Goal: Task Accomplishment & Management: Manage account settings

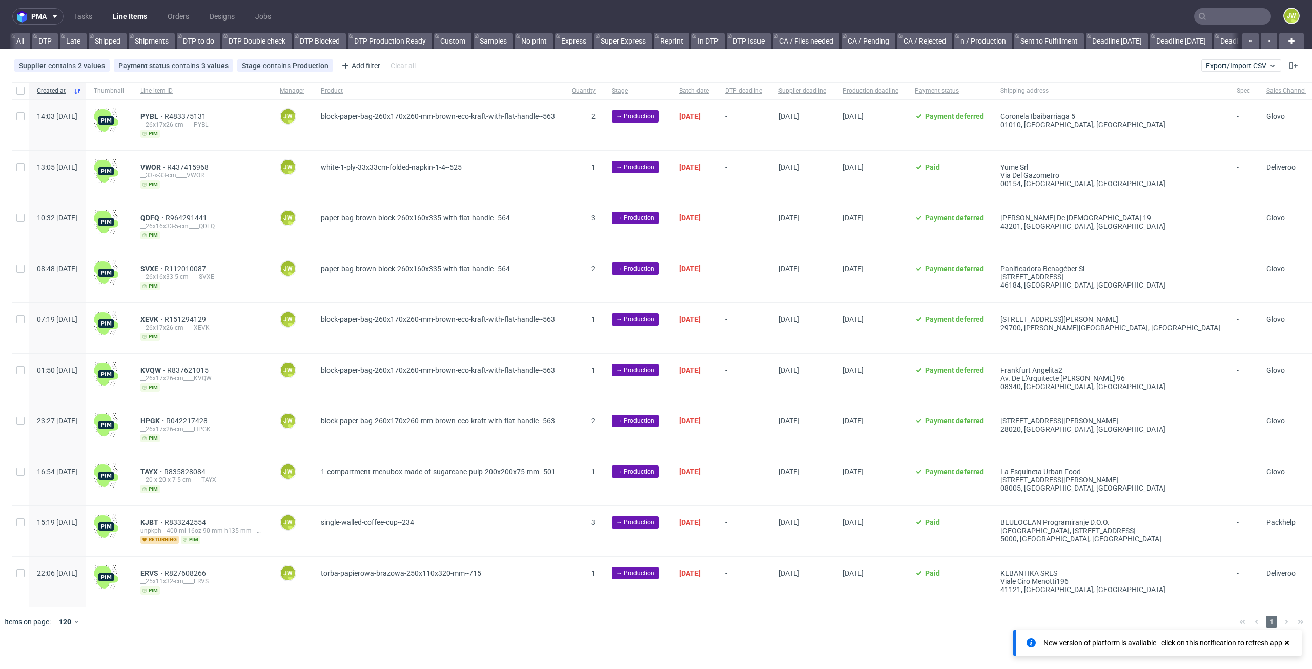
scroll to position [0, 1394]
click at [468, 29] on nav "pma Tasks Line Items Orders Designs Jobs JW" at bounding box center [656, 16] width 1312 height 33
click at [466, 38] on link "Produkcja Box Market (12:00) (NEW)" at bounding box center [434, 41] width 129 height 16
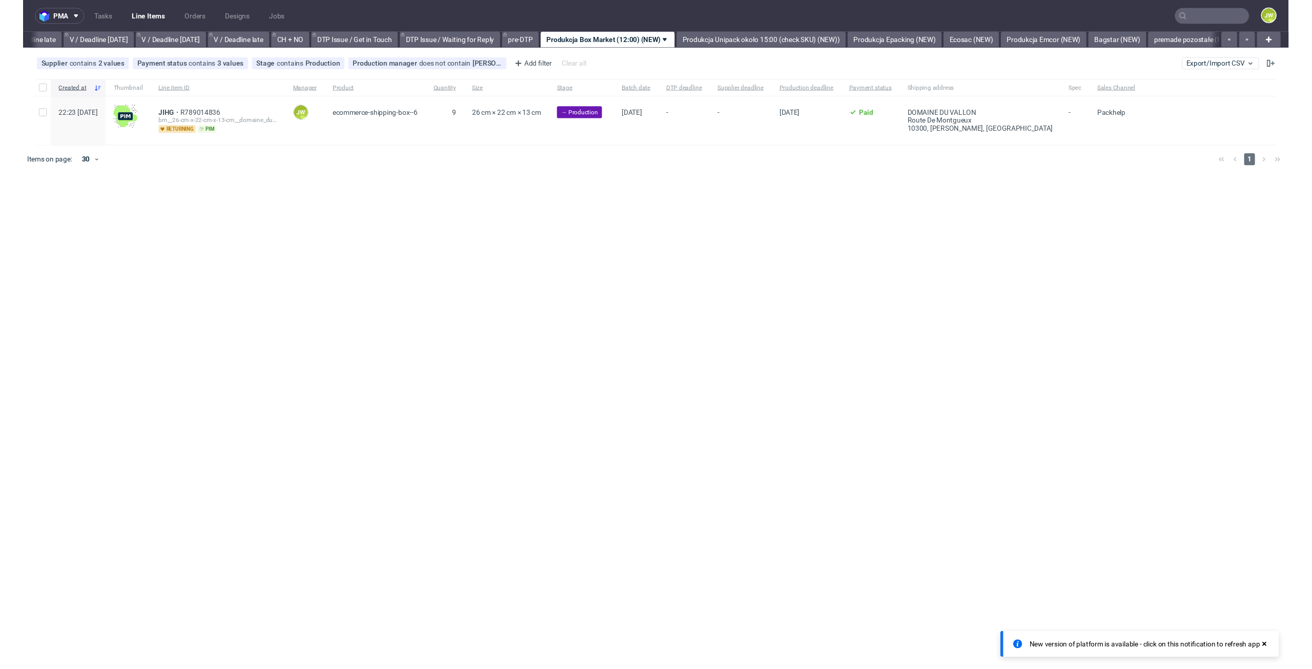
scroll to position [0, 1239]
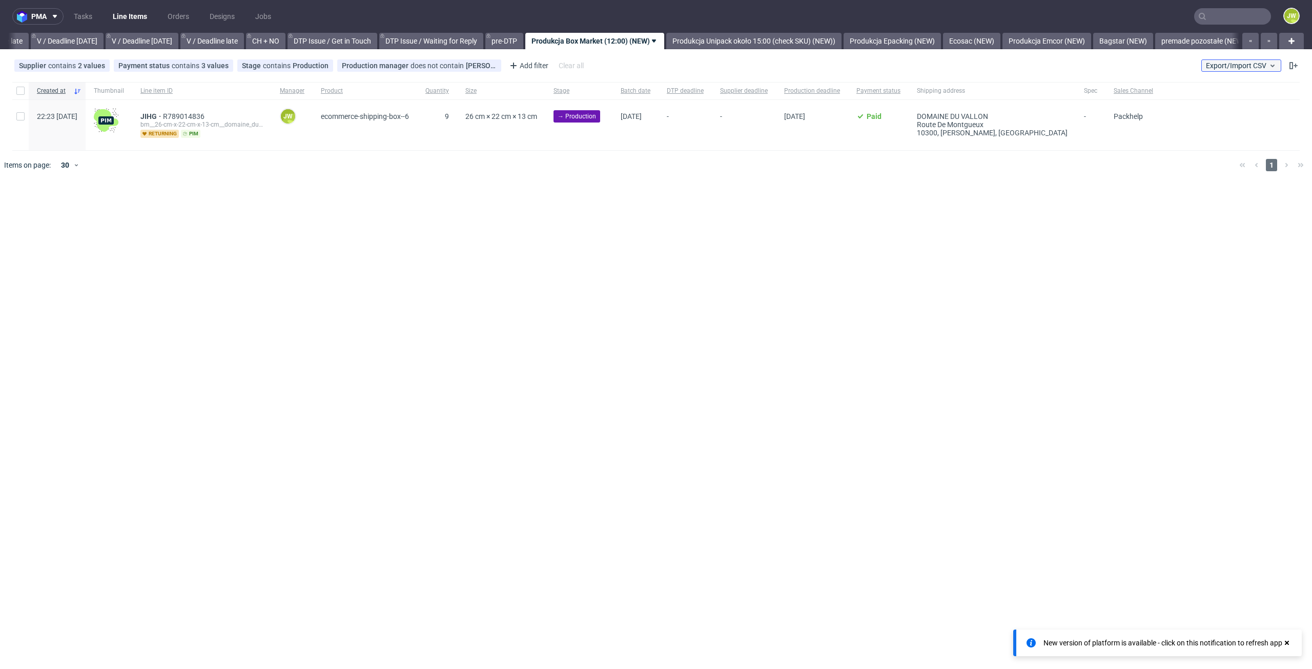
click at [1232, 67] on span "Export/Import CSV" at bounding box center [1241, 66] width 71 height 8
click at [1232, 104] on link "Import shipments CSV" at bounding box center [1218, 107] width 120 height 16
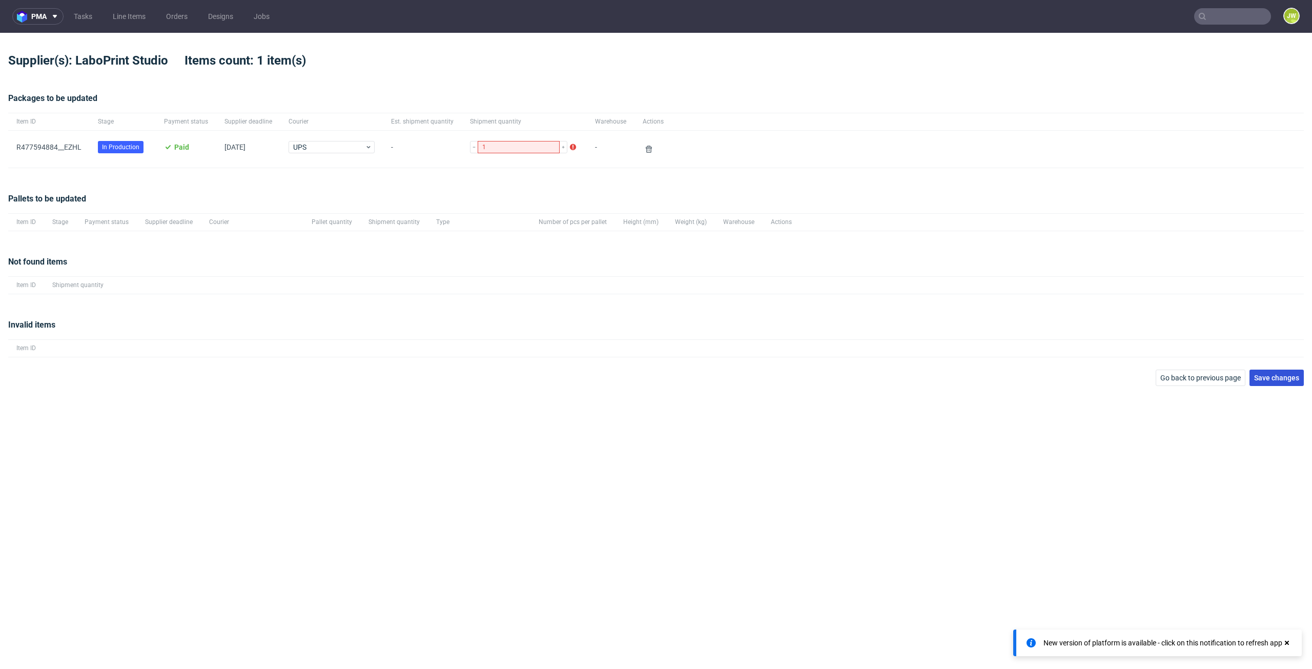
click at [1270, 379] on span "Save changes" at bounding box center [1277, 377] width 45 height 7
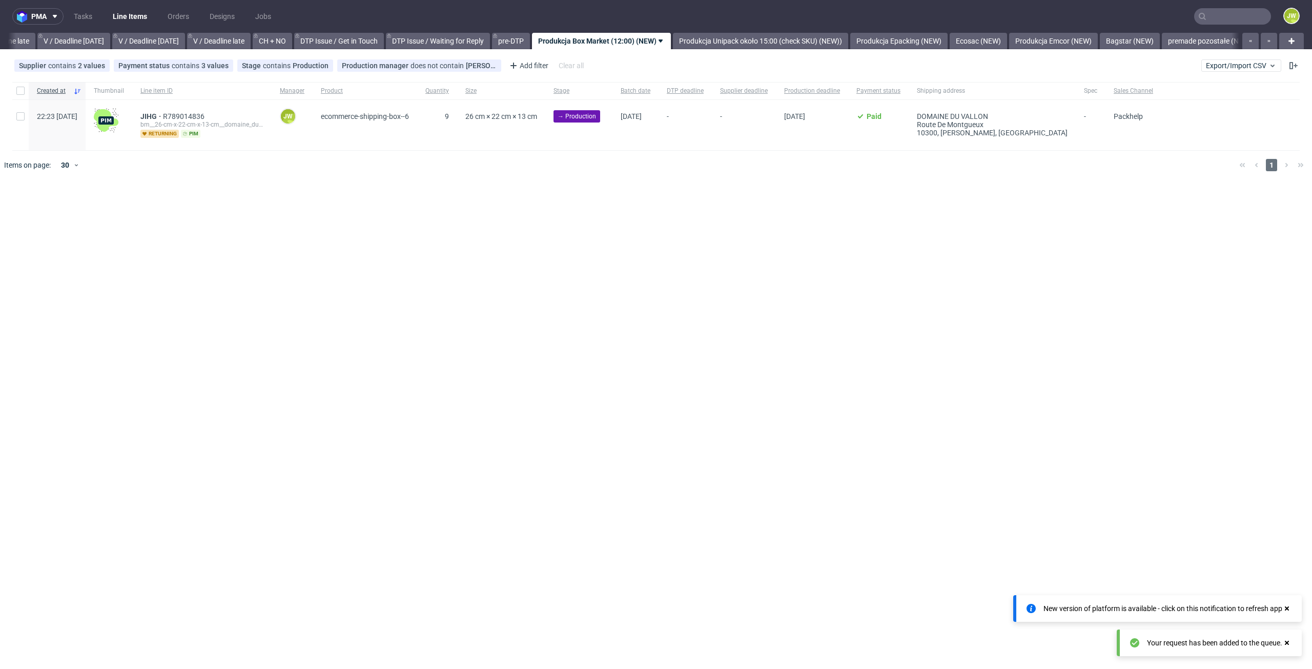
scroll to position [0, 1239]
click at [1211, 7] on nav "pma Tasks Line Items Orders Designs Jobs JW" at bounding box center [656, 16] width 1312 height 33
click at [1211, 9] on input "text" at bounding box center [1233, 16] width 77 height 16
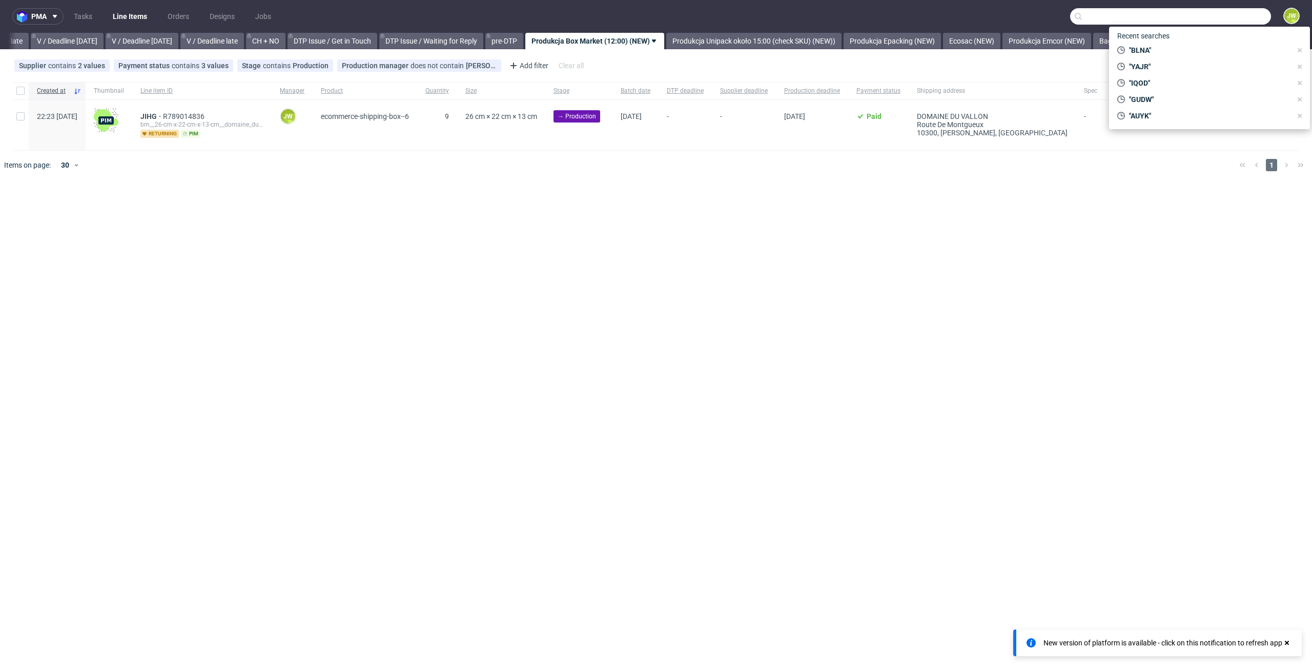
paste input "JBLO"
type input "JBLO"
click at [1153, 52] on div "__90-mm____ JBLO" at bounding box center [1225, 54] width 146 height 9
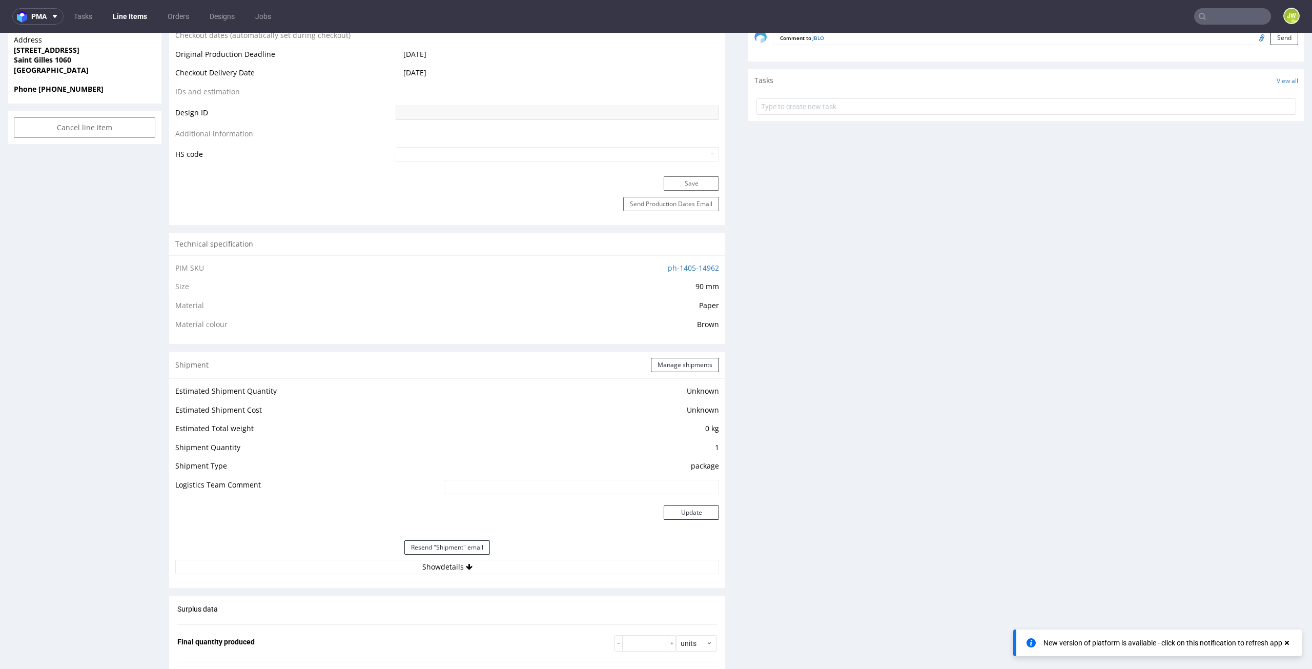
scroll to position [718, 0]
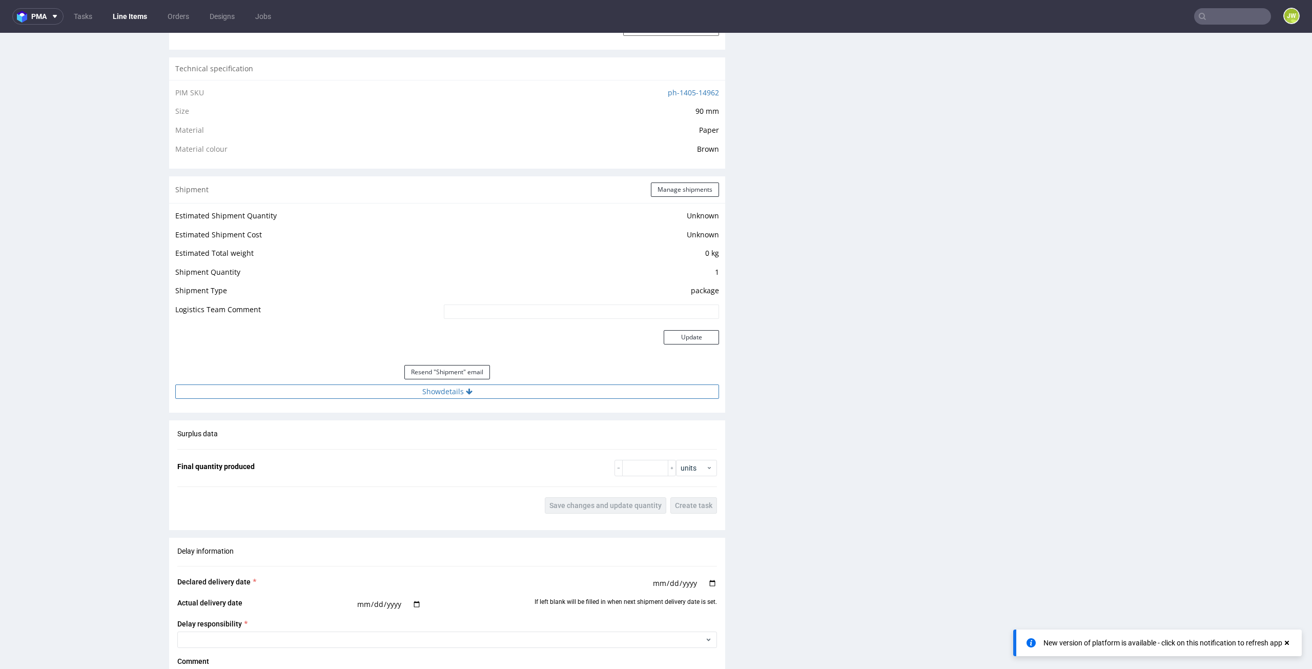
click at [423, 396] on button "Show details" at bounding box center [447, 392] width 544 height 14
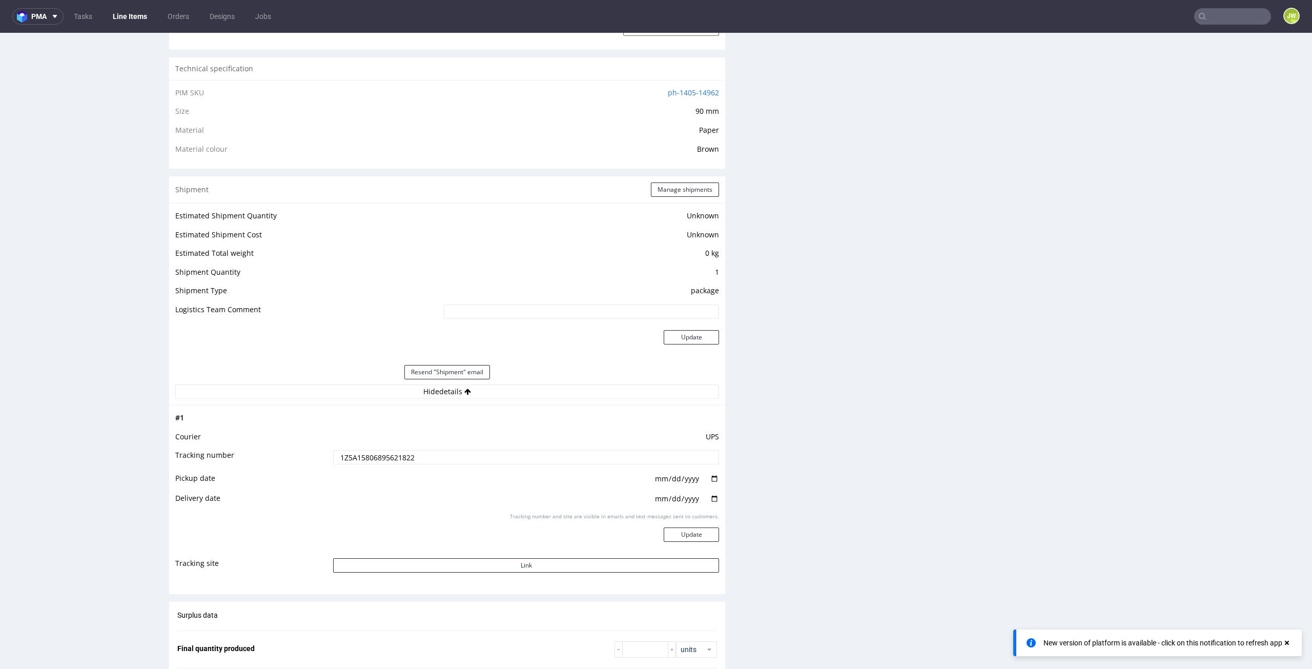
click at [409, 452] on input "1Z5A15806895621822" at bounding box center [526, 457] width 386 height 14
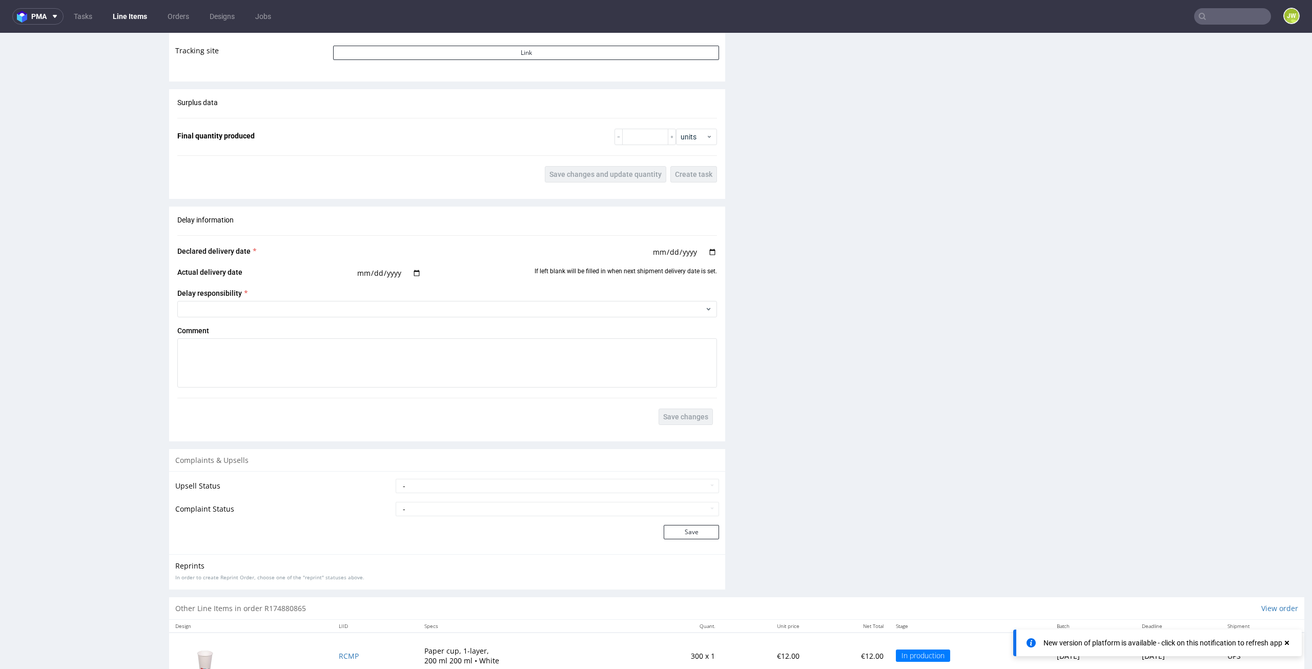
scroll to position [1418, 0]
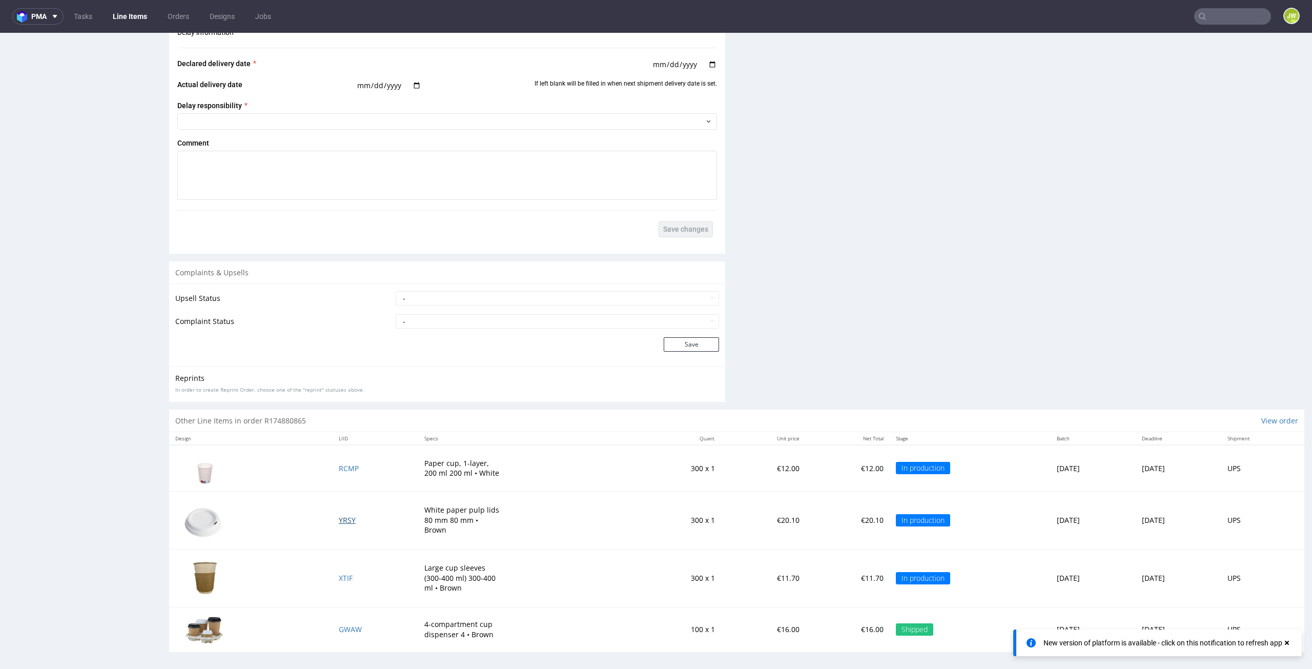
click at [339, 518] on span "YRSY" at bounding box center [347, 520] width 17 height 10
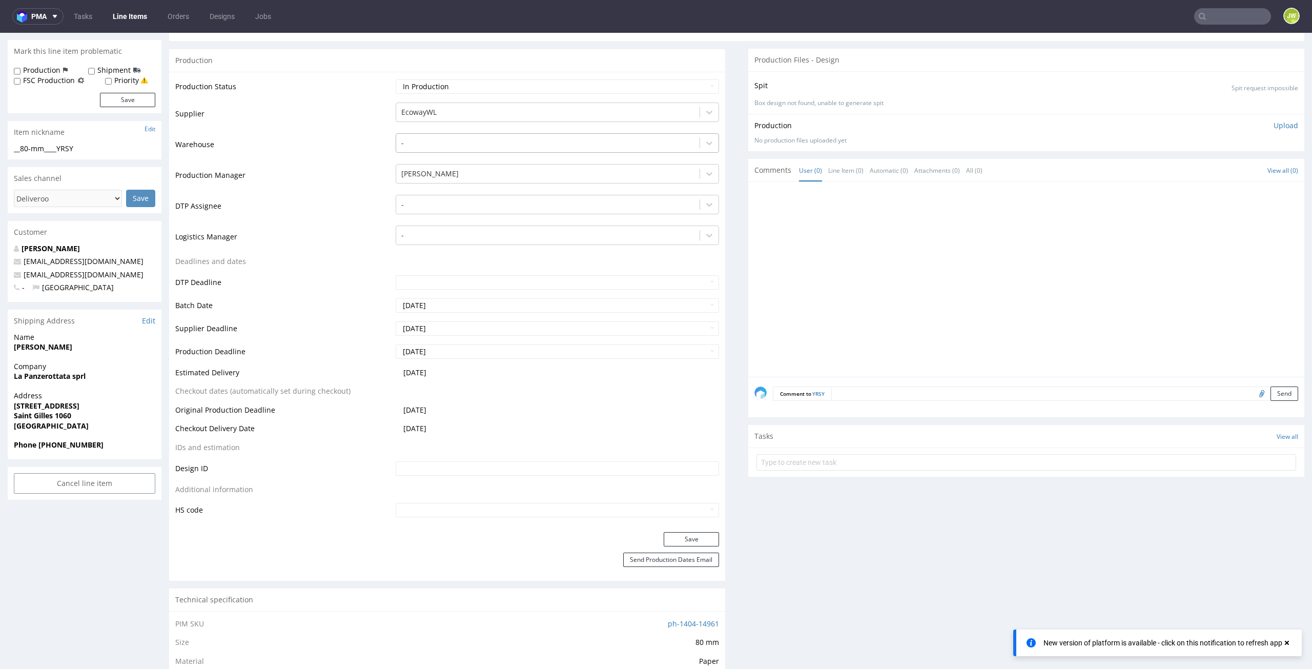
scroll to position [103, 0]
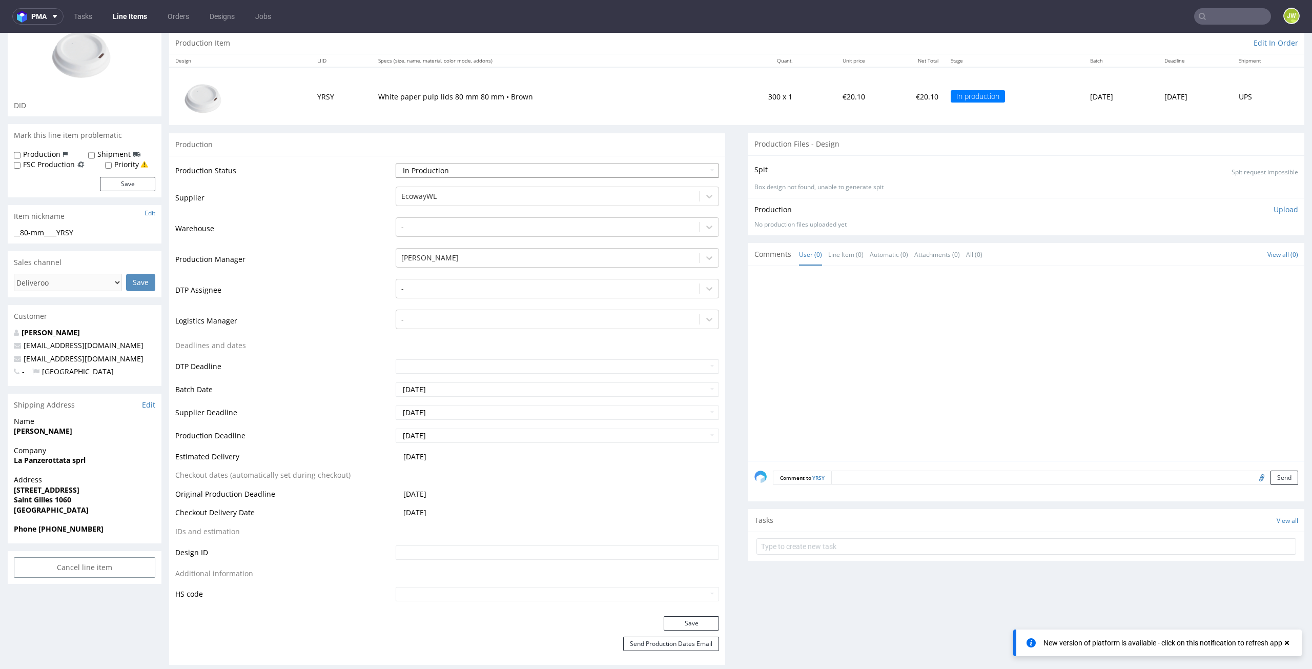
click at [412, 175] on select "Waiting for Artwork Waiting for Diecut Waiting for Mockup Waiting for DTP Waiti…" at bounding box center [558, 171] width 324 height 14
select select "production_complete"
click at [396, 164] on select "Waiting for Artwork Waiting for Diecut Waiting for Mockup Waiting for DTP Waiti…" at bounding box center [558, 171] width 324 height 14
drag, startPoint x: 665, startPoint y: 623, endPoint x: 670, endPoint y: 615, distance: 9.7
click at [670, 616] on button "Save" at bounding box center [691, 623] width 55 height 14
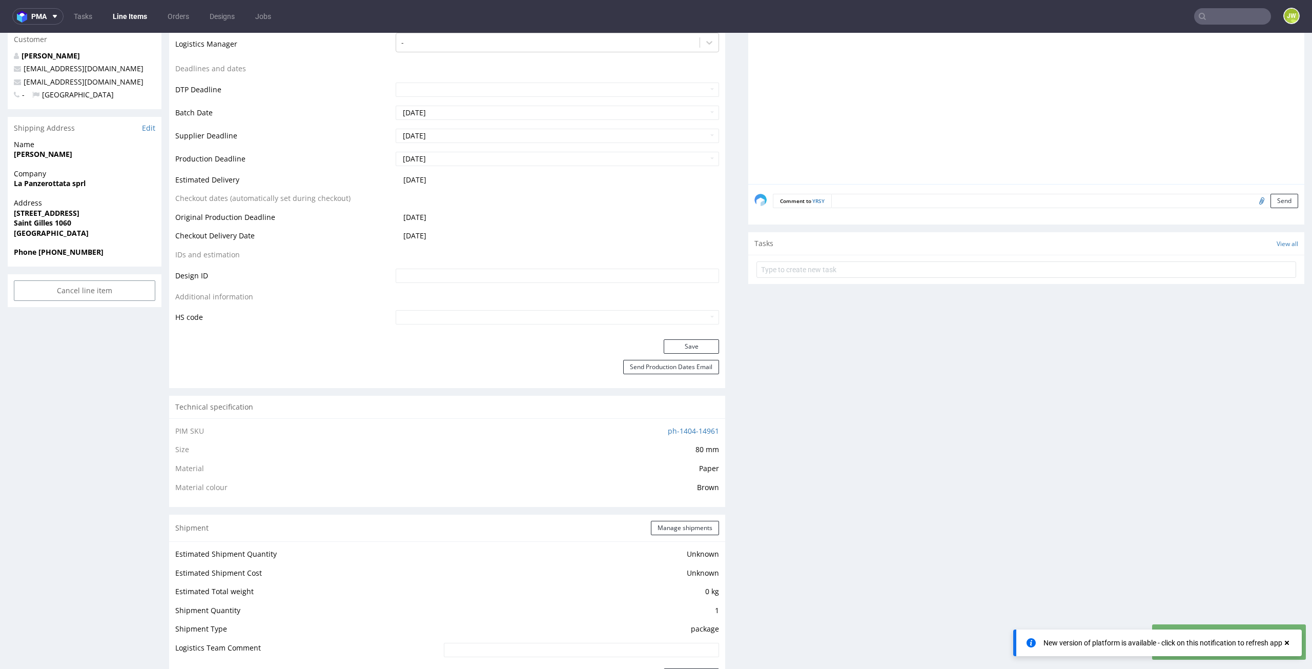
scroll to position [675, 0]
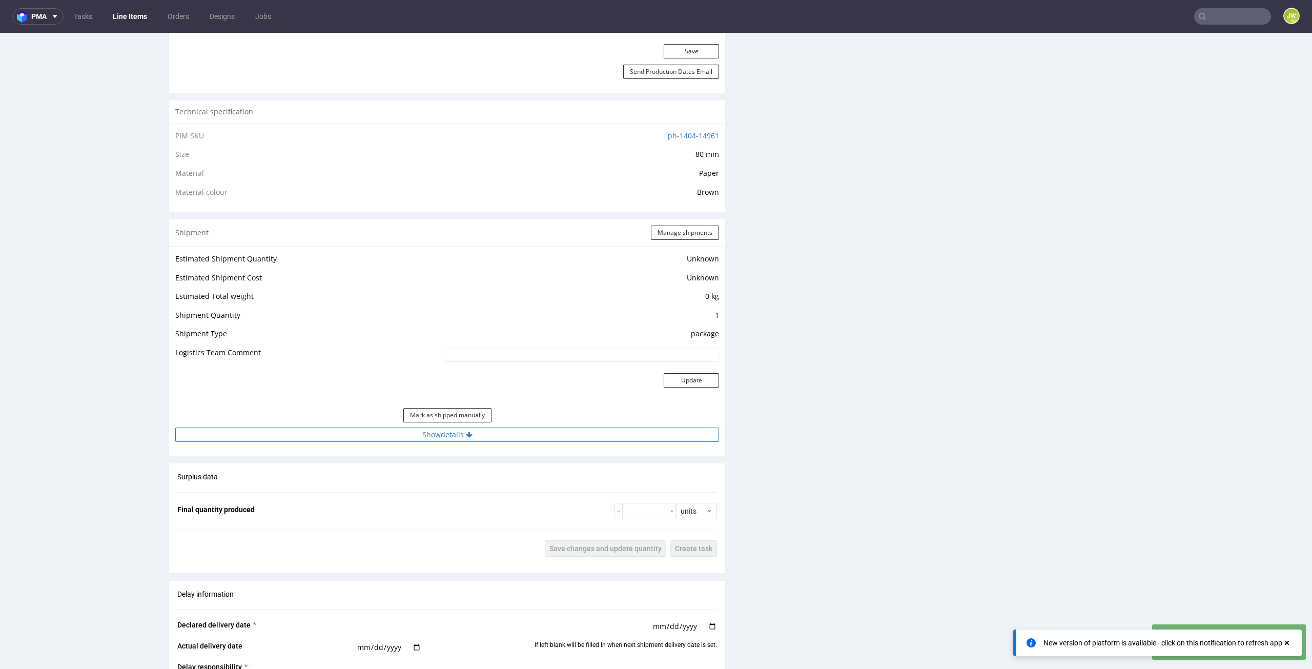
click at [420, 428] on button "Show details" at bounding box center [447, 435] width 544 height 14
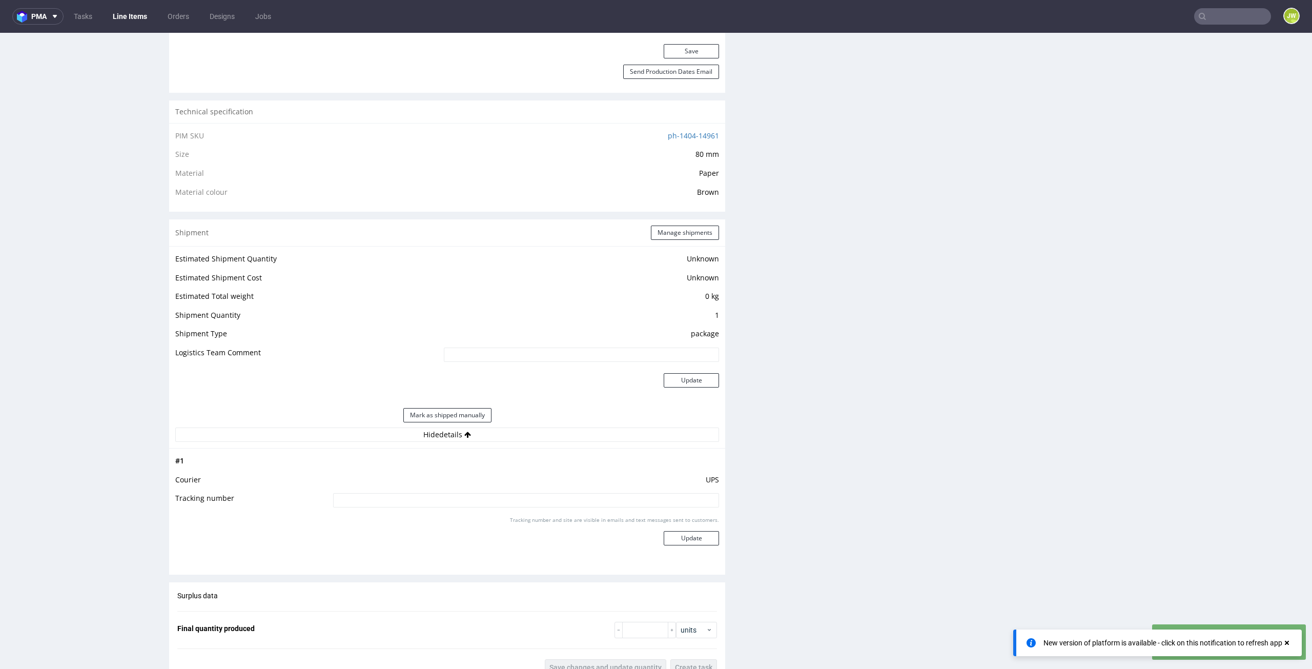
click at [409, 499] on input at bounding box center [526, 500] width 386 height 14
paste input "1Z5A15806895621822"
type input "1Z5A15806895621822"
click at [686, 537] on button "Update" at bounding box center [691, 538] width 55 height 14
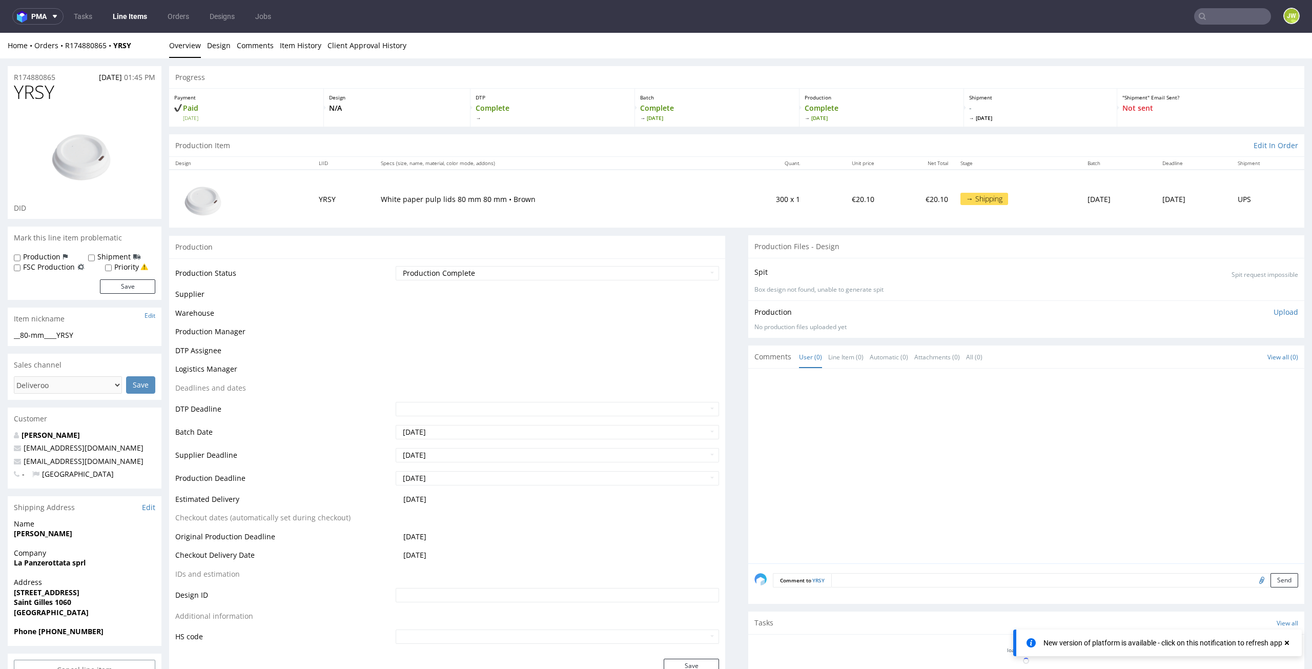
scroll to position [664, 0]
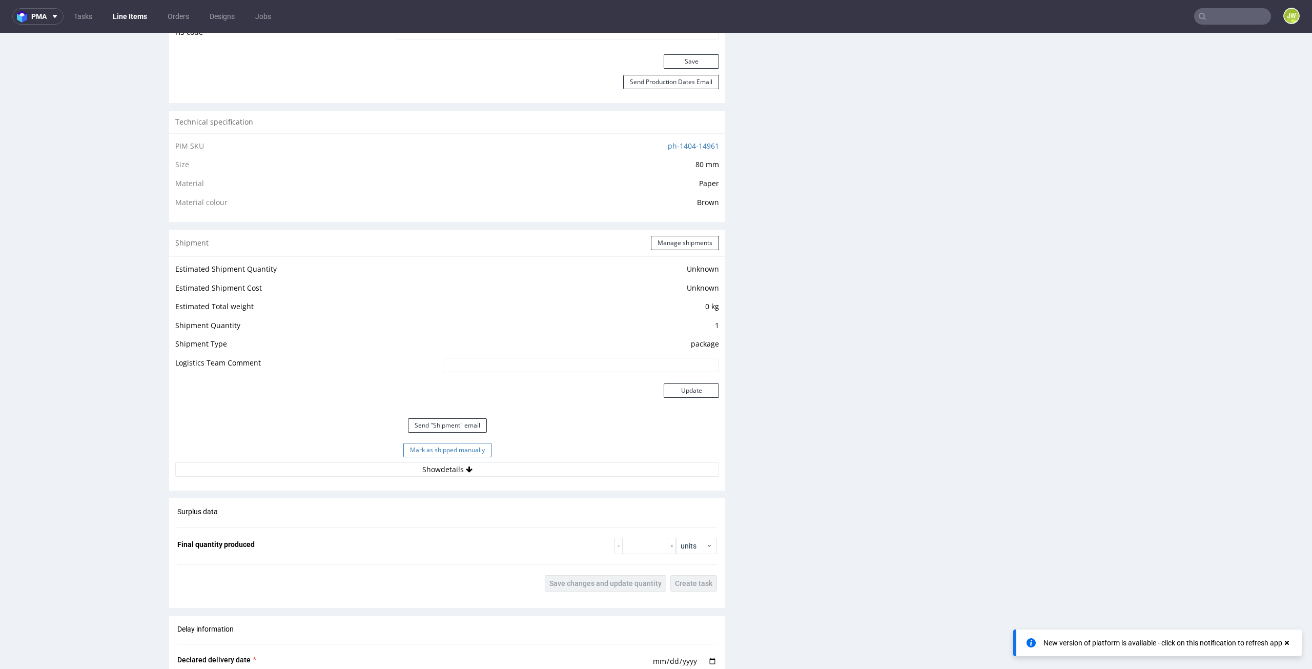
click at [411, 443] on button "Mark as shipped manually" at bounding box center [447, 450] width 88 height 14
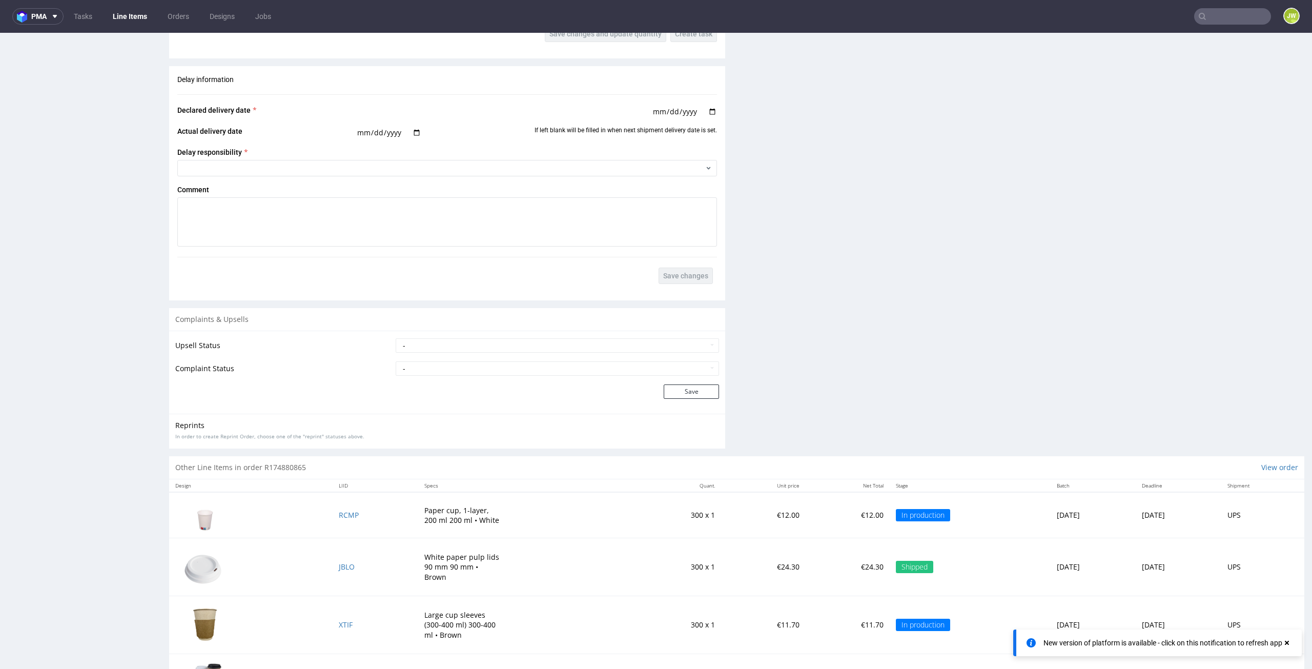
scroll to position [1237, 0]
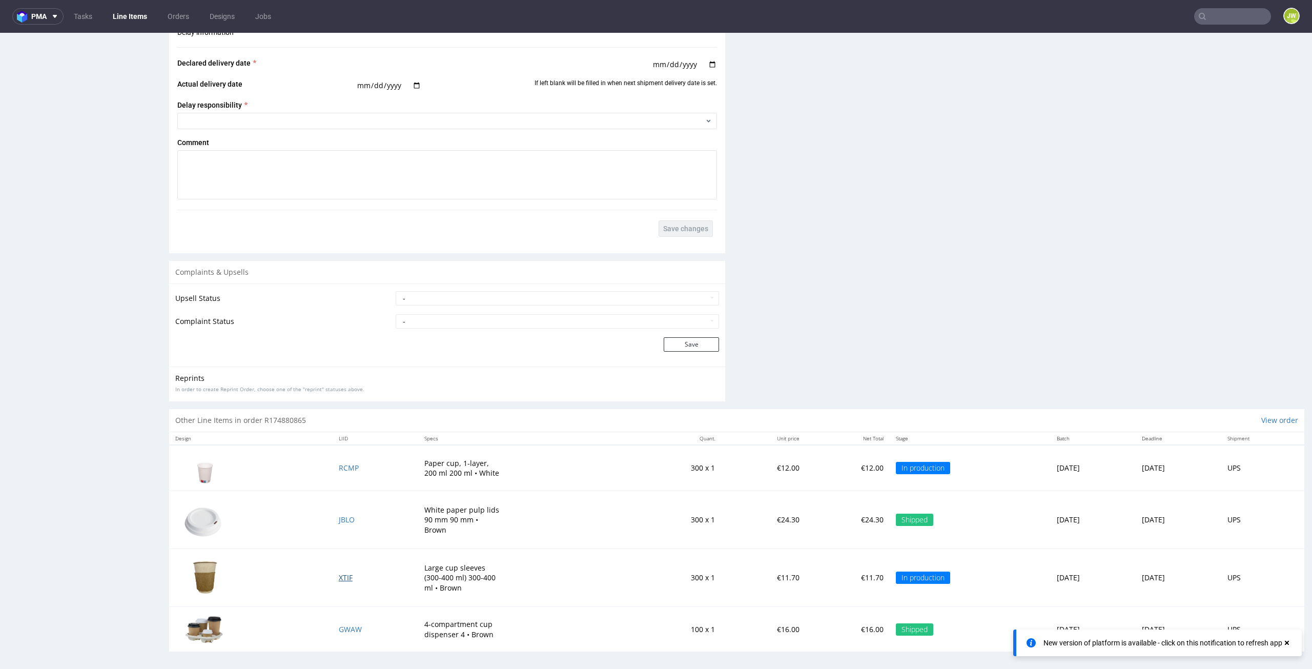
click at [339, 574] on span "XTIF" at bounding box center [346, 578] width 14 height 10
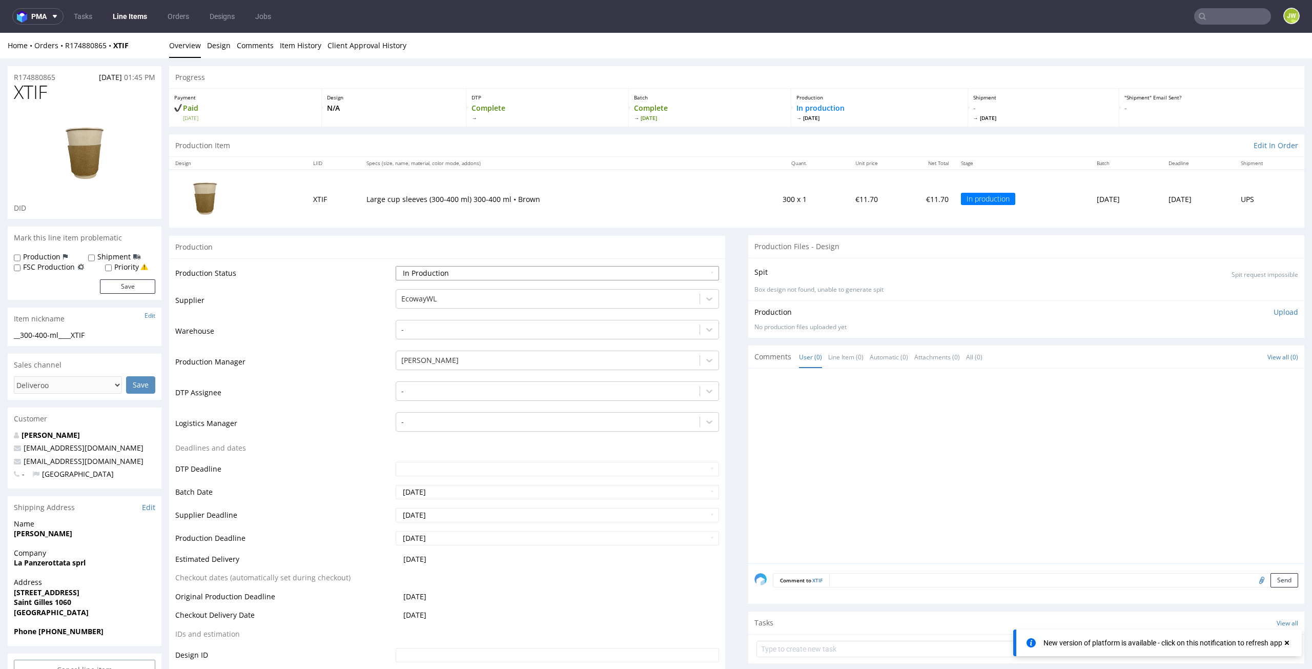
drag, startPoint x: 403, startPoint y: 271, endPoint x: 403, endPoint y: 278, distance: 7.2
click at [403, 271] on select "Waiting for Artwork Waiting for Diecut Waiting for Mockup Waiting for DTP Waiti…" at bounding box center [558, 273] width 324 height 14
select select "production_complete"
click at [396, 266] on select "Waiting for Artwork Waiting for Diecut Waiting for Mockup Waiting for DTP Waiti…" at bounding box center [558, 273] width 324 height 14
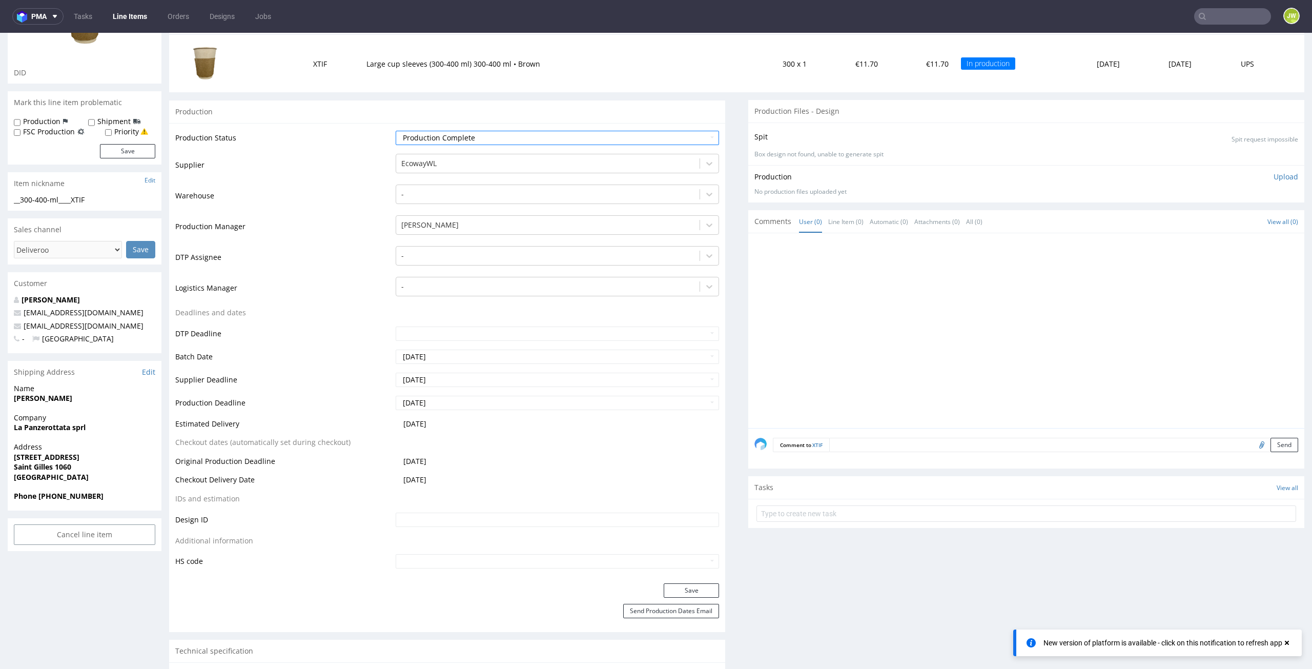
scroll to position [359, 0]
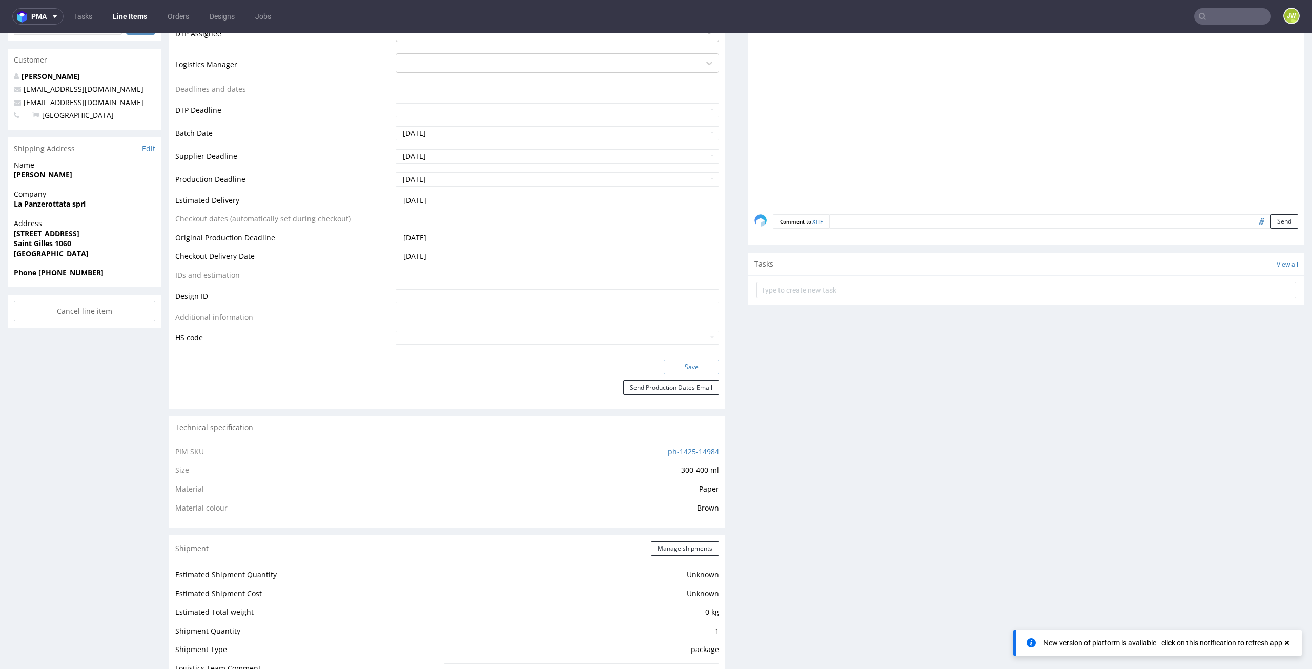
click at [664, 363] on button "Save" at bounding box center [691, 367] width 55 height 14
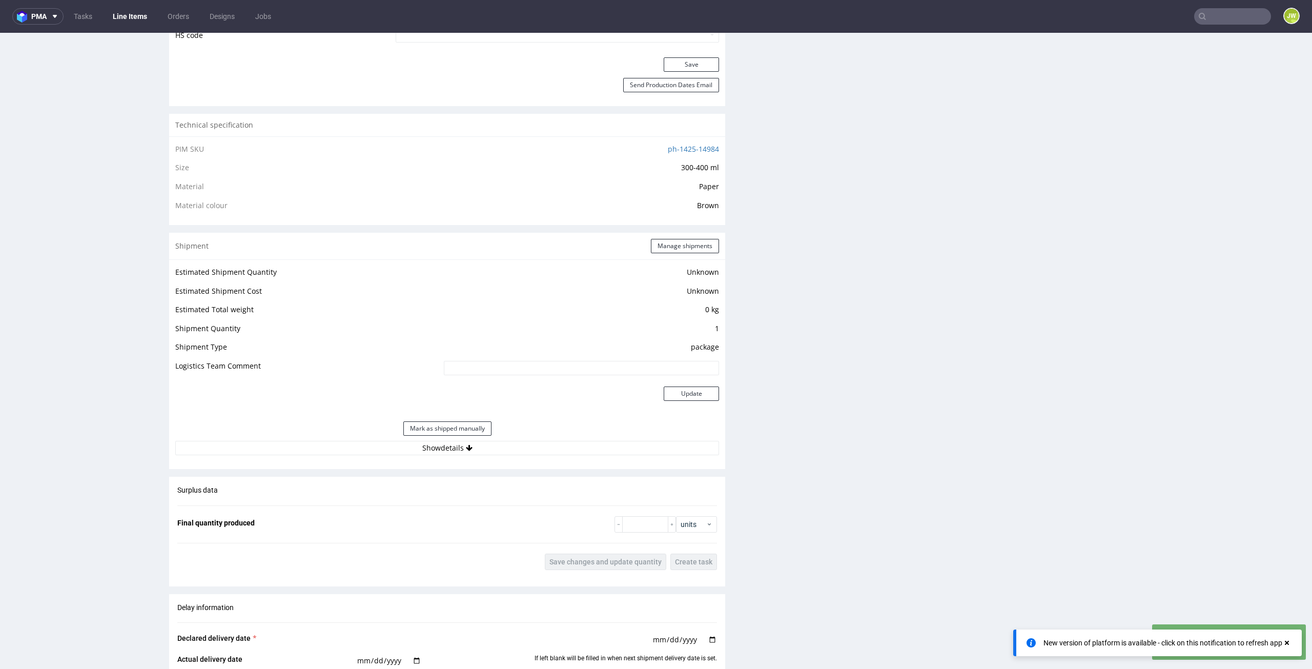
scroll to position [620, 0]
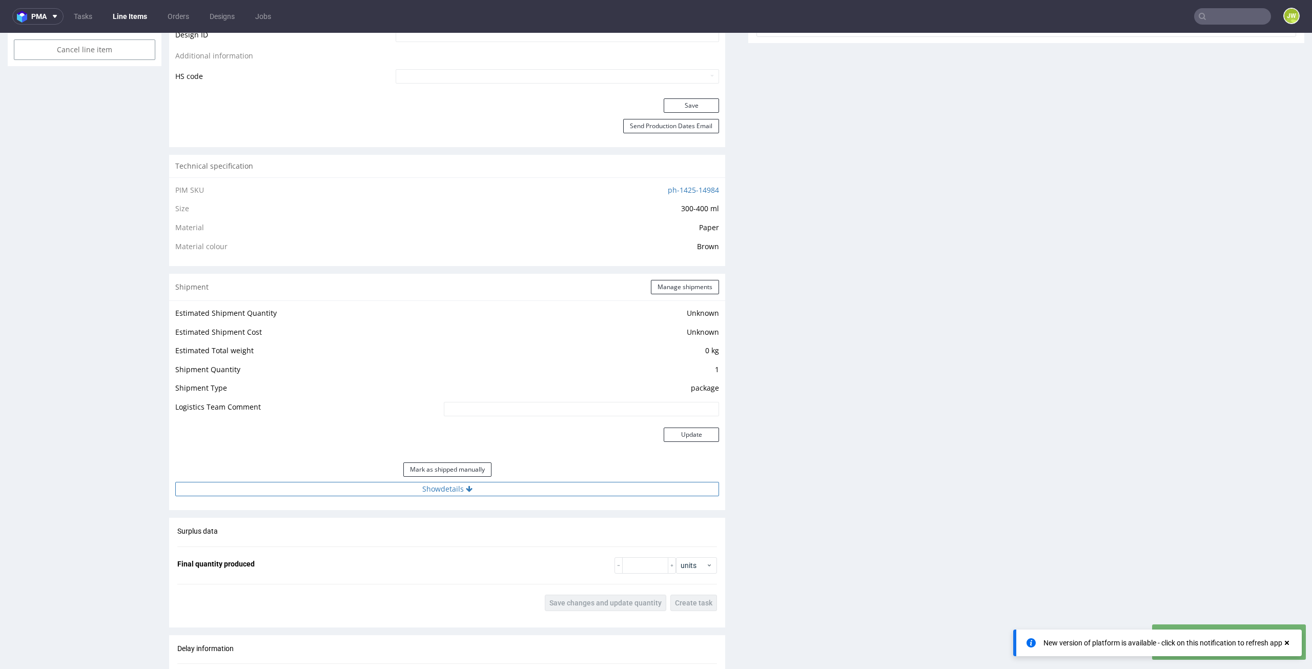
click at [423, 494] on button "Show details" at bounding box center [447, 489] width 544 height 14
click at [411, 548] on input at bounding box center [526, 555] width 386 height 14
paste input "1Z5A15806895621822"
type input "1Z5A15806895621822"
click at [701, 593] on button "Update" at bounding box center [691, 592] width 55 height 14
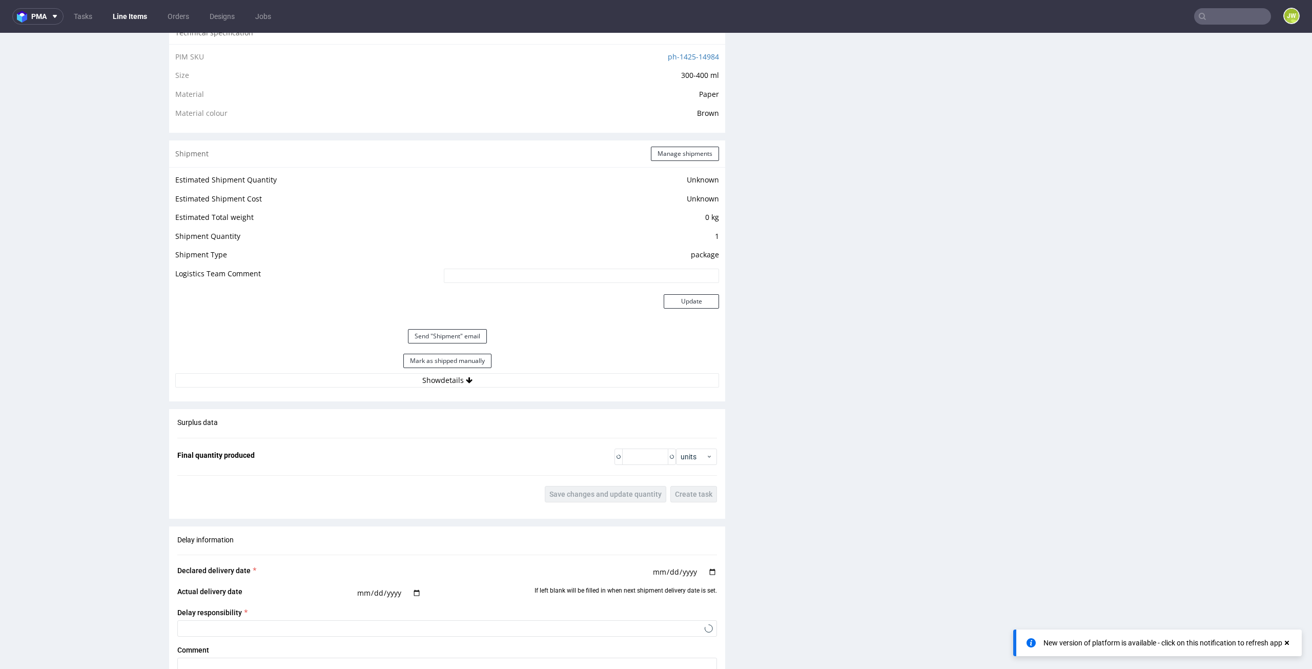
scroll to position [774, 0]
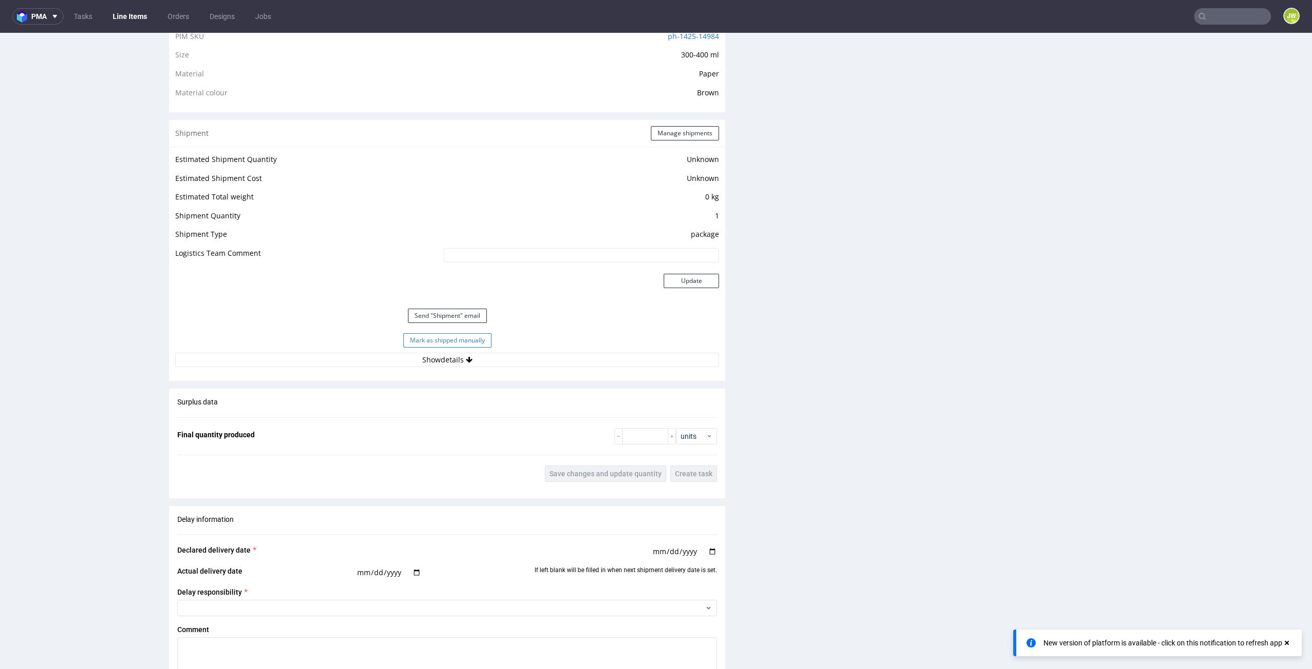
click at [432, 340] on button "Mark as shipped manually" at bounding box center [447, 340] width 88 height 14
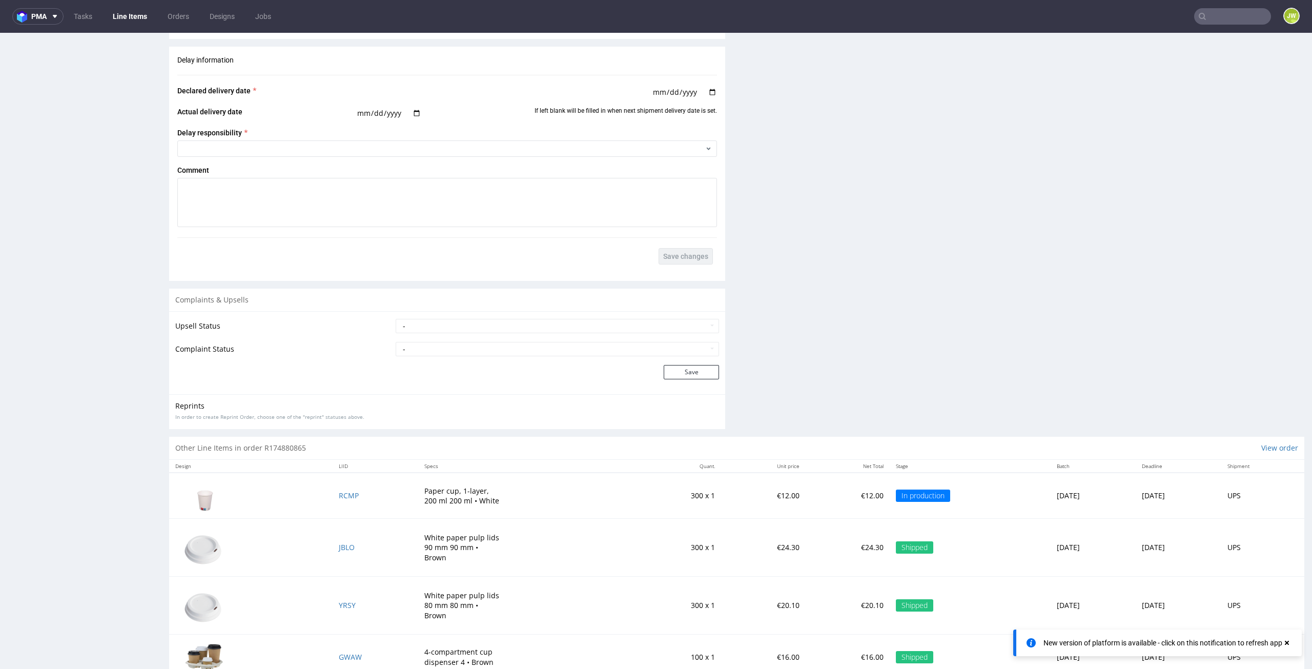
scroll to position [1185, 0]
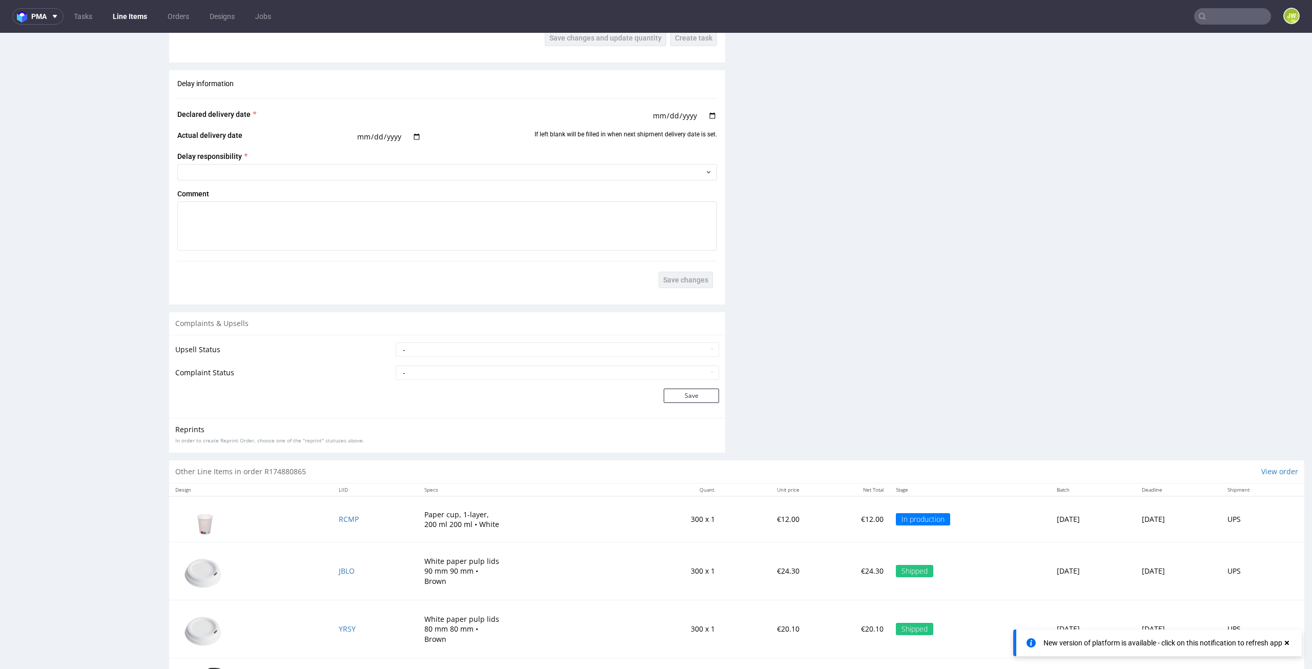
click at [1225, 18] on input "text" at bounding box center [1233, 16] width 77 height 16
paste input "XCNT"
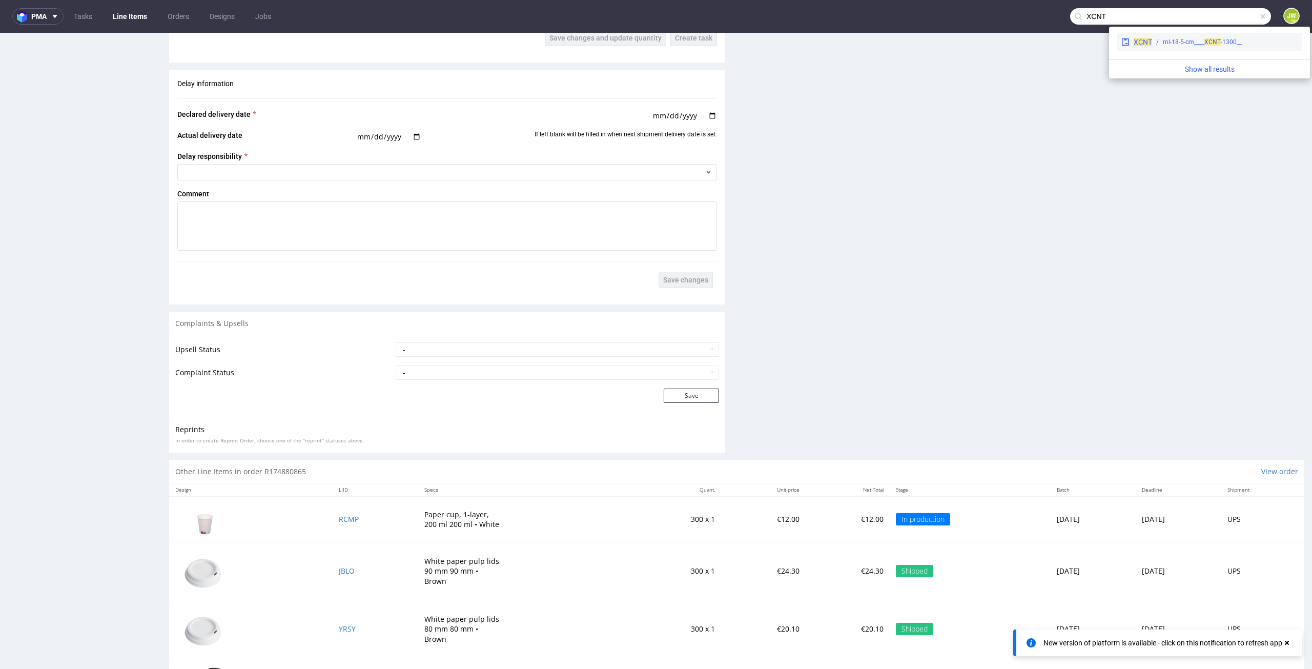
type input "XCNT"
click at [1136, 38] on span "XCNT" at bounding box center [1143, 42] width 18 height 8
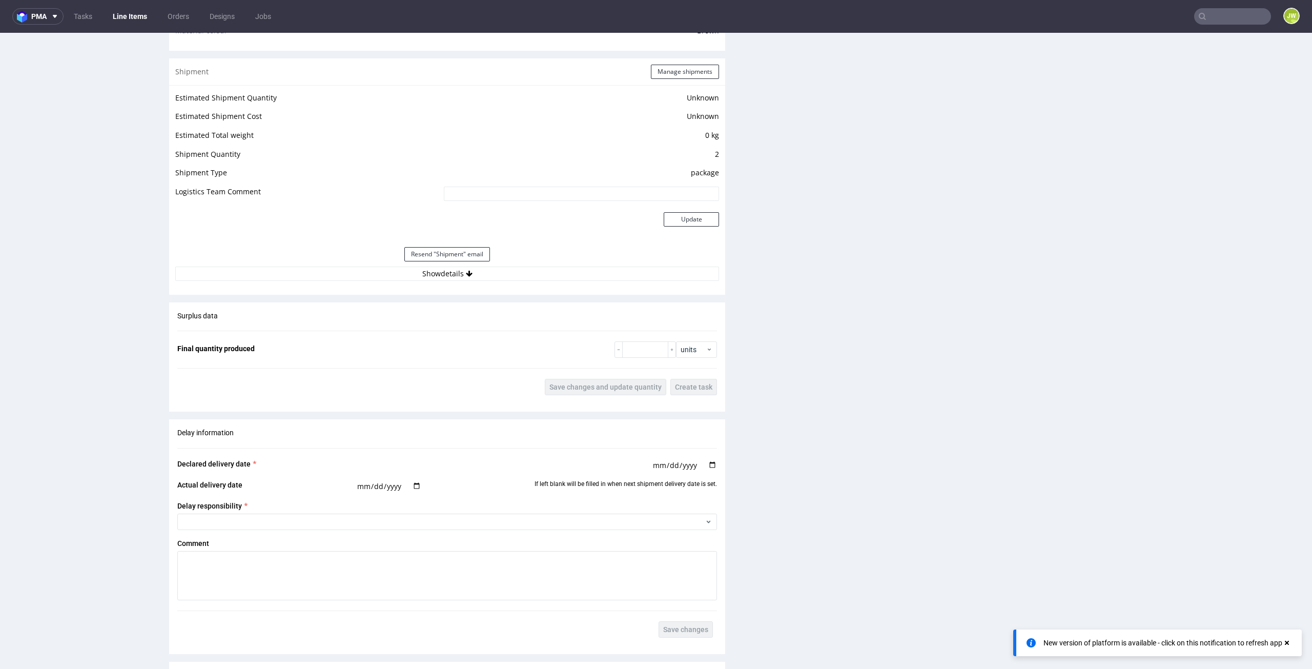
scroll to position [820, 0]
click at [427, 278] on div "Estimated Shipment Quantity Unknown Estimated Shipment Cost Unknown Estimated T…" at bounding box center [447, 185] width 556 height 202
click at [419, 277] on button "Show details" at bounding box center [447, 272] width 544 height 14
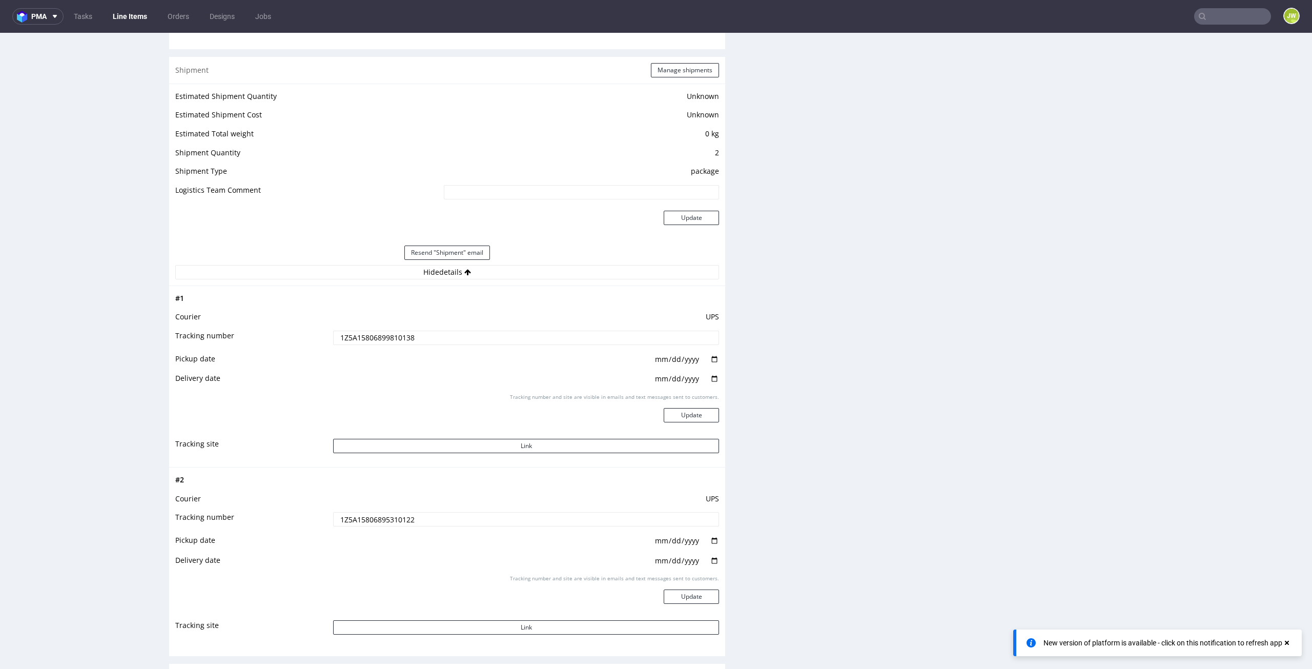
click at [386, 336] on input "1Z5A15806899810138" at bounding box center [526, 338] width 386 height 14
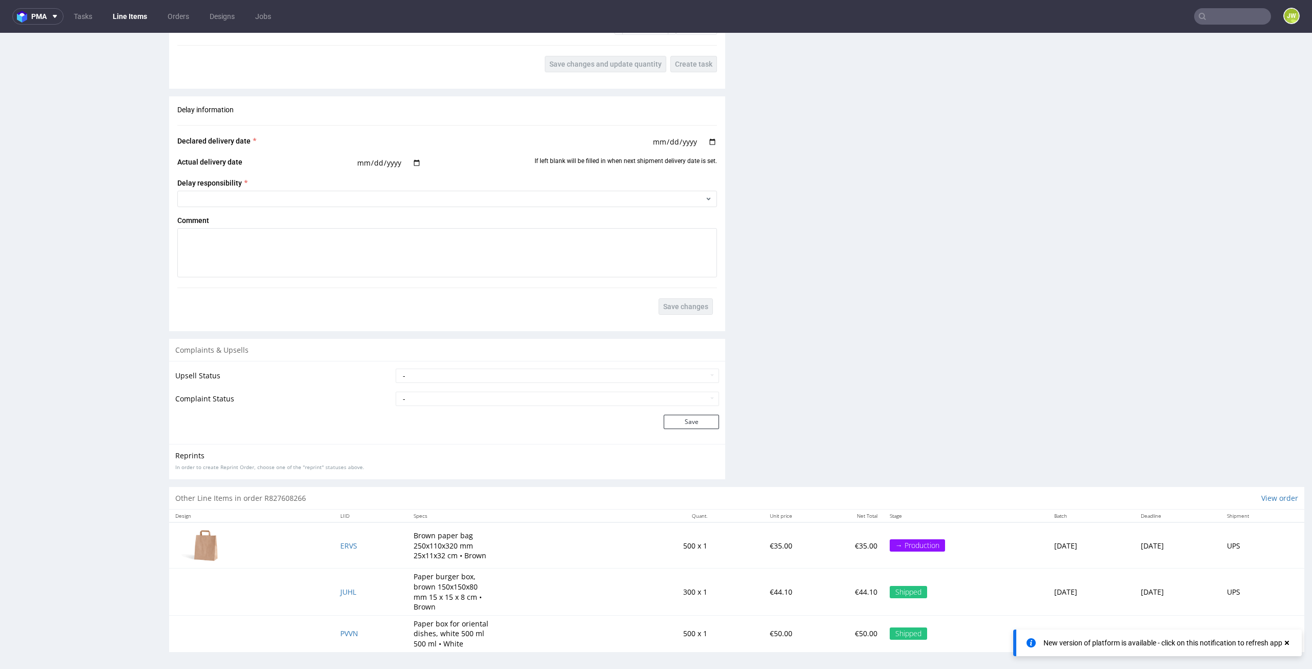
scroll to position [3, 0]
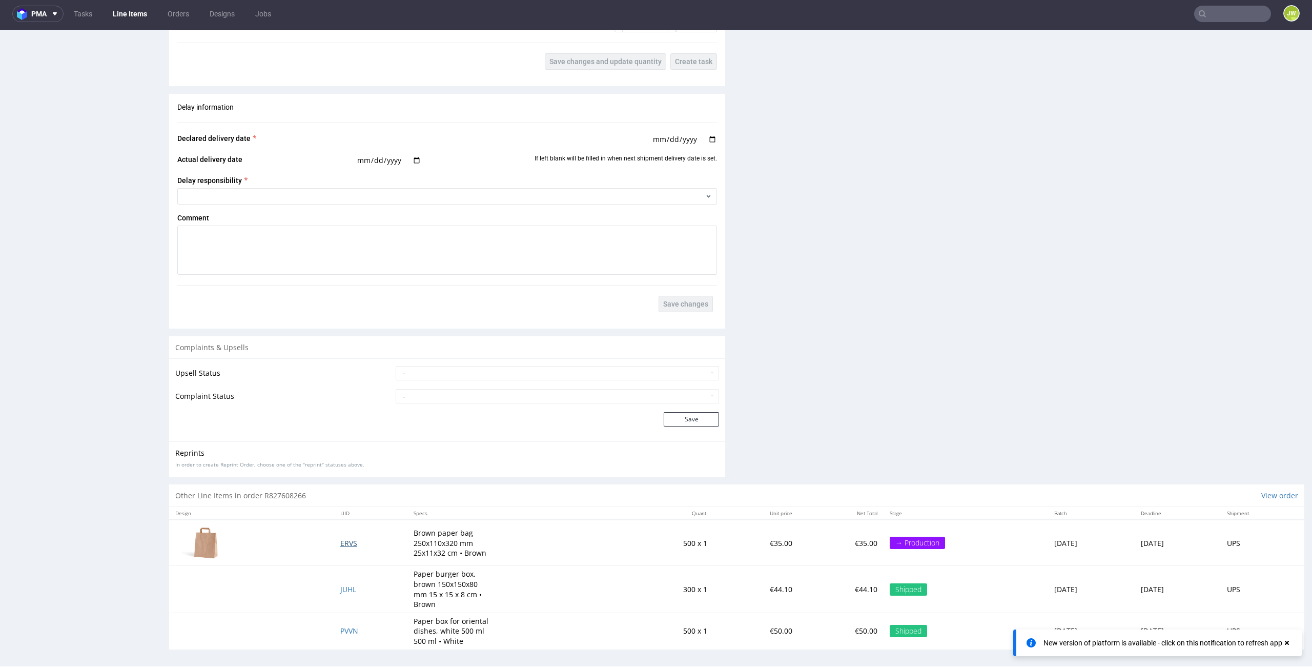
click at [340, 538] on span "ERVS" at bounding box center [348, 543] width 17 height 10
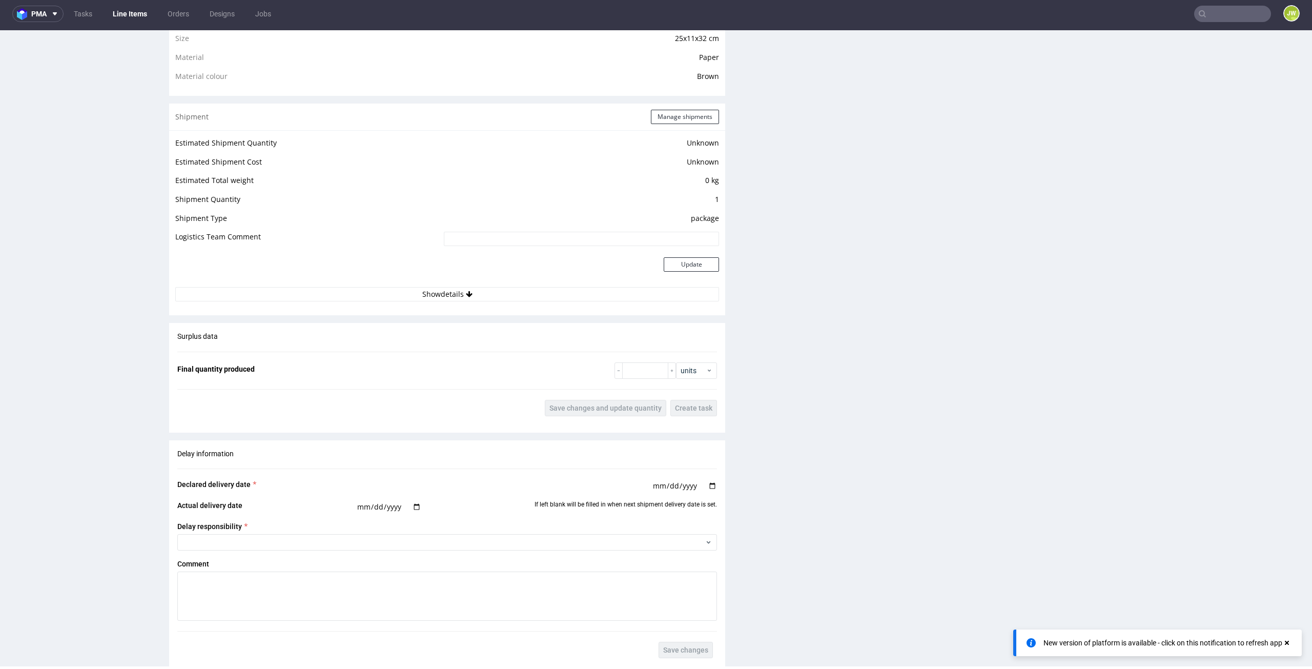
scroll to position [775, 0]
click at [419, 282] on td at bounding box center [308, 270] width 266 height 33
click at [420, 291] on button "Show details" at bounding box center [447, 295] width 544 height 14
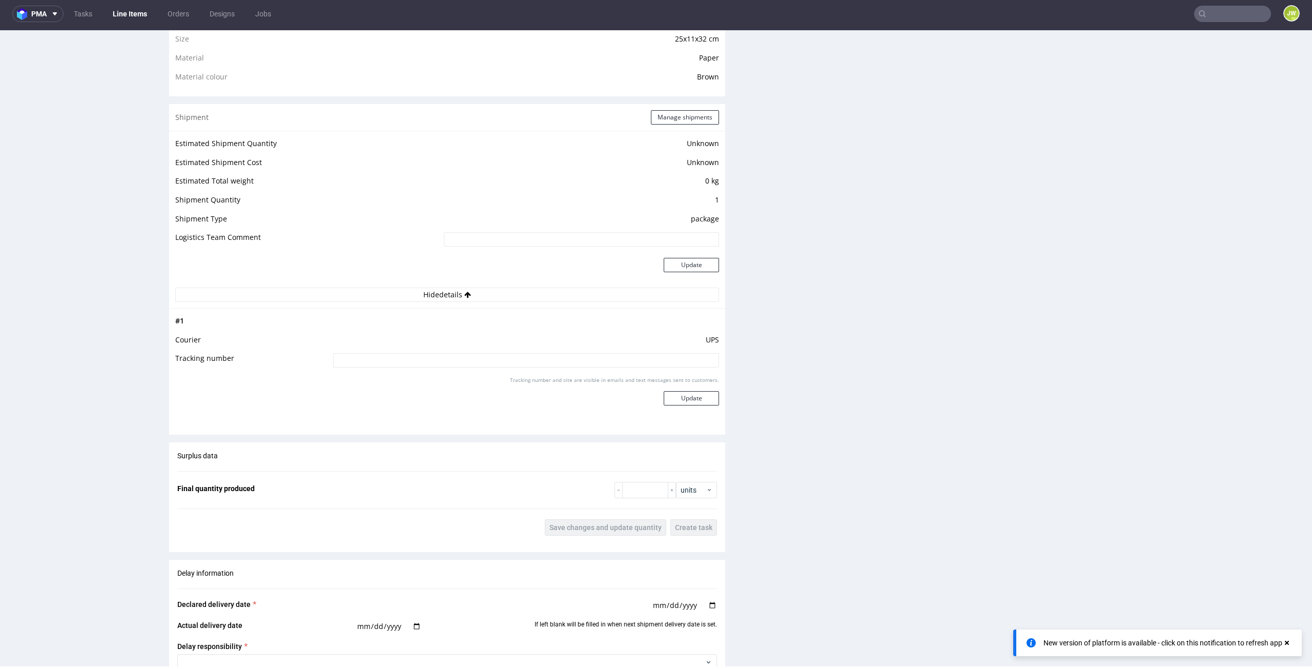
click at [405, 362] on input at bounding box center [526, 360] width 386 height 14
paste input "1Z5A15806899810138"
type input "1Z5A15806899810138"
click at [671, 402] on button "Update" at bounding box center [691, 398] width 55 height 14
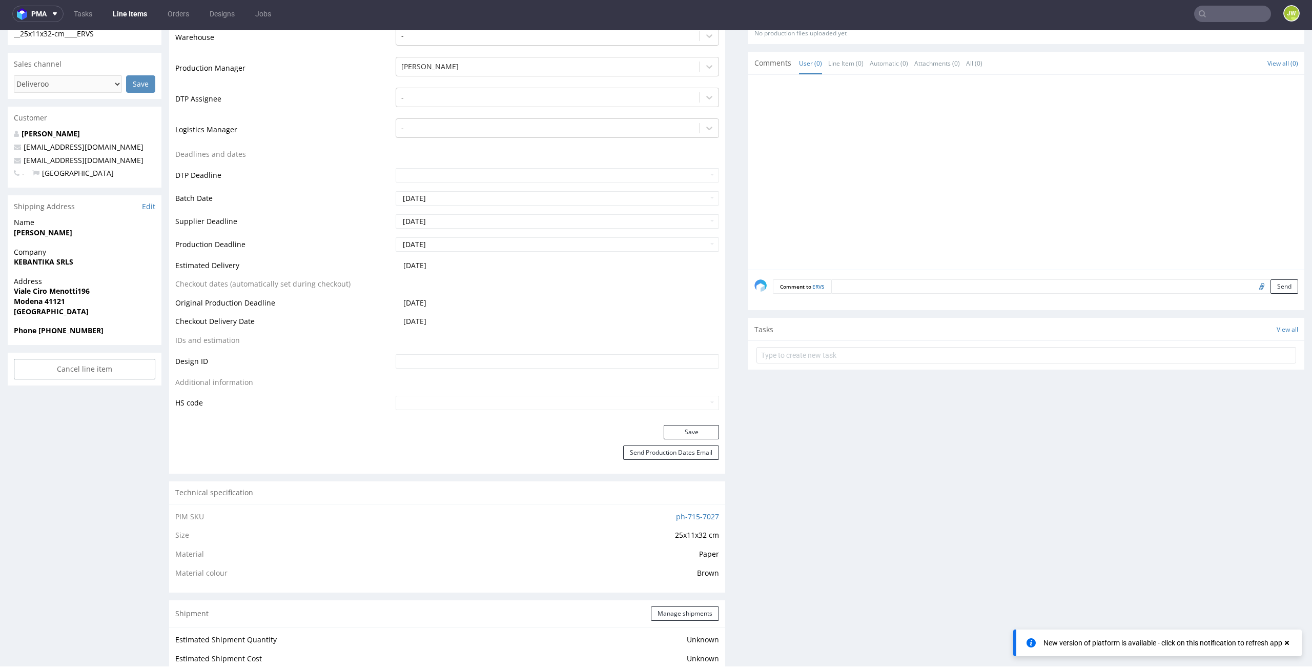
scroll to position [74, 0]
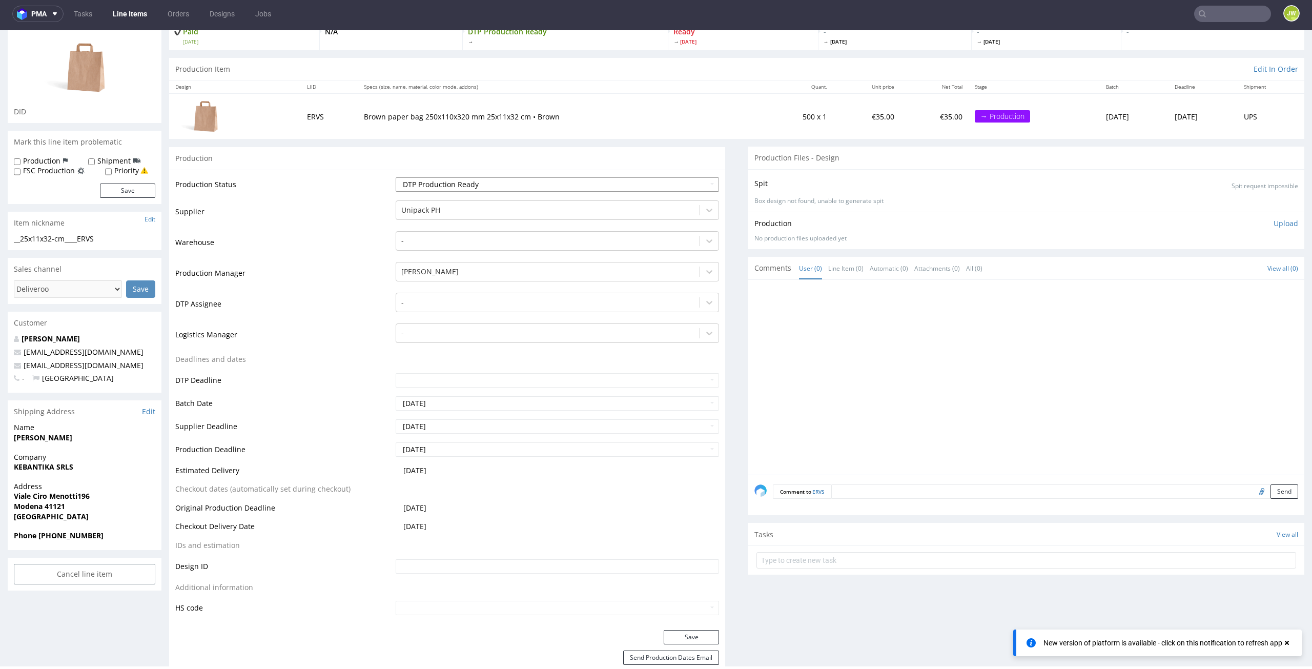
click at [406, 186] on select "Waiting for Artwork Waiting for Diecut Waiting for Mockup Waiting for DTP Waiti…" at bounding box center [558, 184] width 324 height 14
select select "production_complete"
click at [396, 177] on select "Waiting for Artwork Waiting for Diecut Waiting for Mockup Waiting for DTP Waiti…" at bounding box center [558, 184] width 324 height 14
click at [671, 638] on button "Save" at bounding box center [691, 637] width 55 height 14
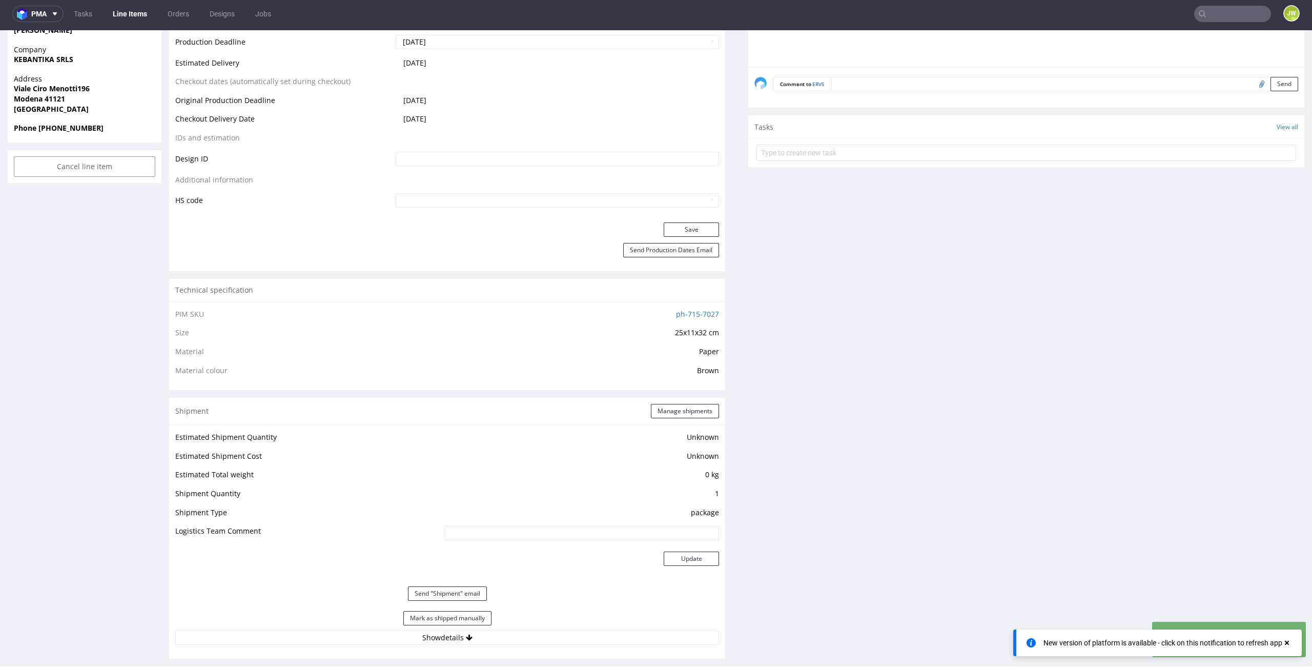
scroll to position [484, 0]
click at [432, 618] on button "Mark as shipped manually" at bounding box center [447, 616] width 88 height 14
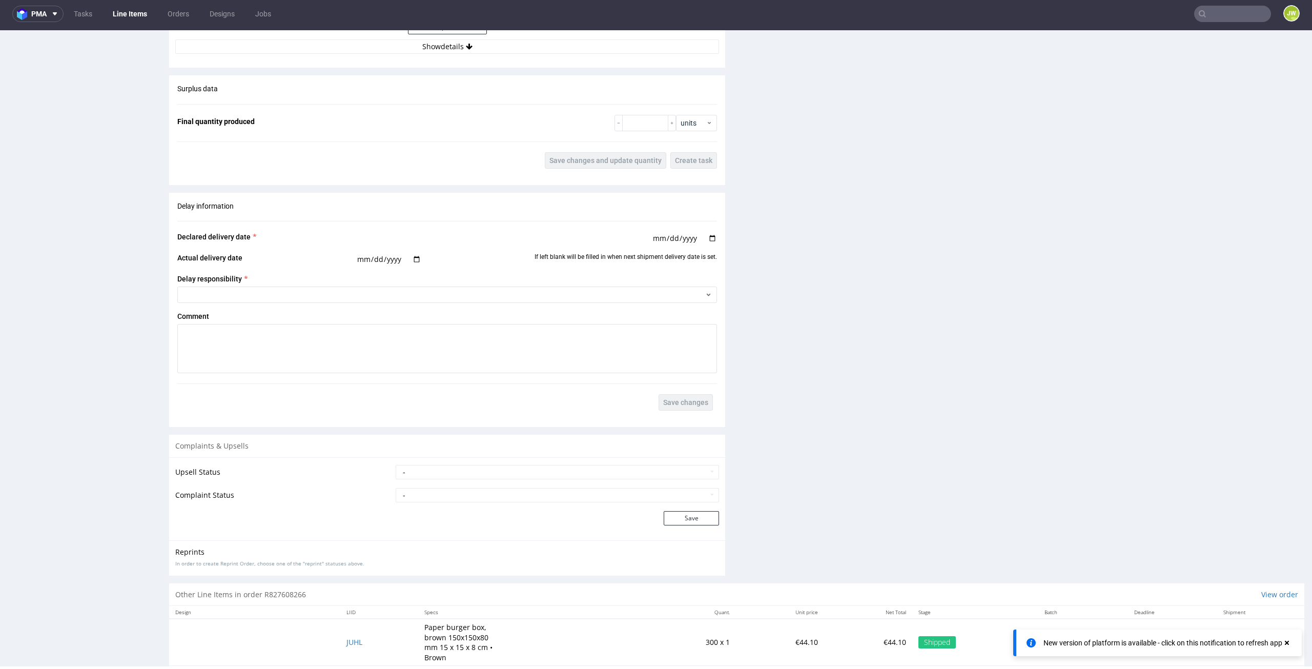
scroll to position [1159, 0]
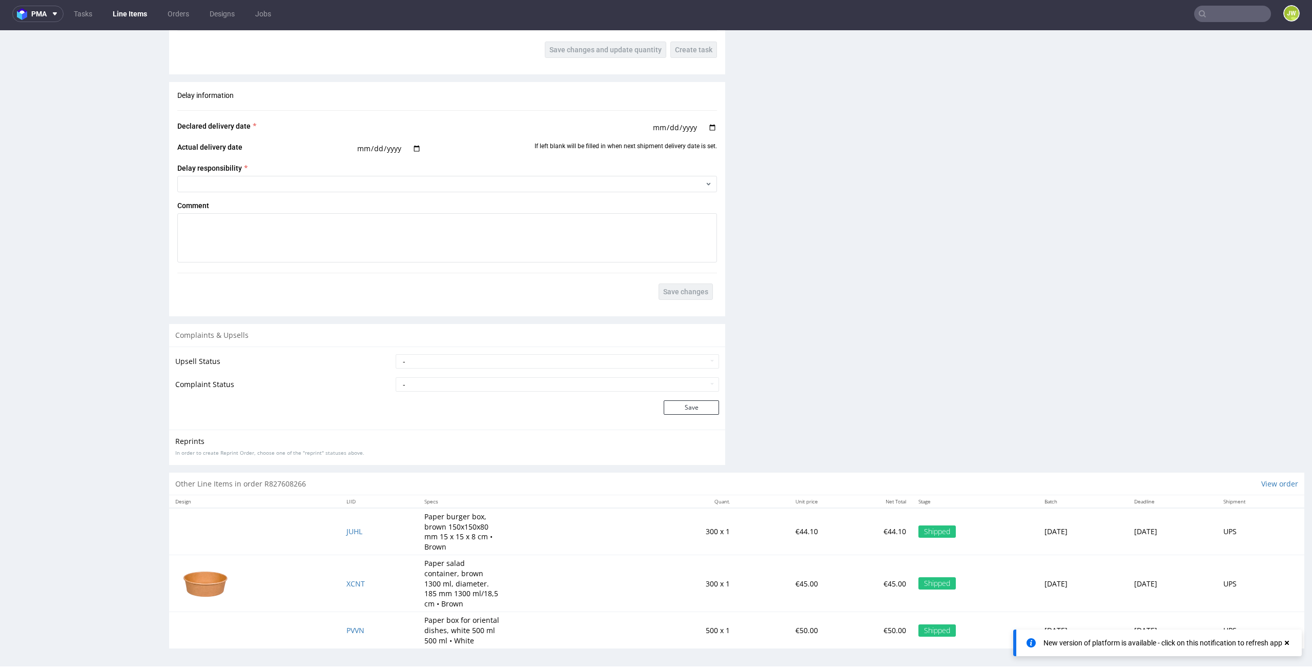
click at [1199, 16] on icon at bounding box center [1203, 14] width 8 height 8
click at [1209, 13] on input "text" at bounding box center [1233, 14] width 77 height 16
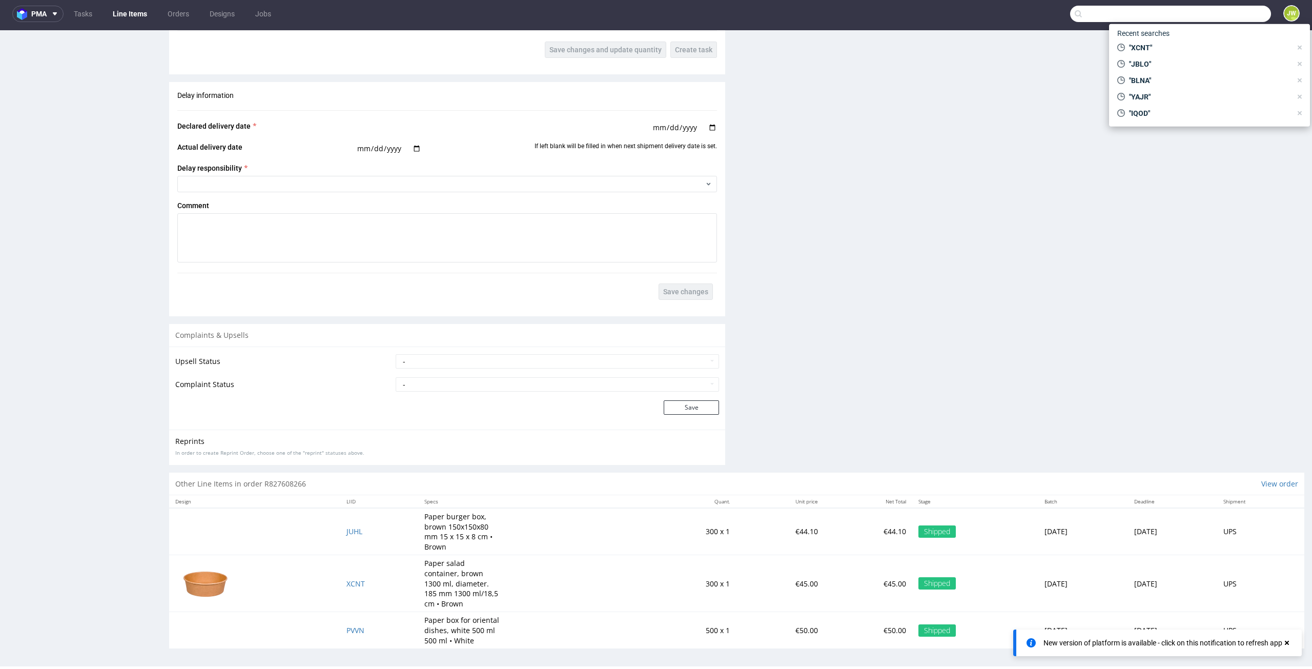
paste input "KXGM"
type input "KXGM"
click at [1148, 48] on span "KXGM" at bounding box center [1144, 52] width 21 height 8
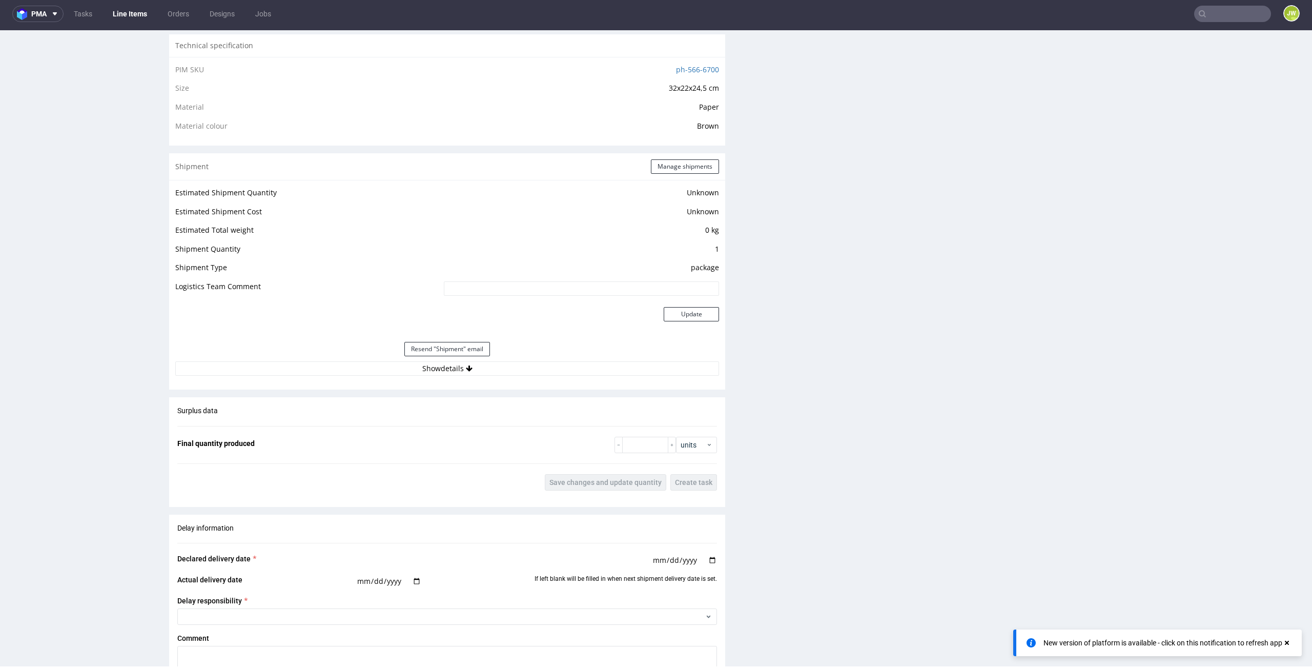
scroll to position [690, 0]
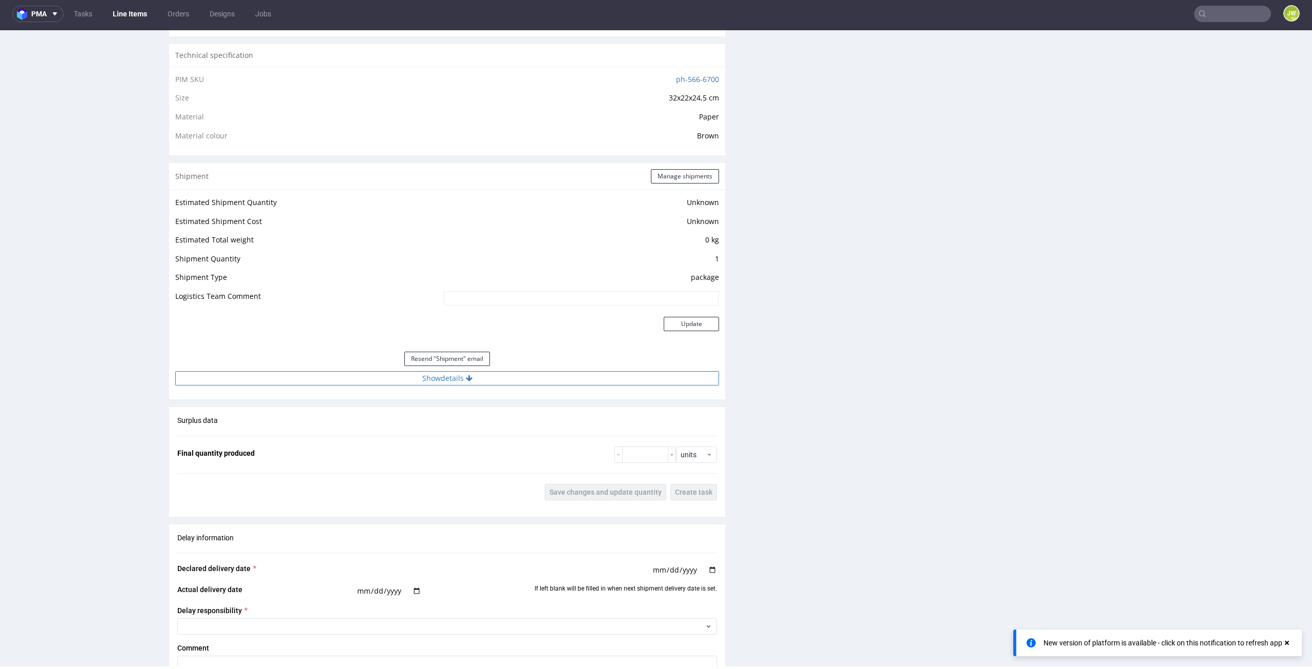
click at [437, 373] on button "Show details" at bounding box center [447, 378] width 544 height 14
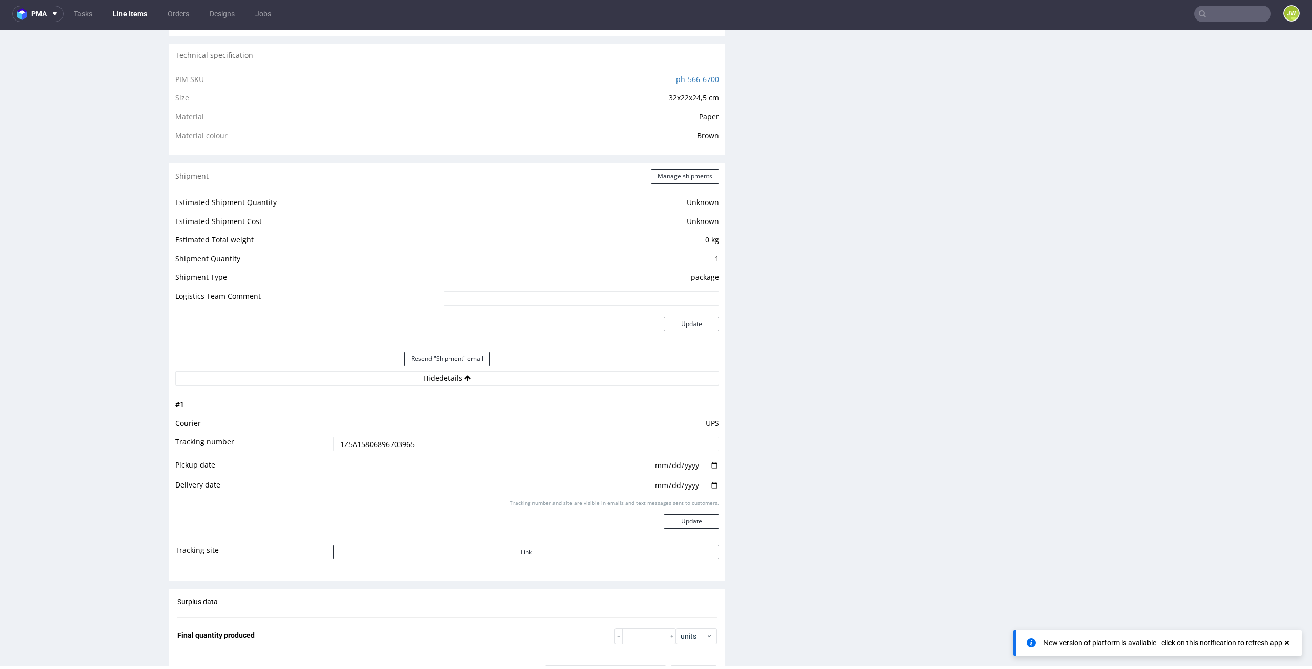
click at [363, 440] on input "1Z5A15806896703965" at bounding box center [526, 444] width 386 height 14
click at [362, 440] on input "1Z5A15806896703965" at bounding box center [526, 444] width 386 height 14
paste input "KXGM"
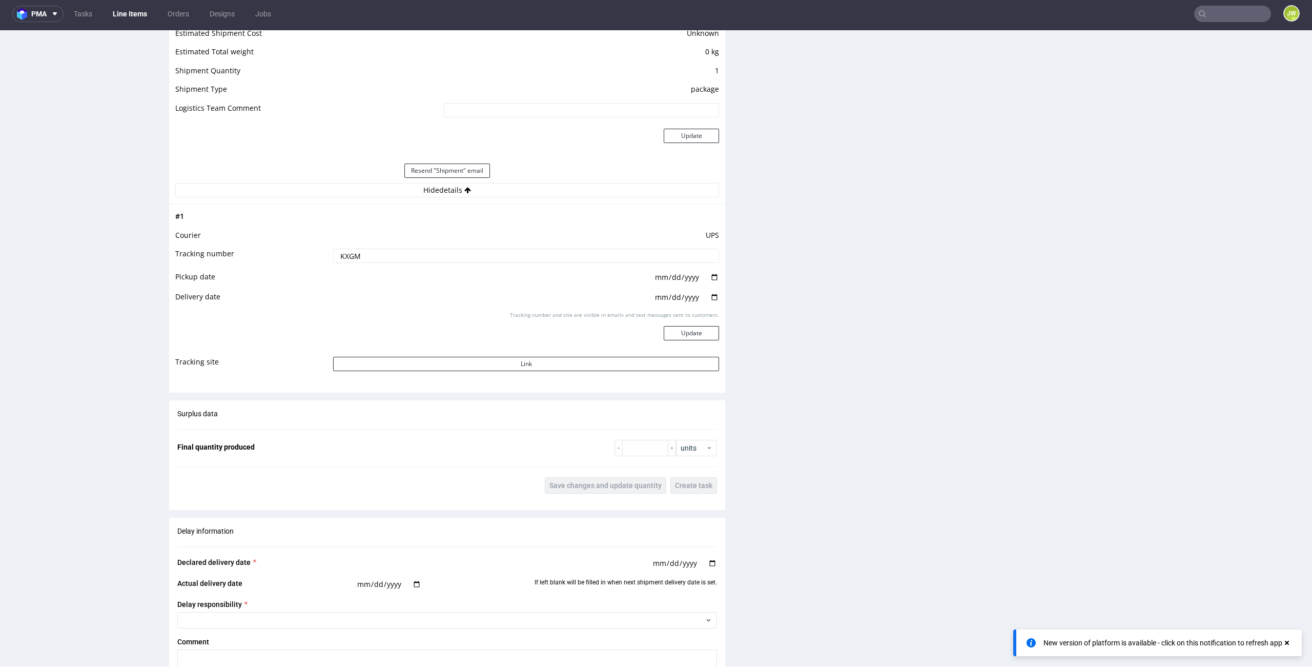
scroll to position [997, 0]
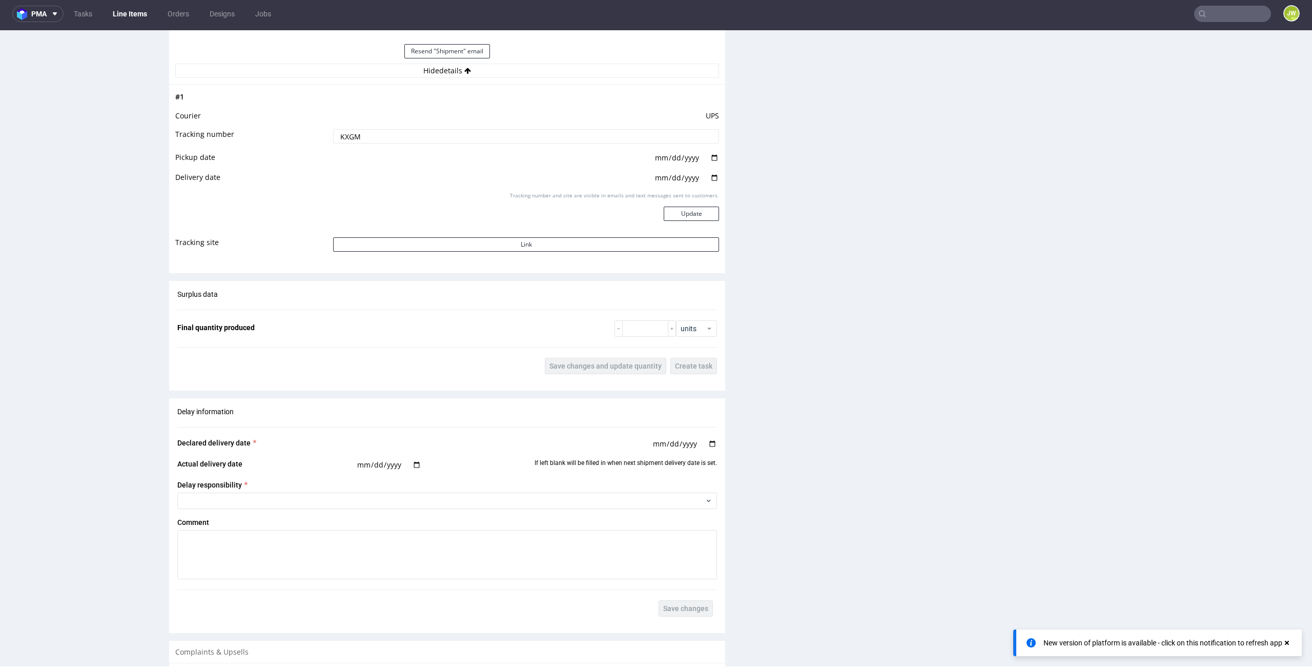
type input "1Z5A15806896703965"
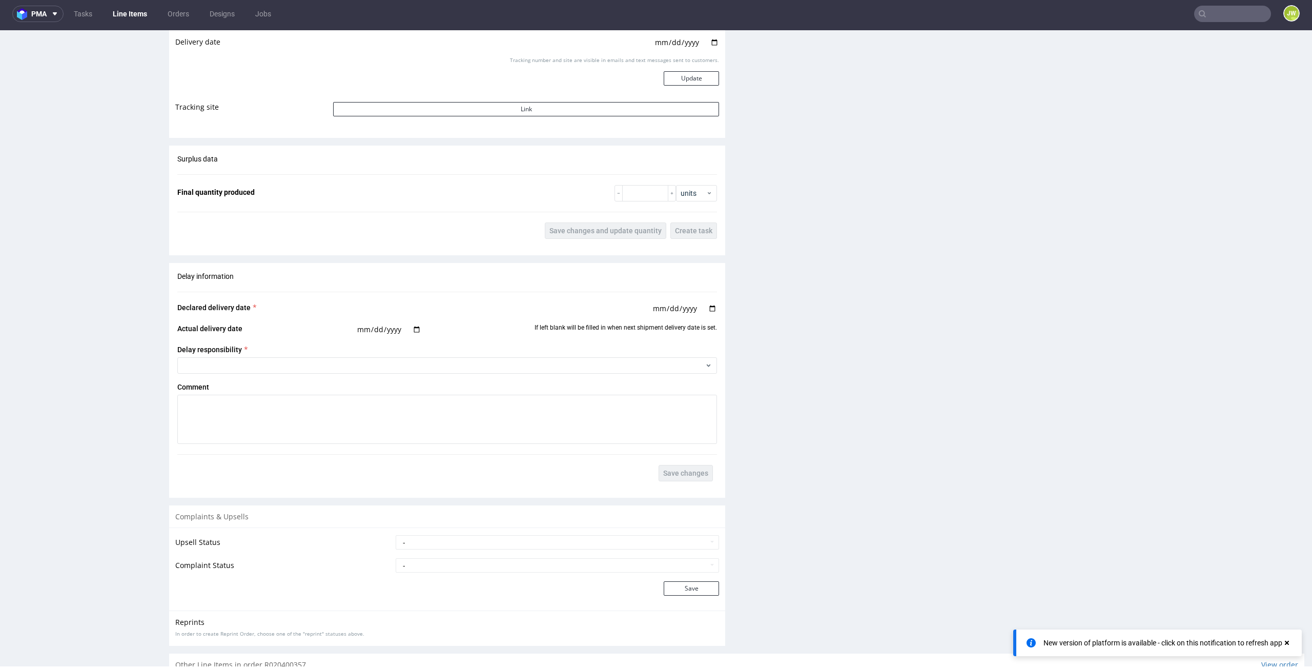
scroll to position [1230, 0]
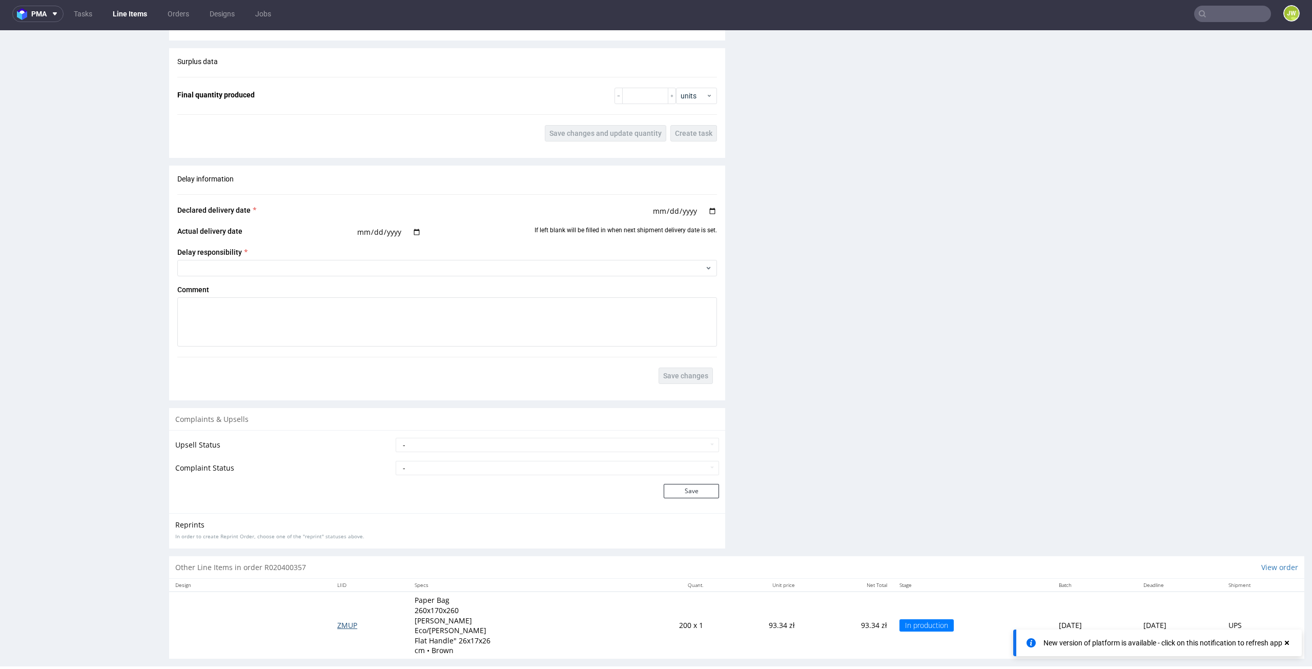
click at [340, 621] on span "ZMUP" at bounding box center [347, 625] width 20 height 10
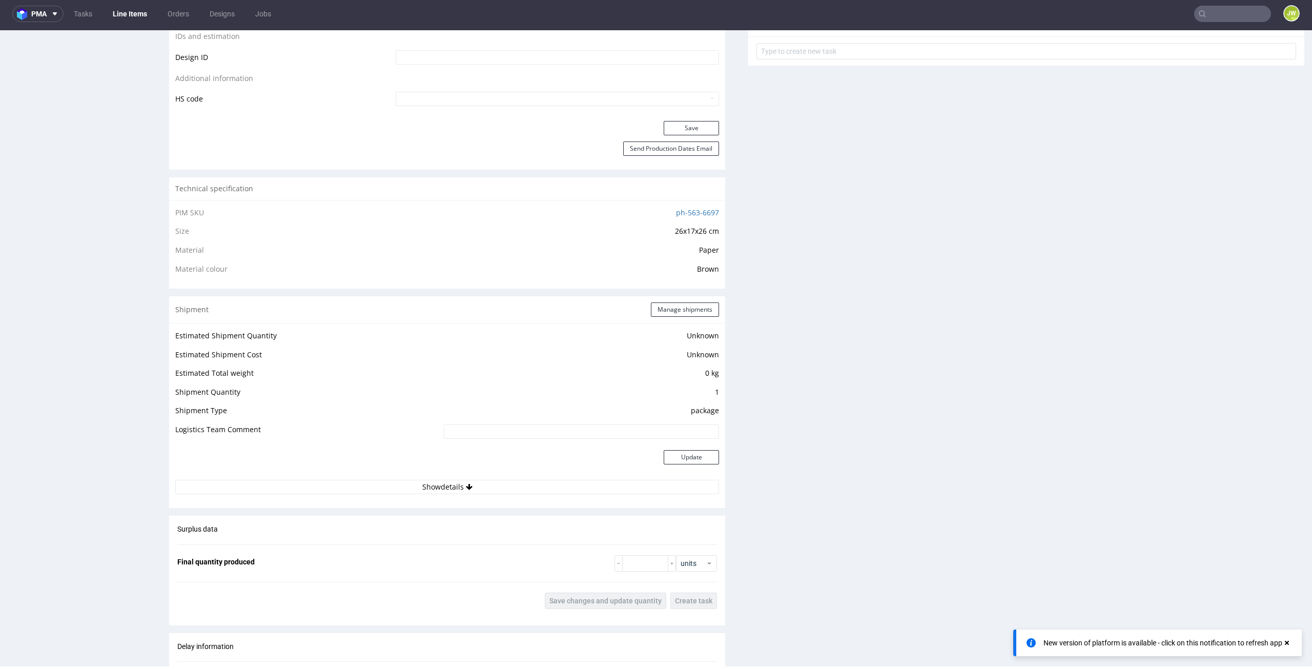
scroll to position [718, 0]
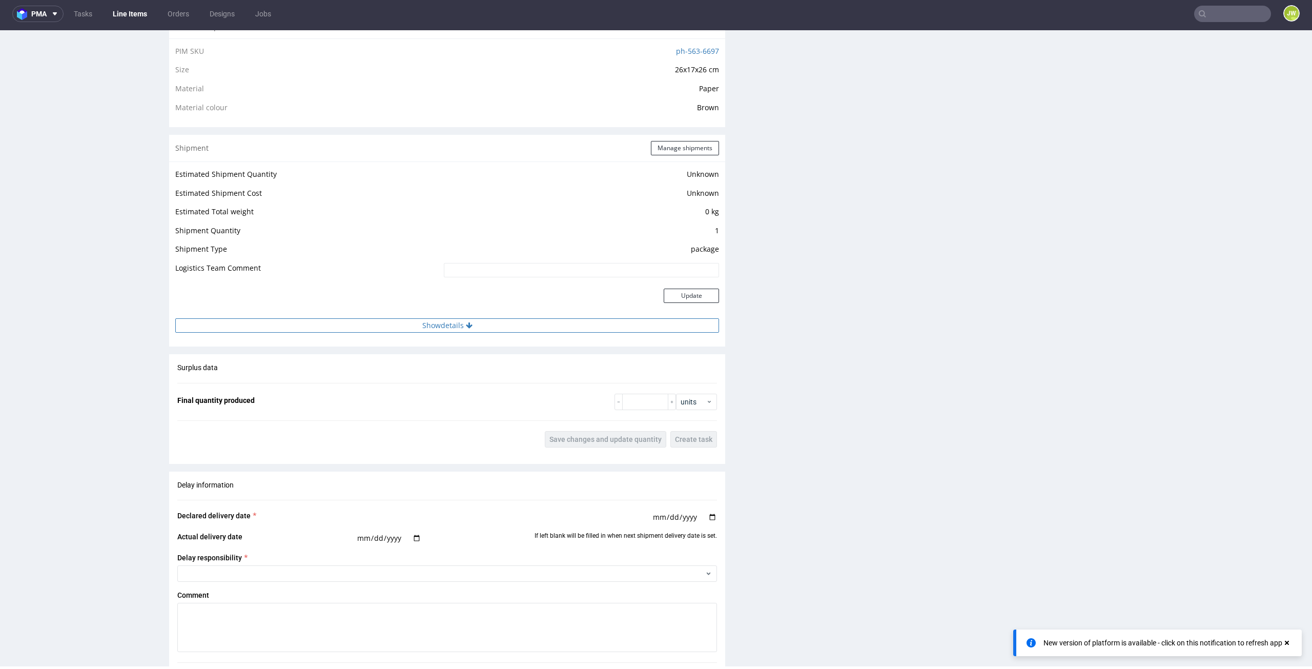
click at [432, 331] on button "Show details" at bounding box center [447, 325] width 544 height 14
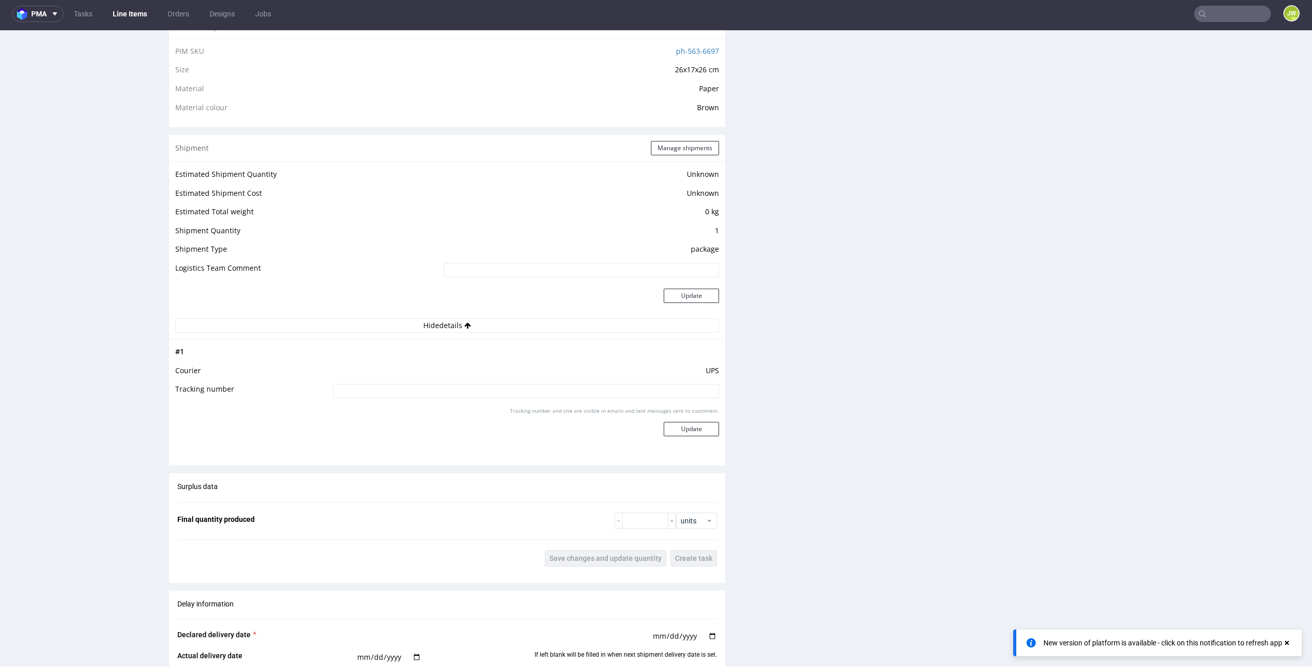
click at [423, 383] on td at bounding box center [525, 394] width 389 height 23
click at [426, 395] on input at bounding box center [526, 391] width 386 height 14
type input "v"
paste input "1Z5A15806896703965"
type input "1Z5A15806896703965"
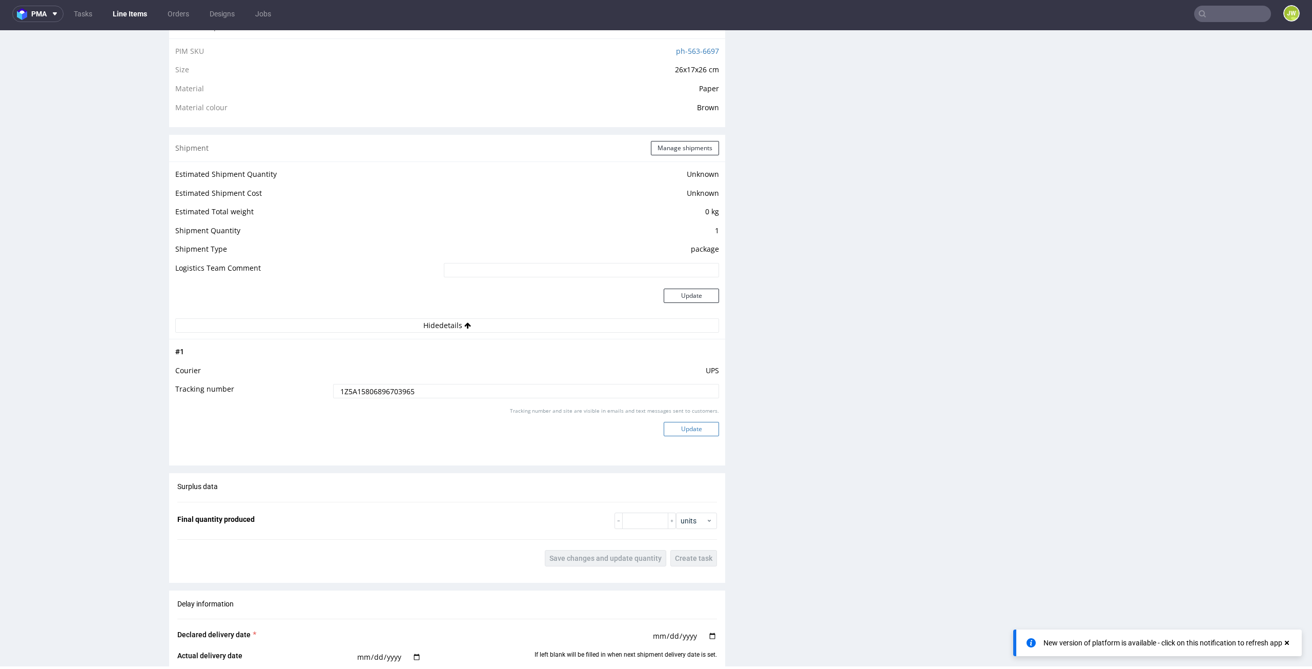
click at [678, 425] on button "Update" at bounding box center [691, 429] width 55 height 14
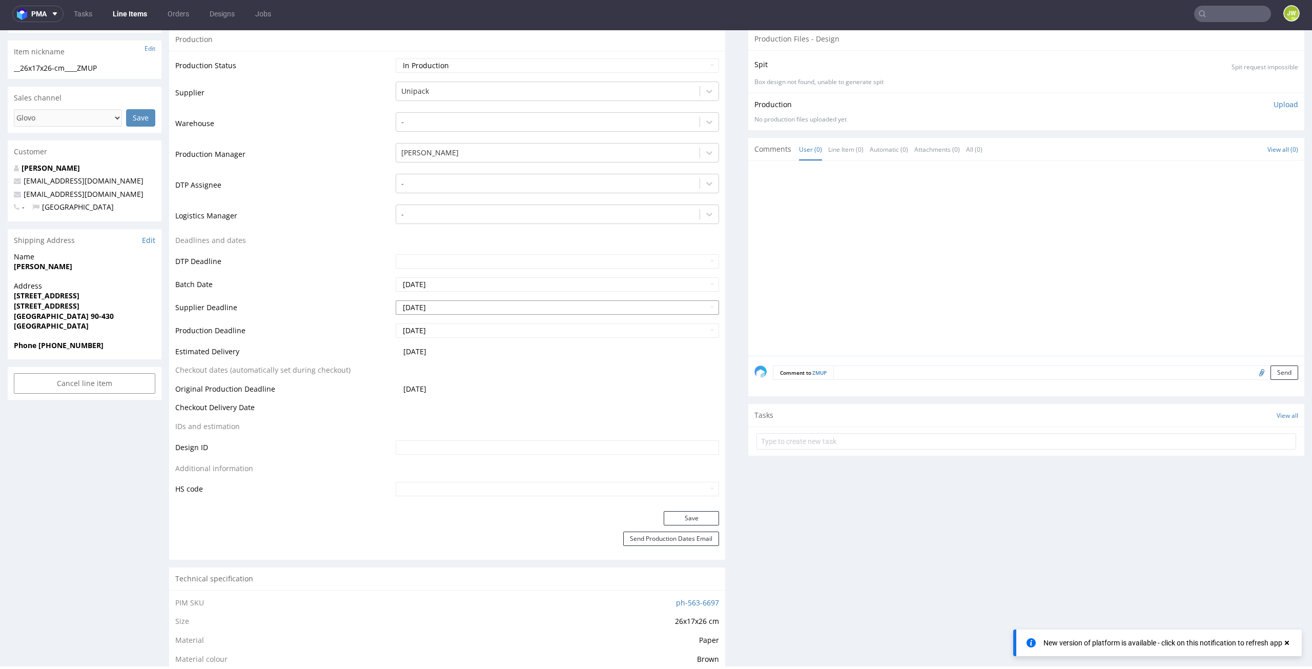
scroll to position [0, 0]
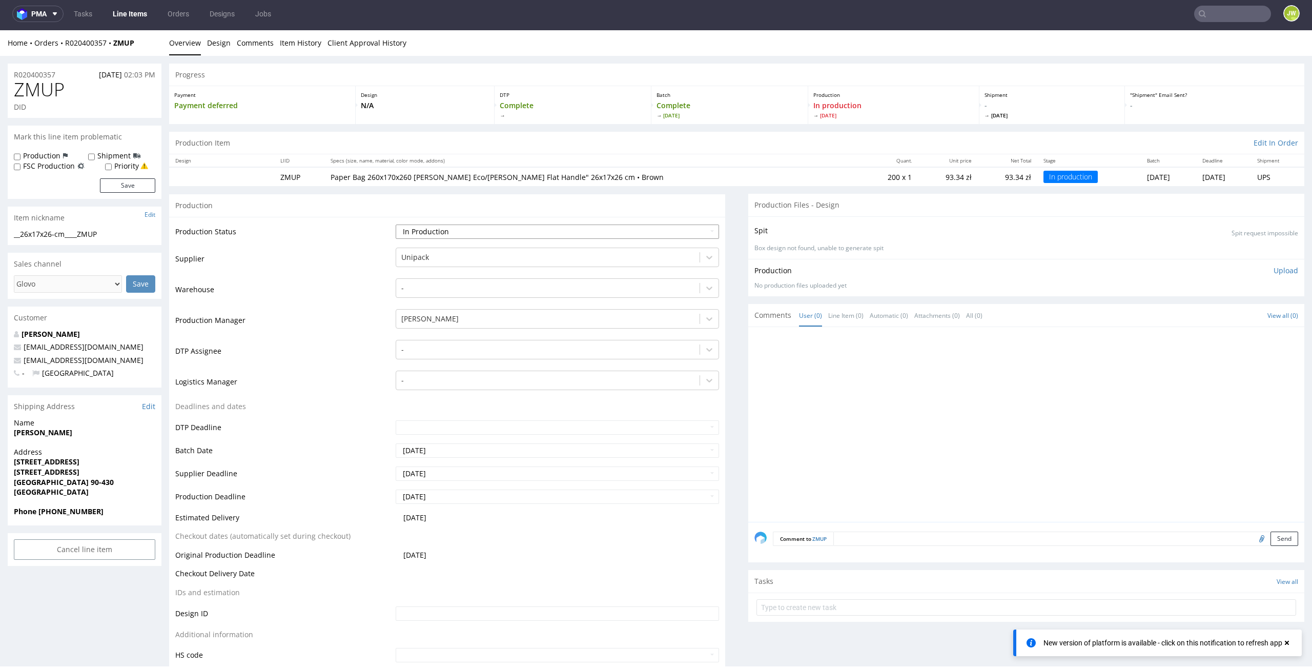
click at [406, 225] on select "Waiting for Artwork Waiting for Diecut Waiting for Mockup Waiting for DTP Waiti…" at bounding box center [558, 232] width 324 height 14
select select "production_complete"
click at [396, 225] on select "Waiting for Artwork Waiting for Diecut Waiting for Mockup Waiting for DTP Waiti…" at bounding box center [558, 232] width 324 height 14
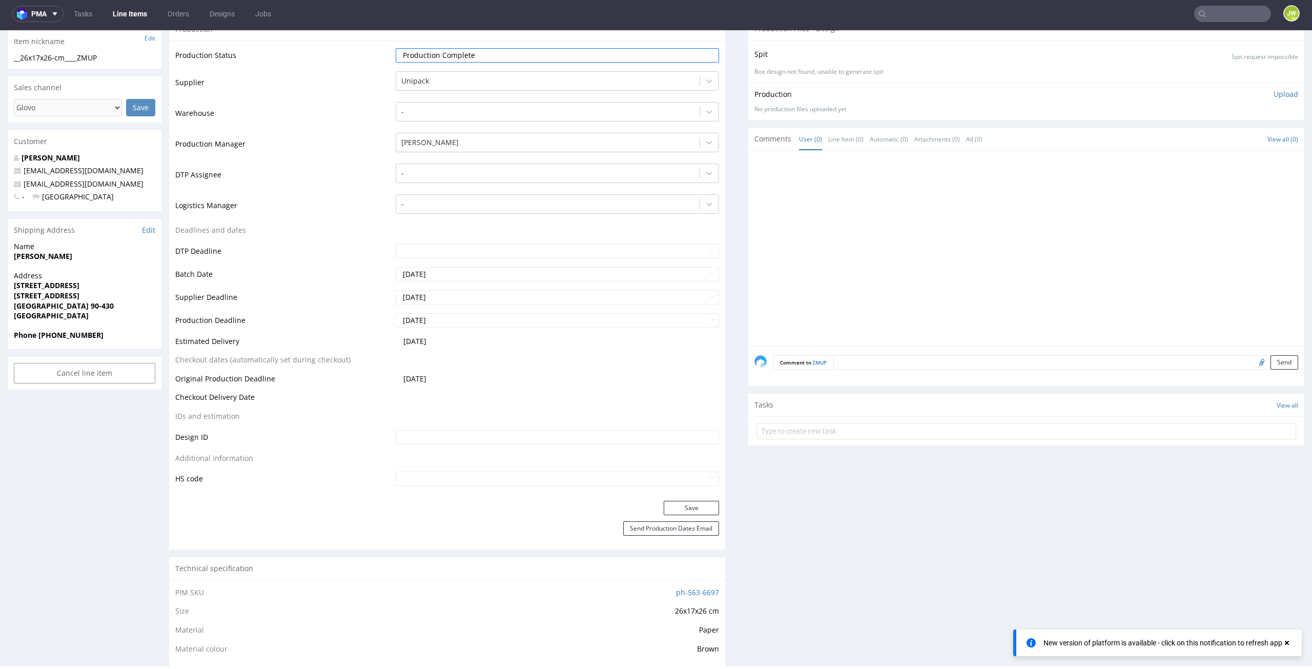
scroll to position [308, 0]
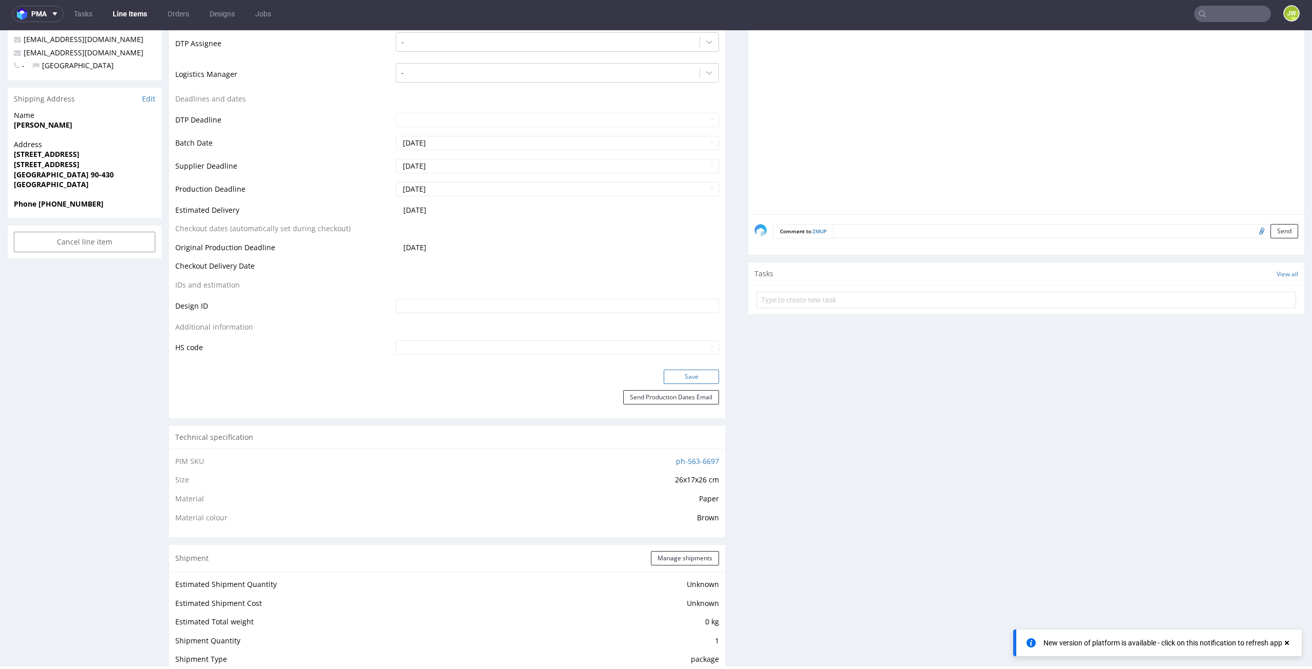
click at [667, 372] on button "Save" at bounding box center [691, 377] width 55 height 14
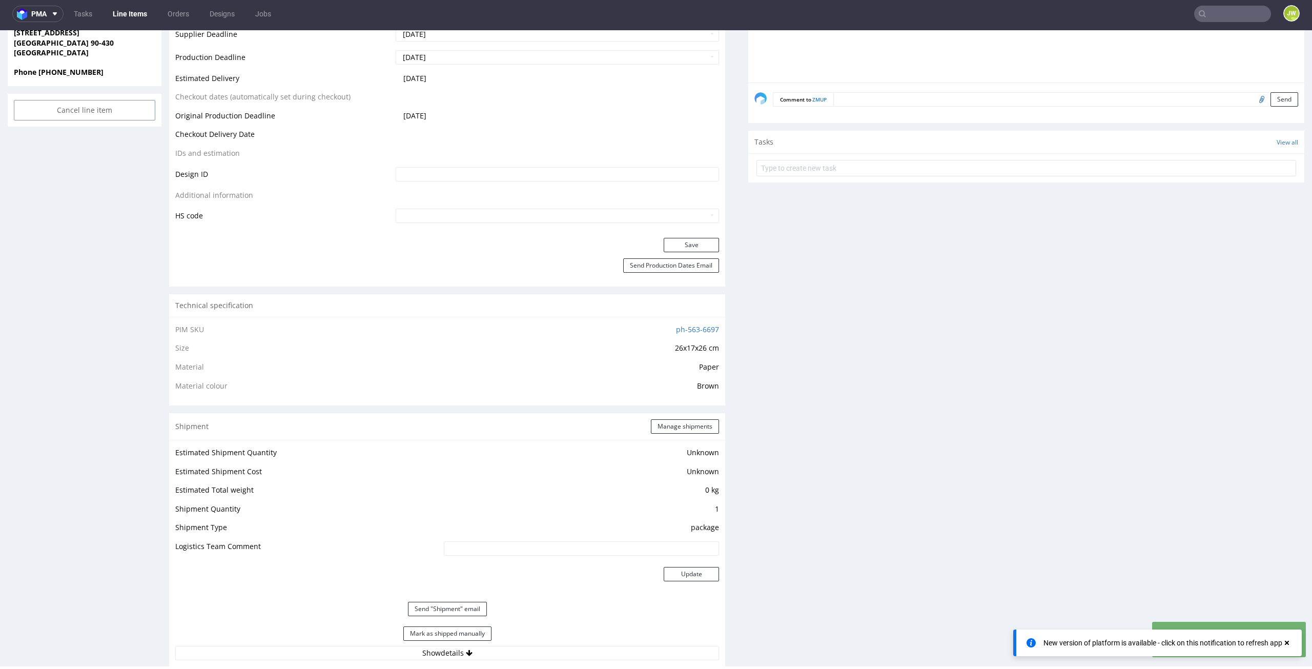
scroll to position [666, 0]
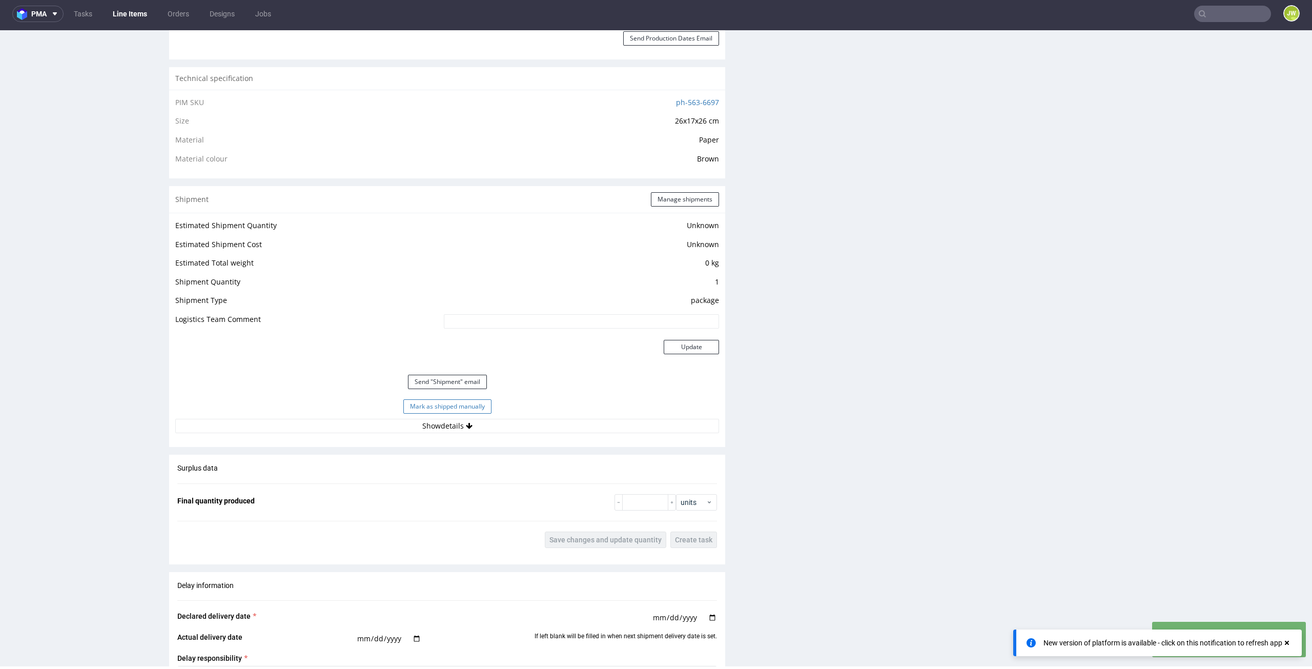
click at [427, 399] on button "Mark as shipped manually" at bounding box center [447, 406] width 88 height 14
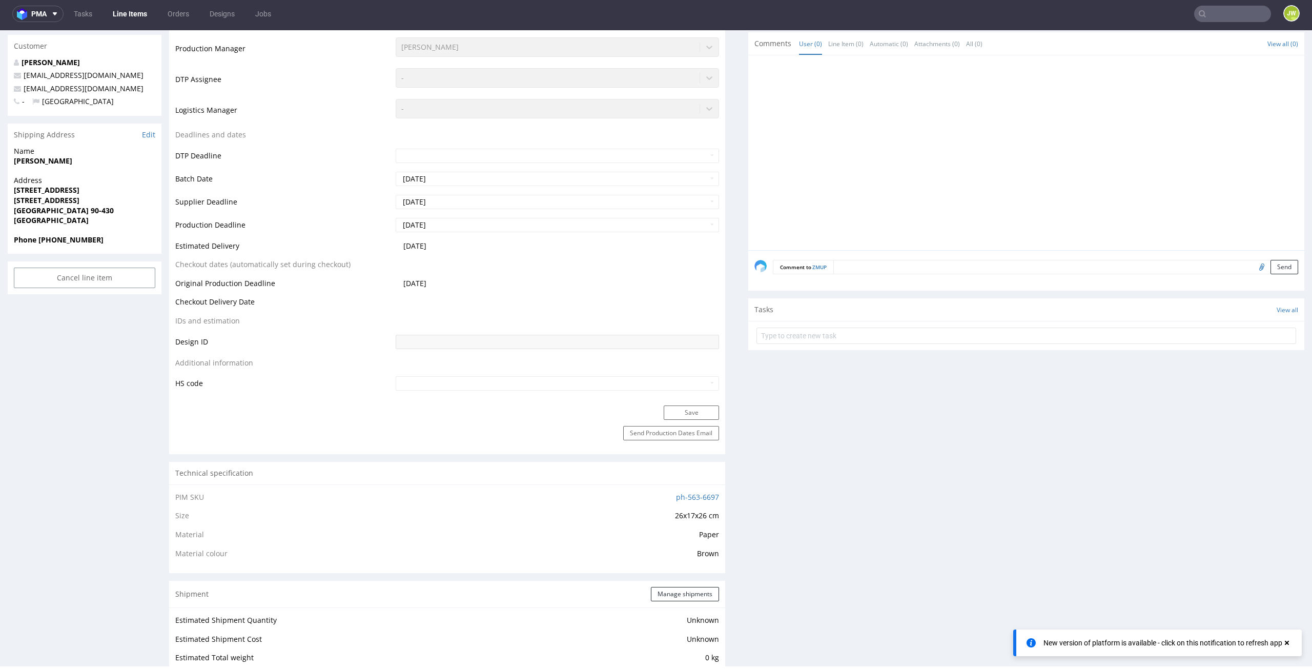
scroll to position [272, 0]
click at [143, 12] on link "Line Items" at bounding box center [130, 14] width 47 height 16
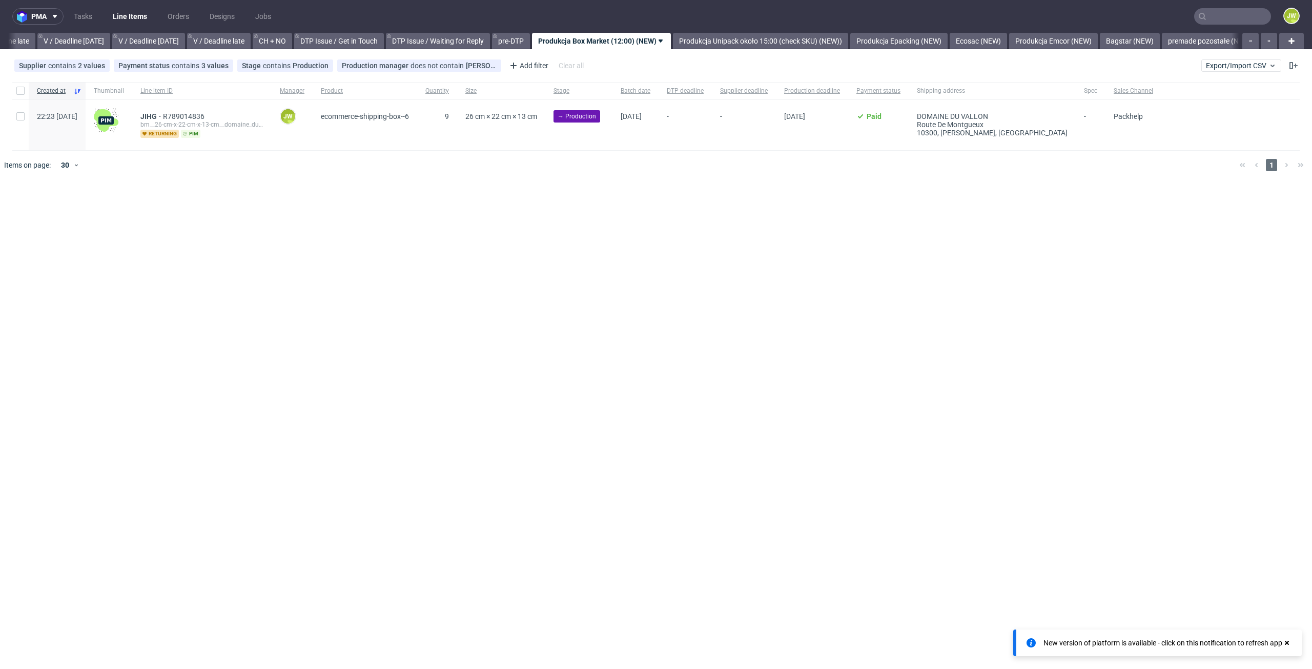
scroll to position [0, 1239]
click at [1230, 8] on input "text" at bounding box center [1233, 16] width 77 height 16
paste input "ERMT"
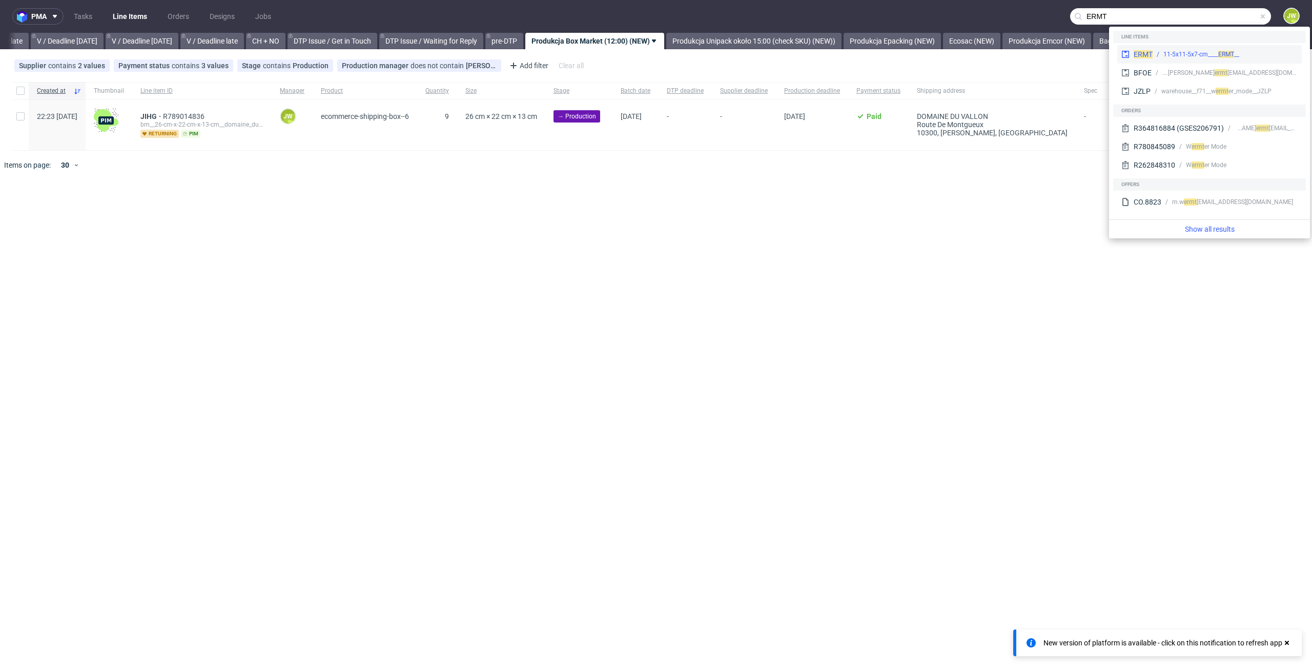
type input "ERMT"
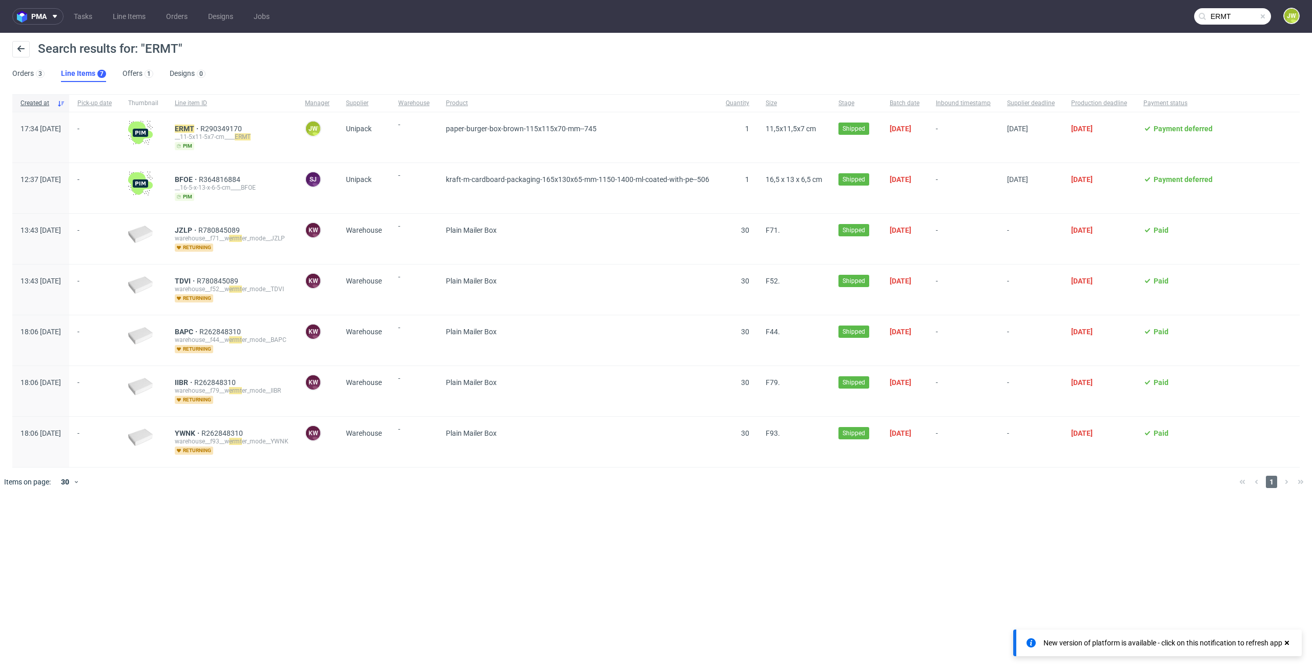
click at [217, 124] on div "ERMT R290349170 __11-5x11-5x7-cm____ ERMT pim" at bounding box center [232, 137] width 130 height 50
click at [194, 125] on mark "ERMT" at bounding box center [184, 129] width 19 height 8
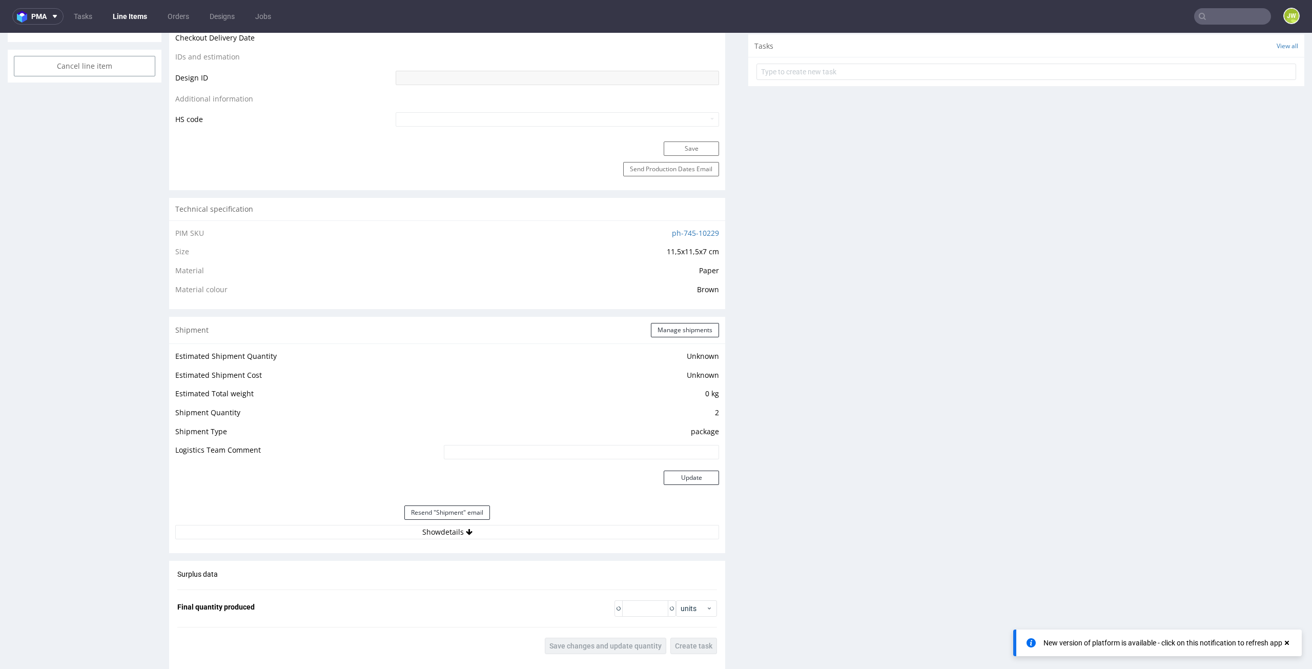
scroll to position [718, 0]
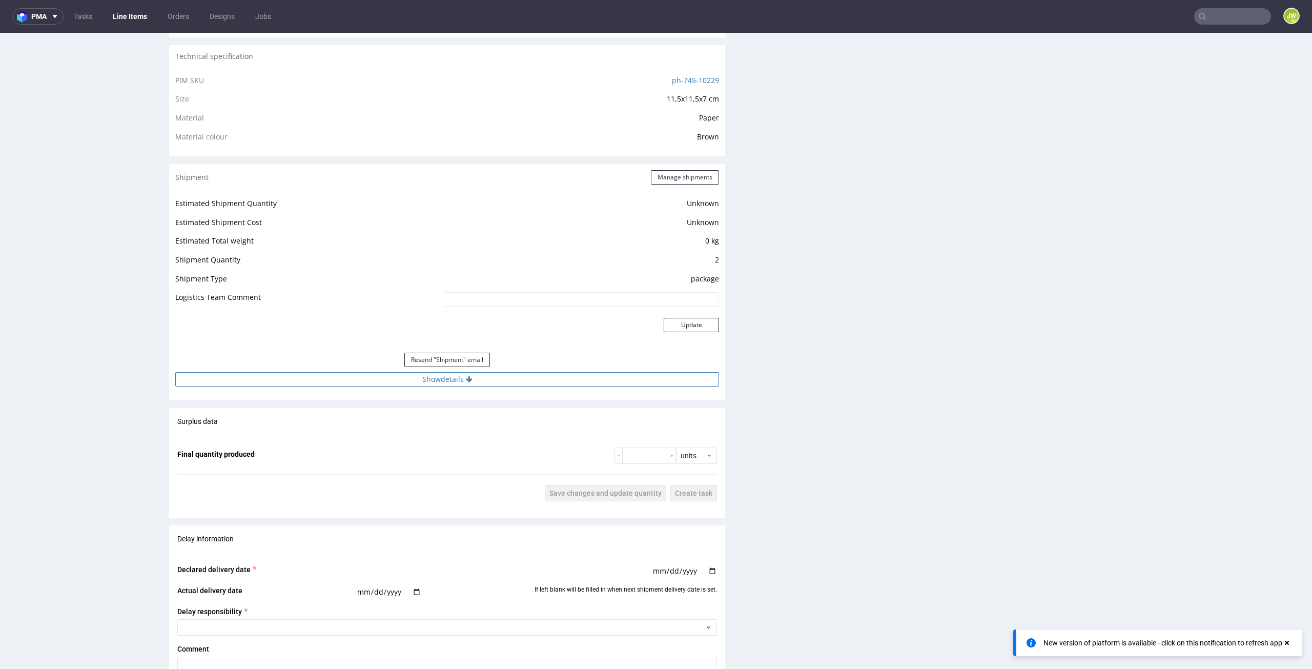
click at [423, 380] on button "Show details" at bounding box center [447, 379] width 544 height 14
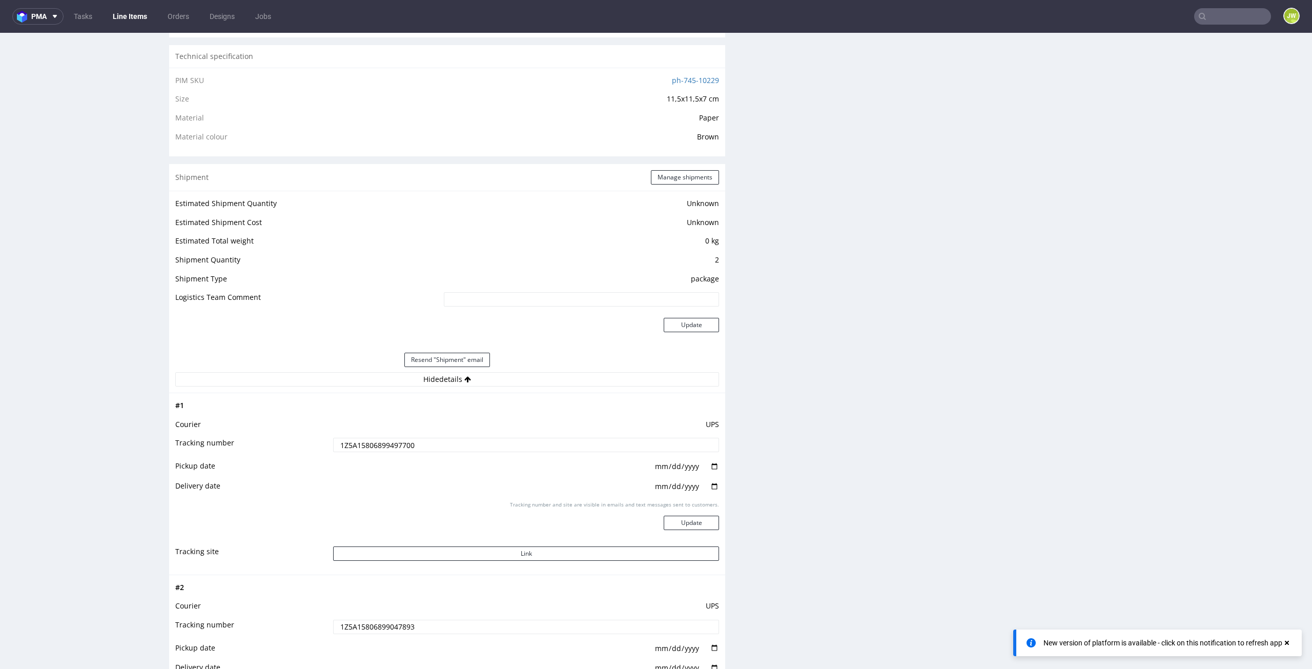
click at [377, 446] on input "1Z5A15806899497700" at bounding box center [526, 445] width 386 height 14
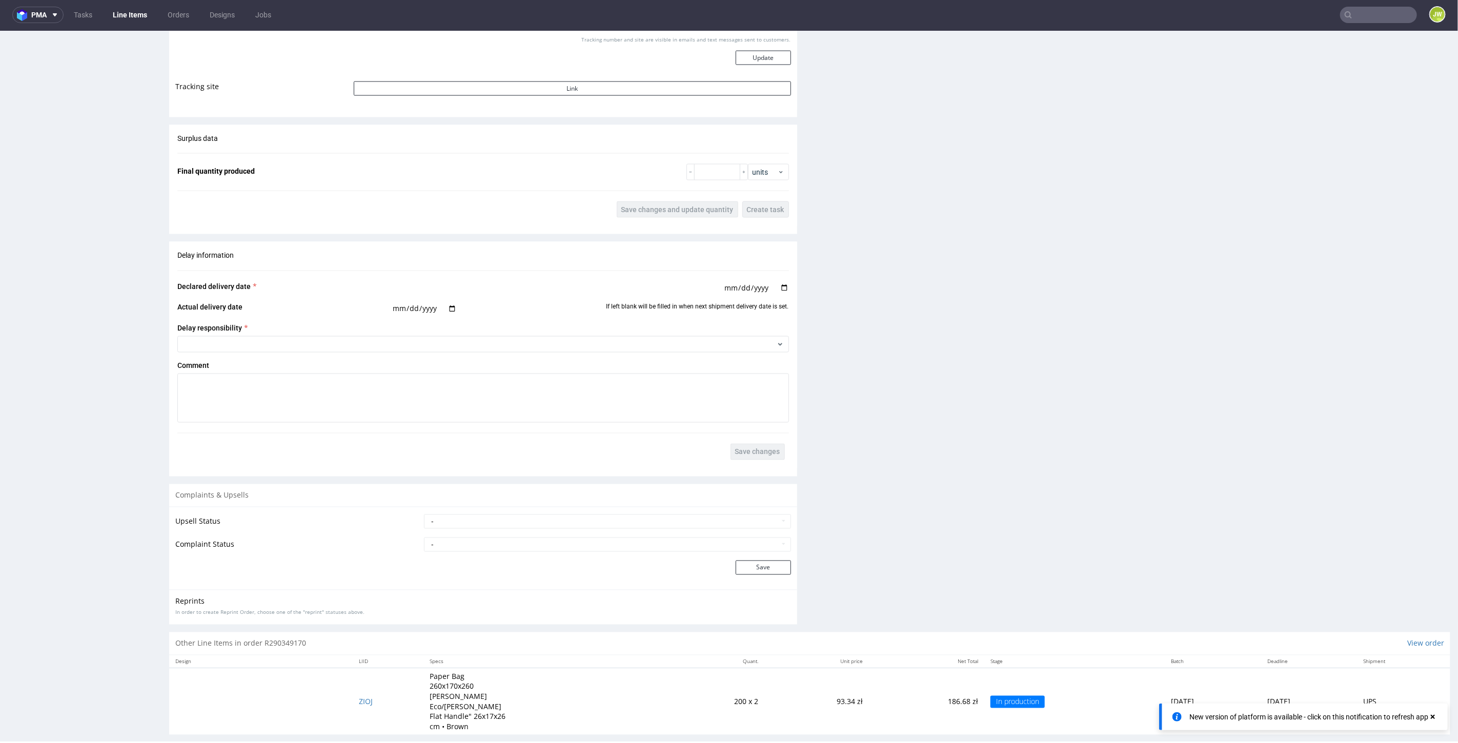
scroll to position [3, 0]
click at [359, 669] on span "ZIOJ" at bounding box center [366, 701] width 14 height 10
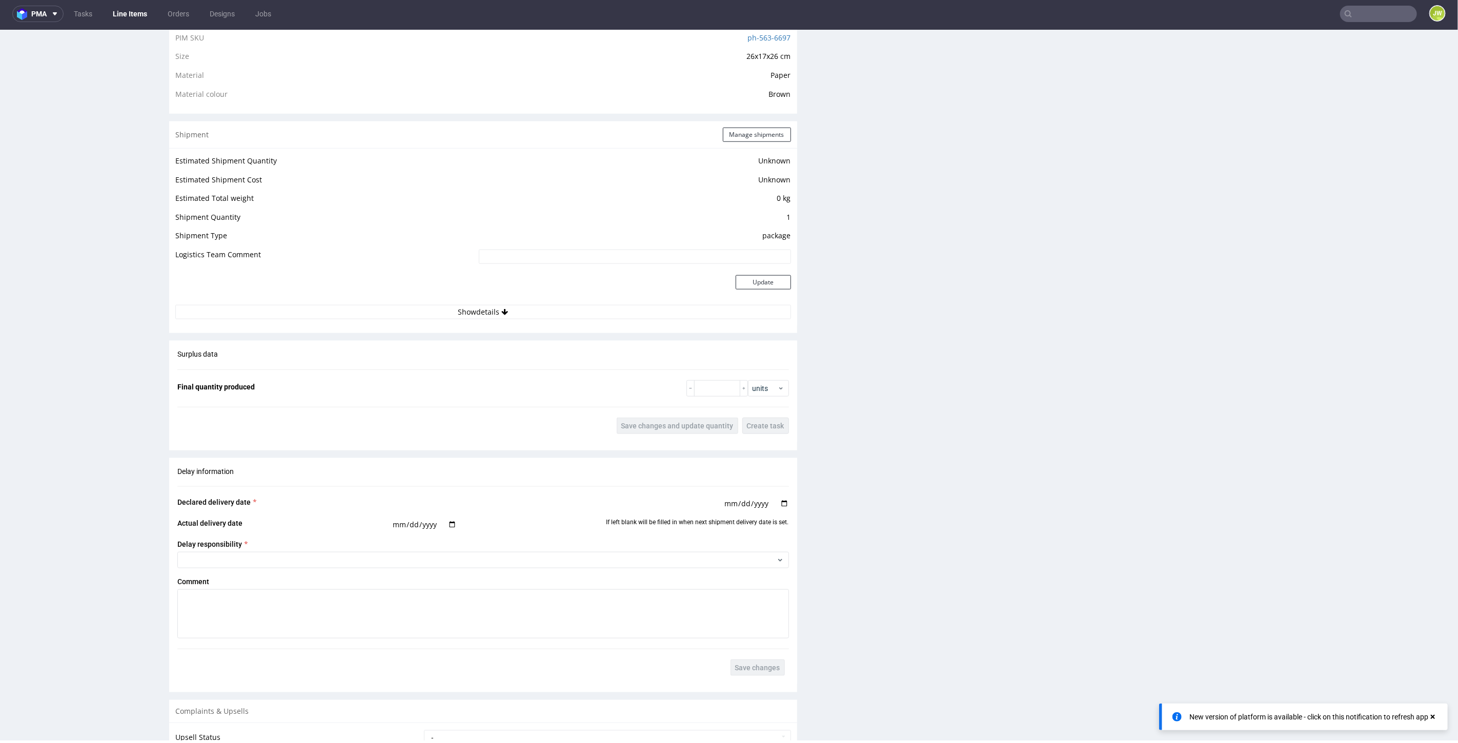
scroll to position [911, 0]
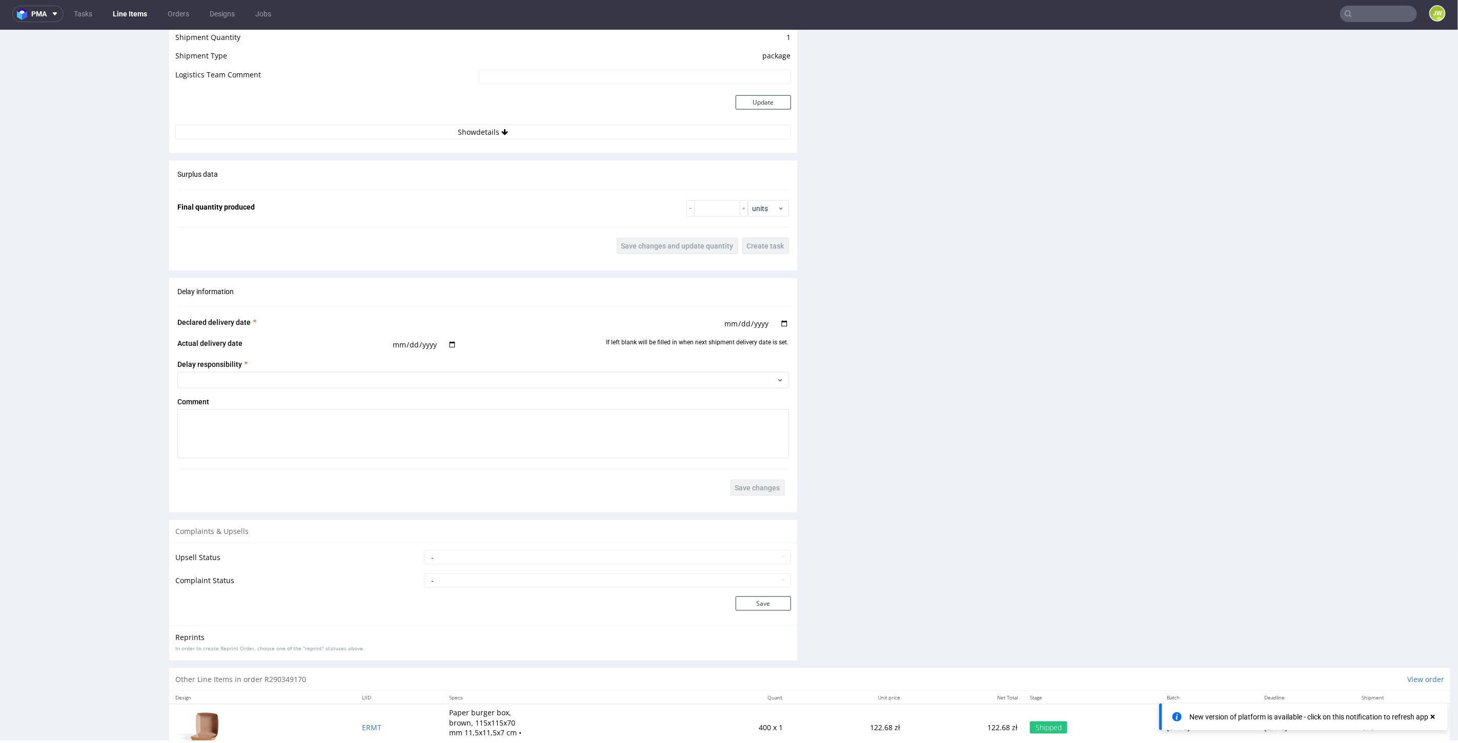
click at [453, 138] on div "Shipment Manage shipments Estimated Shipment Quantity Unknown Estimated Shipmen…" at bounding box center [483, 47] width 628 height 212
click at [453, 137] on div "Estimated Shipment Quantity Unknown Estimated Shipment Cost Unknown Estimated T…" at bounding box center [483, 56] width 628 height 177
click at [453, 128] on button "Show details" at bounding box center [483, 132] width 616 height 14
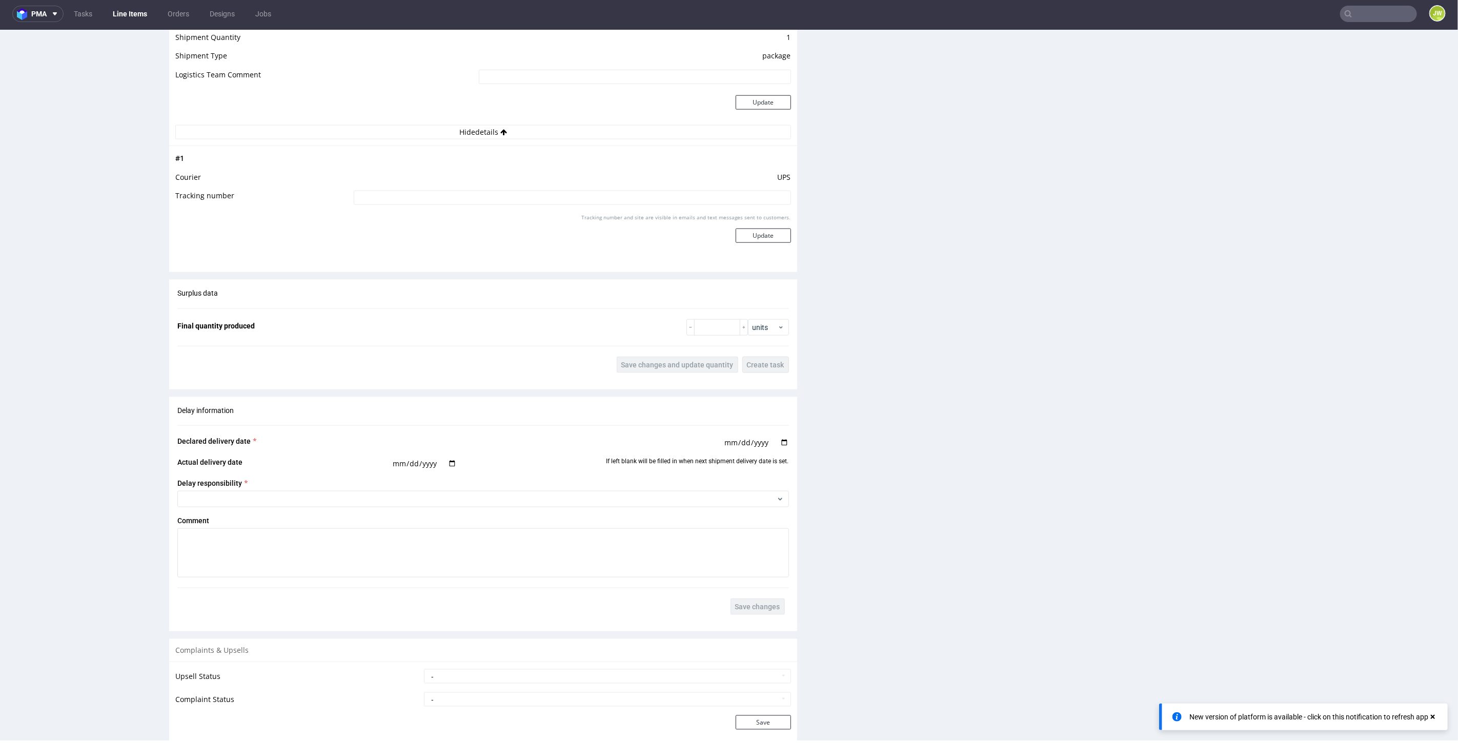
drag, startPoint x: 466, startPoint y: 210, endPoint x: 463, endPoint y: 205, distance: 6.0
click at [465, 209] on tbody "# 1 Courier UPS Tracking number Tracking number and site are visible in emails …" at bounding box center [483, 205] width 616 height 106
click at [458, 193] on input at bounding box center [572, 197] width 437 height 14
paste input "1Z5A15806899497700"
type input "1Z5A15806899497700"
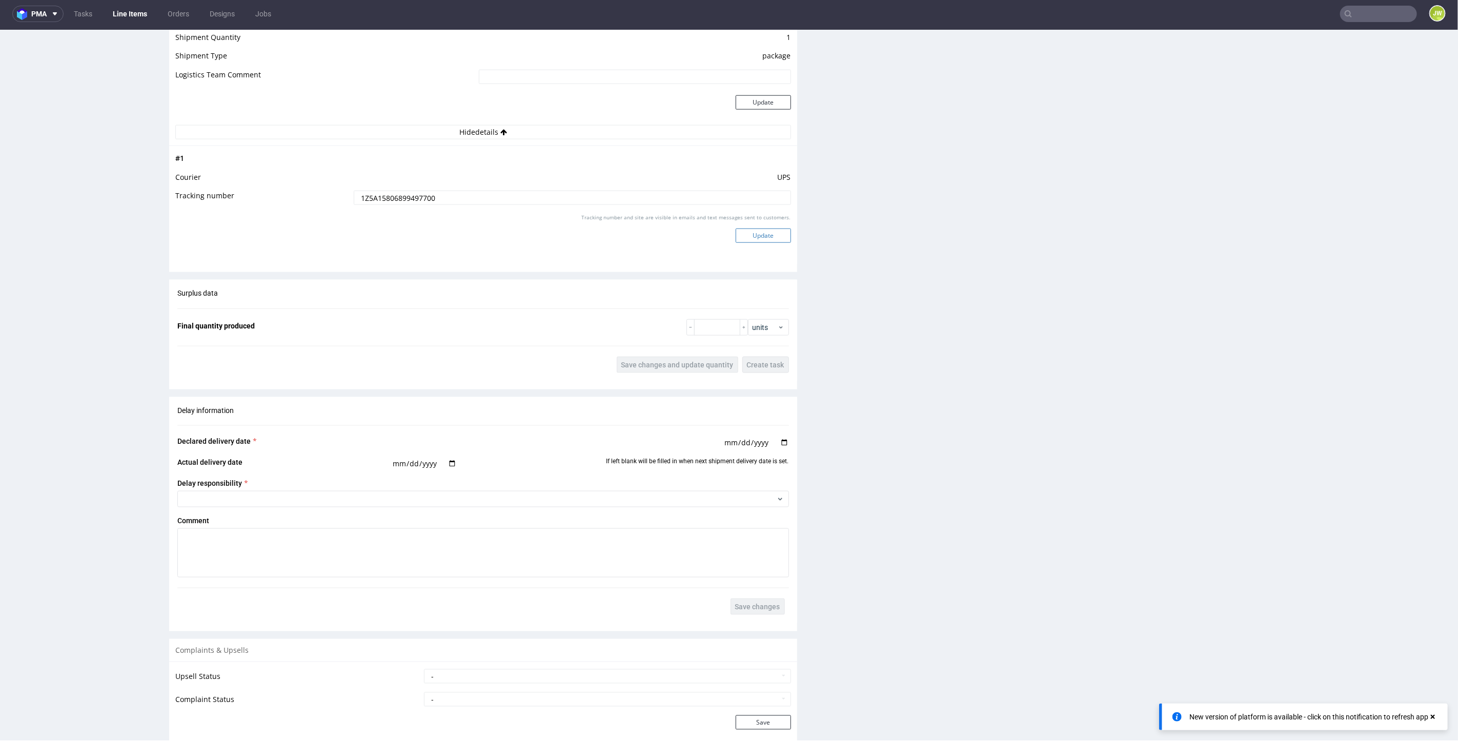
click at [736, 229] on button "Update" at bounding box center [763, 235] width 55 height 14
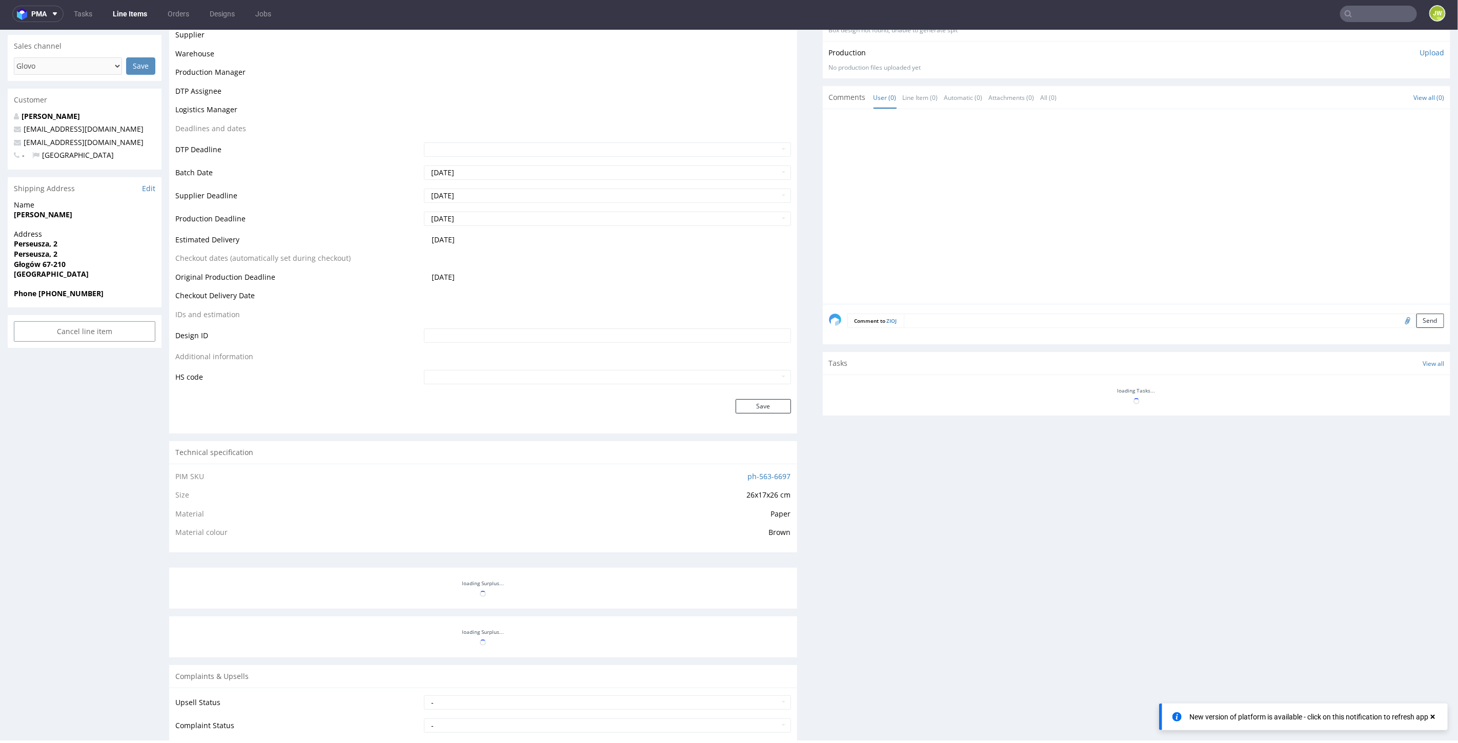
scroll to position [0, 0]
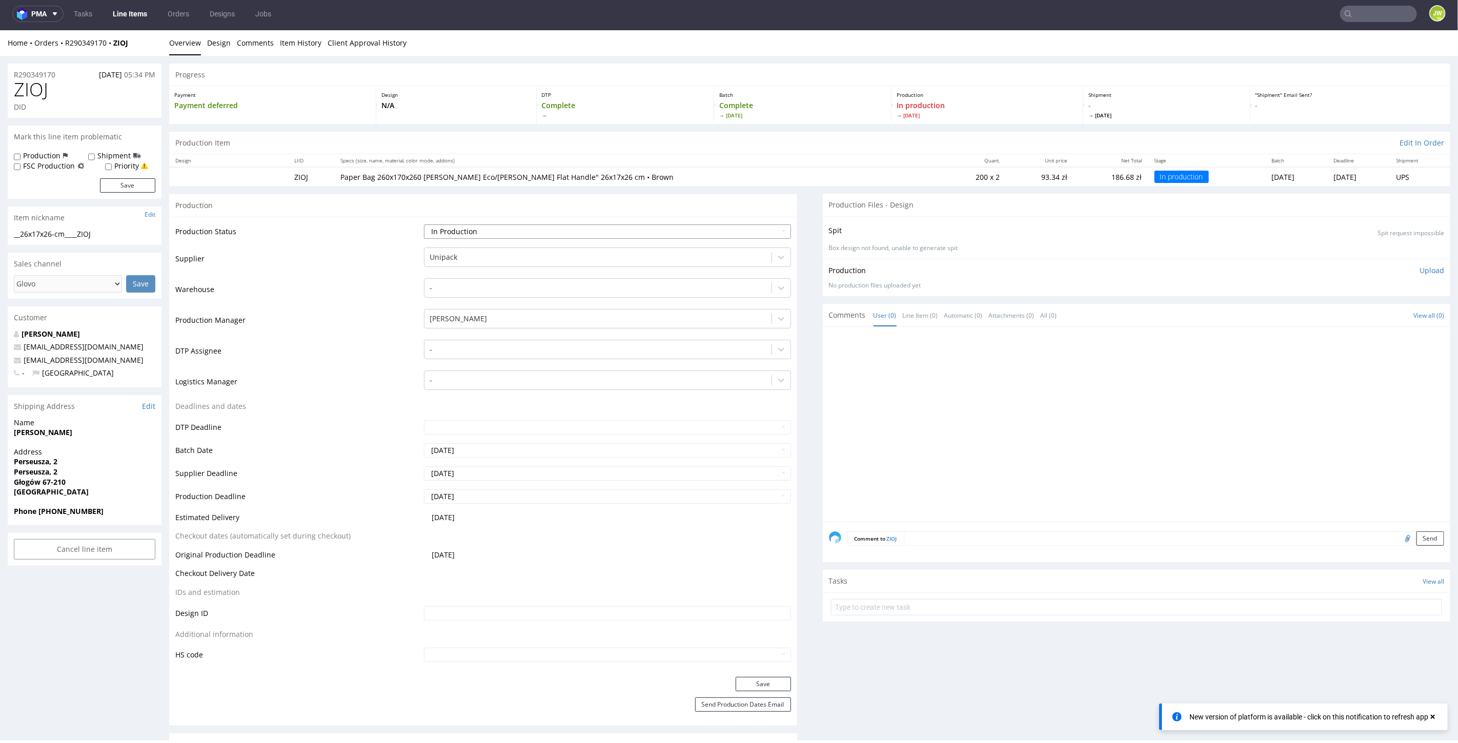
click at [442, 233] on select "Waiting for Artwork Waiting for Diecut Waiting for Mockup Waiting for DTP Waiti…" at bounding box center [607, 231] width 367 height 14
select select "production_complete"
click at [424, 224] on select "Waiting for Artwork Waiting for Diecut Waiting for Mockup Waiting for DTP Waiti…" at bounding box center [607, 231] width 367 height 14
drag, startPoint x: 742, startPoint y: 680, endPoint x: 741, endPoint y: 672, distance: 7.8
click at [742, 669] on form "Production Production Status Waiting for Artwork Waiting for Diecut Waiting for…" at bounding box center [483, 459] width 628 height 532
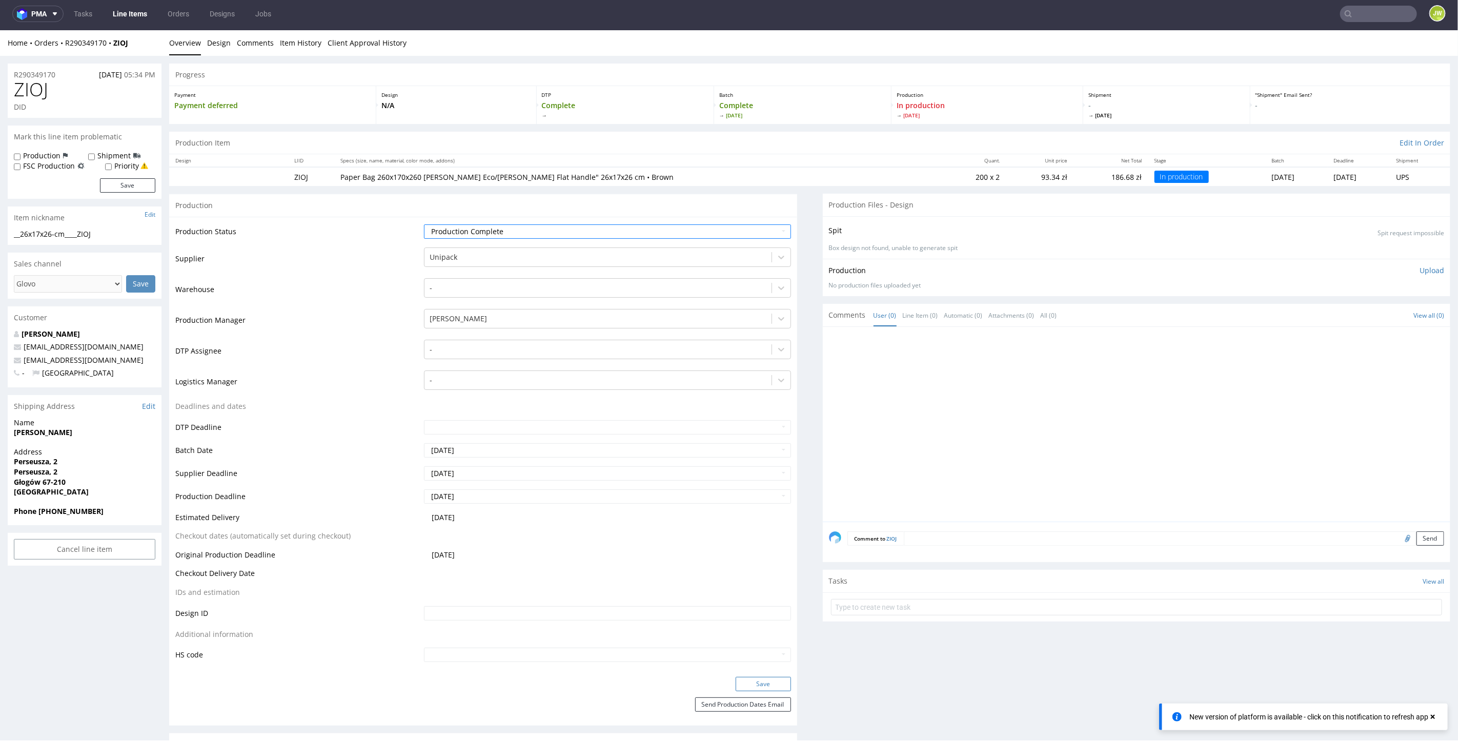
click at [736, 669] on button "Save" at bounding box center [763, 684] width 55 height 14
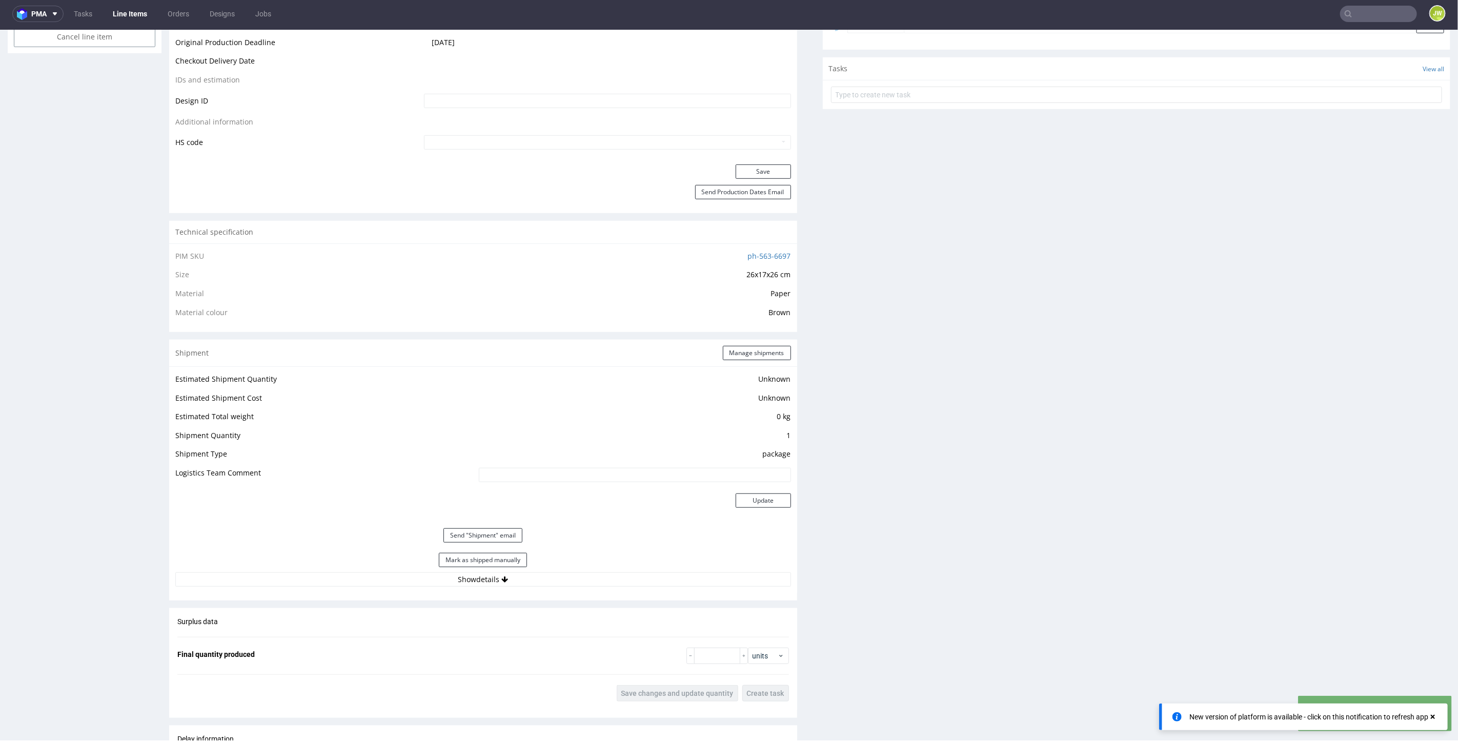
scroll to position [797, 0]
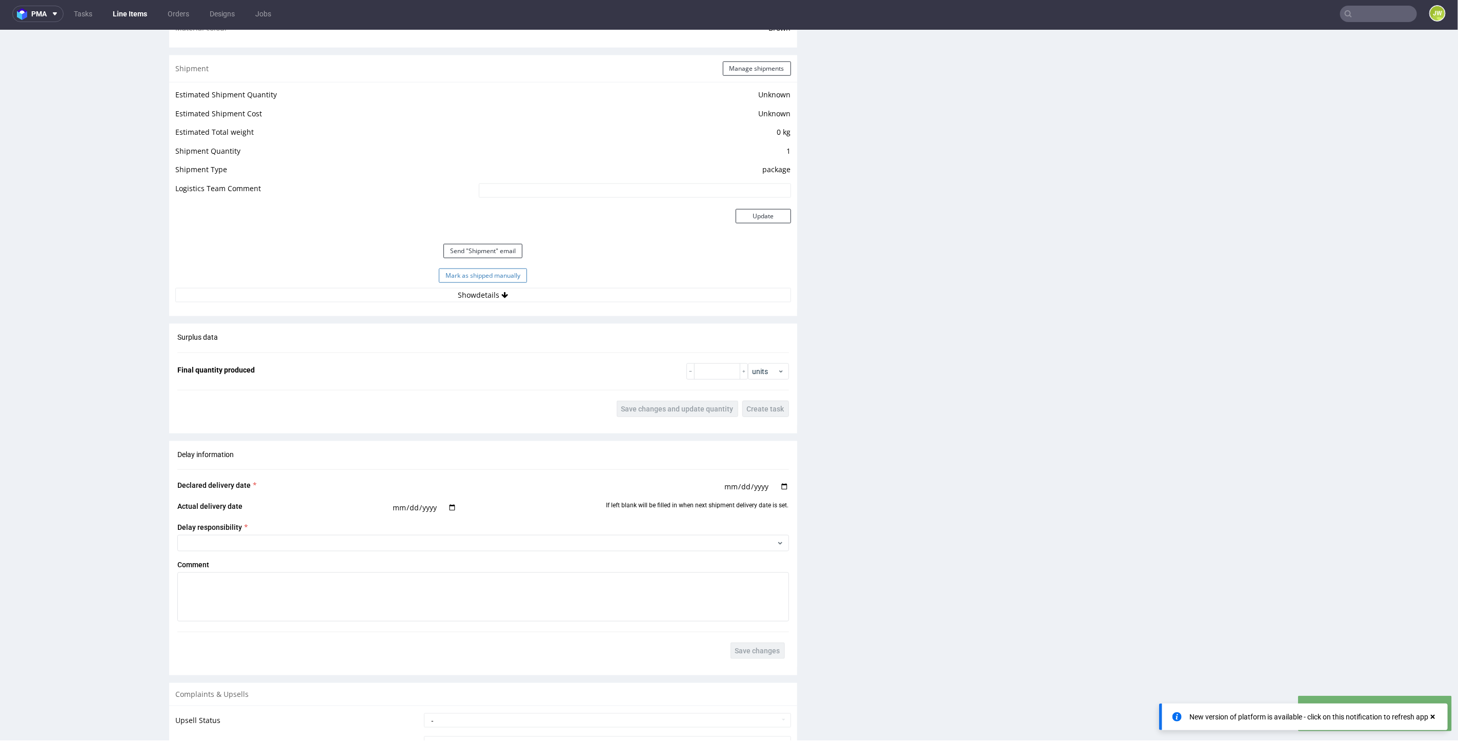
click at [447, 278] on button "Mark as shipped manually" at bounding box center [483, 275] width 88 height 14
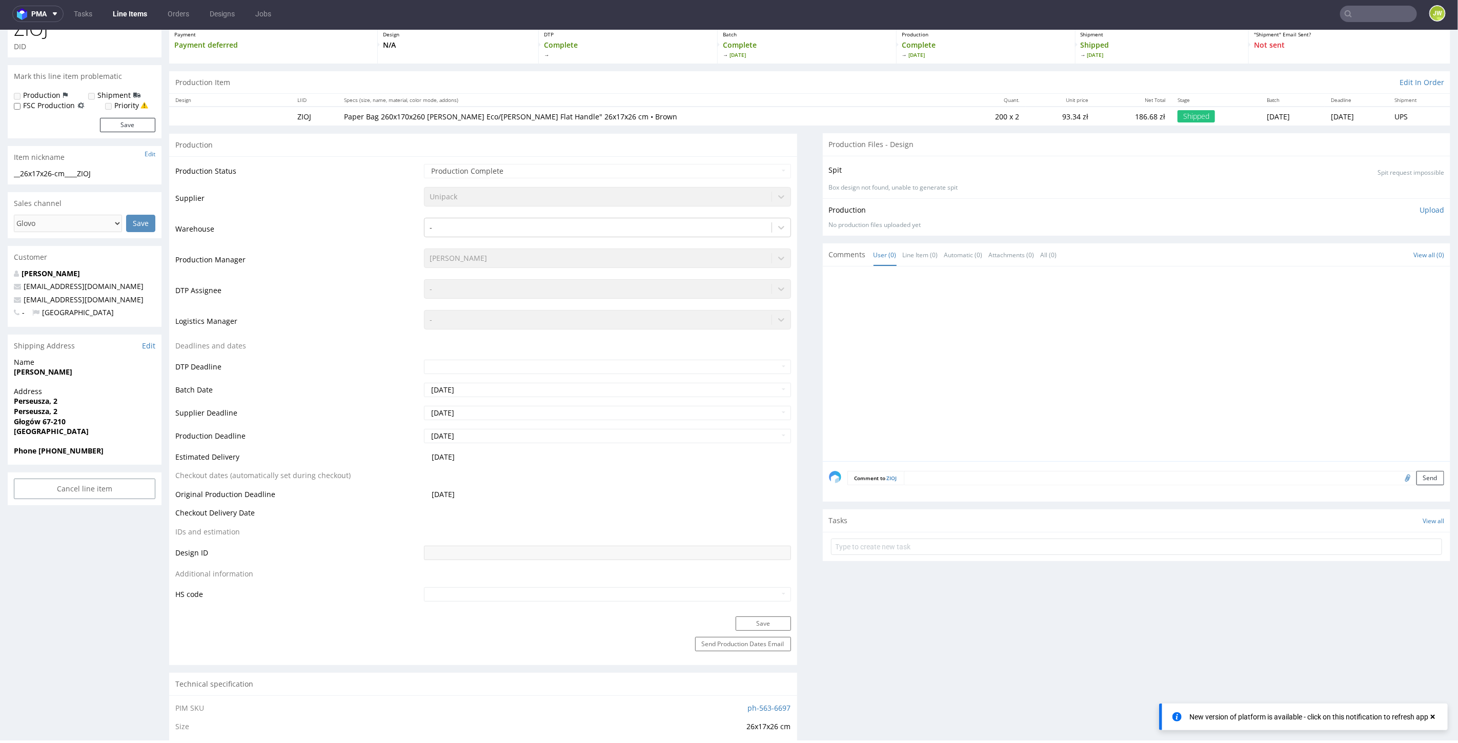
scroll to position [0, 0]
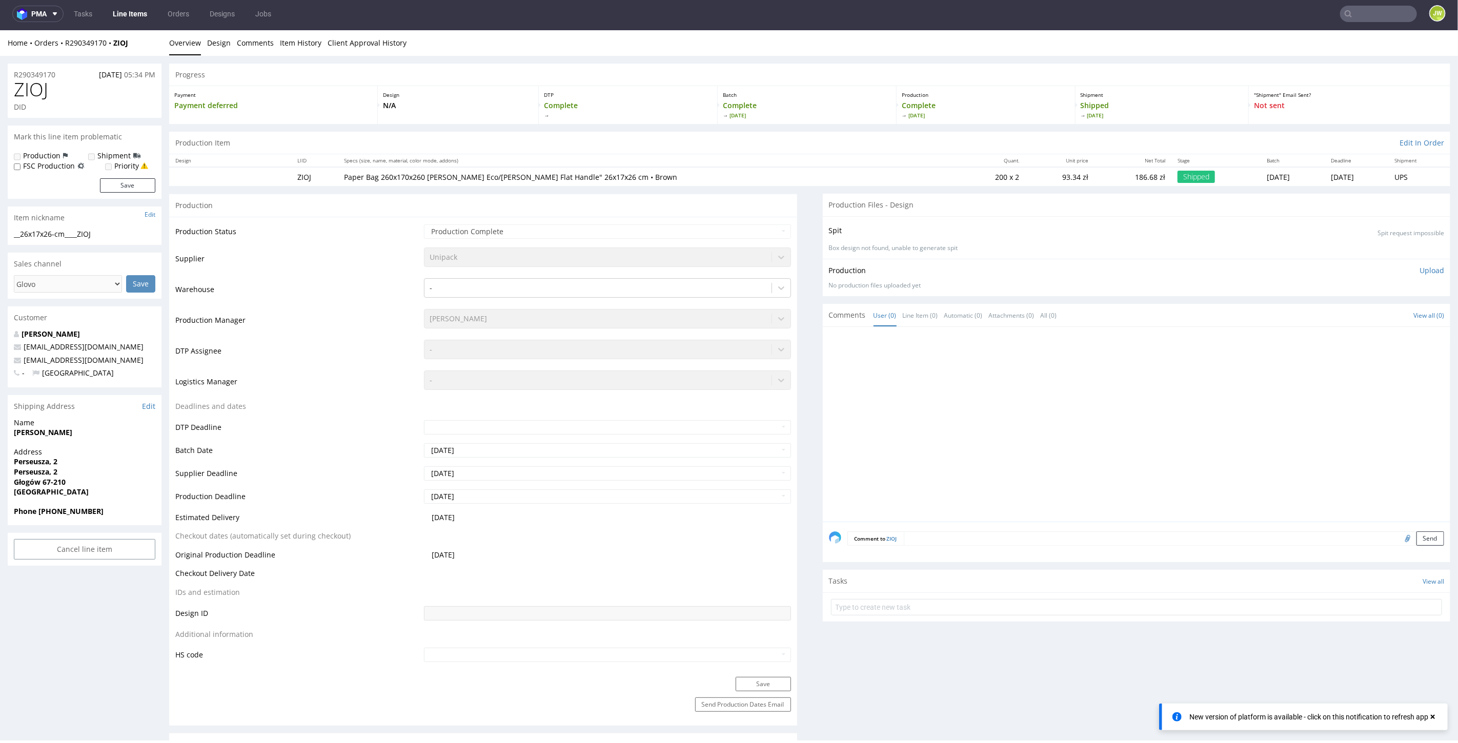
click at [1312, 16] on input "text" at bounding box center [1378, 14] width 77 height 16
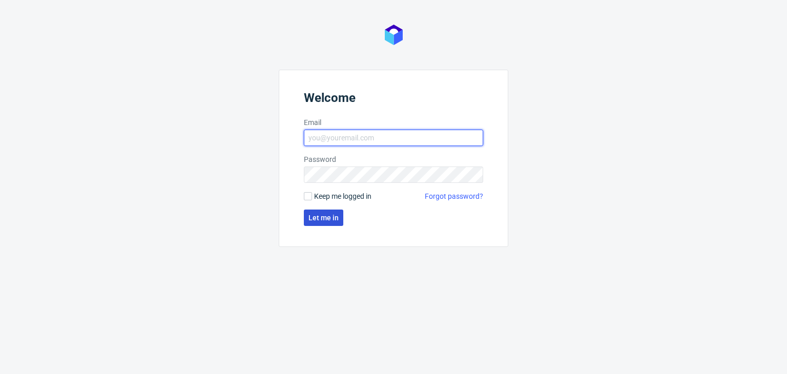
type input "jedrzej.wisniewski@packhelp.com"
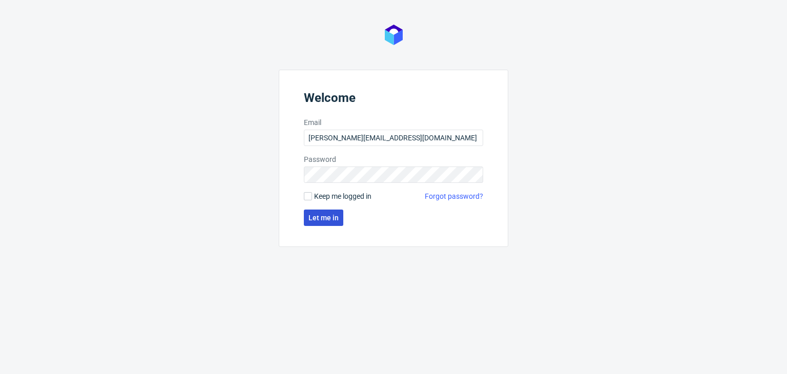
click at [306, 221] on button "Let me in" at bounding box center [323, 218] width 39 height 16
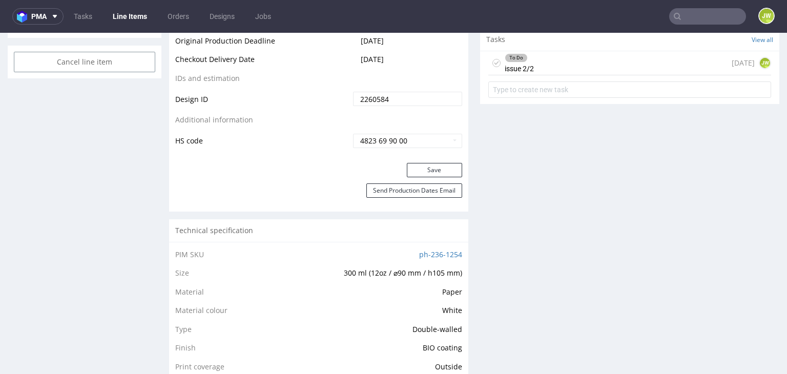
scroll to position [718, 0]
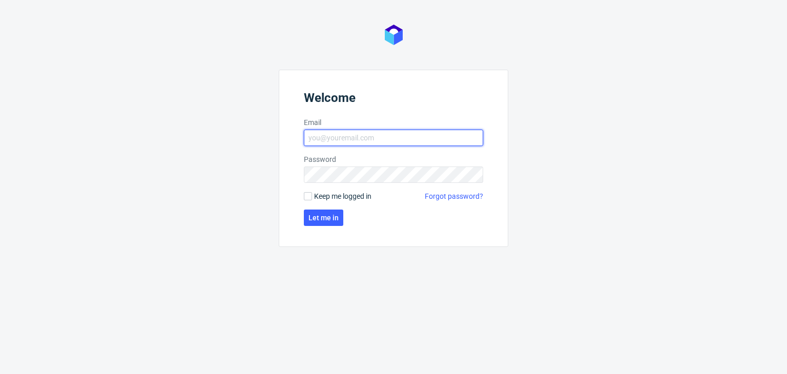
type input "jedrzej.wisniewski@packhelp.com"
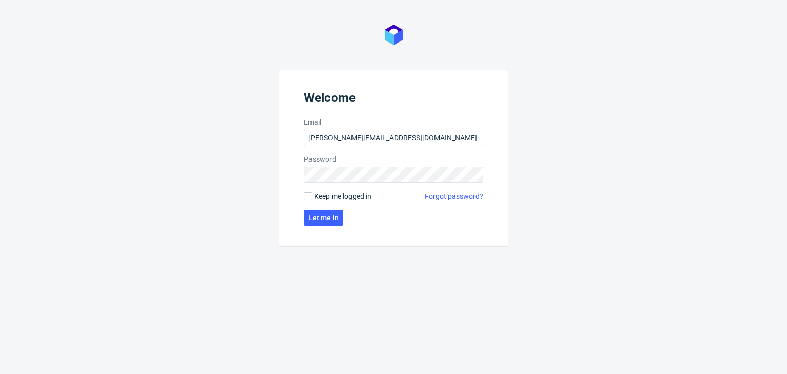
drag, startPoint x: 0, startPoint y: 0, endPoint x: 272, endPoint y: 136, distance: 304.3
click at [265, 129] on div "Welcome Email jedrzej.wisniewski@packhelp.com Password Keep me logged in Forgot…" at bounding box center [393, 187] width 787 height 374
click at [318, 218] on span "Let me in" at bounding box center [324, 217] width 30 height 7
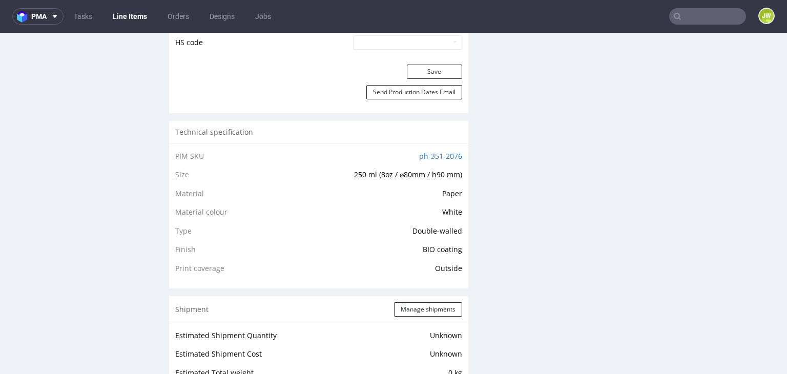
scroll to position [718, 0]
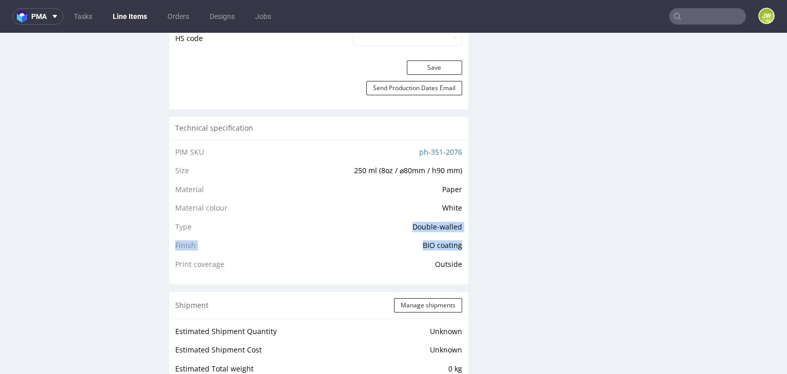
drag, startPoint x: 404, startPoint y: 224, endPoint x: 453, endPoint y: 242, distance: 52.6
click at [453, 242] on tbody "PIM SKU ph-351-2076 Size 250 ml (8oz / ⌀80mm / h90 mm) Material Paper Material …" at bounding box center [318, 208] width 287 height 125
copy tbody "Double-walled Finish BIO coating"
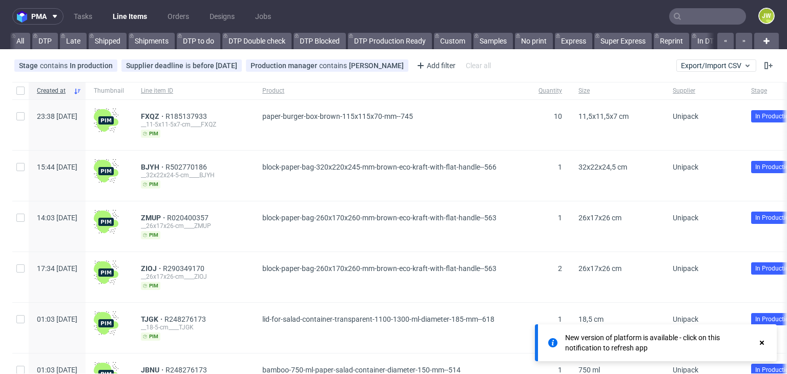
scroll to position [0, 2831]
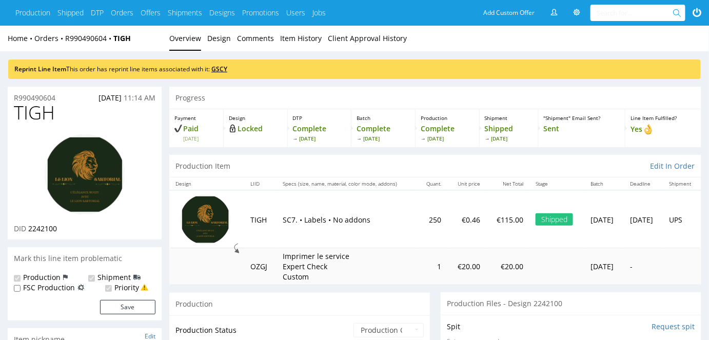
click at [223, 66] on link "GSCY" at bounding box center [219, 69] width 16 height 9
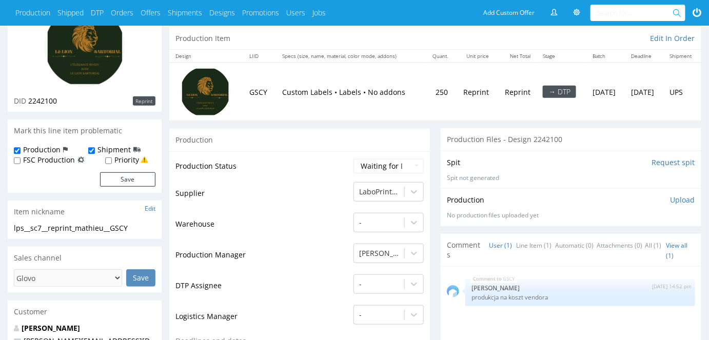
scroll to position [139, 0]
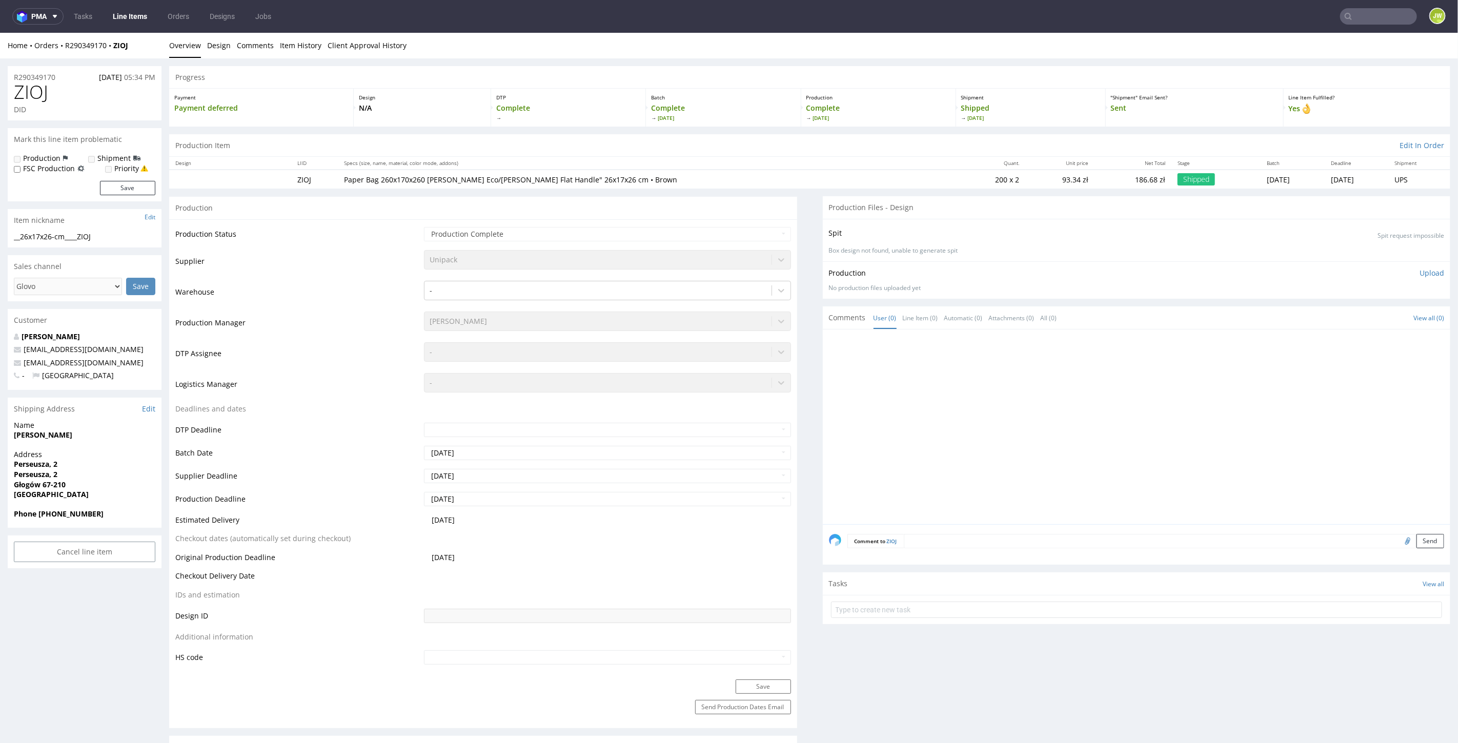
click at [1369, 9] on input "text" at bounding box center [1378, 16] width 77 height 16
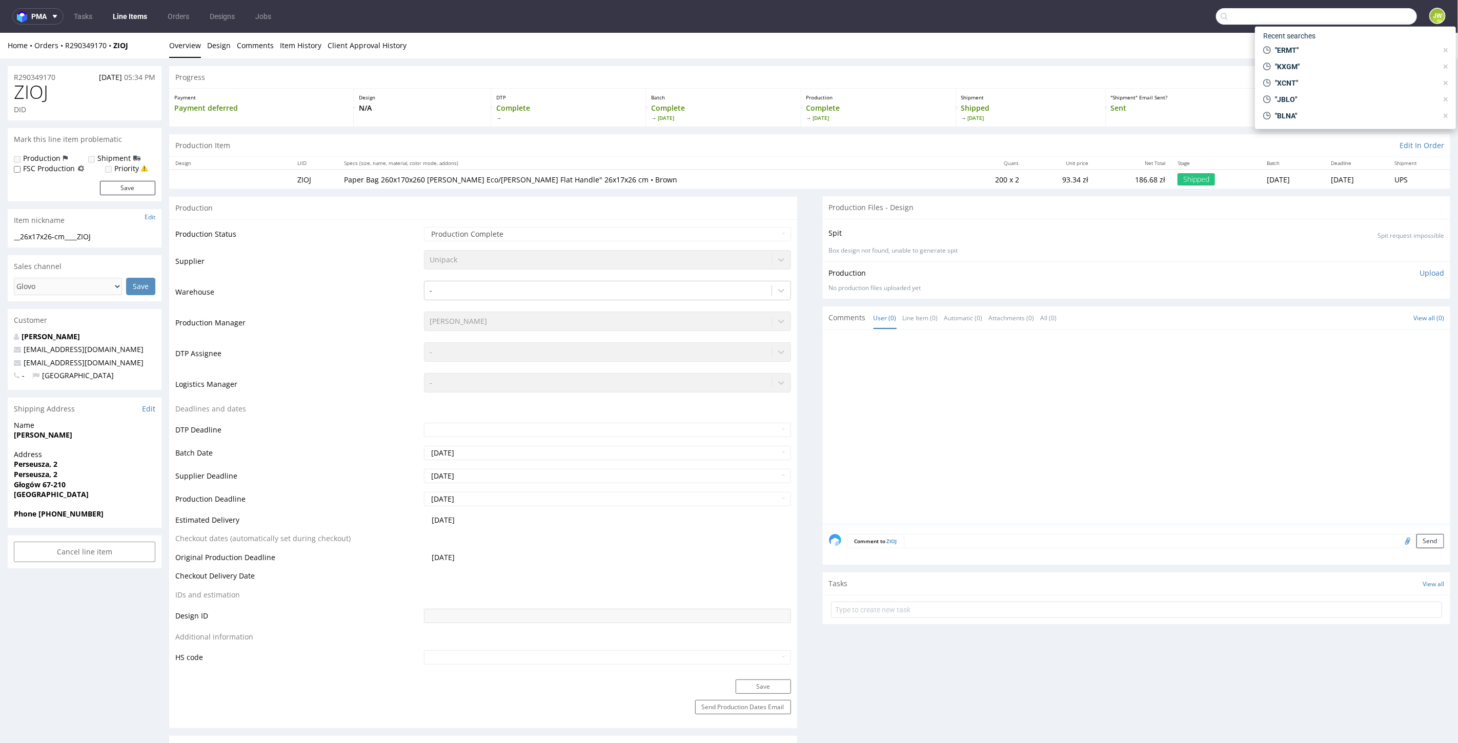
paste input "WLNF"
type input "WLNF"
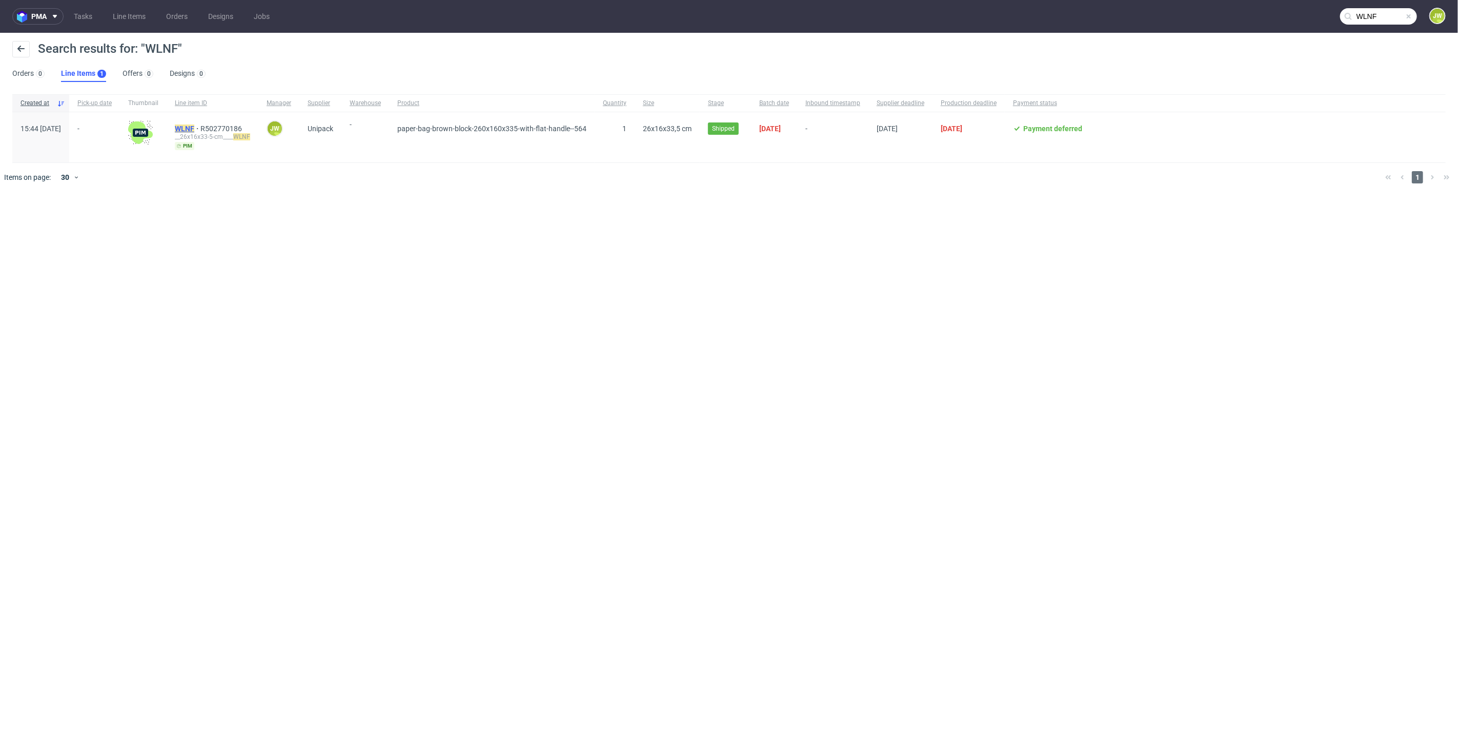
click at [194, 127] on mark "WLNF" at bounding box center [184, 129] width 19 height 8
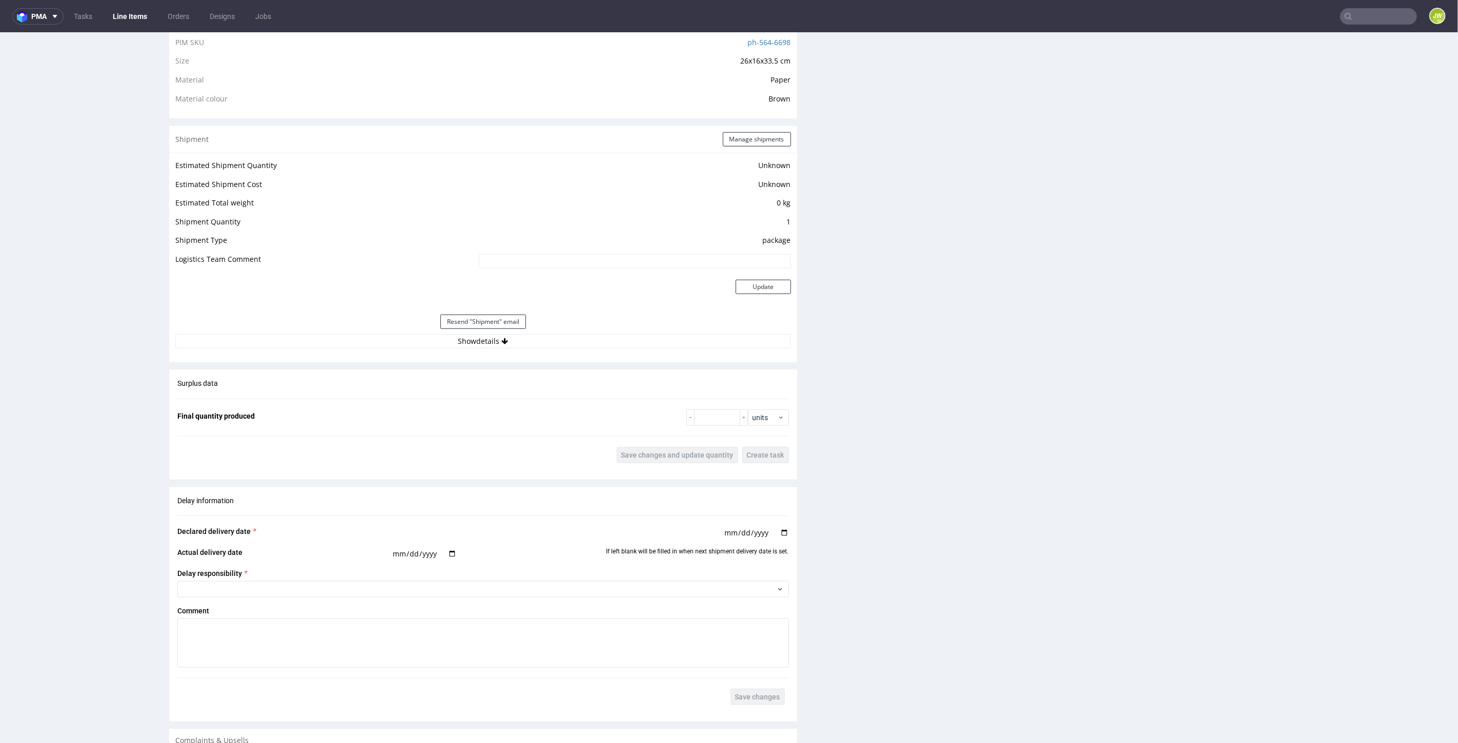
scroll to position [911, 0]
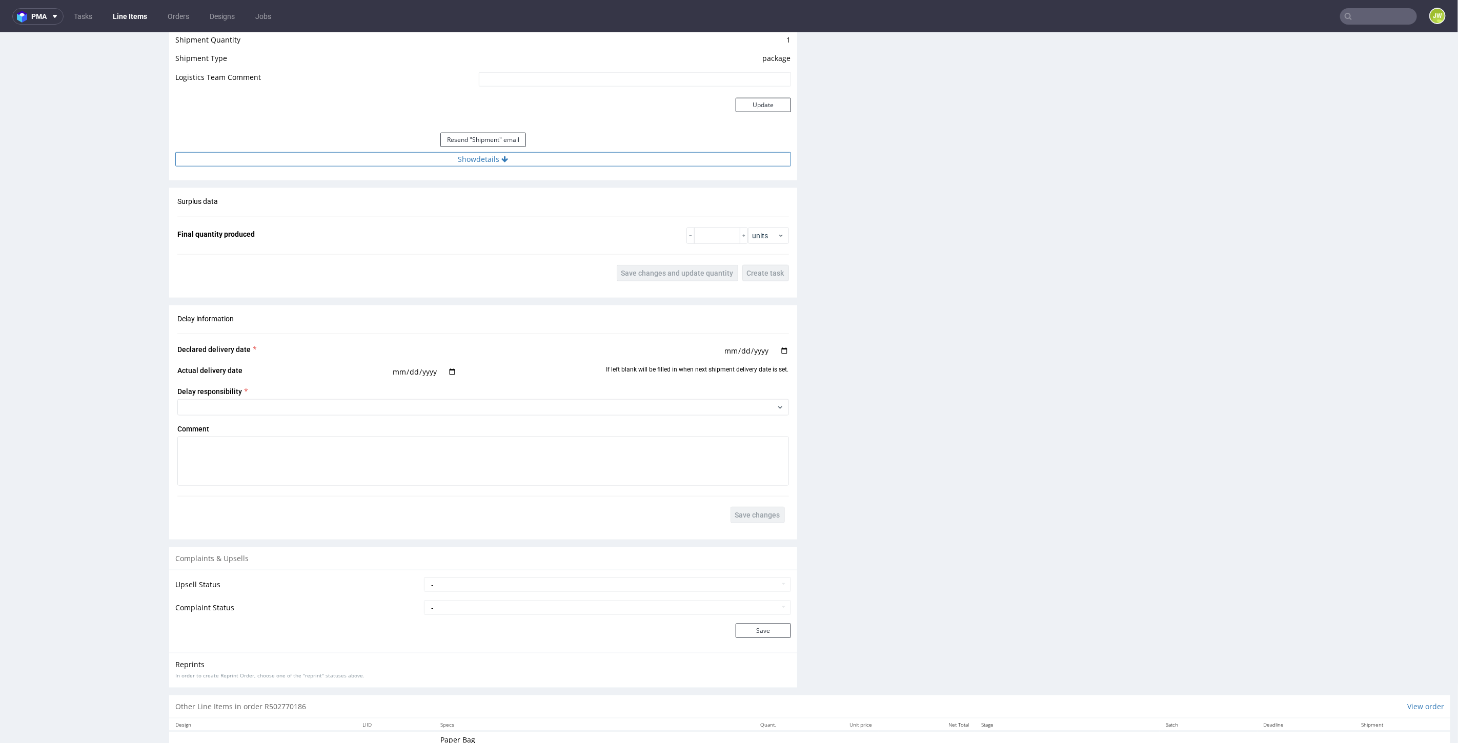
click at [454, 155] on button "Show details" at bounding box center [483, 159] width 616 height 14
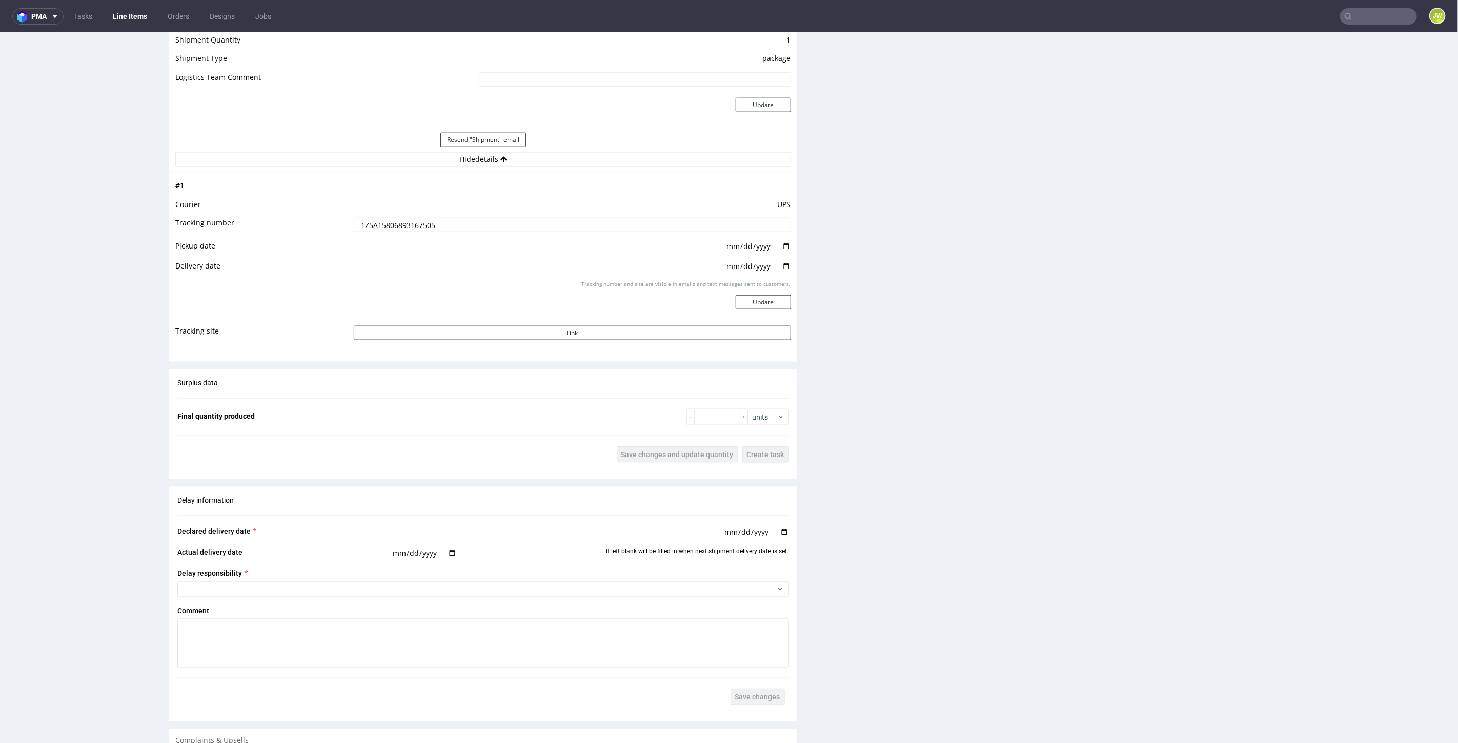
click at [399, 218] on input "1Z5A15806893167505" at bounding box center [572, 224] width 437 height 14
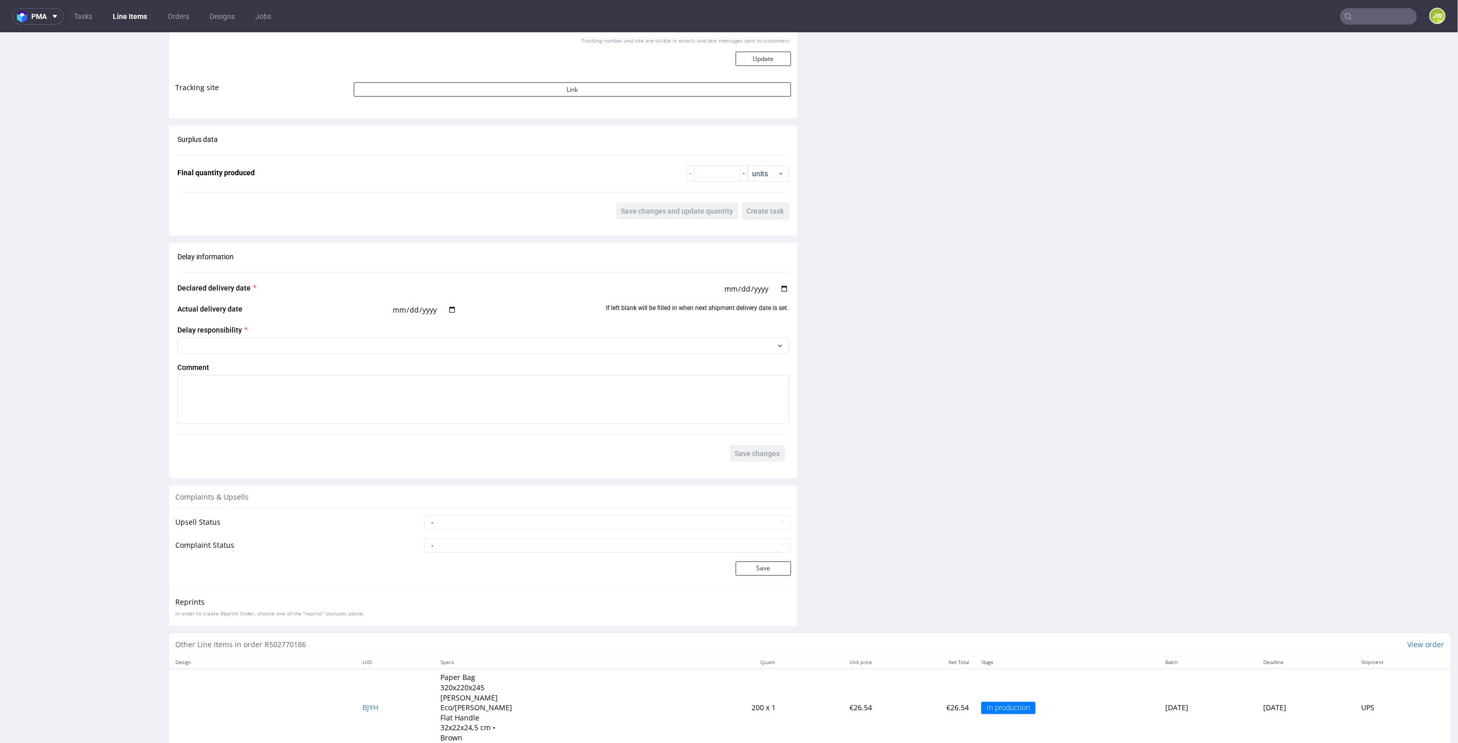
scroll to position [3, 0]
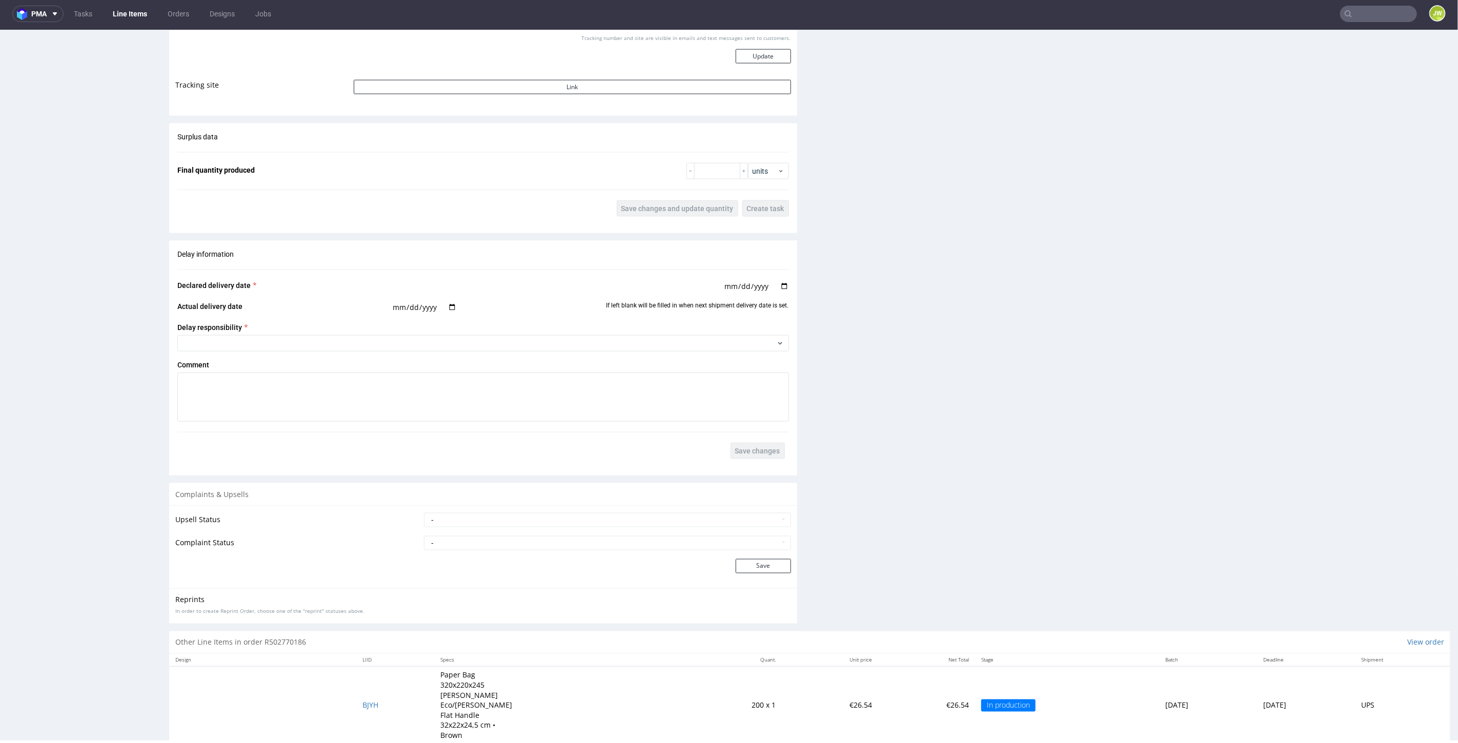
click at [356, 697] on td "BJYH" at bounding box center [395, 704] width 78 height 77
click at [362, 700] on span "BJYH" at bounding box center [370, 705] width 16 height 10
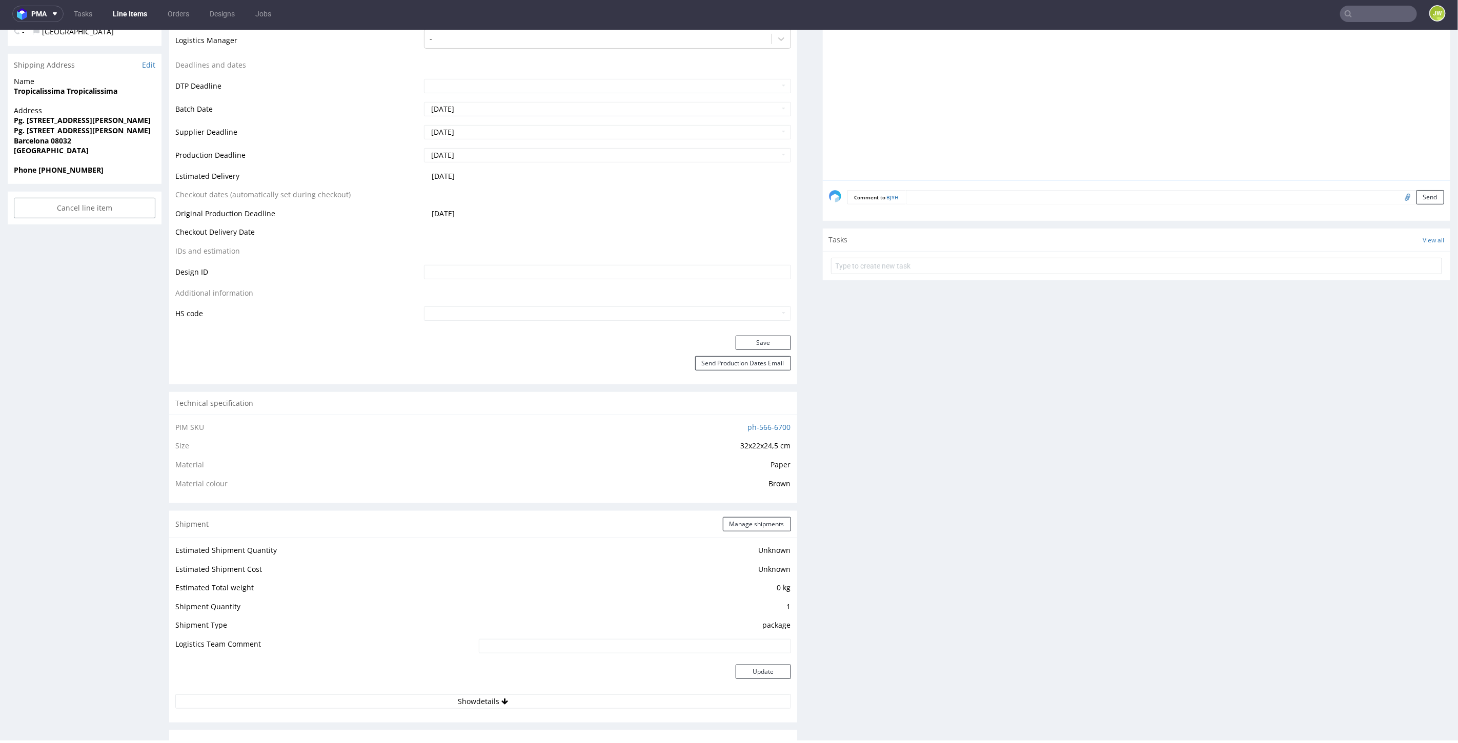
scroll to position [683, 0]
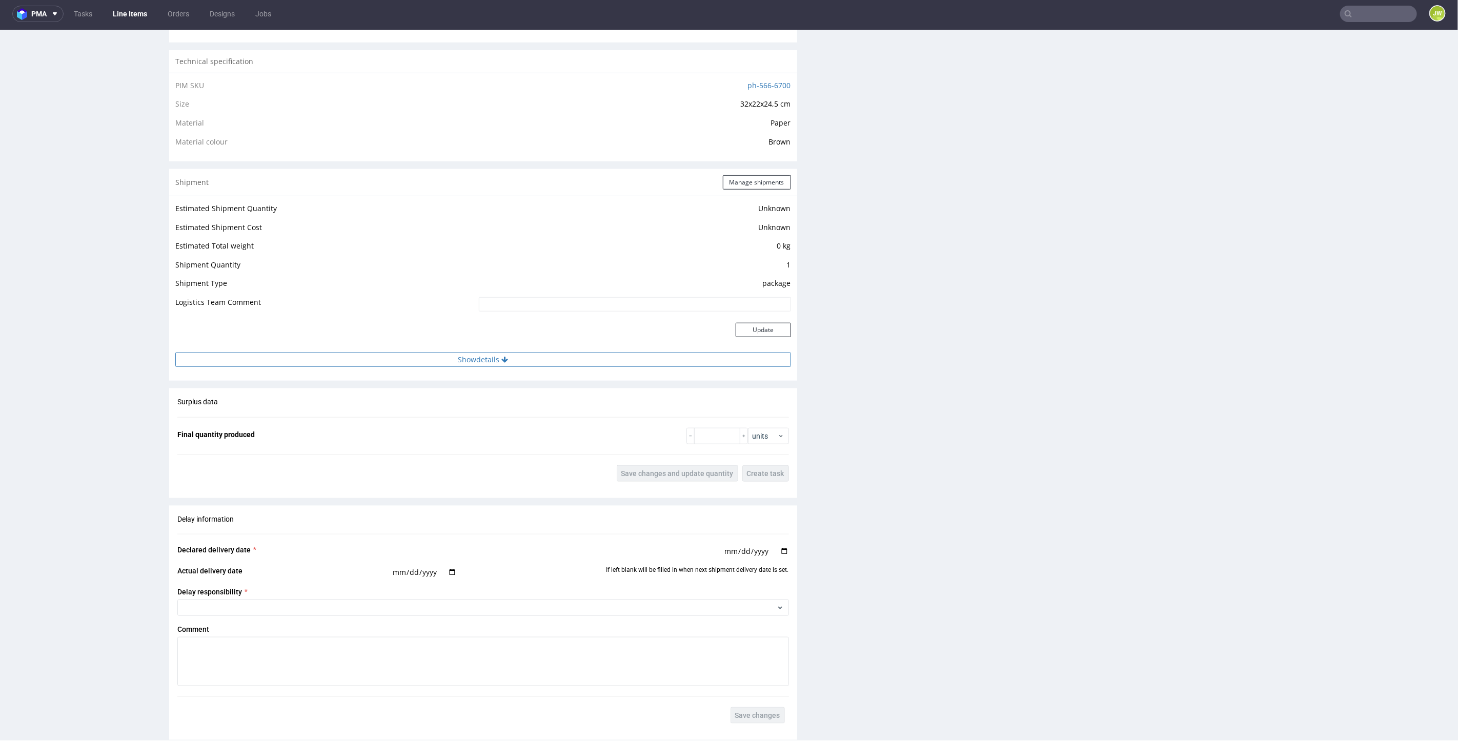
click at [469, 361] on button "Show details" at bounding box center [483, 359] width 616 height 14
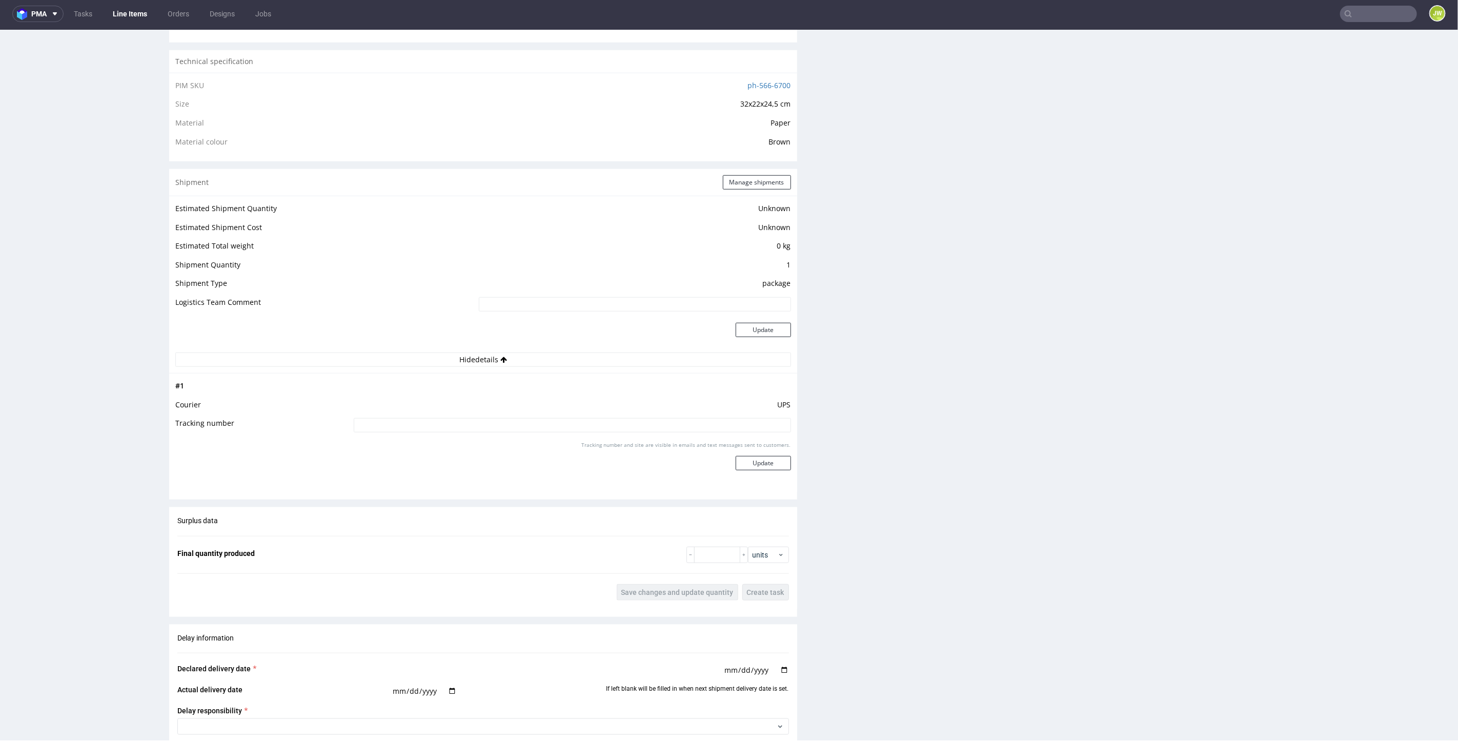
click at [455, 433] on td at bounding box center [571, 428] width 440 height 23
click at [453, 426] on input at bounding box center [572, 425] width 437 height 14
paste input "1Z5A15806893167505"
type input "1Z5A15806893167505"
click at [751, 460] on button "Update" at bounding box center [763, 463] width 55 height 14
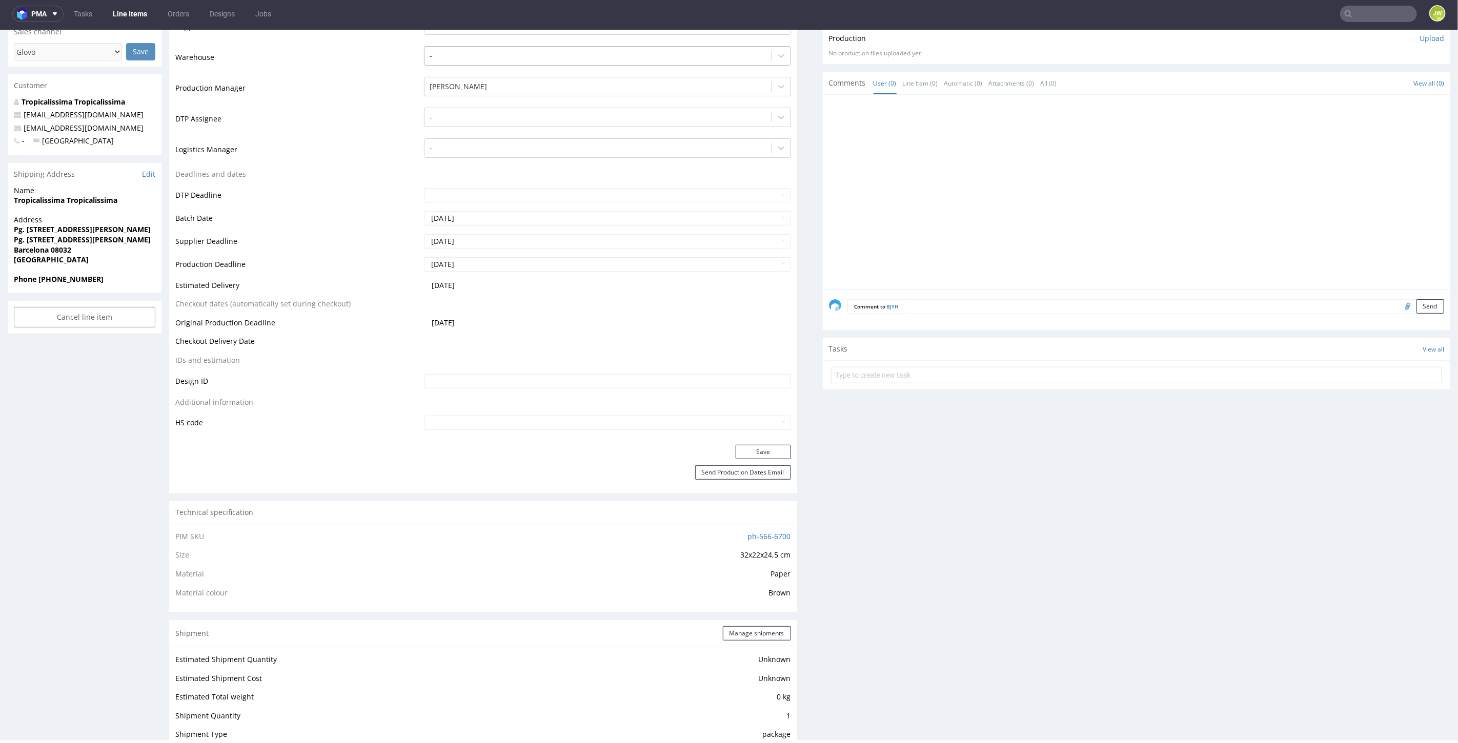
scroll to position [116, 0]
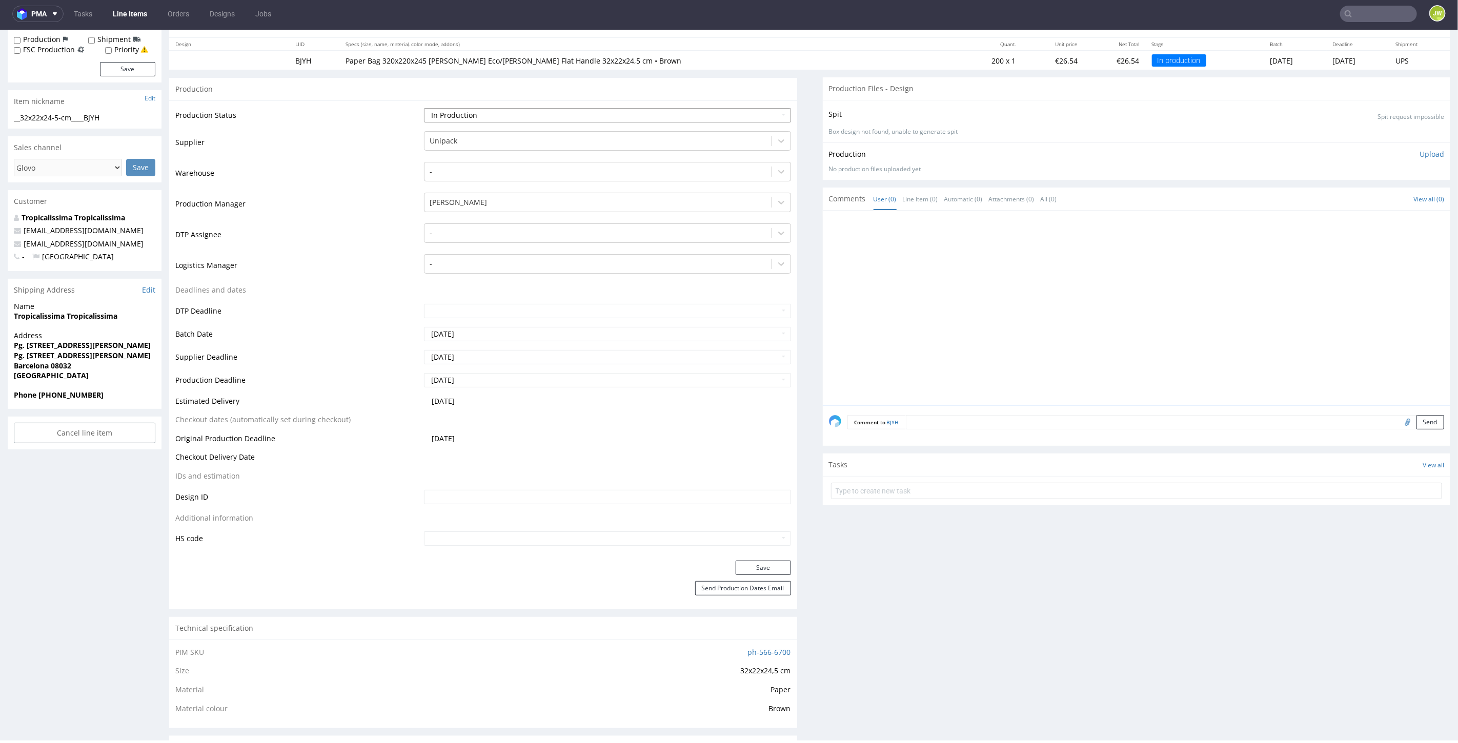
drag, startPoint x: 438, startPoint y: 110, endPoint x: 438, endPoint y: 116, distance: 6.7
click at [438, 110] on select "Waiting for Artwork Waiting for Diecut Waiting for Mockup Waiting for DTP Waiti…" at bounding box center [607, 115] width 367 height 14
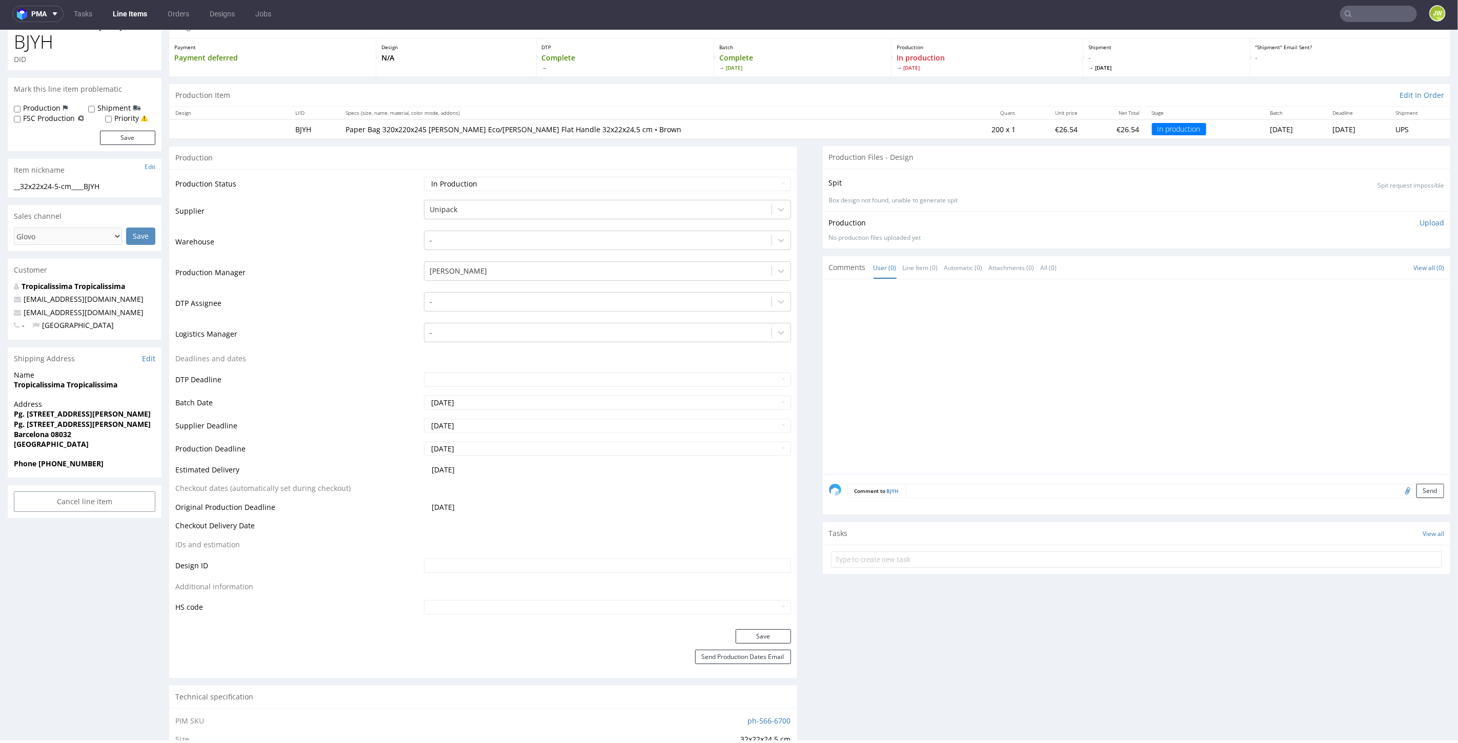
scroll to position [3, 0]
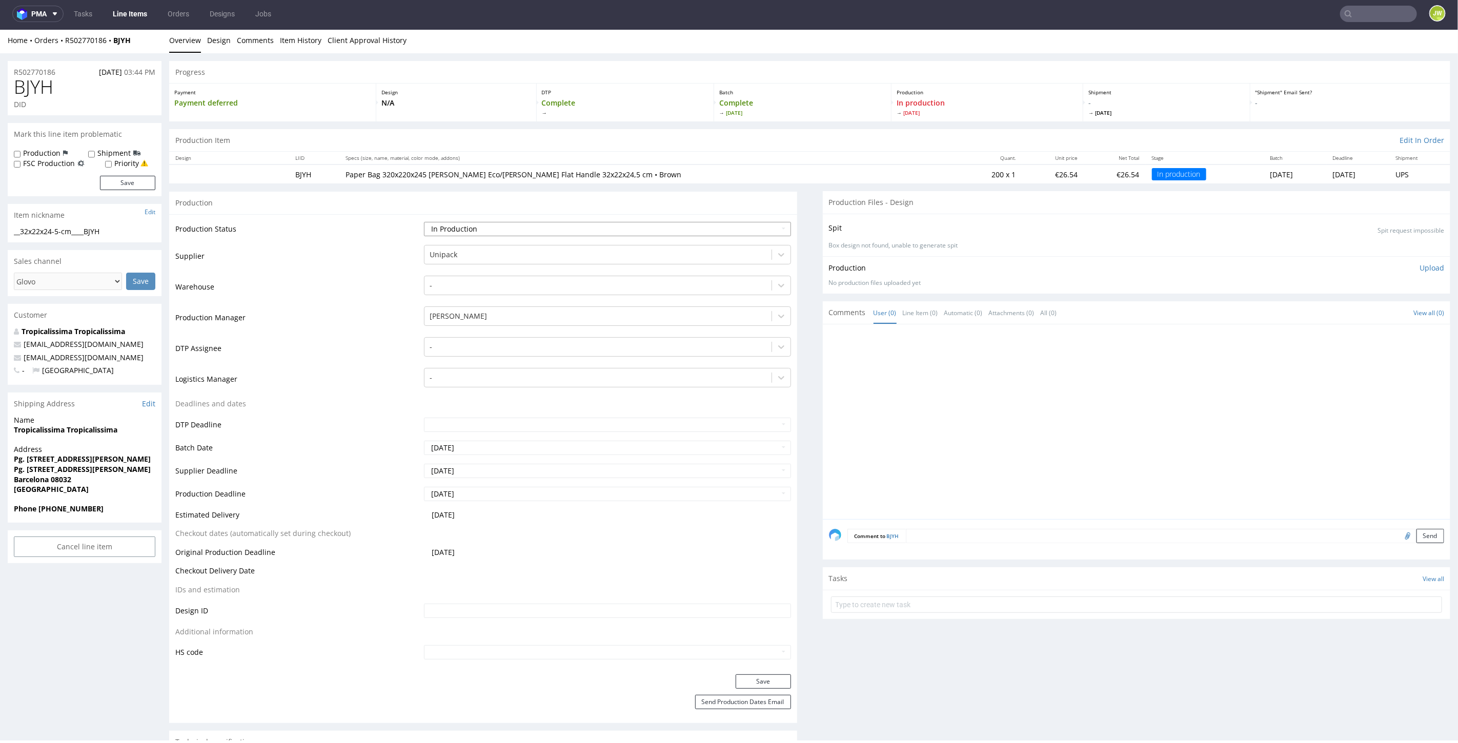
click at [435, 226] on select "Waiting for Artwork Waiting for Diecut Waiting for Mockup Waiting for DTP Waiti…" at bounding box center [607, 228] width 367 height 14
select select "production_complete"
click at [424, 221] on select "Waiting for Artwork Waiting for Diecut Waiting for Mockup Waiting for DTP Waiti…" at bounding box center [607, 228] width 367 height 14
drag, startPoint x: 727, startPoint y: 693, endPoint x: 731, endPoint y: 684, distance: 9.2
click at [728, 692] on div "Save" at bounding box center [483, 684] width 628 height 21
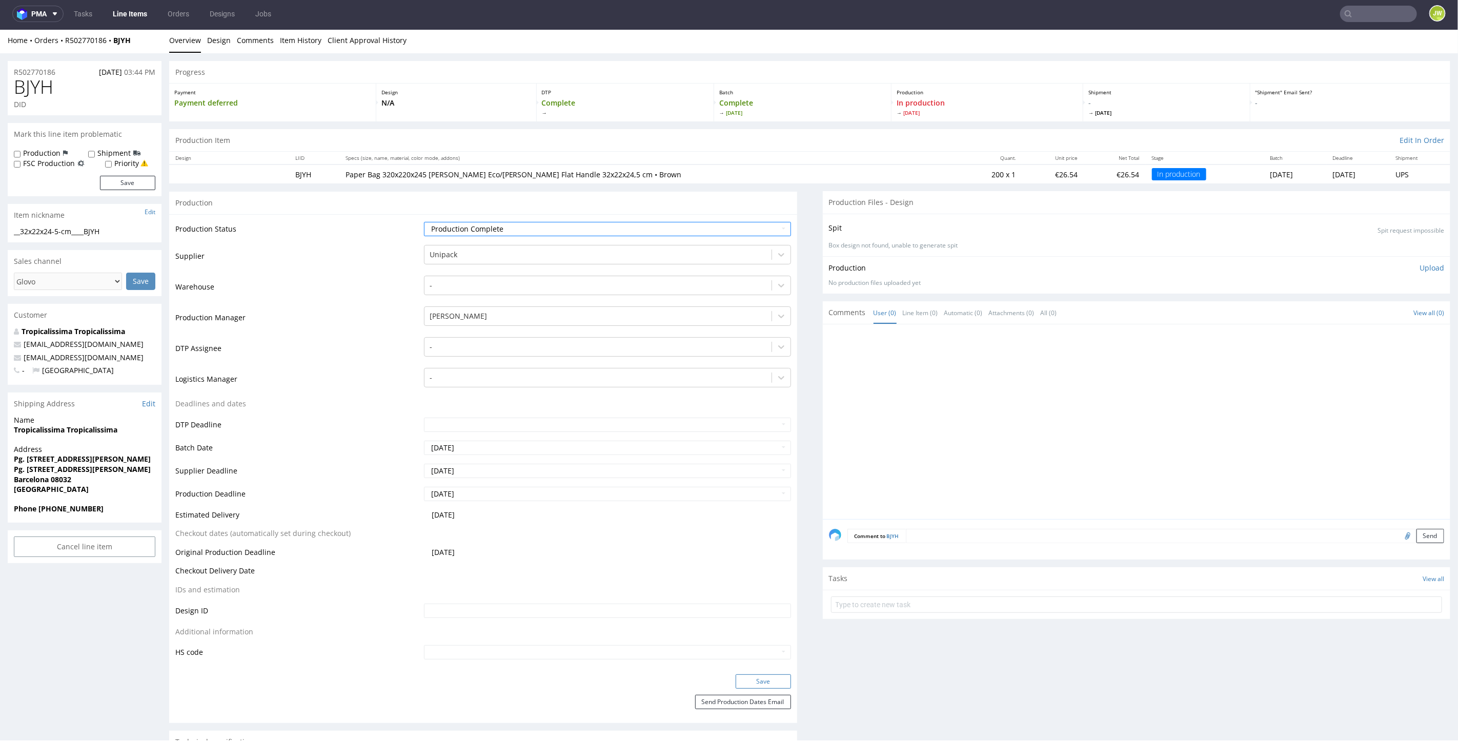
click at [736, 683] on button "Save" at bounding box center [763, 681] width 55 height 14
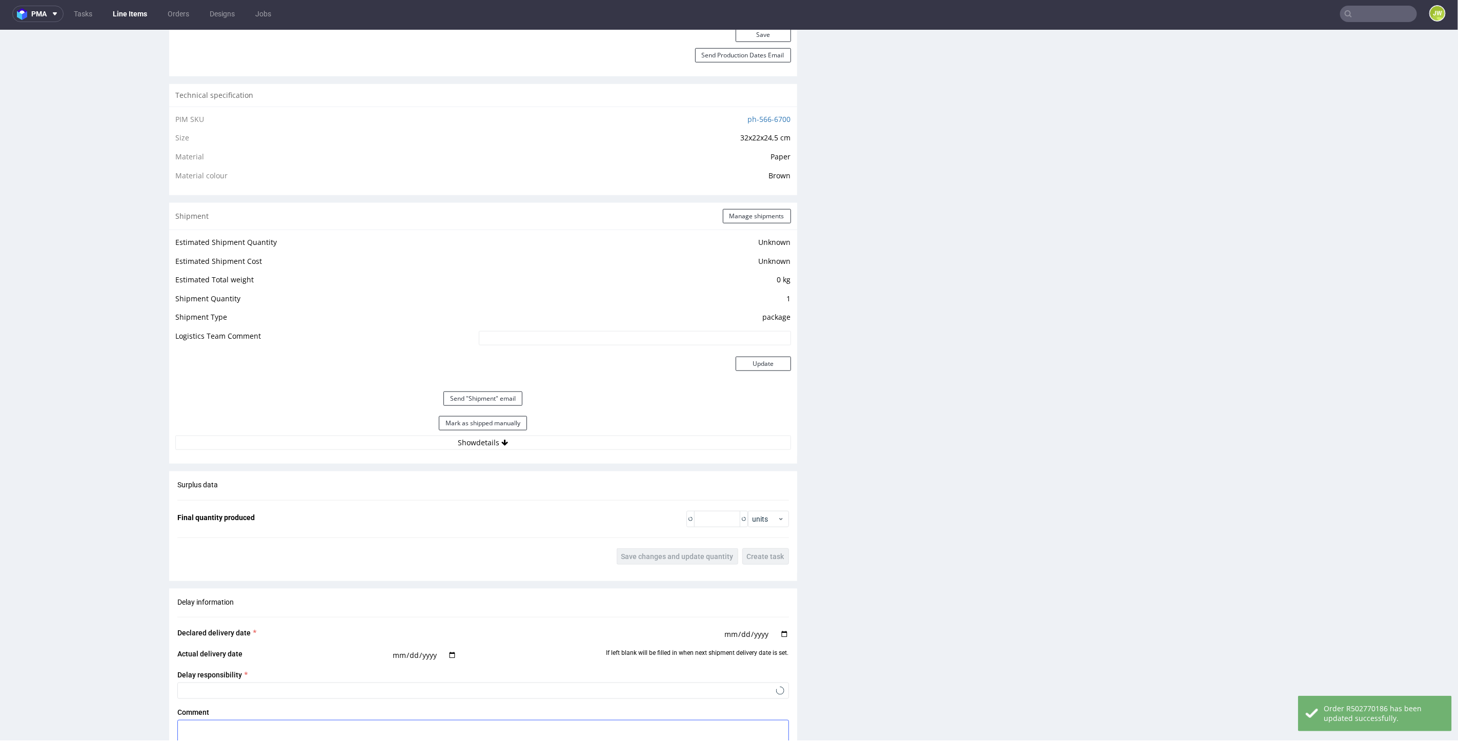
scroll to position [834, 0]
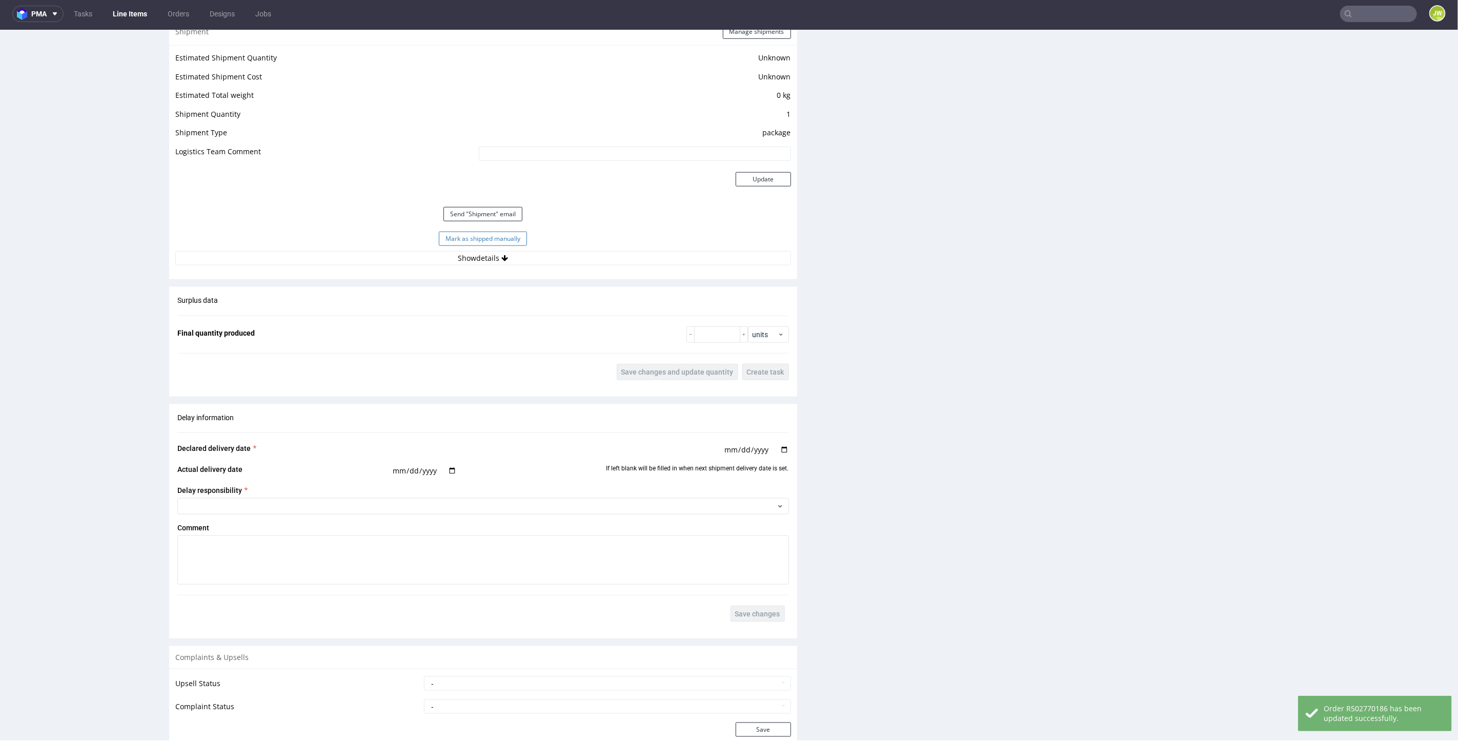
click at [443, 233] on button "Mark as shipped manually" at bounding box center [483, 238] width 88 height 14
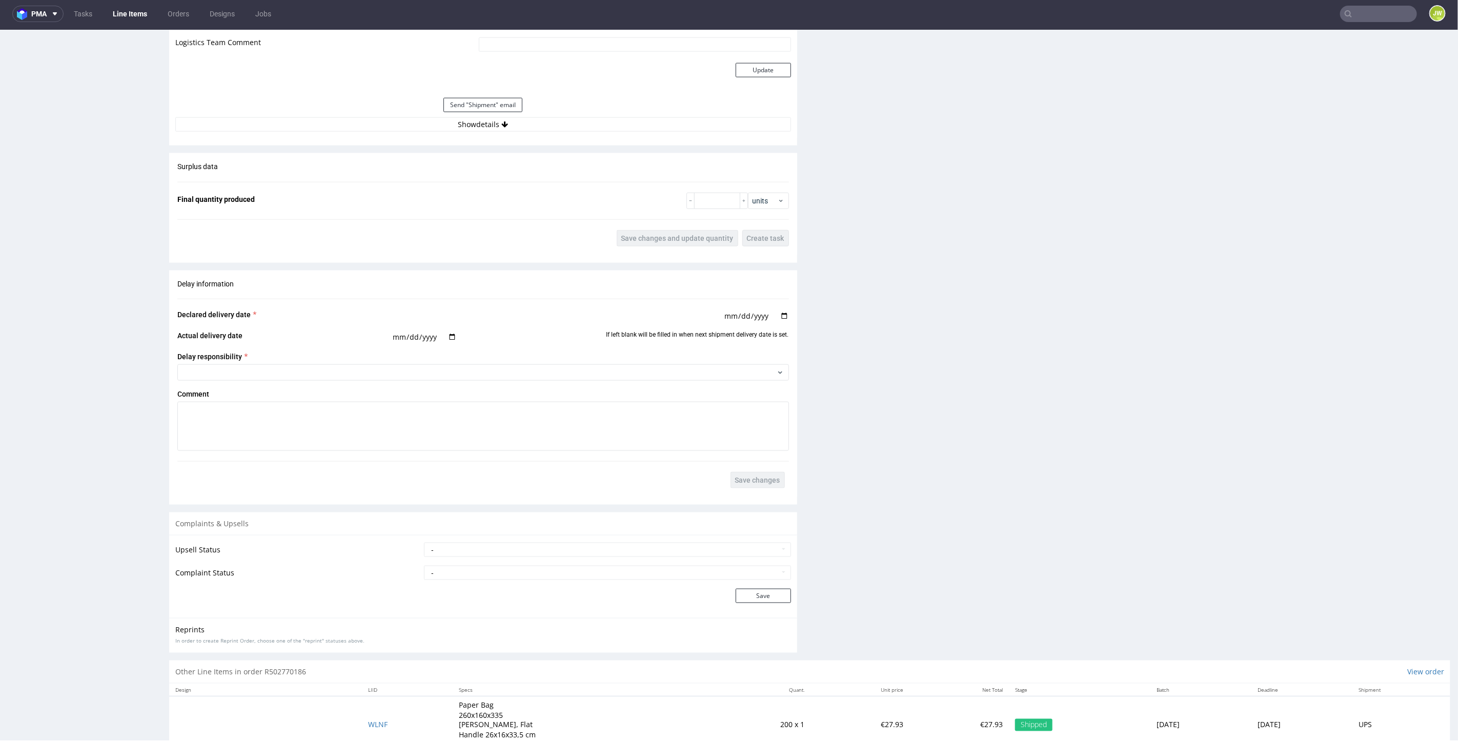
scroll to position [973, 0]
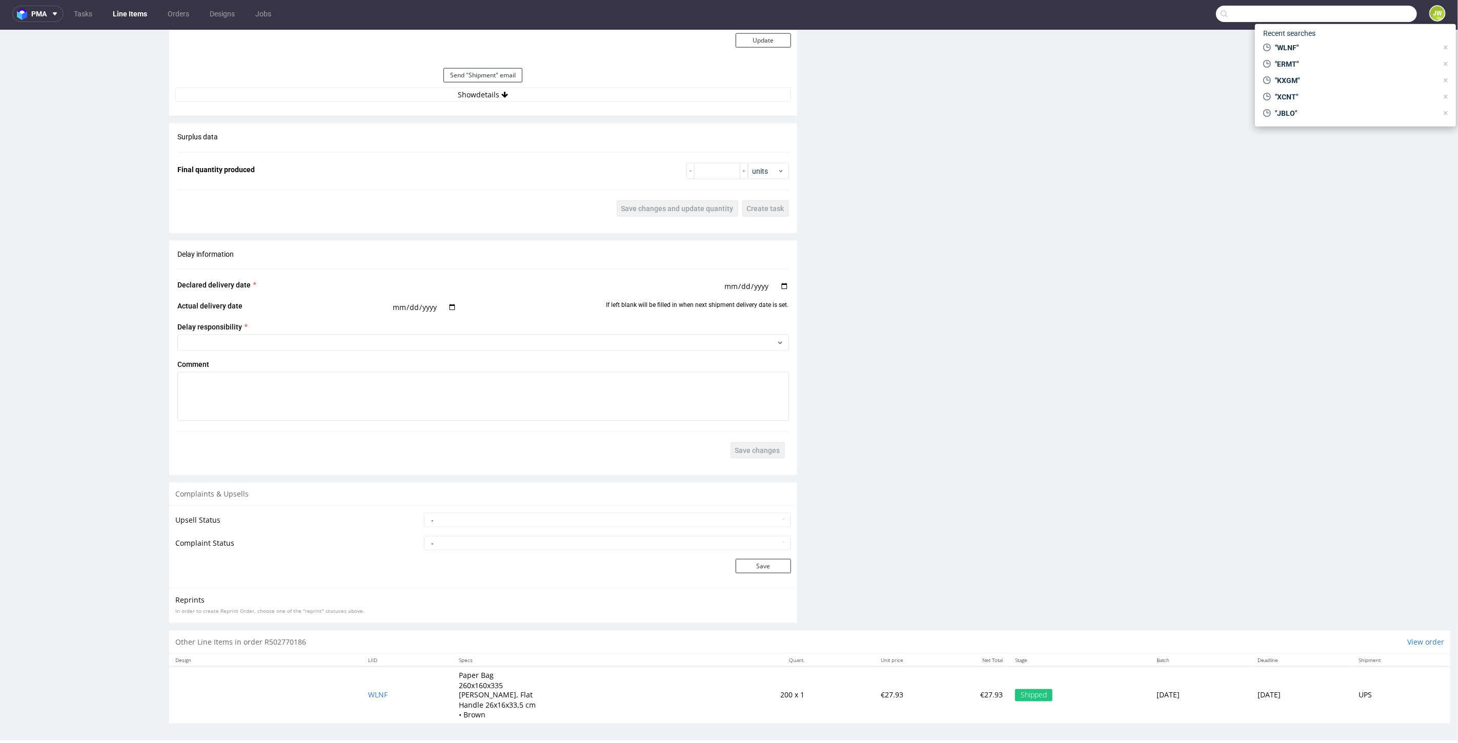
click at [1368, 13] on input "text" at bounding box center [1316, 14] width 201 height 16
paste input "HQGK"
type input "HQGK"
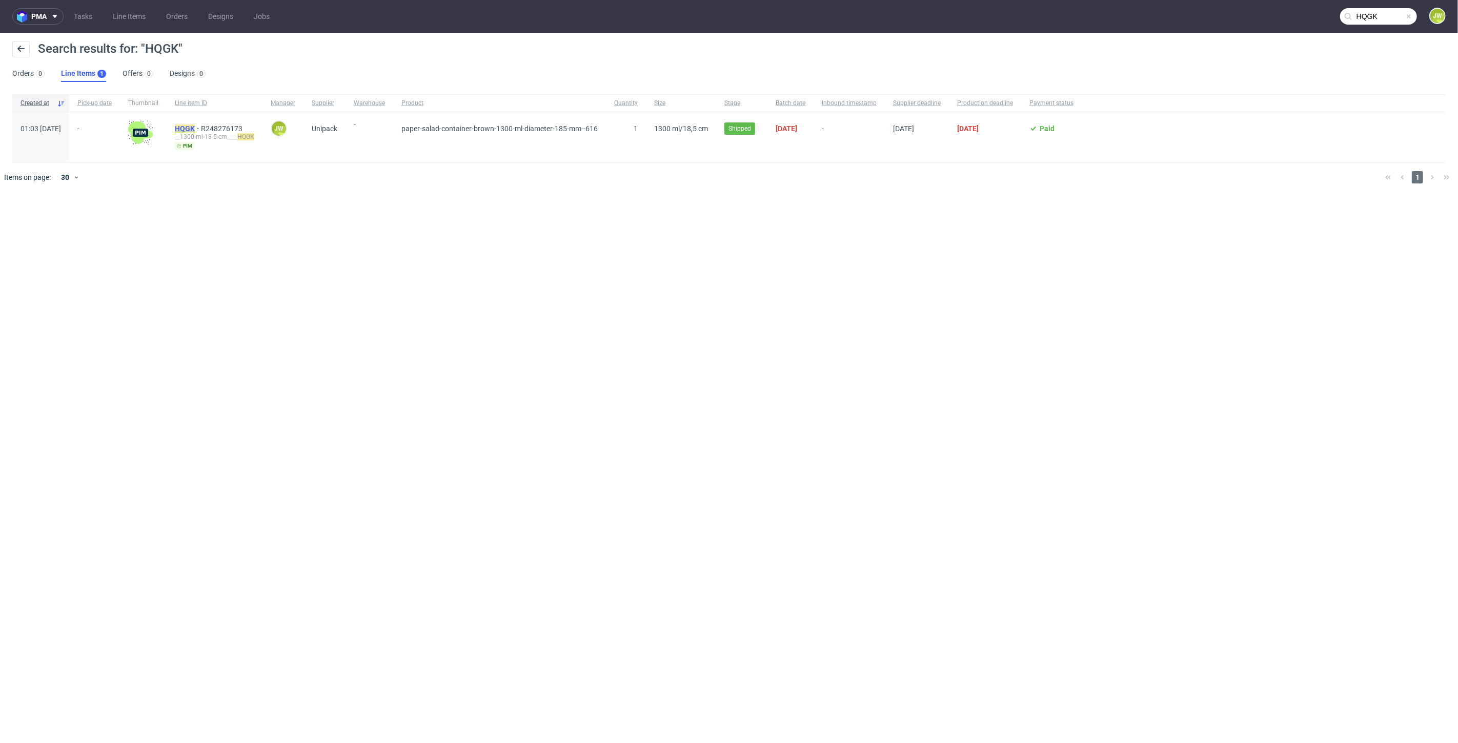
click at [195, 127] on mark "HQGK" at bounding box center [185, 129] width 20 height 8
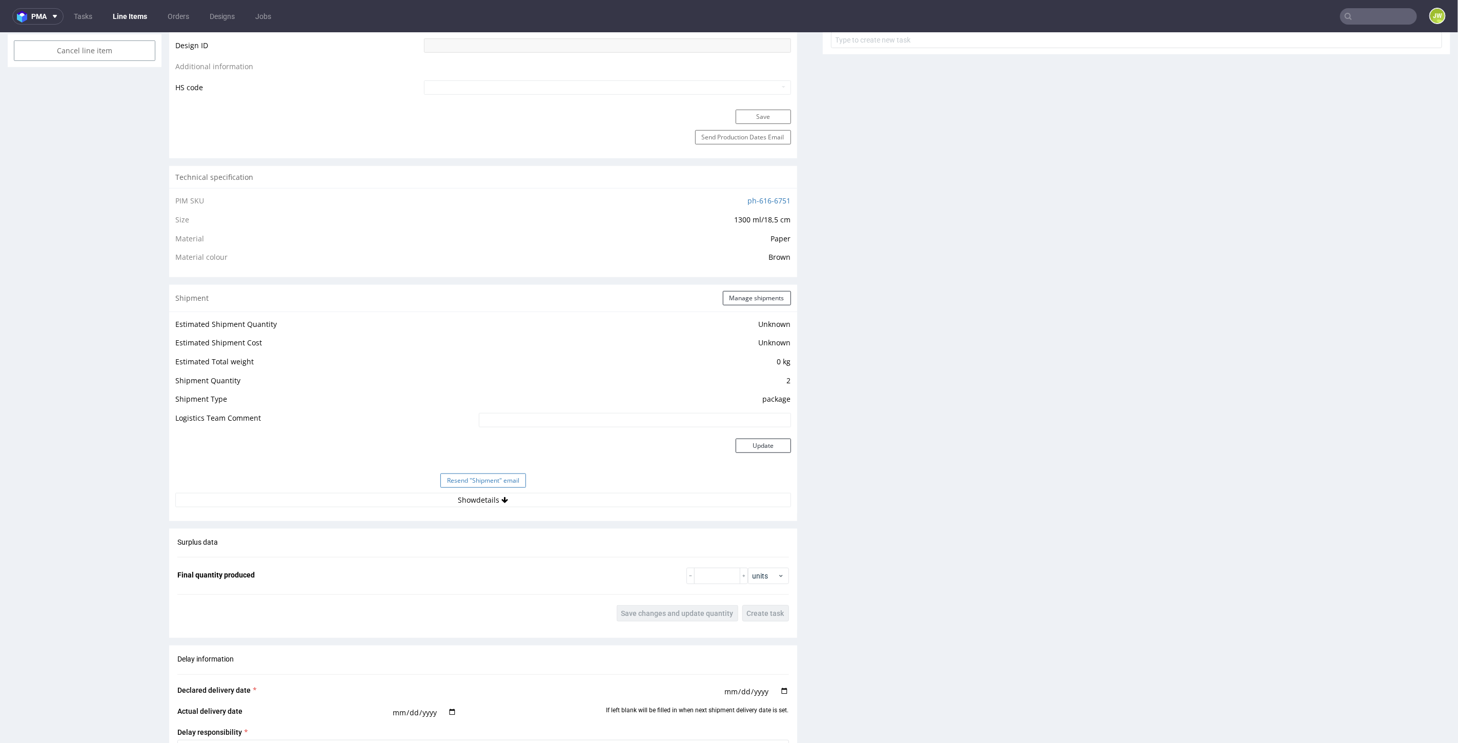
scroll to position [683, 0]
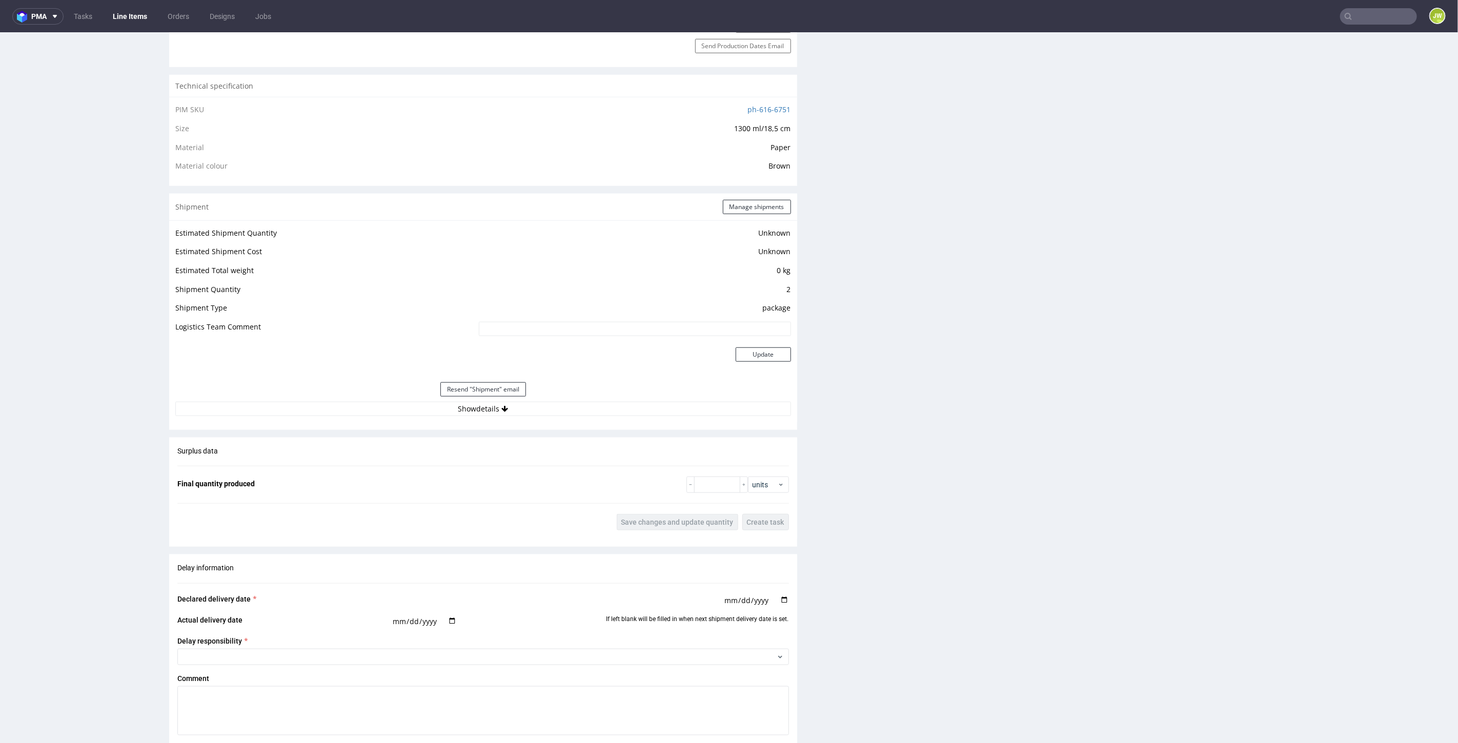
click at [469, 396] on div "Resend "Shipment" email" at bounding box center [483, 389] width 616 height 25
click at [464, 412] on button "Show details" at bounding box center [483, 408] width 616 height 14
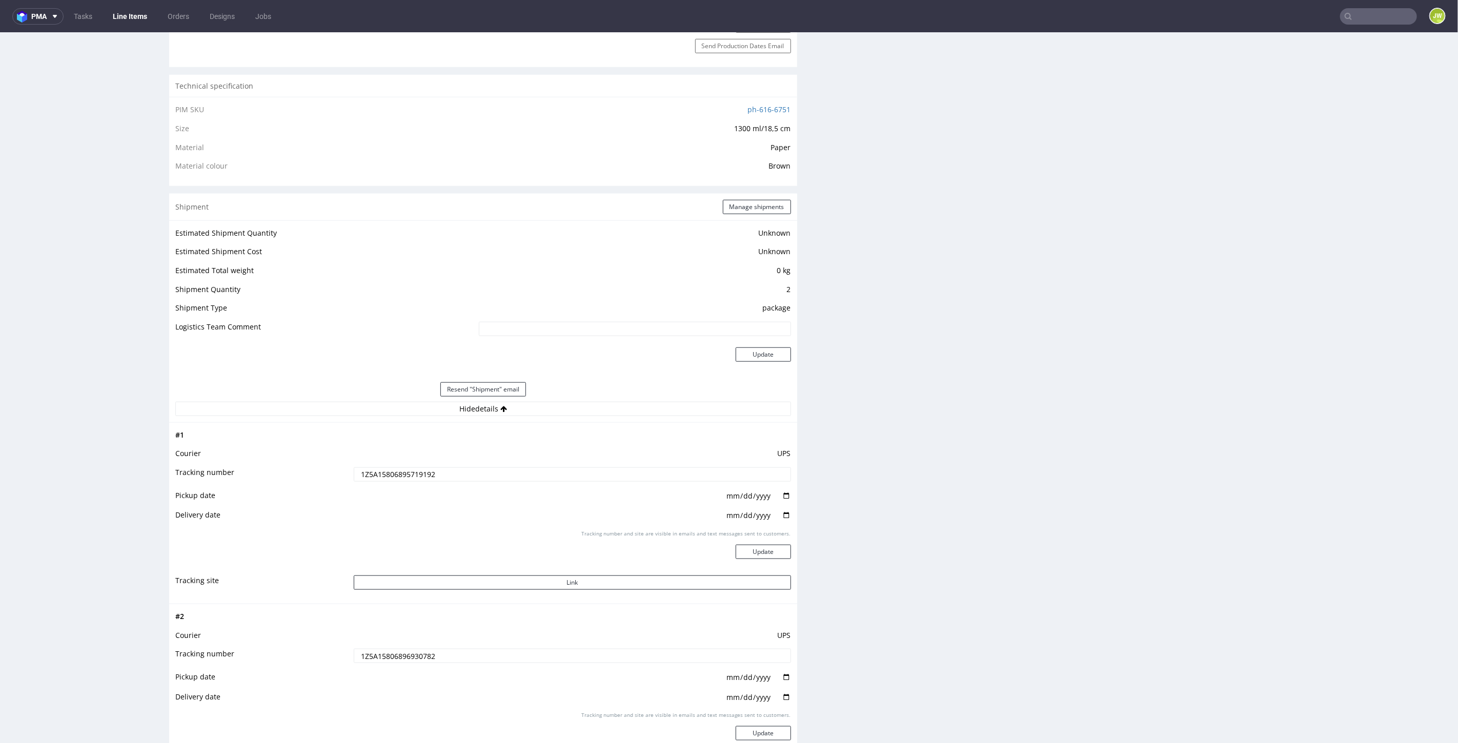
click at [402, 477] on input "1Z5A15806895719192" at bounding box center [572, 474] width 437 height 14
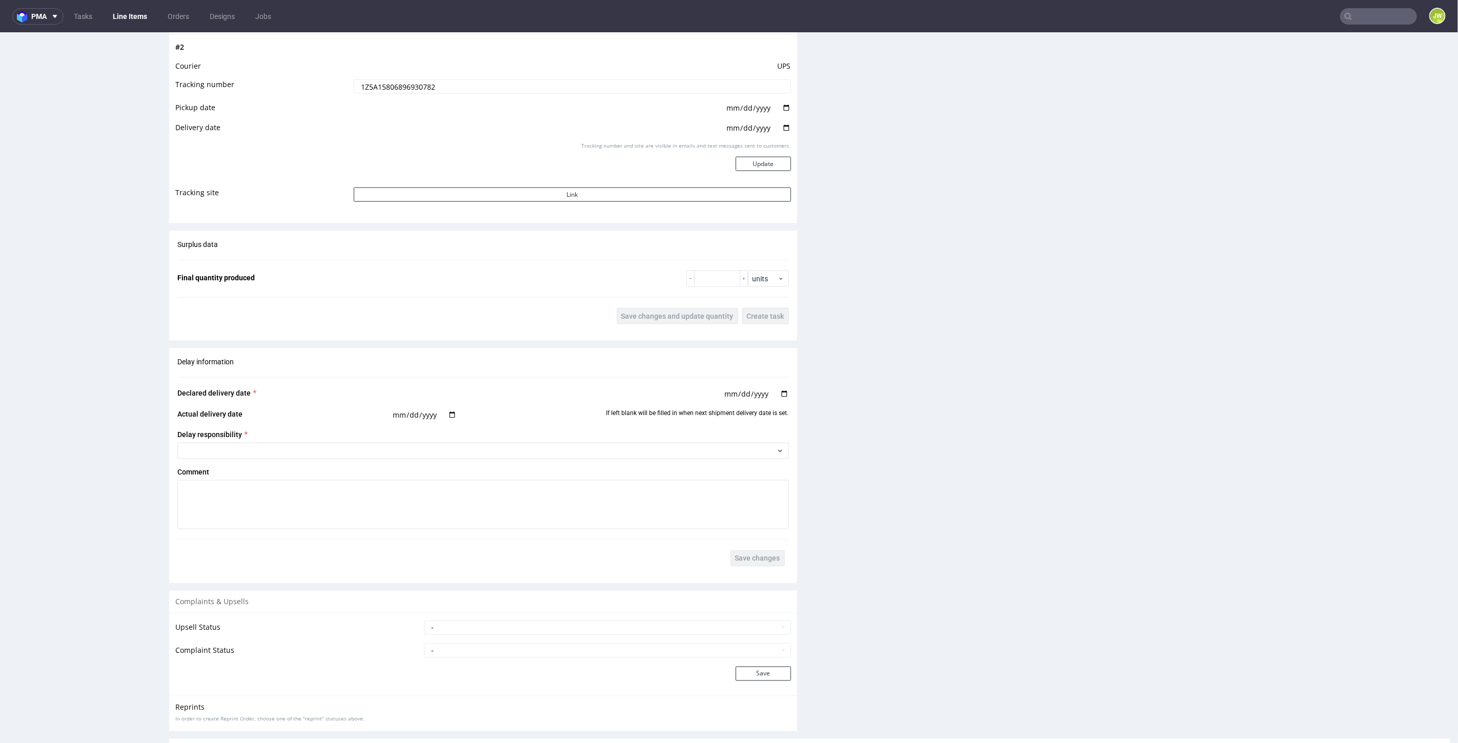
scroll to position [1441, 0]
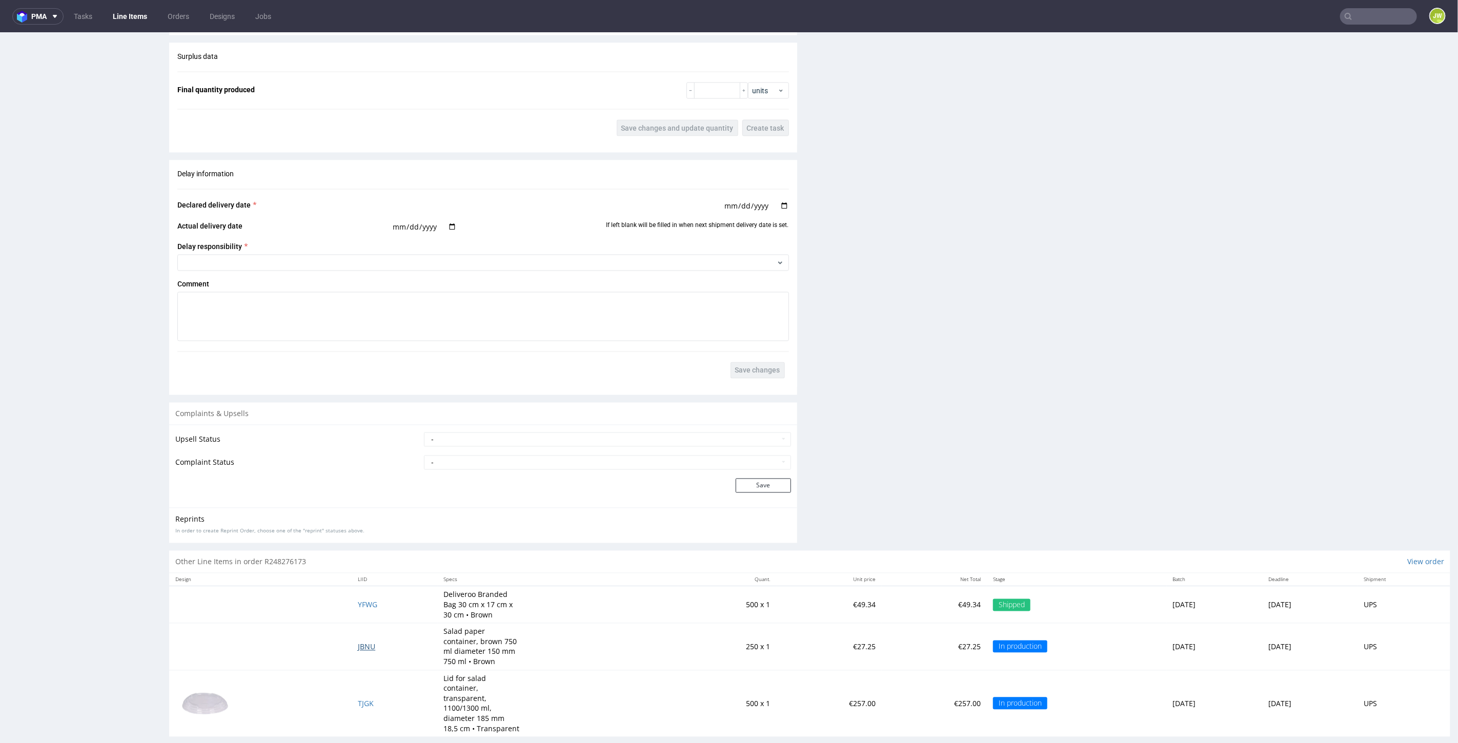
click at [358, 643] on span "JBNU" at bounding box center [366, 647] width 17 height 10
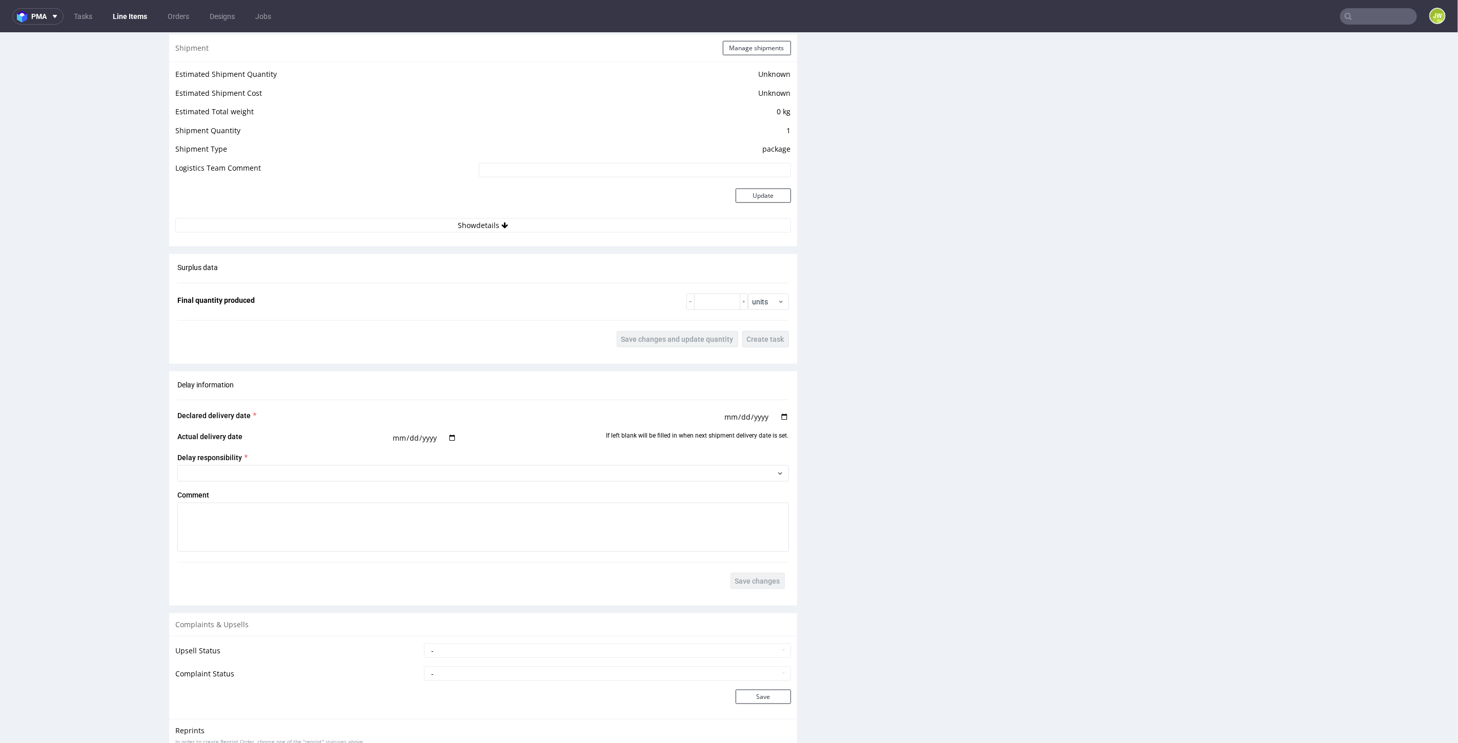
scroll to position [854, 0]
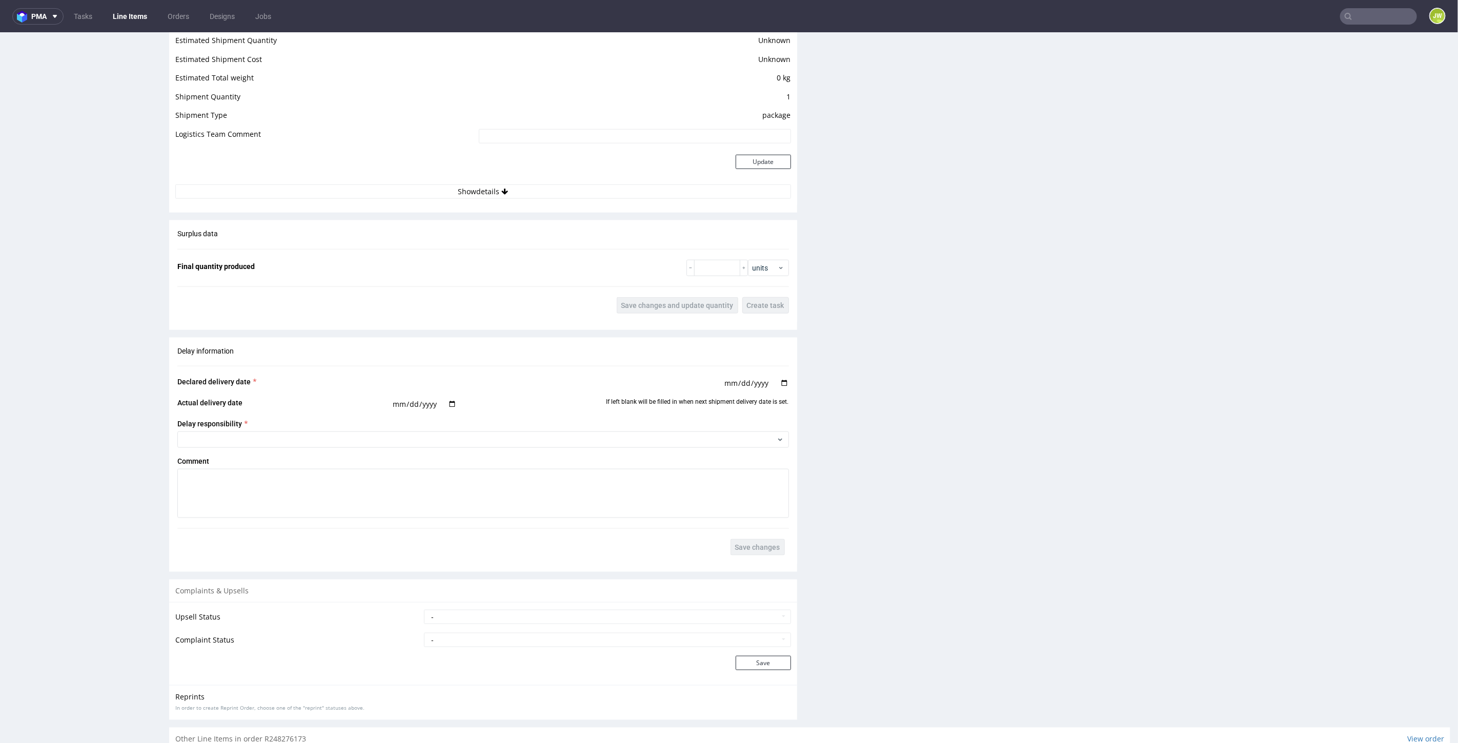
click at [461, 181] on td at bounding box center [325, 167] width 301 height 33
click at [454, 189] on button "Show details" at bounding box center [483, 191] width 616 height 14
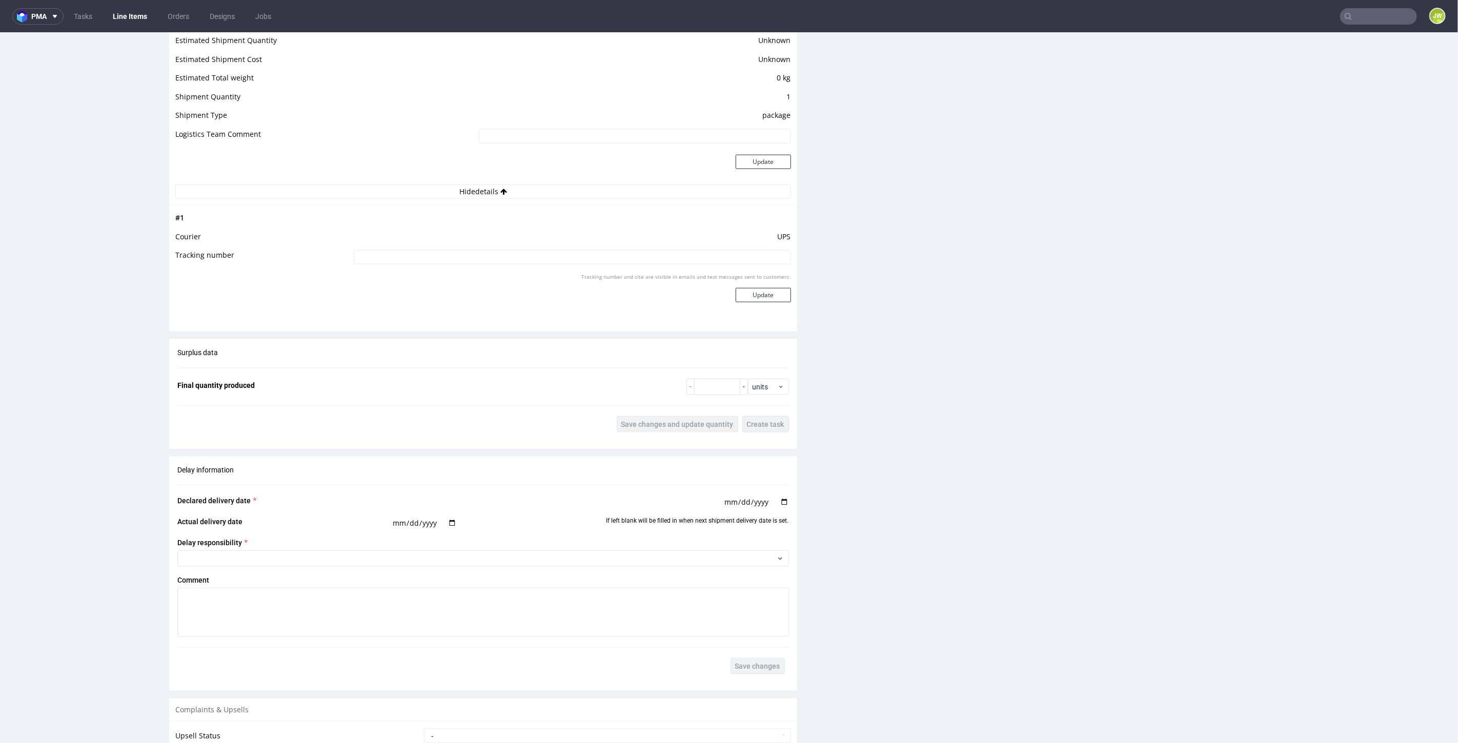
click at [441, 254] on input at bounding box center [572, 257] width 437 height 14
paste input "1Z5A15806895719192"
type input "1Z5A15806895719192"
click at [773, 291] on button "Update" at bounding box center [763, 295] width 55 height 14
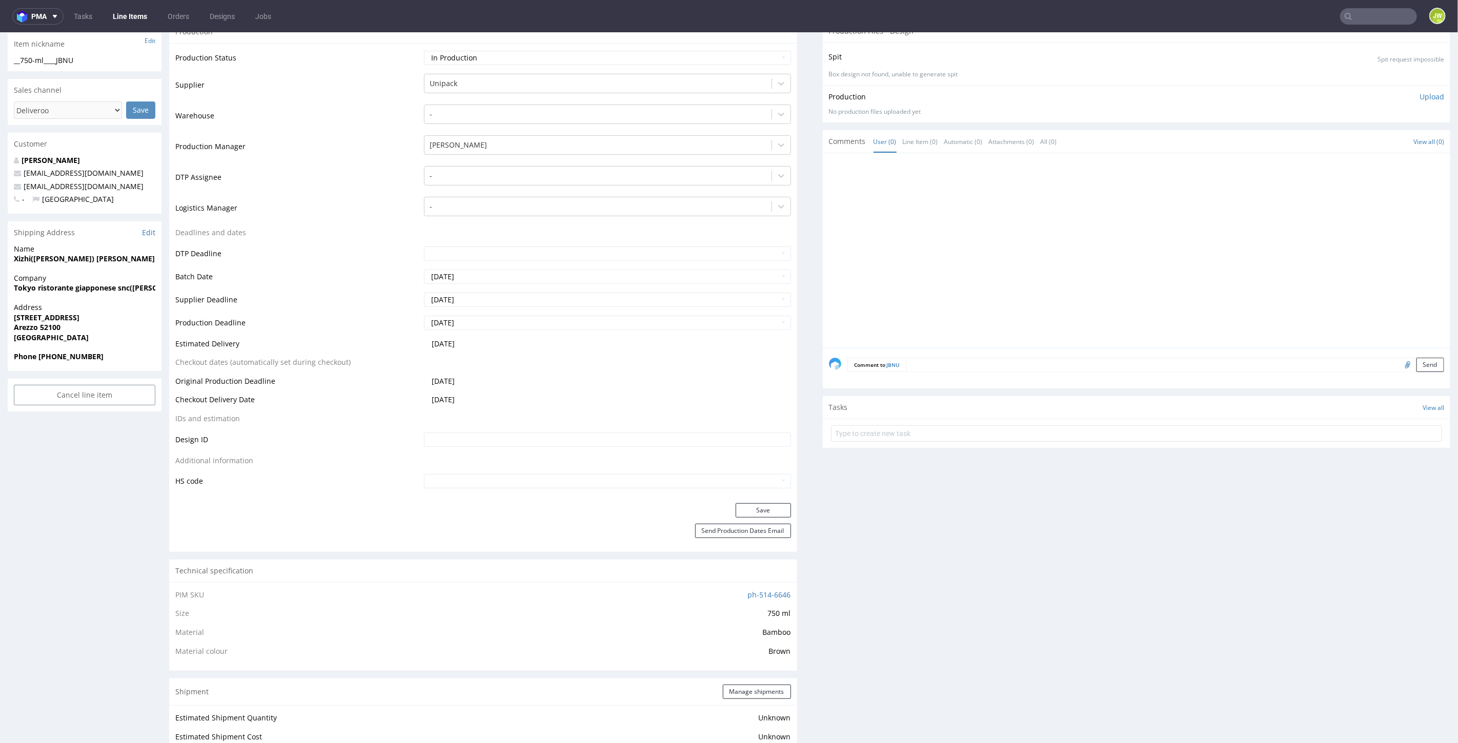
scroll to position [0, 0]
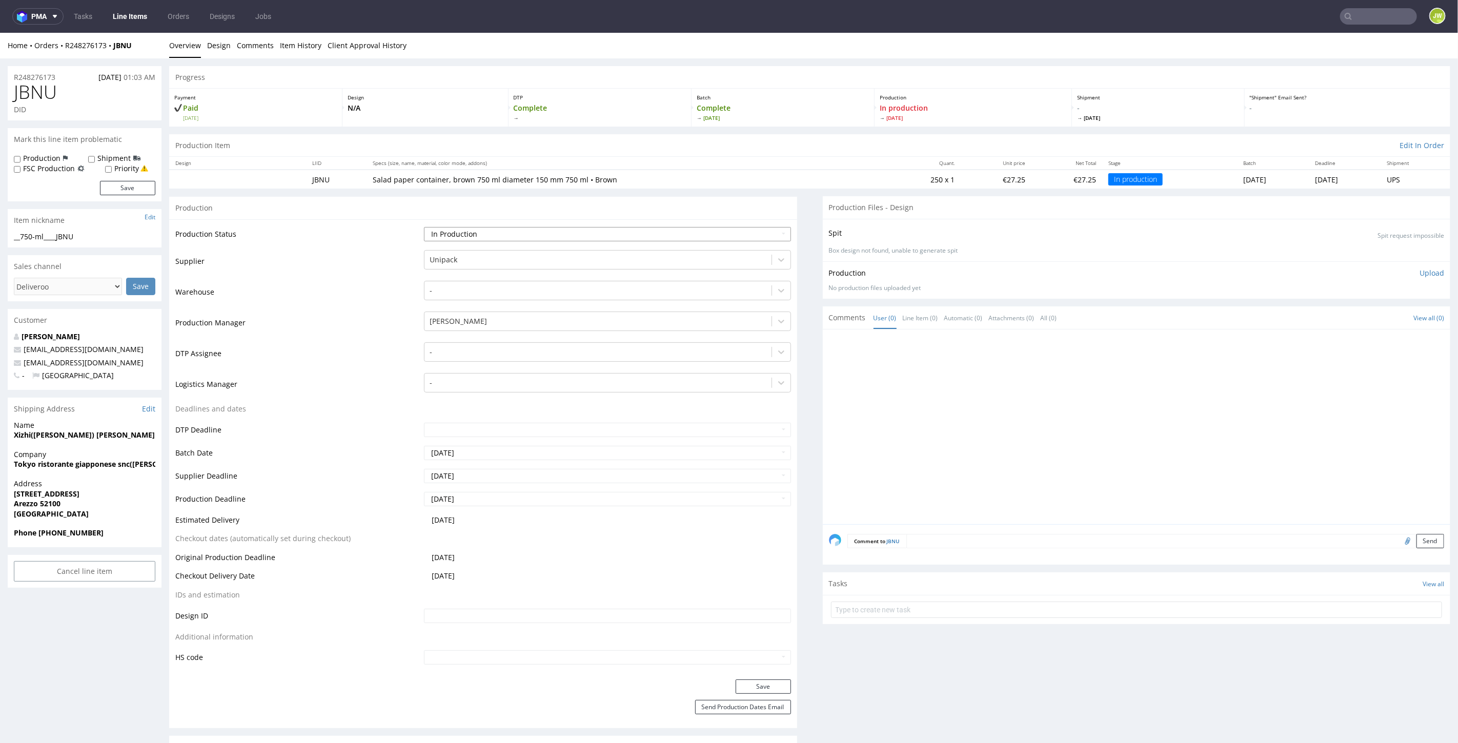
click at [447, 234] on select "Waiting for Artwork Waiting for Diecut Waiting for Mockup Waiting for DTP Waiti…" at bounding box center [607, 234] width 367 height 14
select select "production_complete"
click at [424, 227] on select "Waiting for Artwork Waiting for Diecut Waiting for Mockup Waiting for DTP Waiti…" at bounding box center [607, 234] width 367 height 14
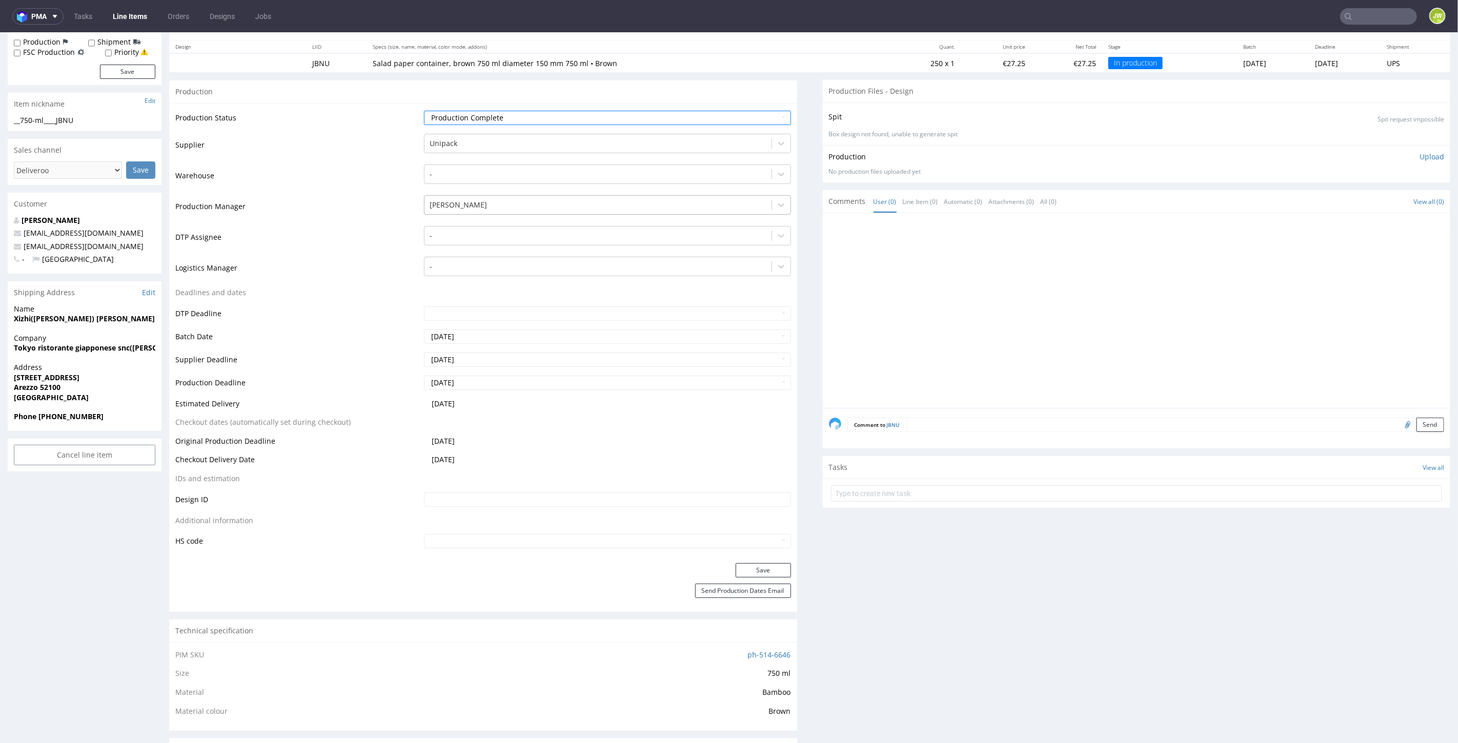
scroll to position [114, 0]
click at [744, 574] on button "Save" at bounding box center [763, 572] width 55 height 14
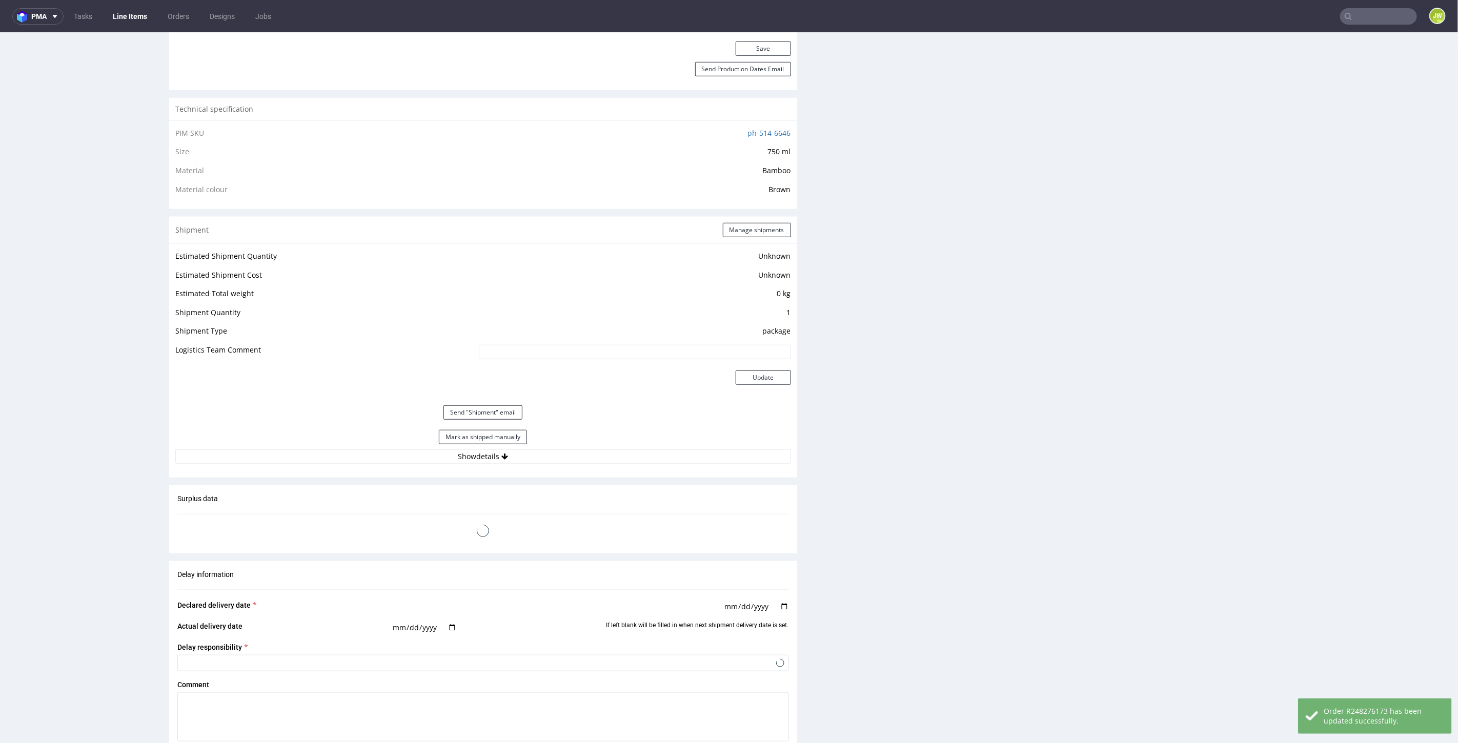
scroll to position [683, 0]
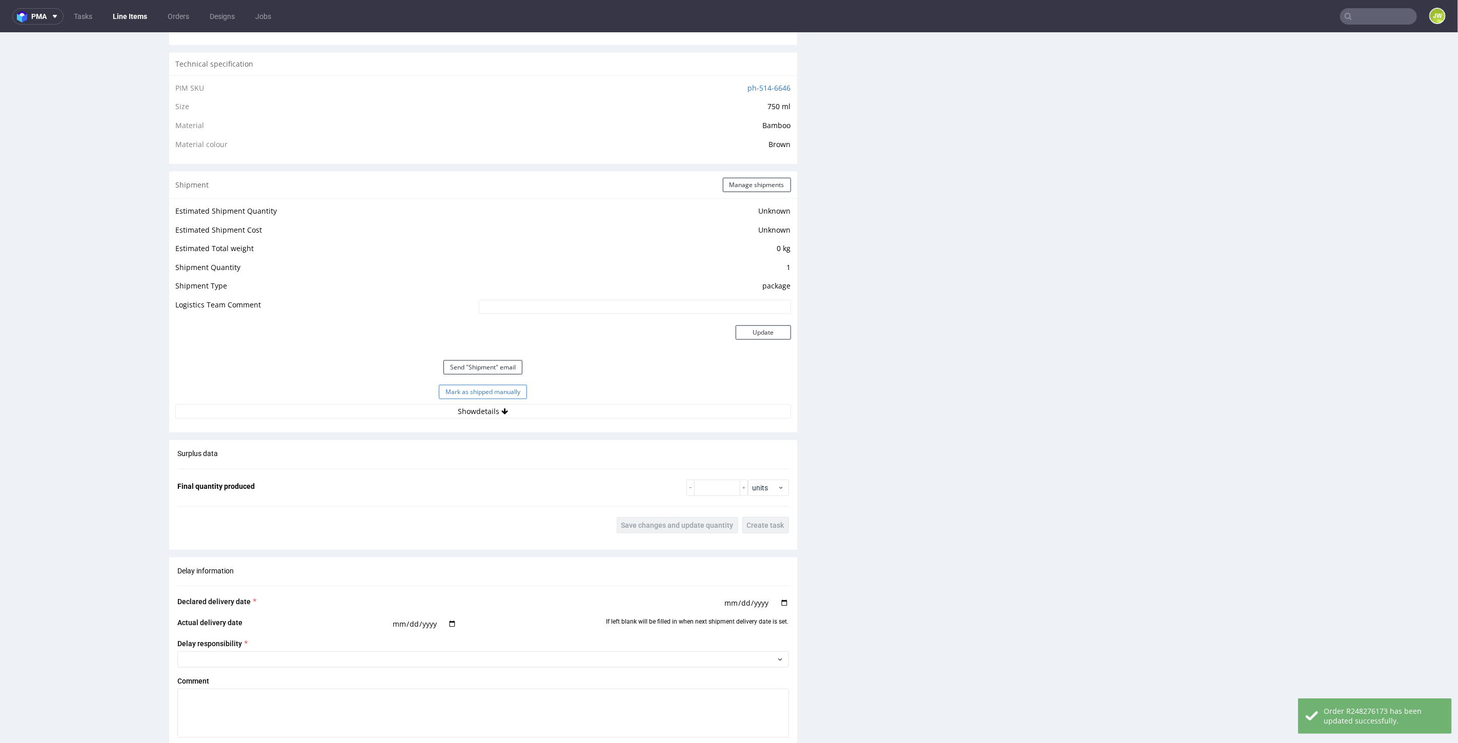
click at [455, 385] on button "Mark as shipped manually" at bounding box center [483, 392] width 88 height 14
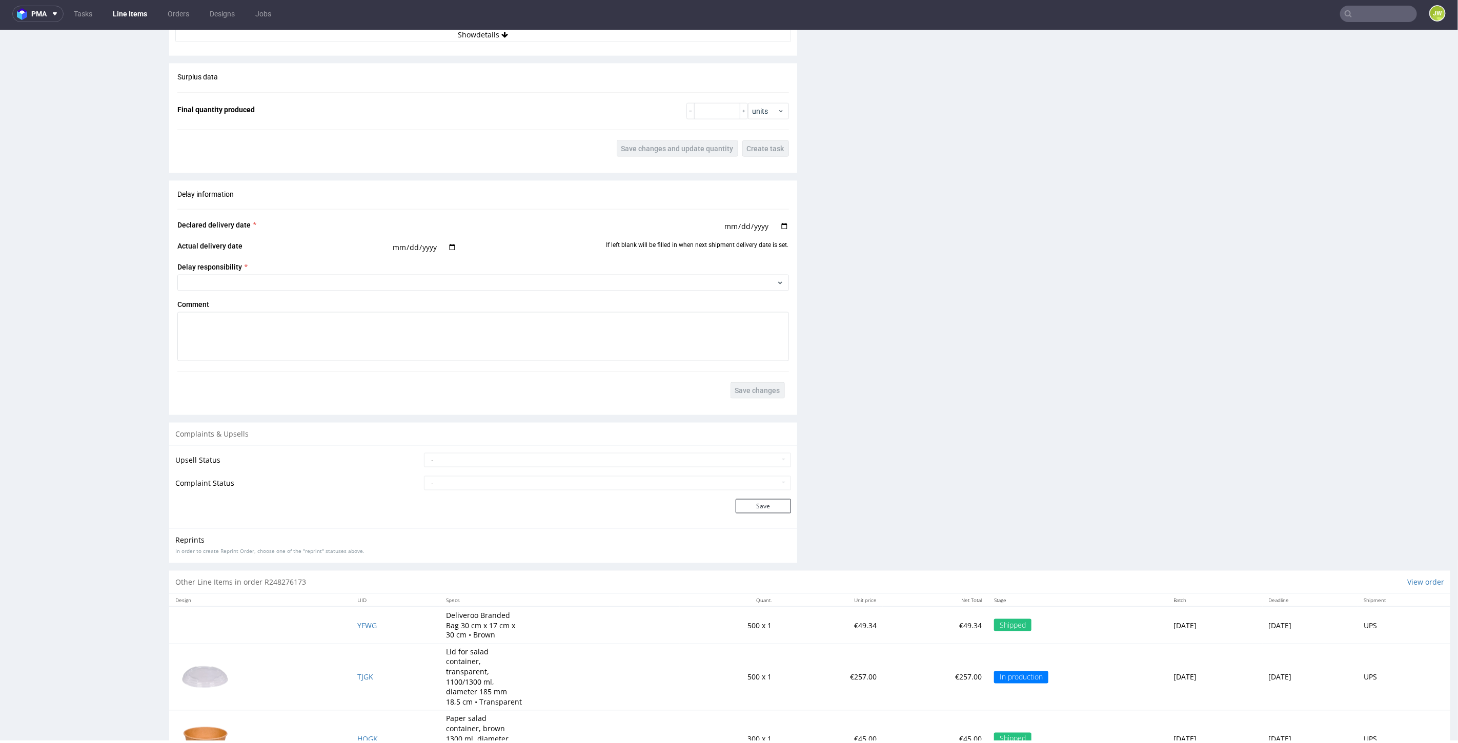
scroll to position [1066, 0]
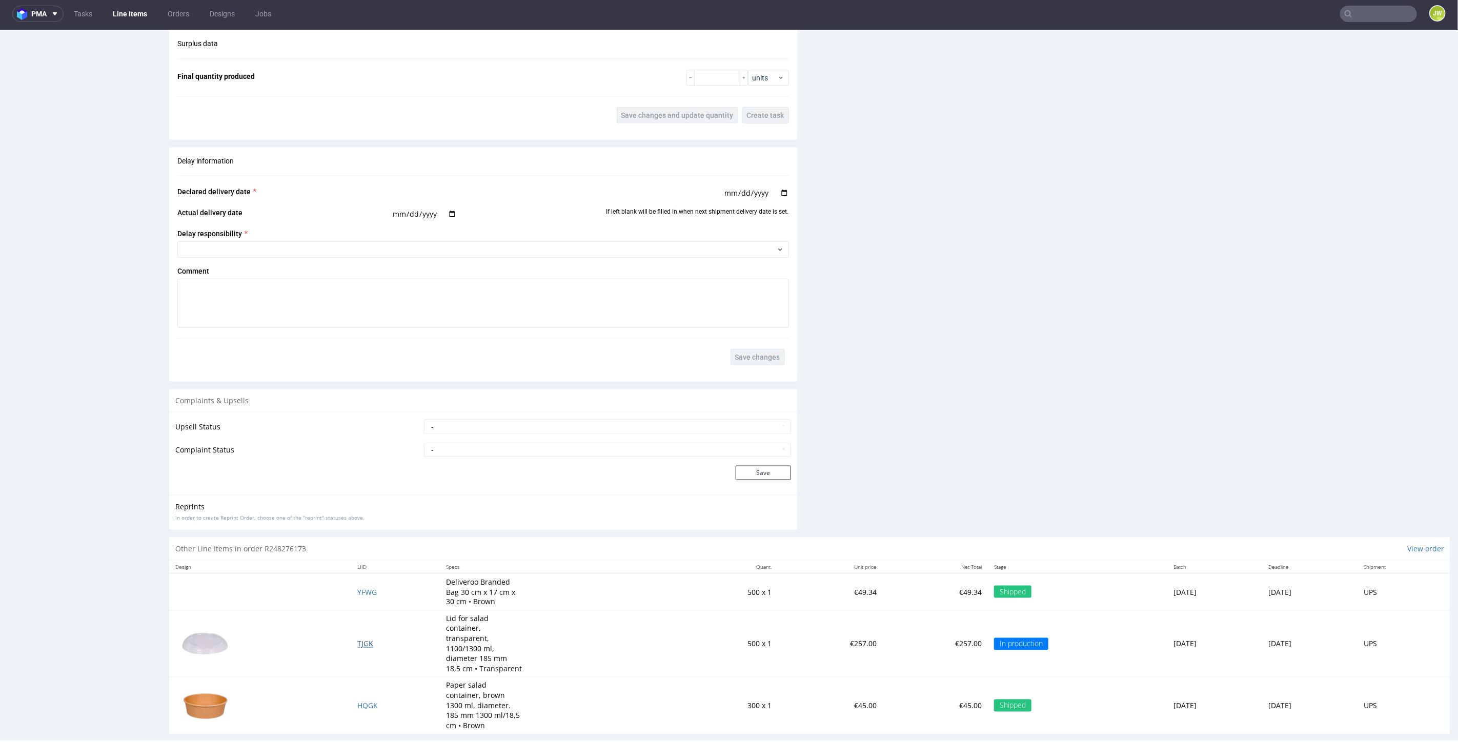
click at [357, 639] on span "TJGK" at bounding box center [365, 644] width 16 height 10
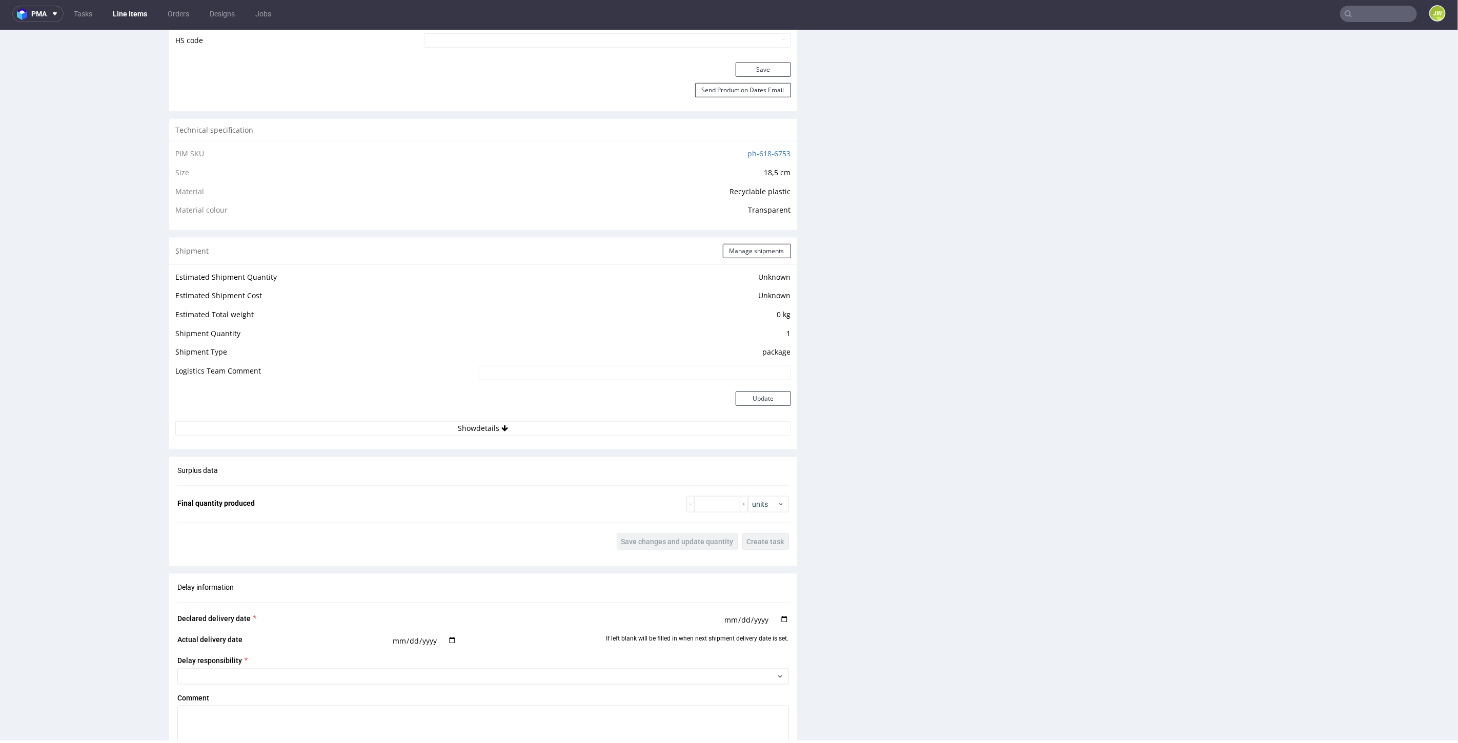
scroll to position [797, 0]
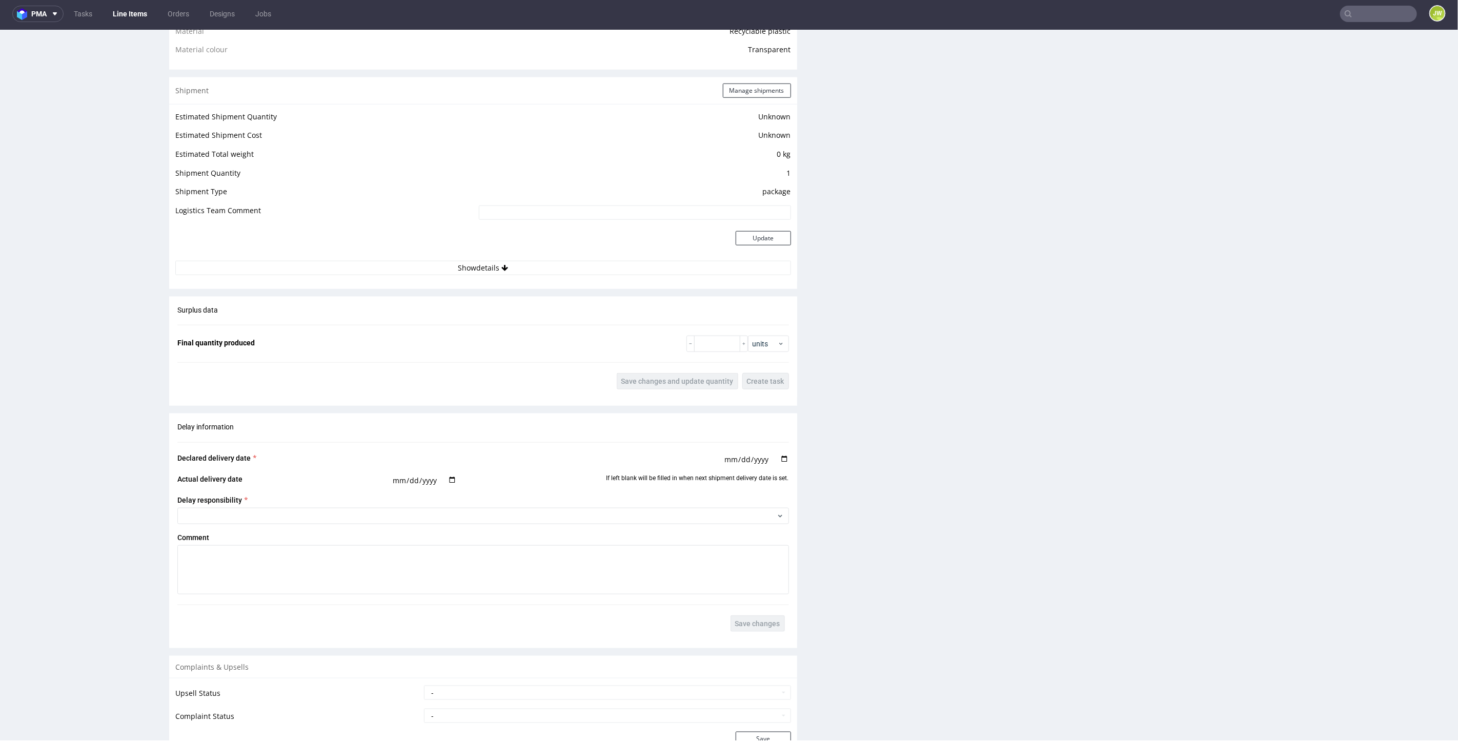
click at [458, 273] on div "Estimated Shipment Quantity Unknown Estimated Shipment Cost Unknown Estimated T…" at bounding box center [483, 192] width 628 height 177
click at [452, 266] on button "Show details" at bounding box center [483, 267] width 616 height 14
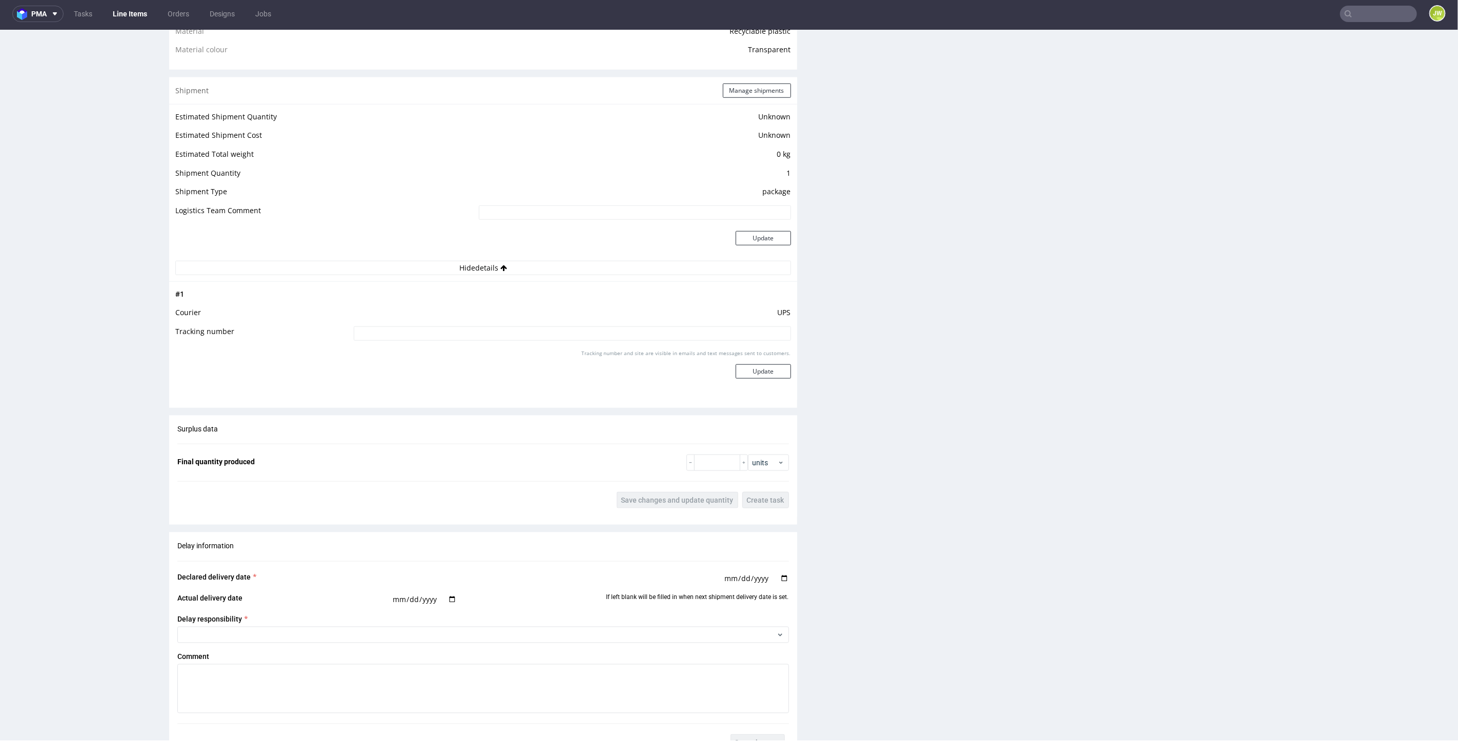
click at [381, 326] on input at bounding box center [572, 333] width 437 height 14
paste input "1Z5A15806895719192"
type input "1Z5A15806895719192"
click at [744, 369] on button "Update" at bounding box center [763, 371] width 55 height 14
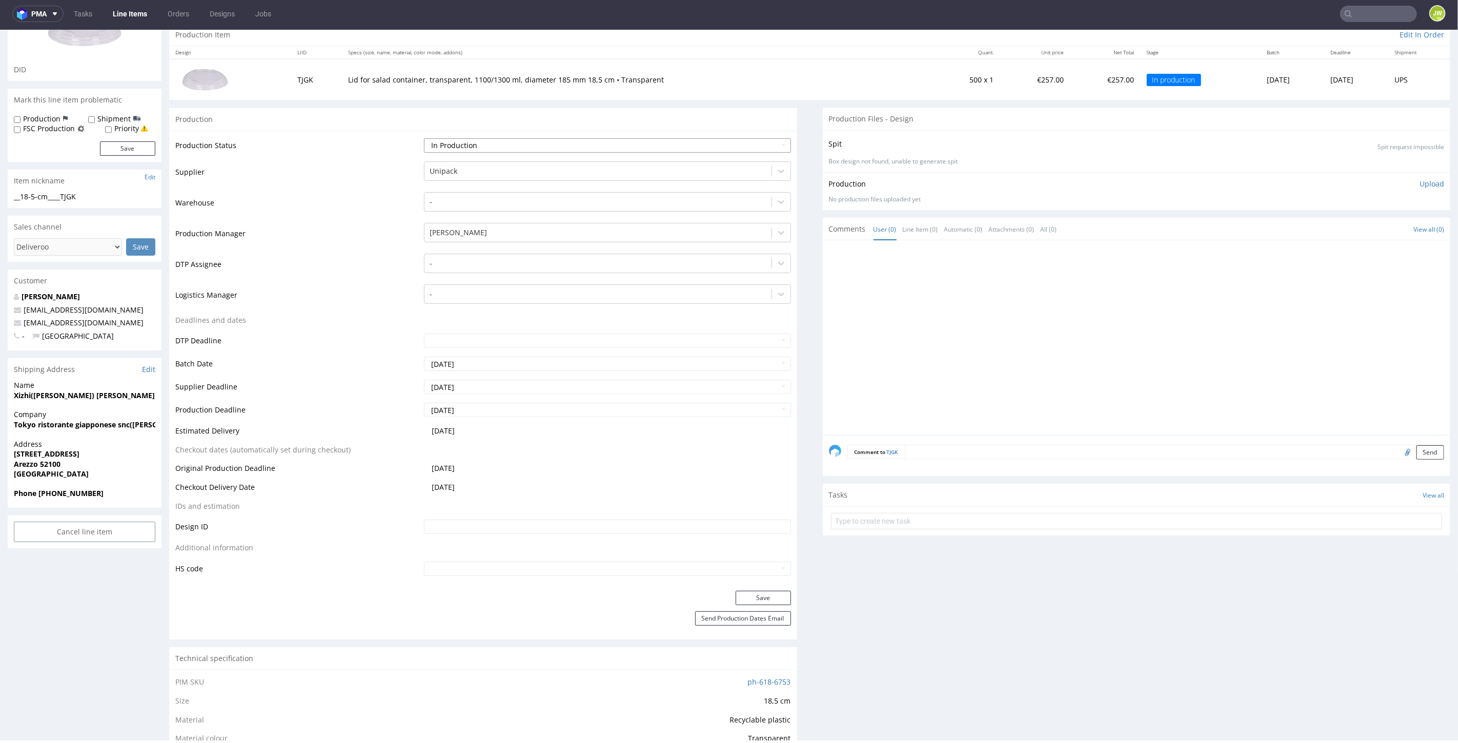
click at [444, 147] on select "Waiting for Artwork Waiting for Diecut Waiting for Mockup Waiting for DTP Waiti…" at bounding box center [607, 145] width 367 height 14
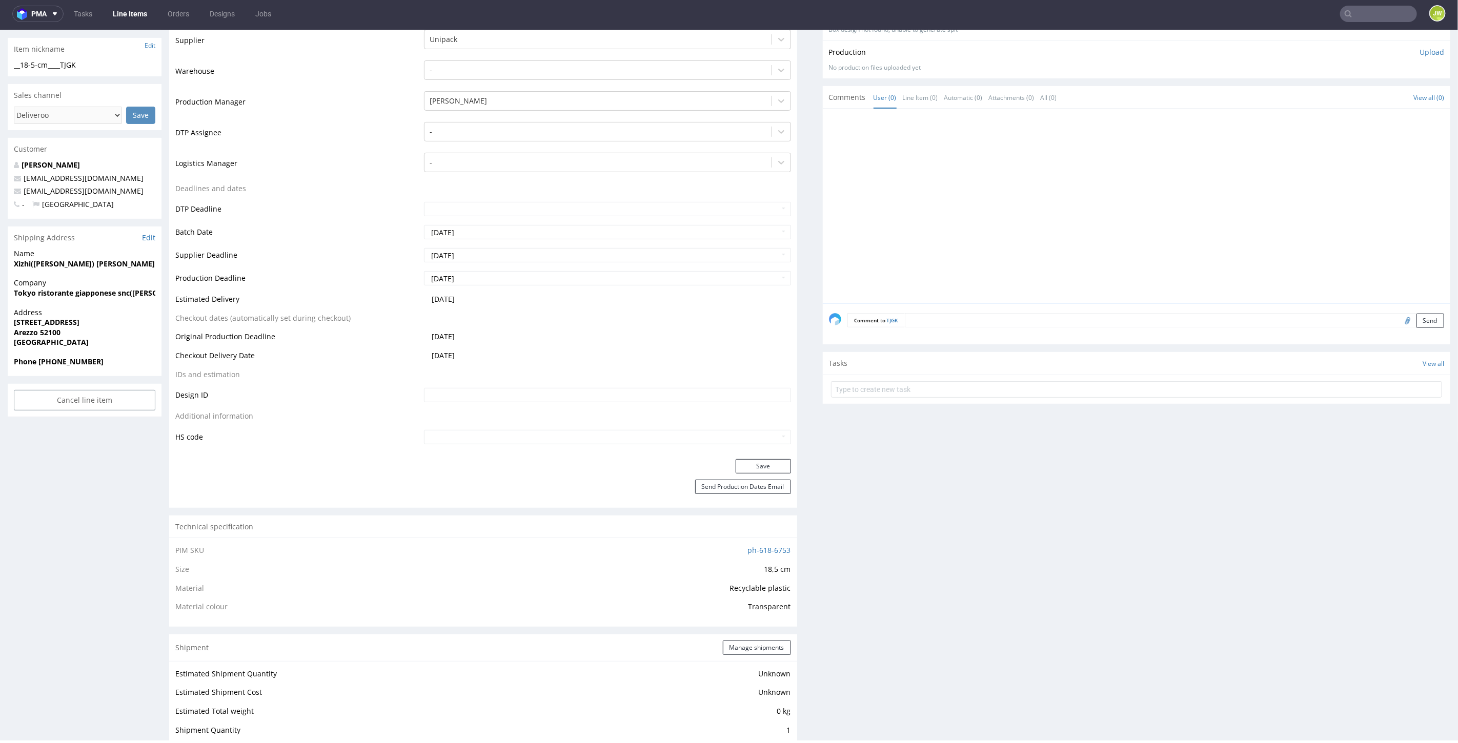
scroll to position [165, 0]
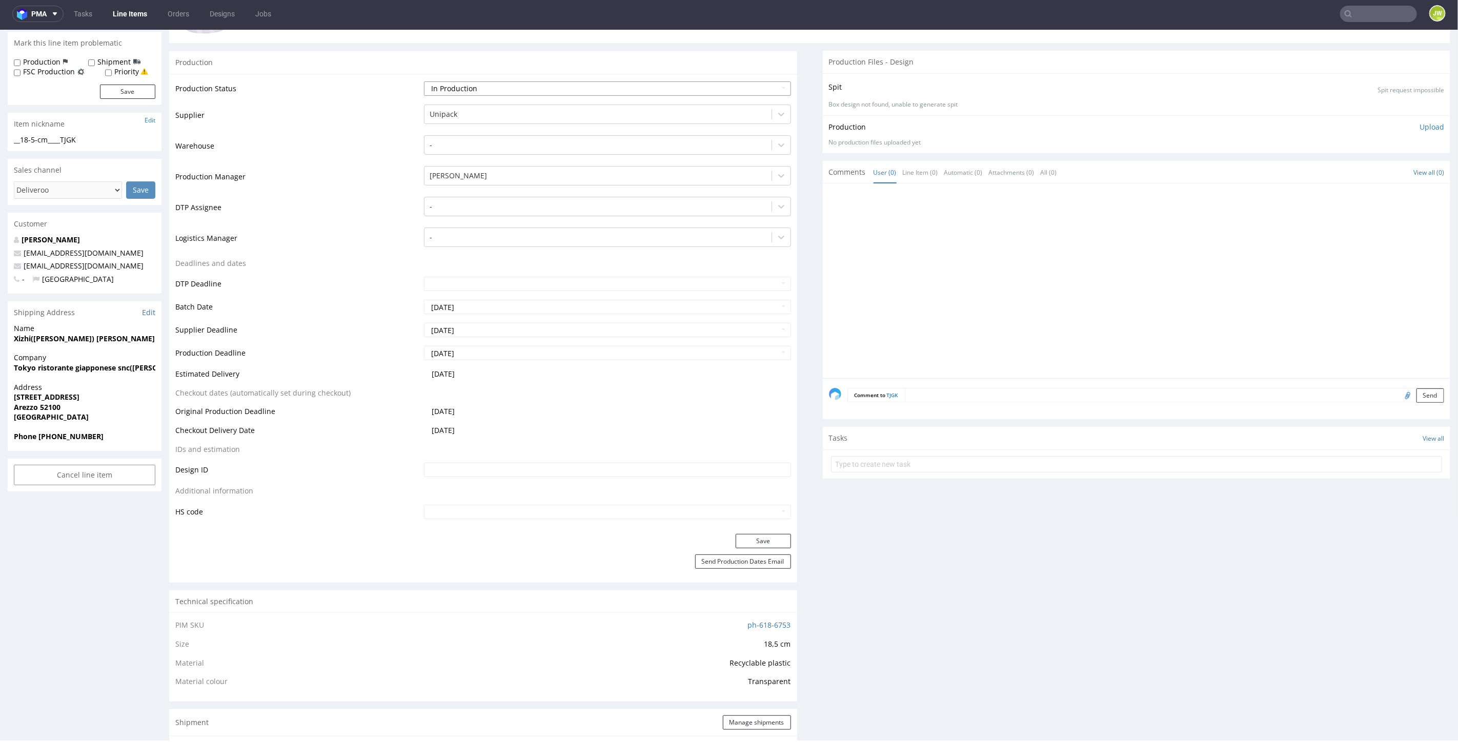
click at [433, 93] on select "Waiting for Artwork Waiting for Diecut Waiting for Mockup Waiting for DTP Waiti…" at bounding box center [607, 88] width 367 height 14
select select "production_complete"
click at [424, 81] on select "Waiting for Artwork Waiting for Diecut Waiting for Mockup Waiting for DTP Waiti…" at bounding box center [607, 88] width 367 height 14
click at [743, 544] on button "Save" at bounding box center [763, 541] width 55 height 14
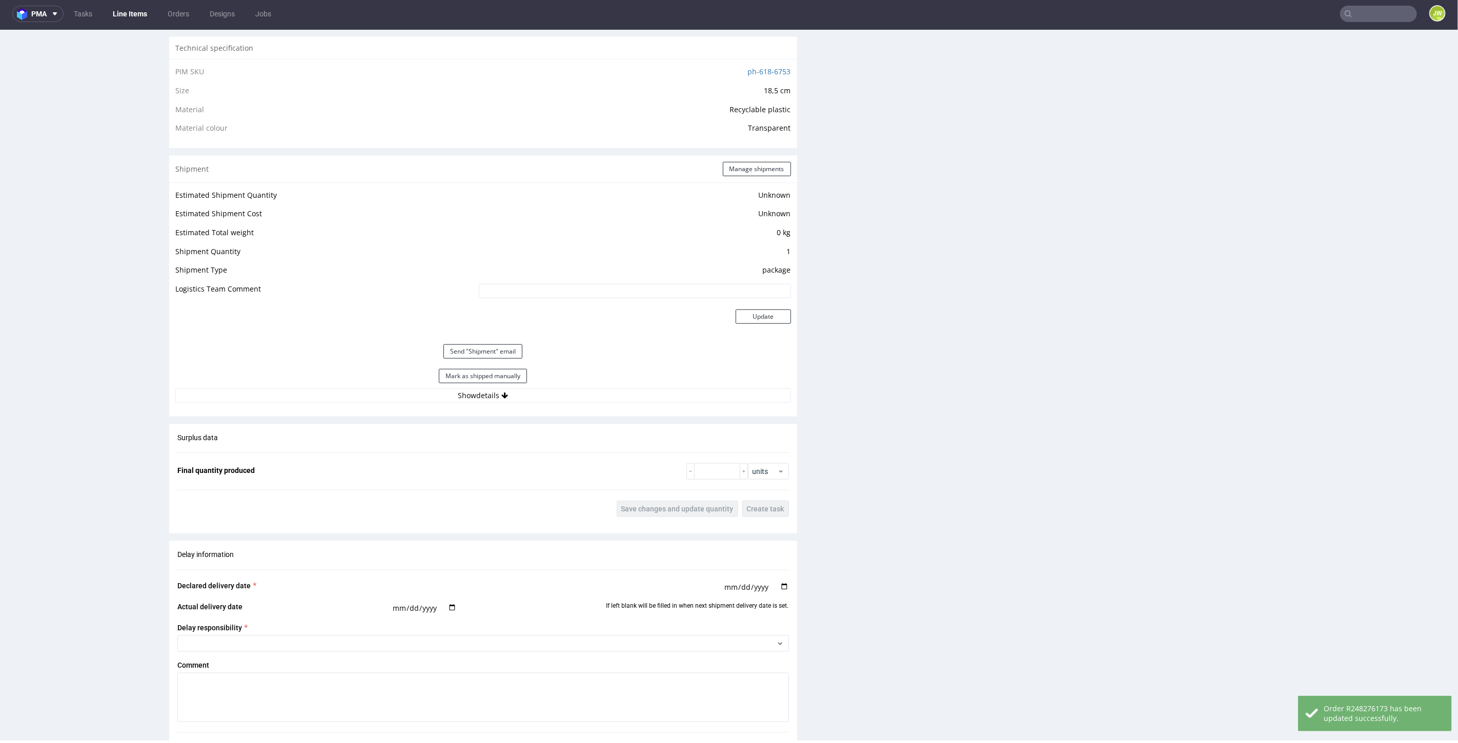
scroll to position [678, 0]
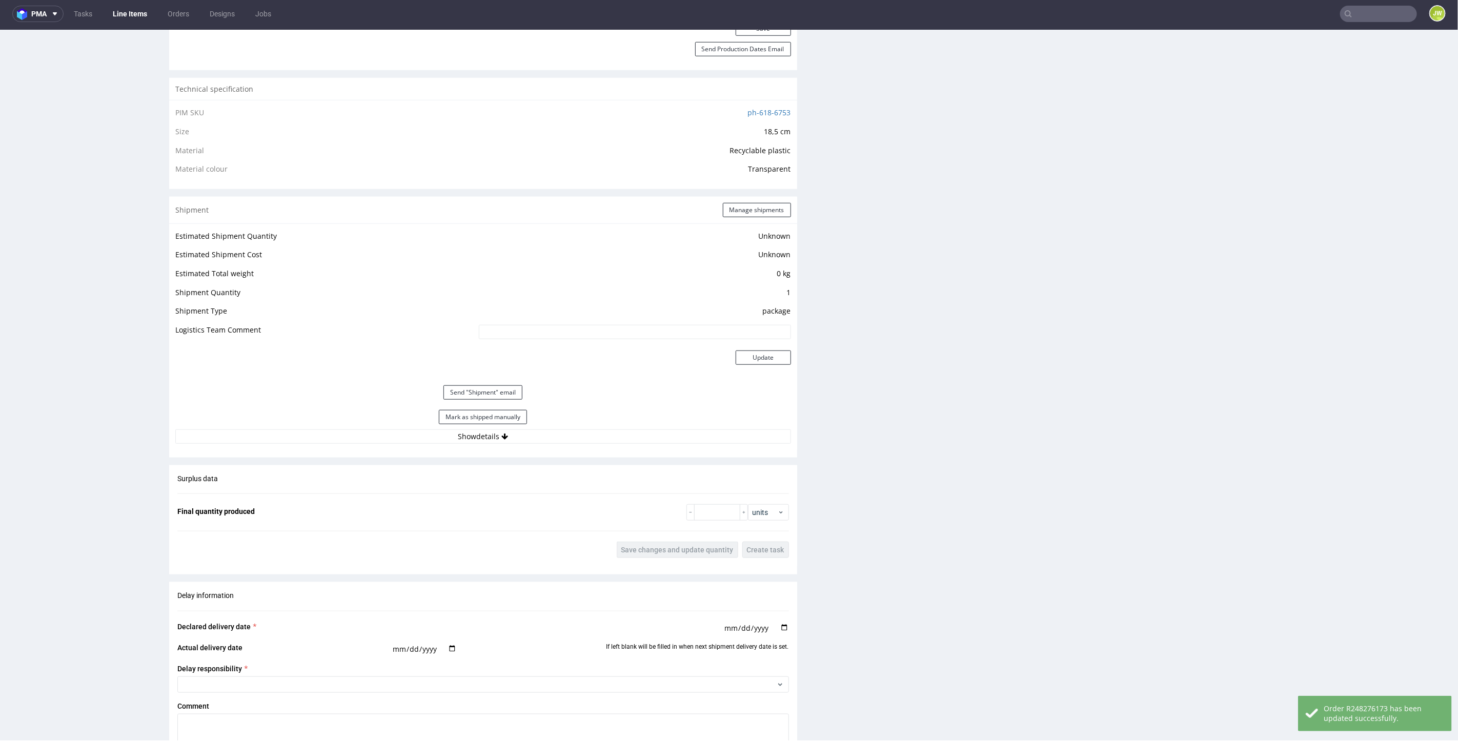
click at [448, 423] on div "Mark as shipped manually" at bounding box center [483, 417] width 616 height 25
click at [447, 411] on button "Mark as shipped manually" at bounding box center [483, 417] width 88 height 14
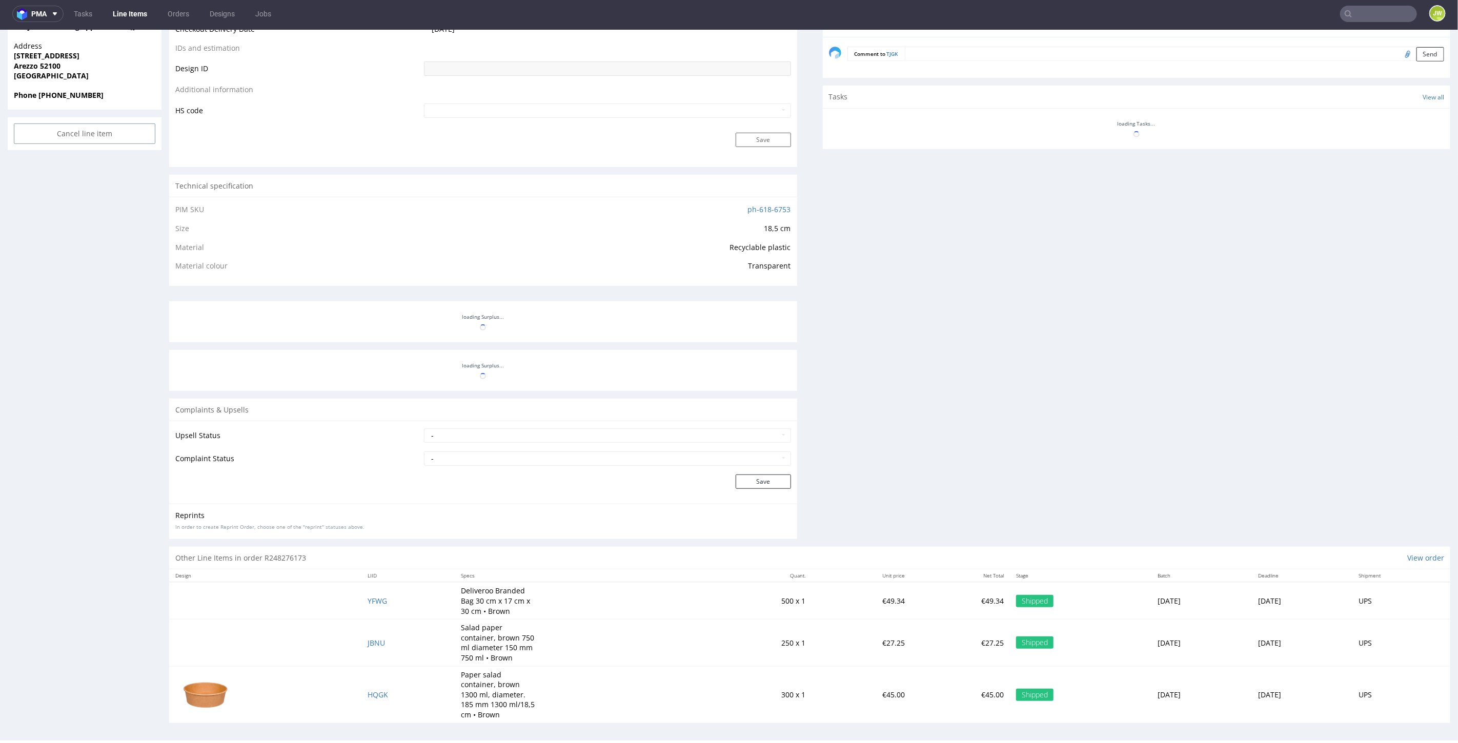
scroll to position [507, 0]
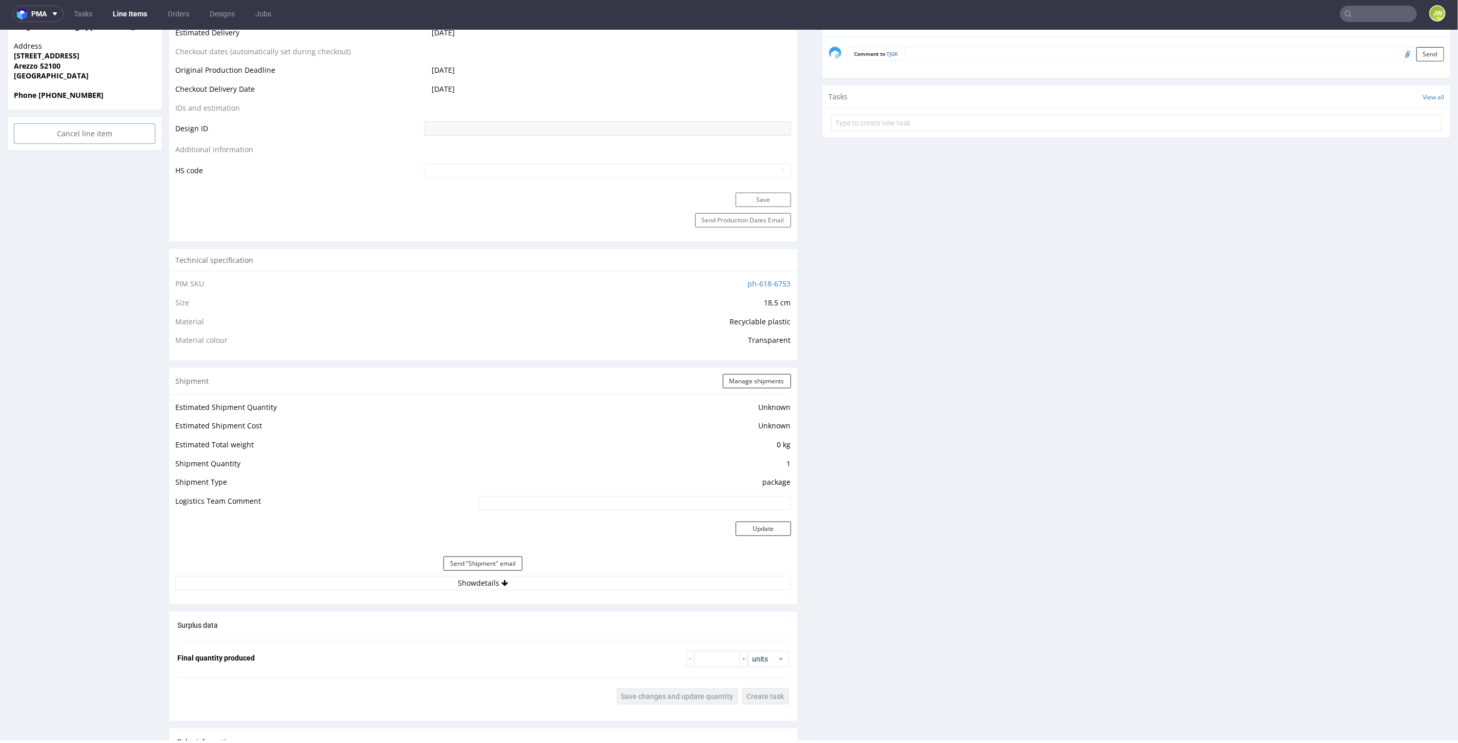
click at [121, 23] on nav "pma Tasks Line Items Orders Designs Jobs JW" at bounding box center [729, 13] width 1458 height 33
click at [138, 15] on link "Line Items" at bounding box center [130, 14] width 47 height 16
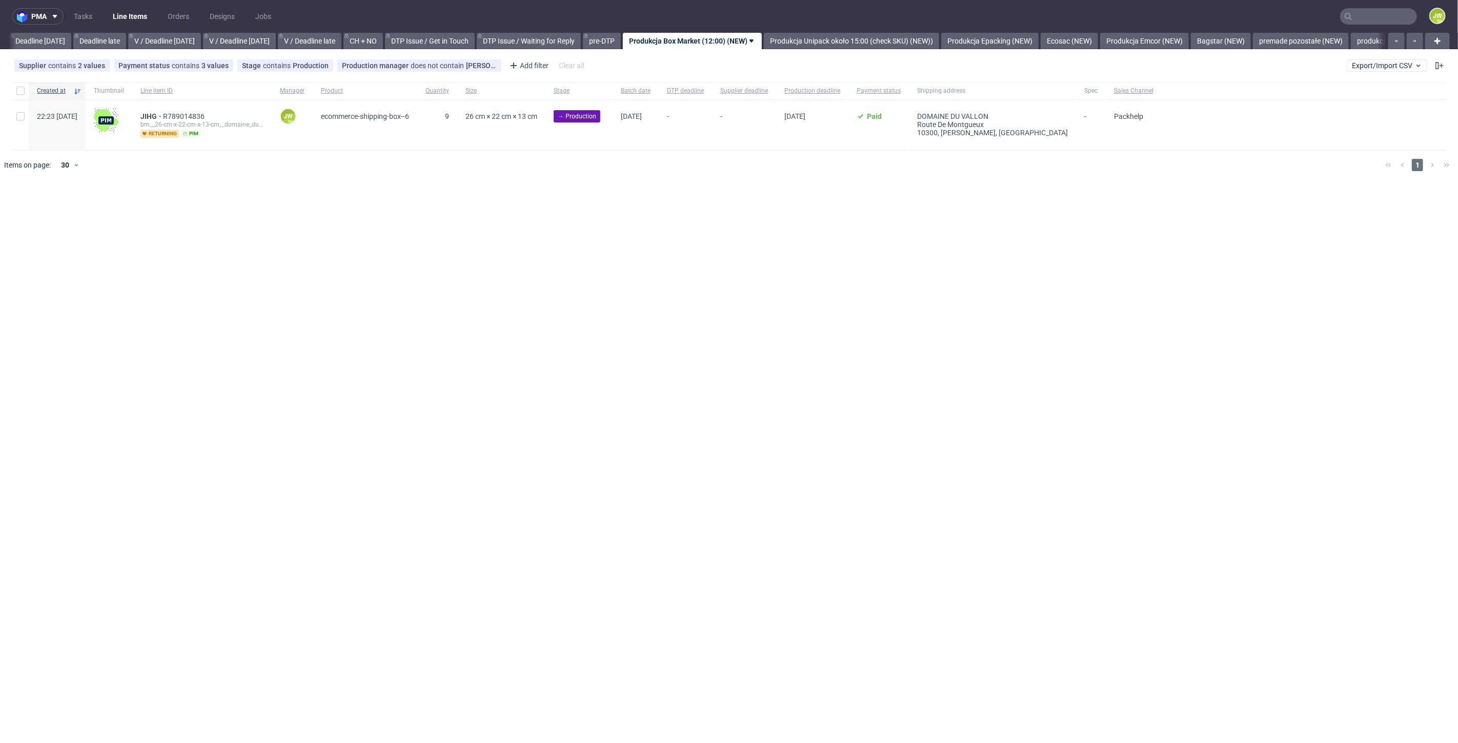
scroll to position [0, 1164]
click at [444, 325] on div "pma Tasks Line Items Orders Designs Jobs JW All DTP Late Shipped Shipments DTP …" at bounding box center [729, 371] width 1458 height 743
click at [1369, 65] on span "Export/Import CSV" at bounding box center [1387, 66] width 71 height 8
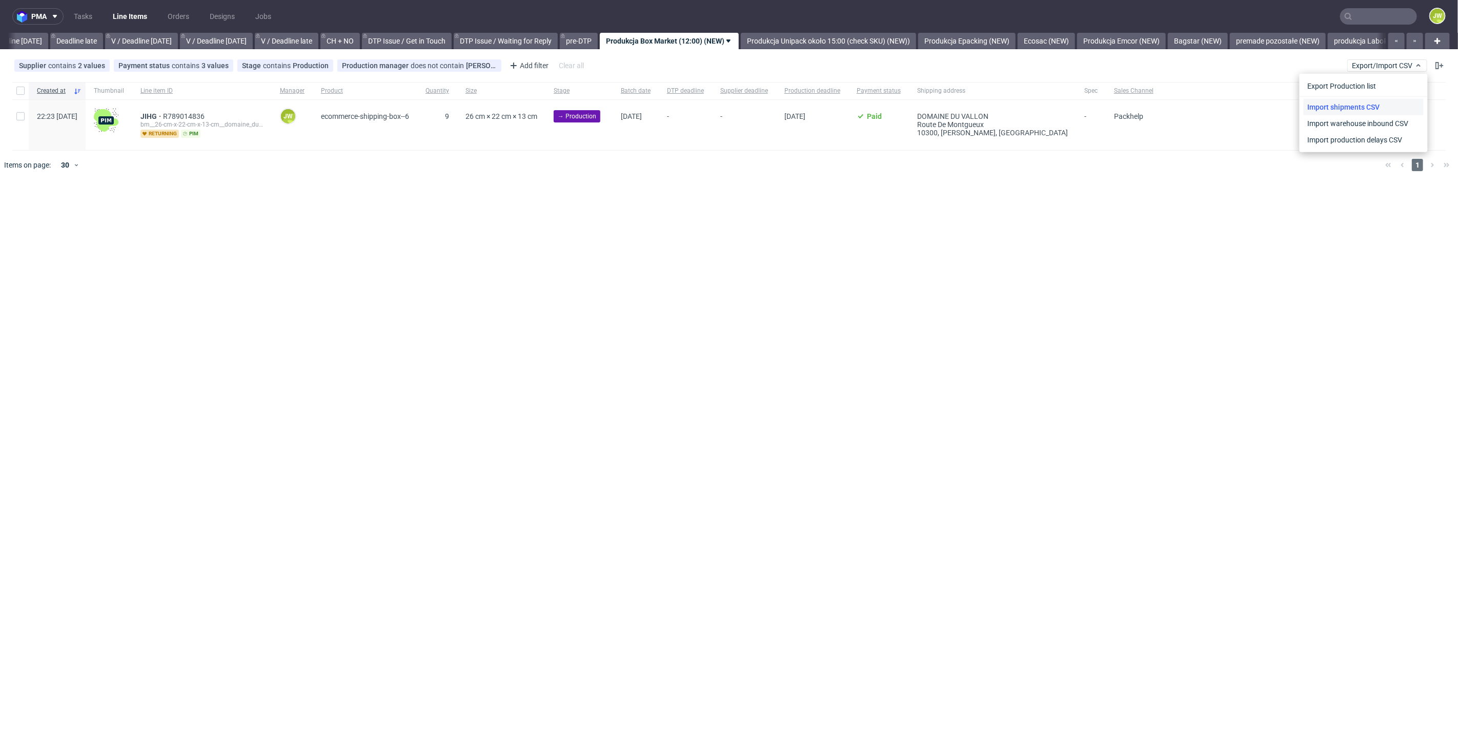
click at [1366, 102] on link "Import shipments CSV" at bounding box center [1364, 107] width 120 height 16
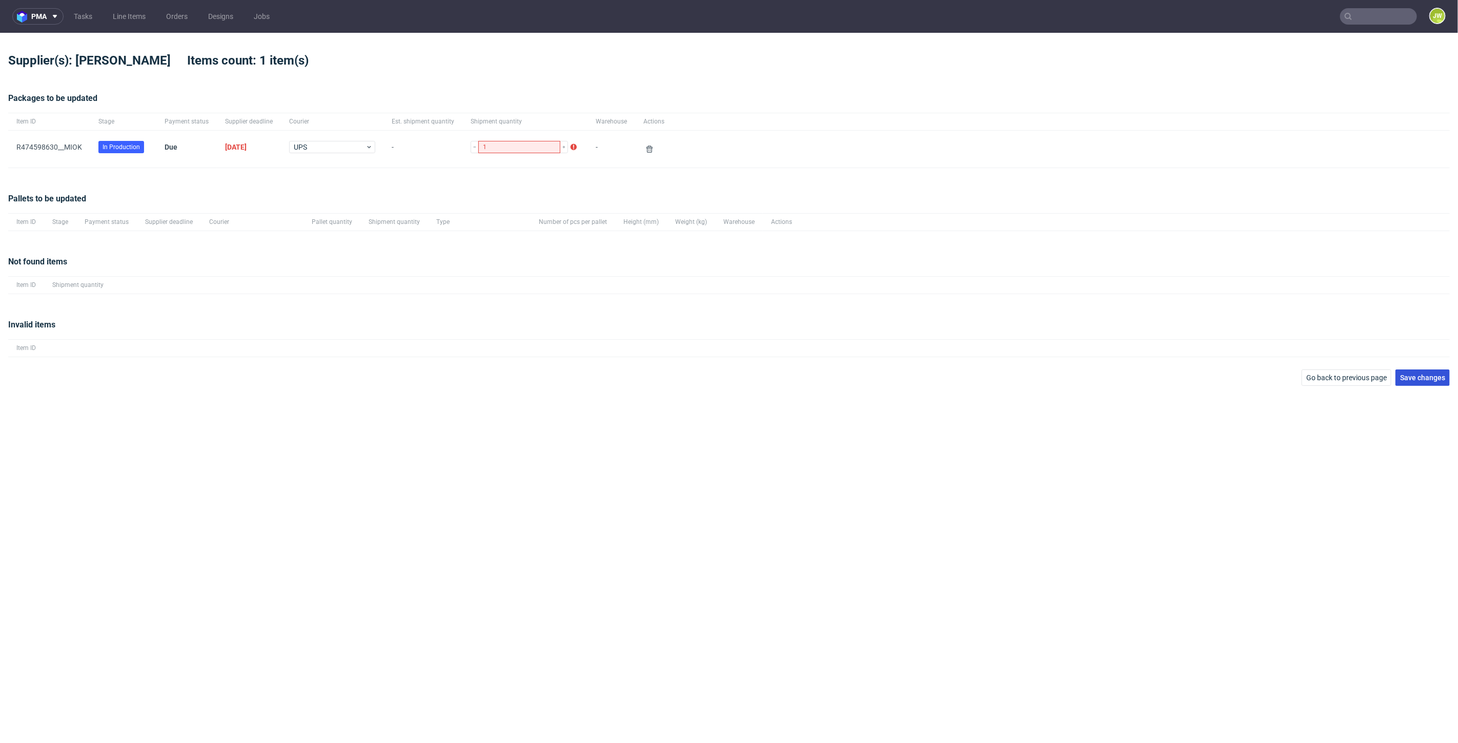
click at [1413, 375] on span "Save changes" at bounding box center [1422, 377] width 45 height 7
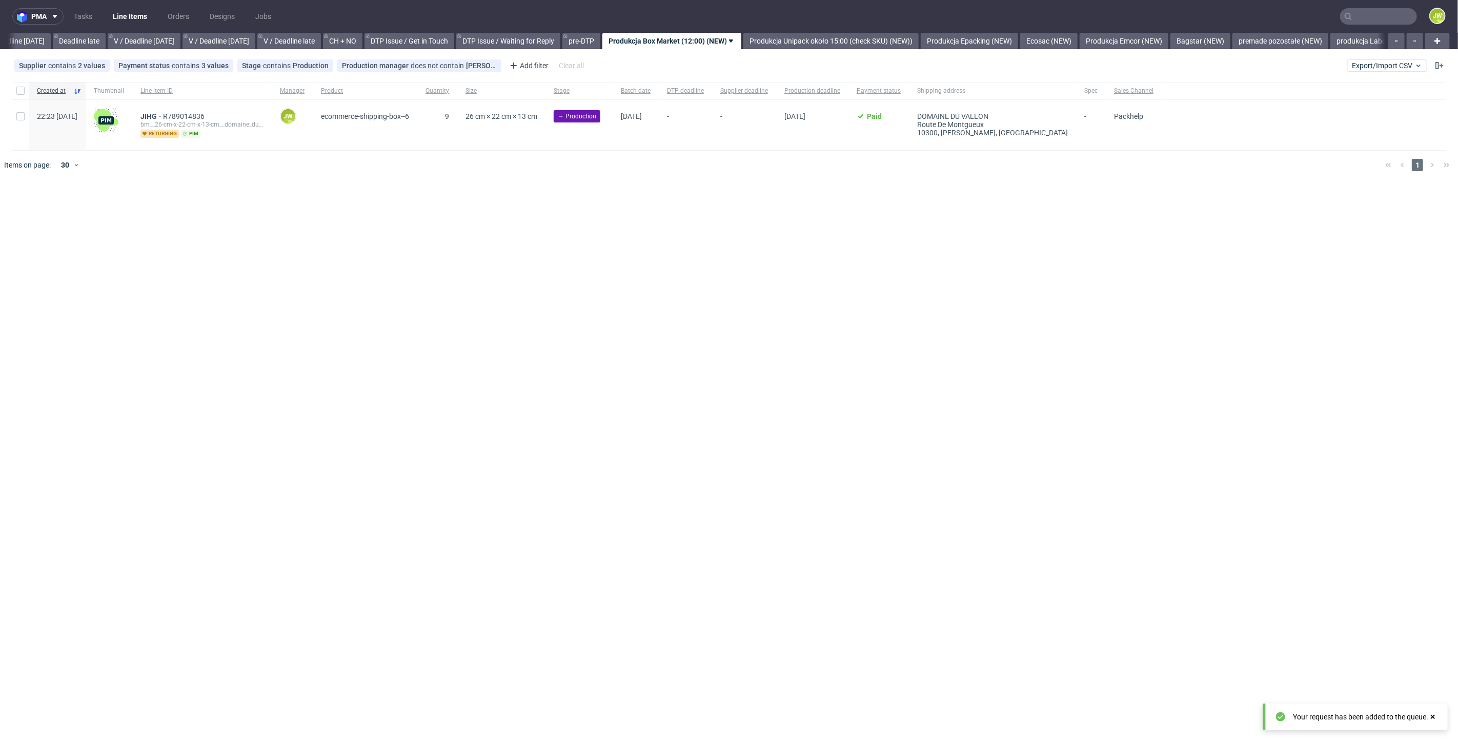
scroll to position [0, 1164]
click at [1377, 11] on input "text" at bounding box center [1378, 16] width 77 height 16
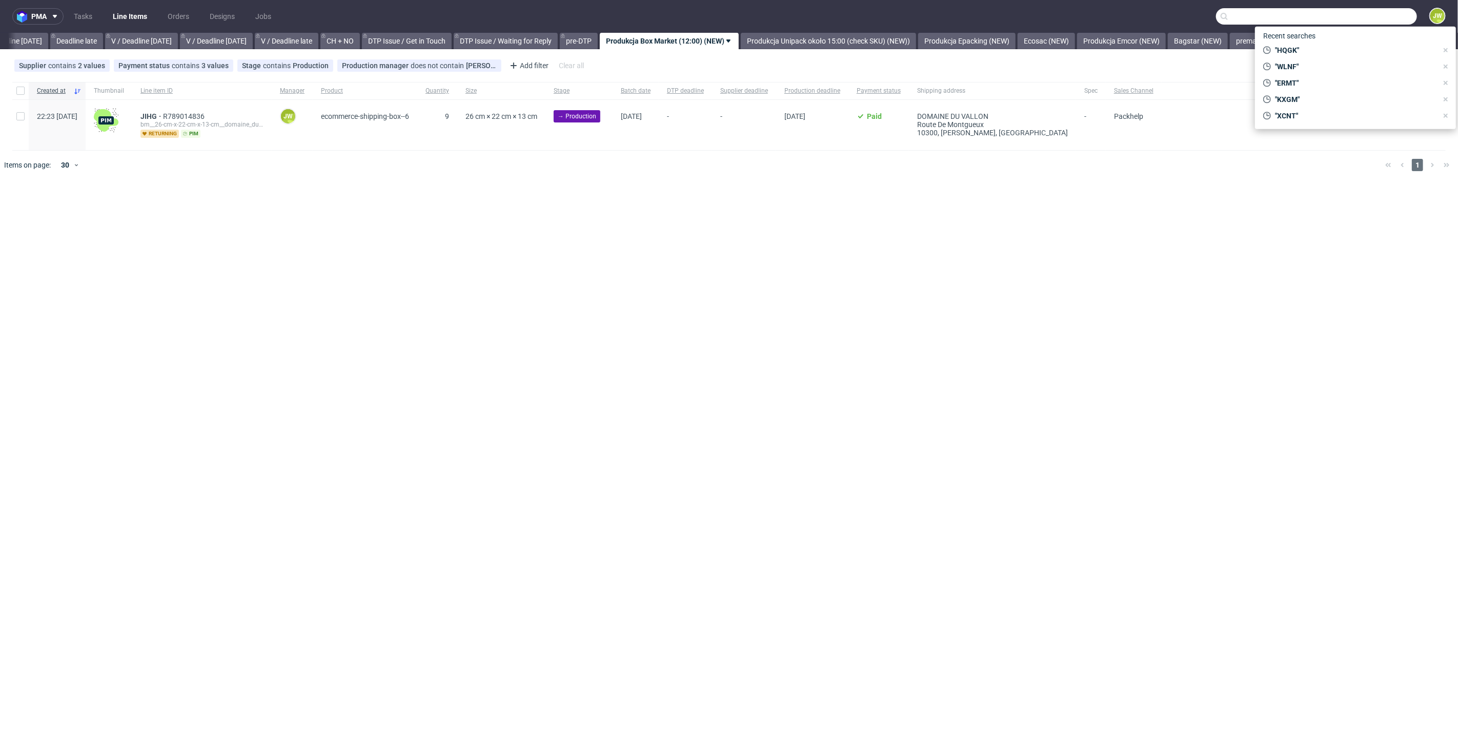
click at [1267, 14] on input "text" at bounding box center [1316, 16] width 201 height 16
paste input "VXCD"
type input "VXCD"
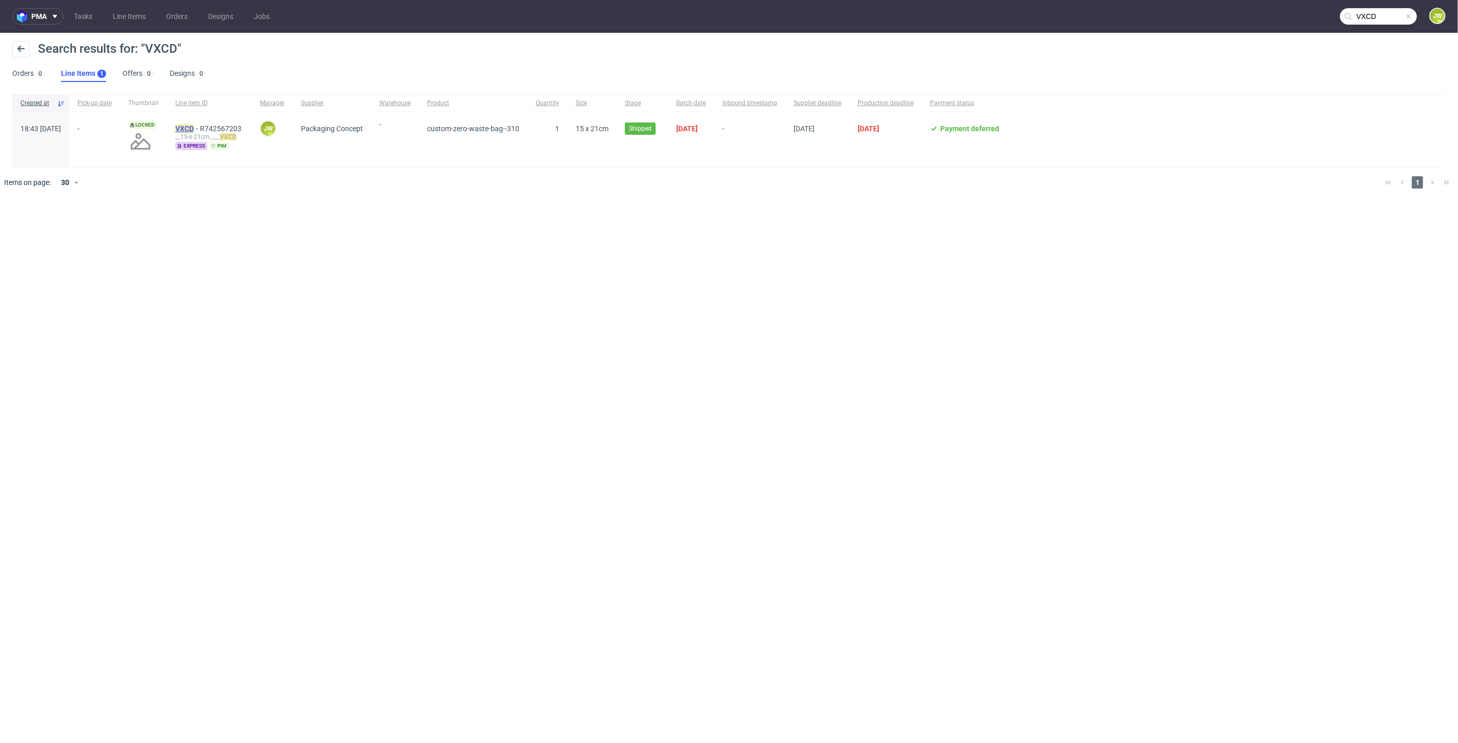
click at [194, 125] on mark "VXCD" at bounding box center [184, 129] width 18 height 8
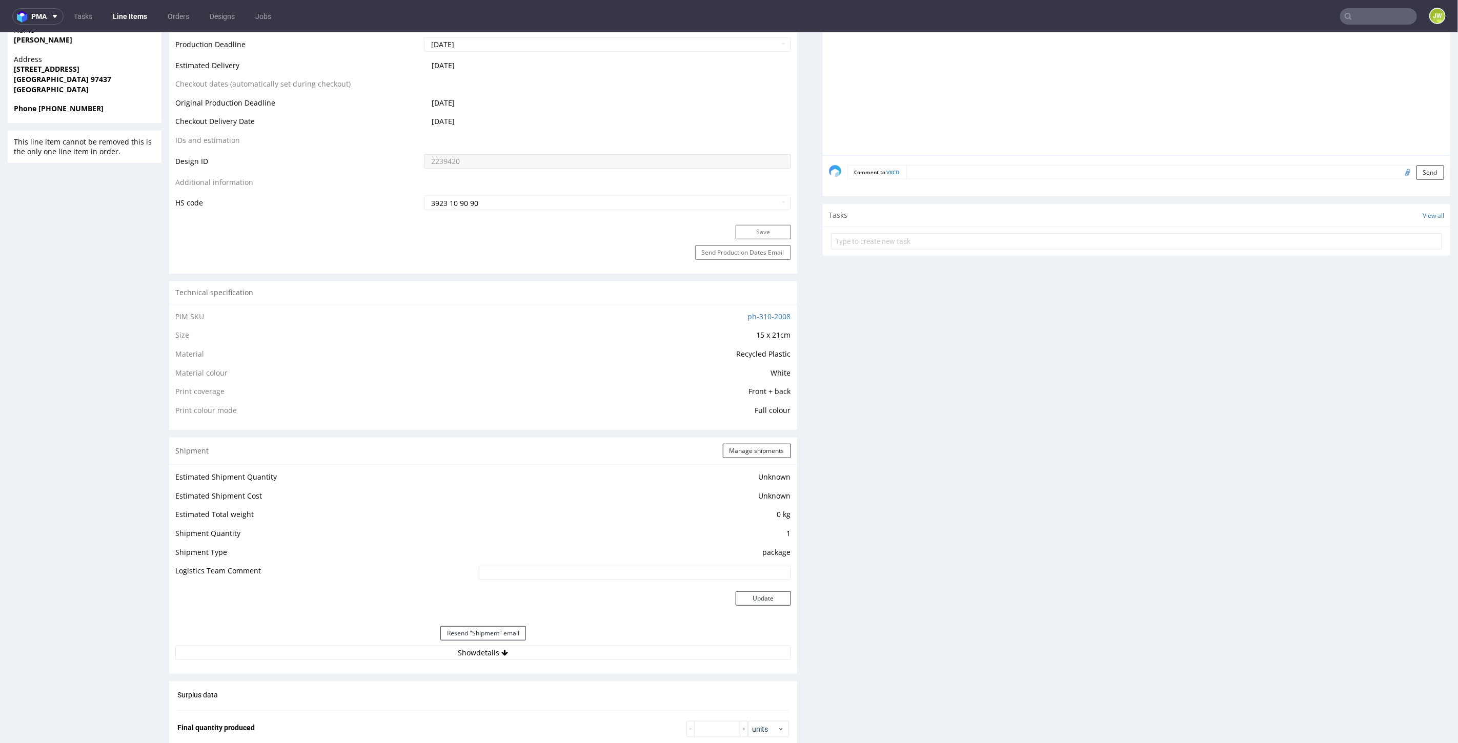
scroll to position [854, 0]
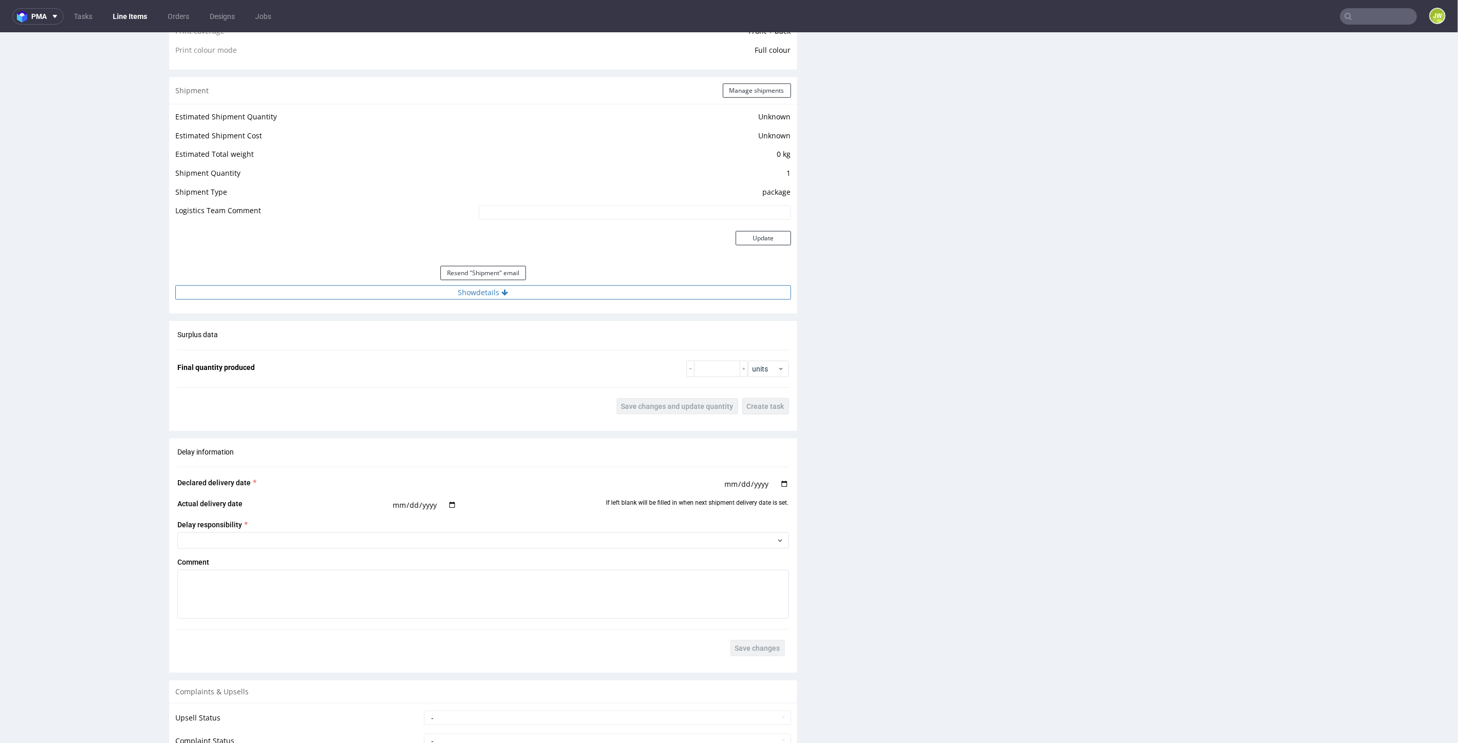
drag, startPoint x: 474, startPoint y: 281, endPoint x: 474, endPoint y: 289, distance: 7.2
click at [474, 282] on div "Resend "Shipment" email" at bounding box center [483, 272] width 616 height 25
click at [474, 293] on button "Show details" at bounding box center [483, 292] width 616 height 14
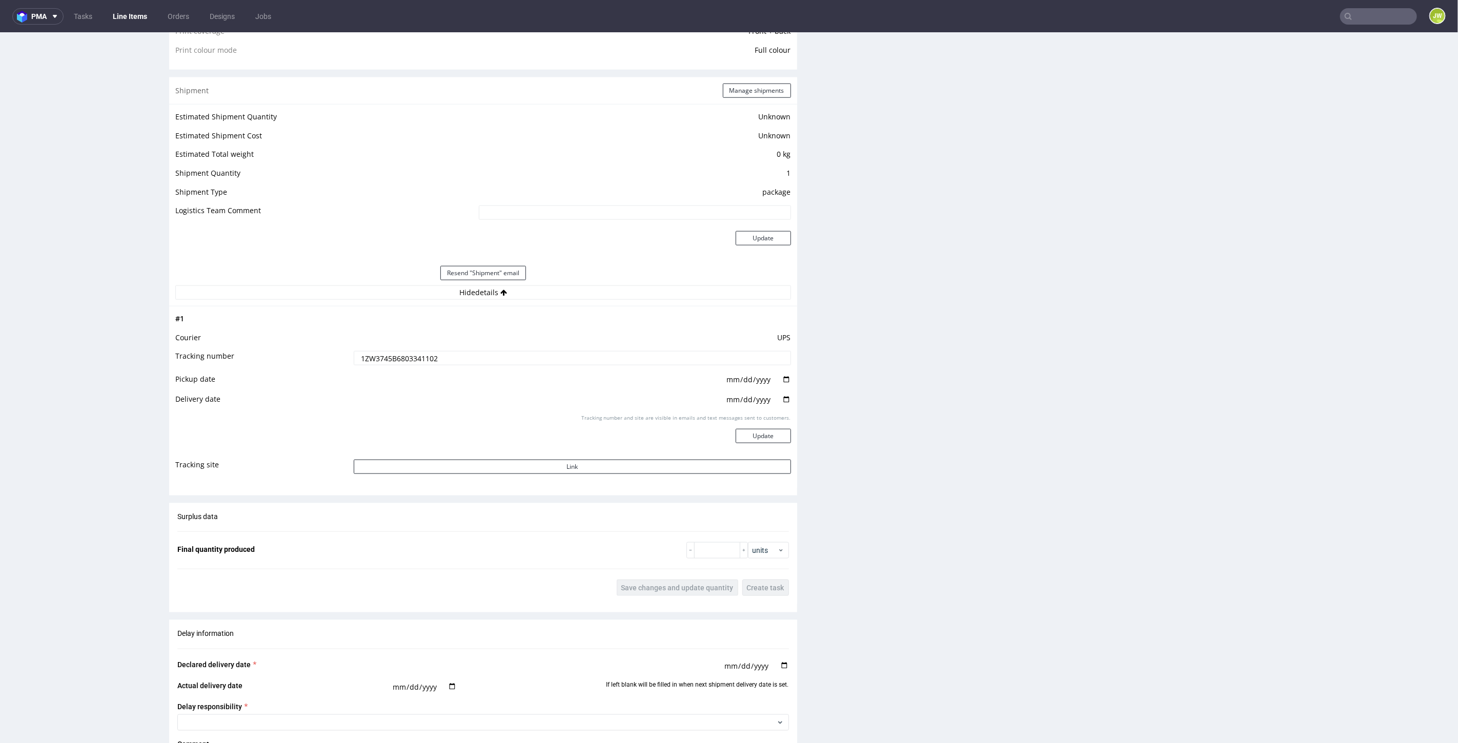
drag, startPoint x: 441, startPoint y: 359, endPoint x: 227, endPoint y: 356, distance: 214.3
click at [198, 356] on tr "Tracking number 1ZW3745B6803341102" at bounding box center [483, 361] width 616 height 23
paste input "10344711"
type input "1ZW3745B6810344711"
click at [457, 373] on td "2025-08-19" at bounding box center [571, 383] width 440 height 20
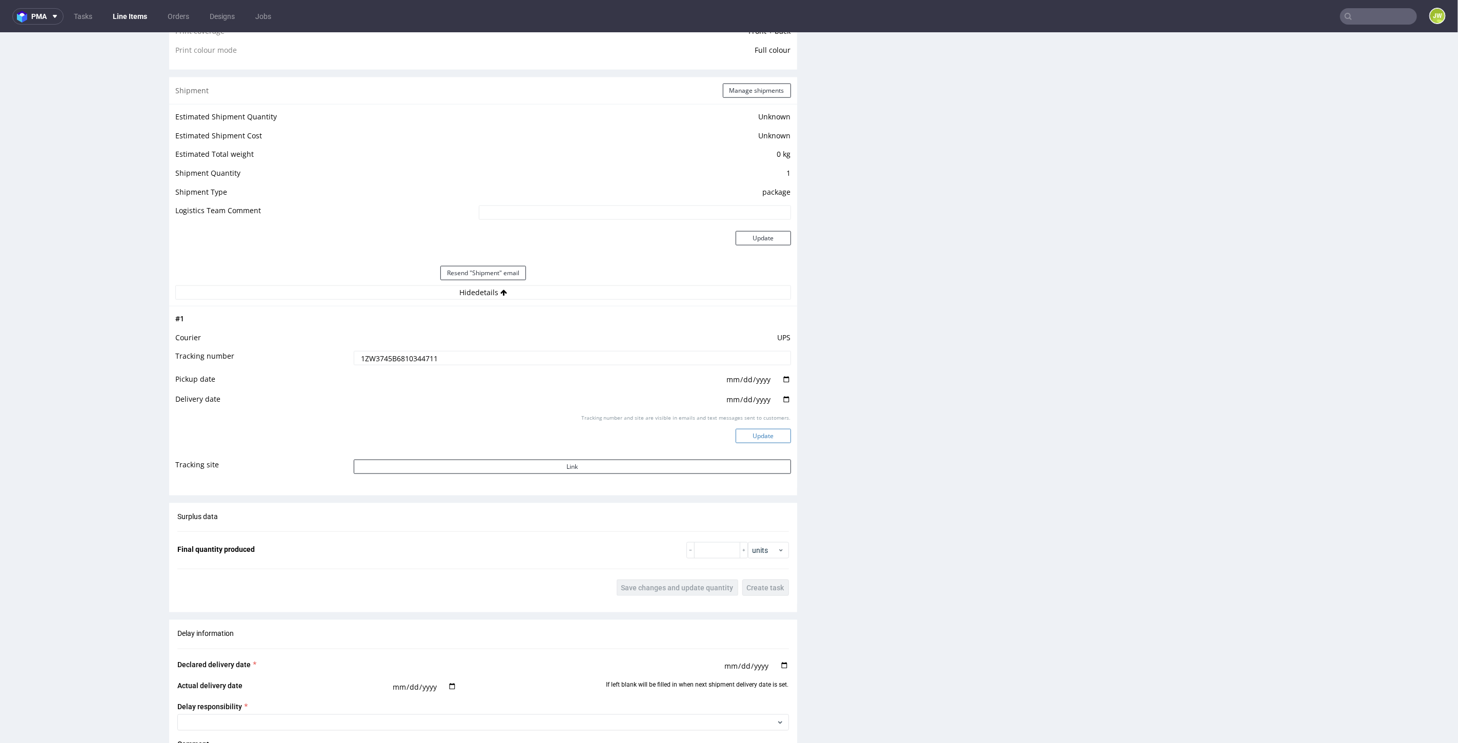
click at [736, 429] on button "Update" at bounding box center [763, 436] width 55 height 14
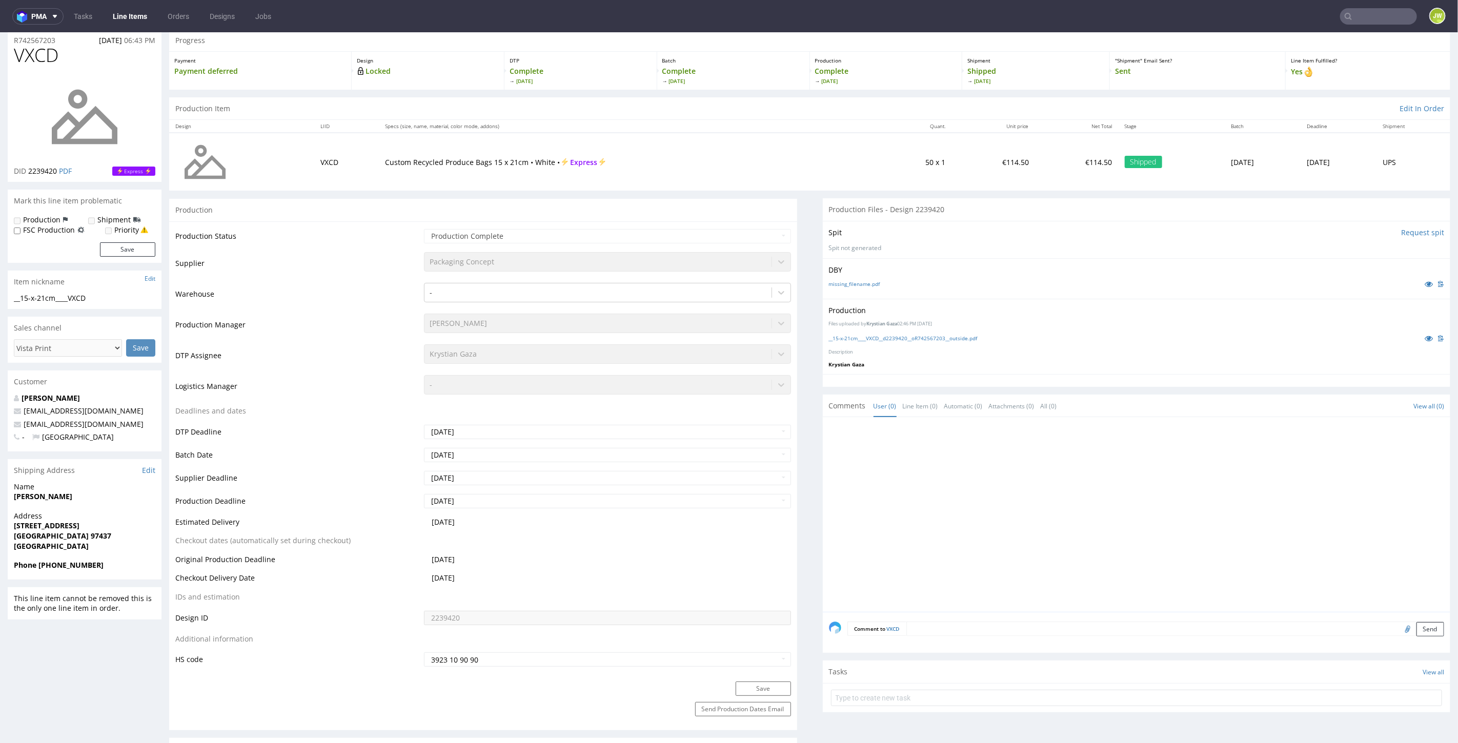
scroll to position [0, 0]
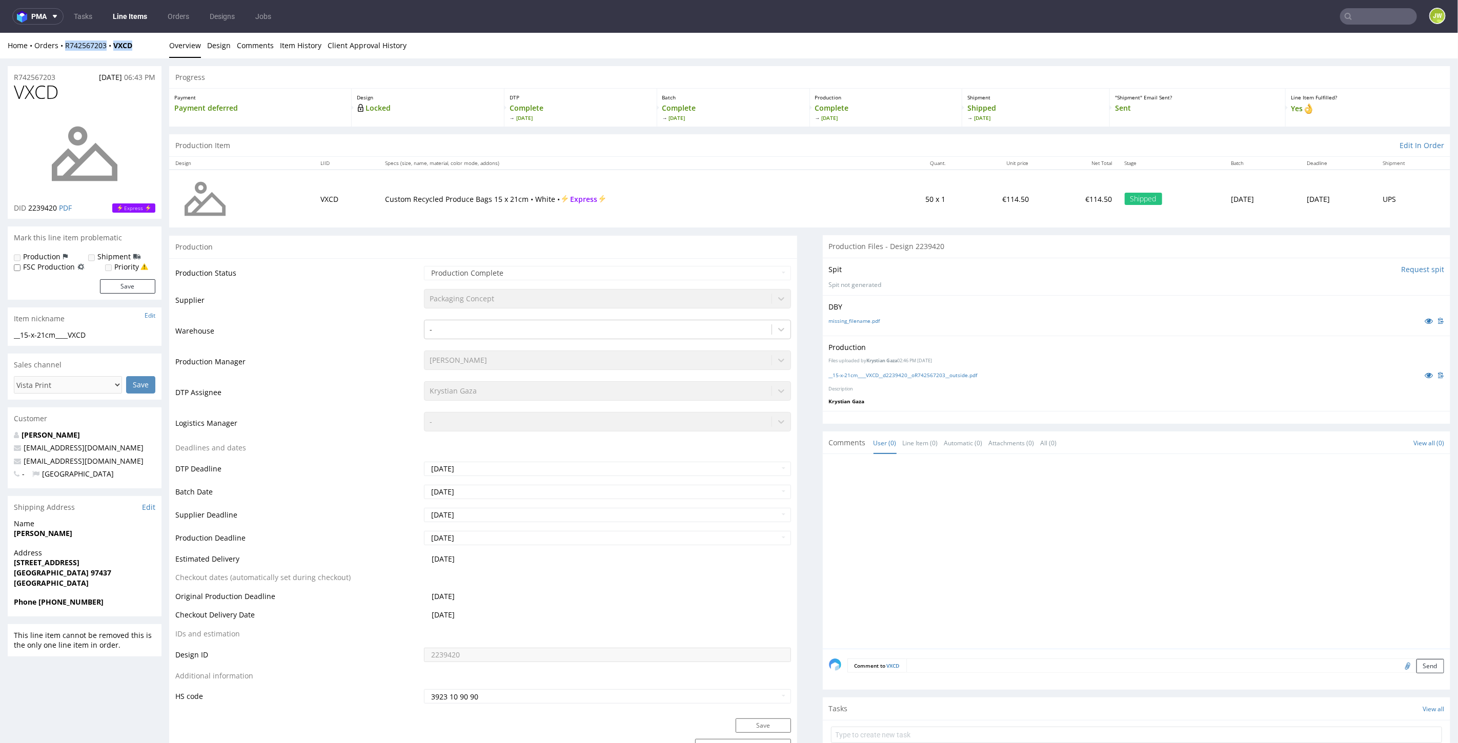
drag, startPoint x: 141, startPoint y: 51, endPoint x: 64, endPoint y: 53, distance: 76.9
click at [64, 53] on div "Home Orders R742567203 VXCD Overview Design Comments Item History Client Approv…" at bounding box center [729, 45] width 1458 height 26
copy div "R742567203 VXCD"
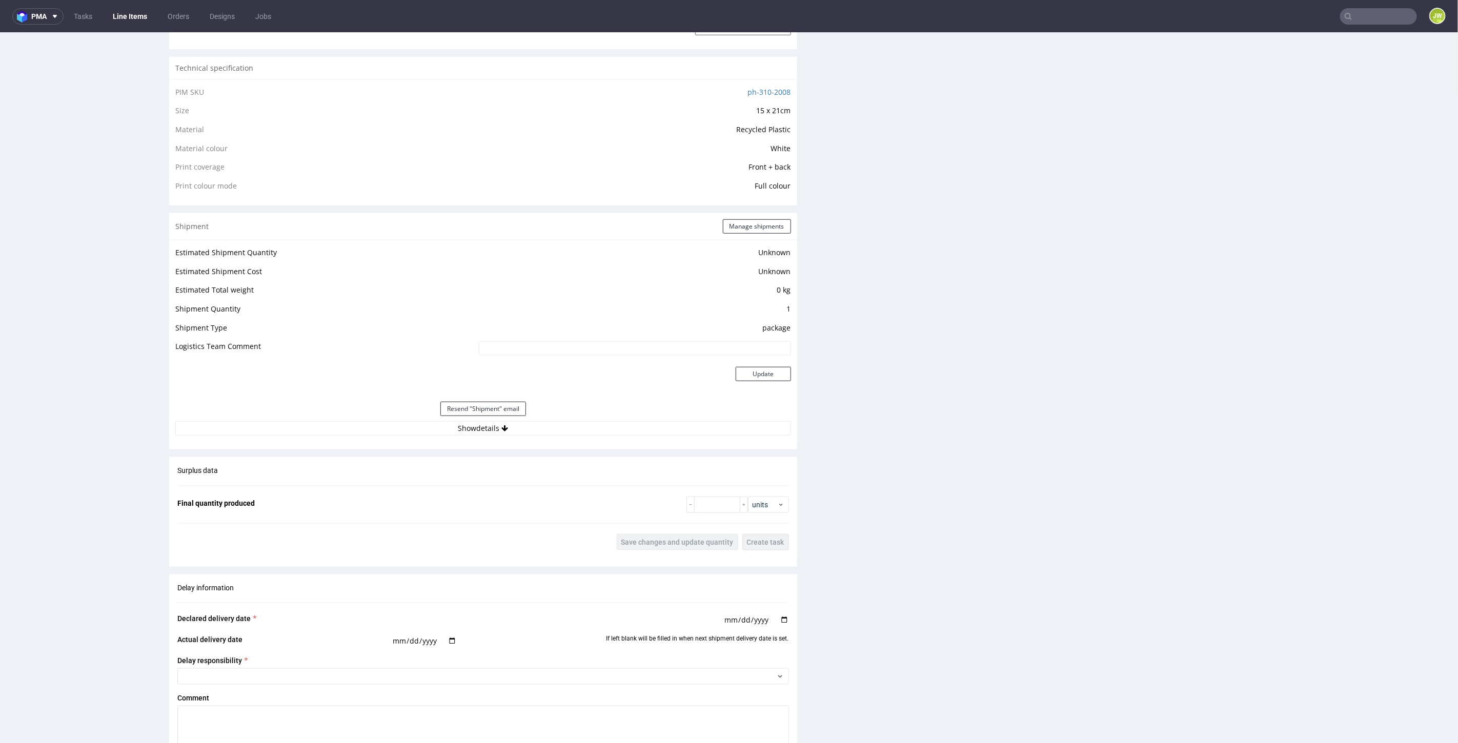
scroll to position [797, 0]
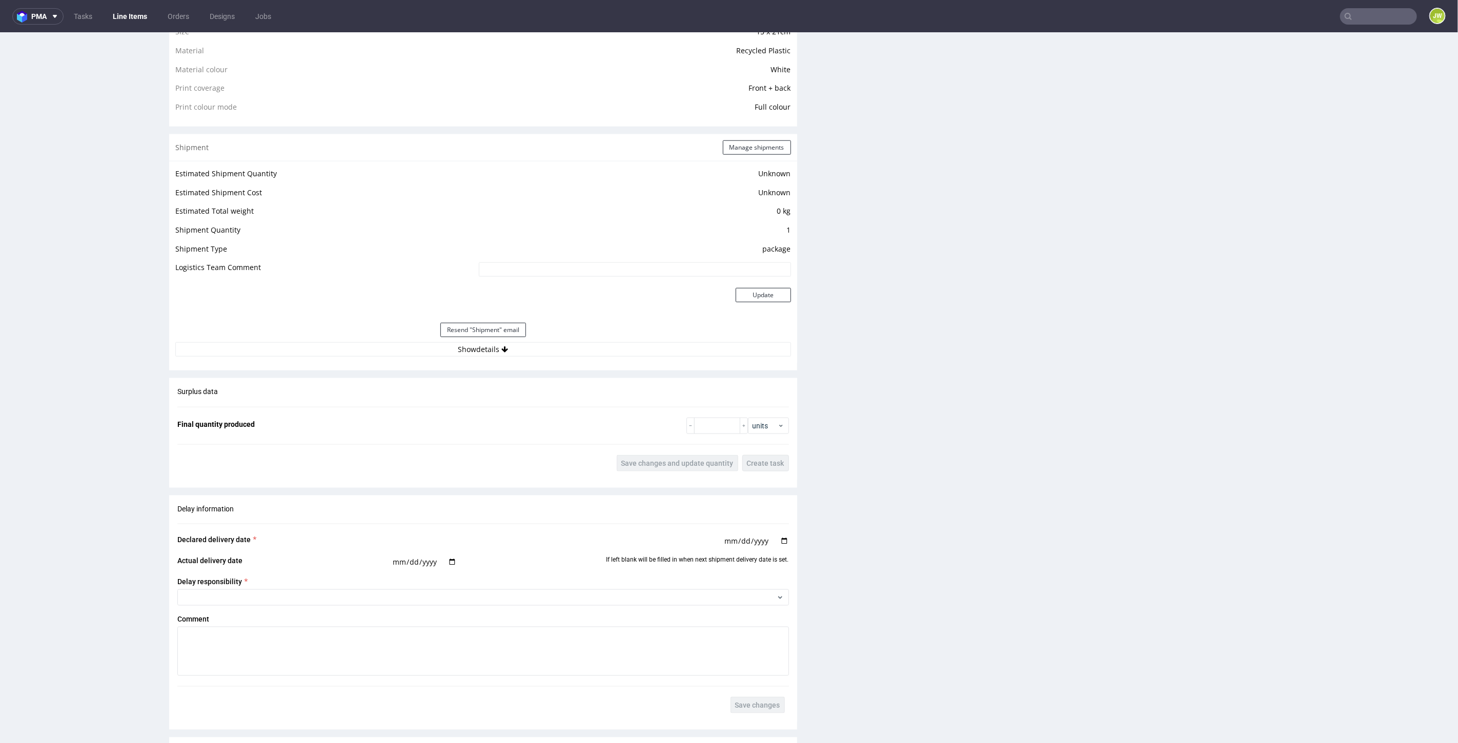
click at [1393, 14] on input "text" at bounding box center [1378, 16] width 77 height 16
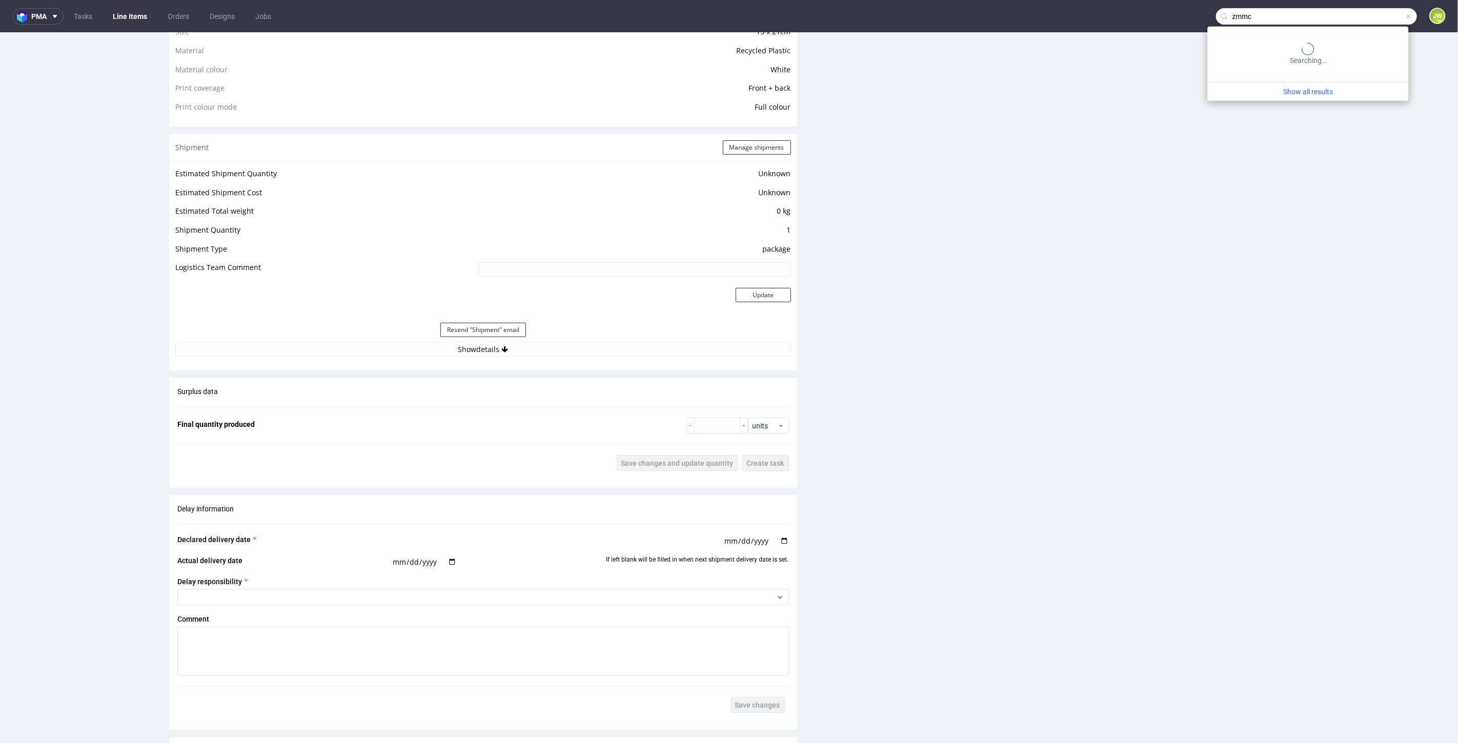
type input "zmmc"
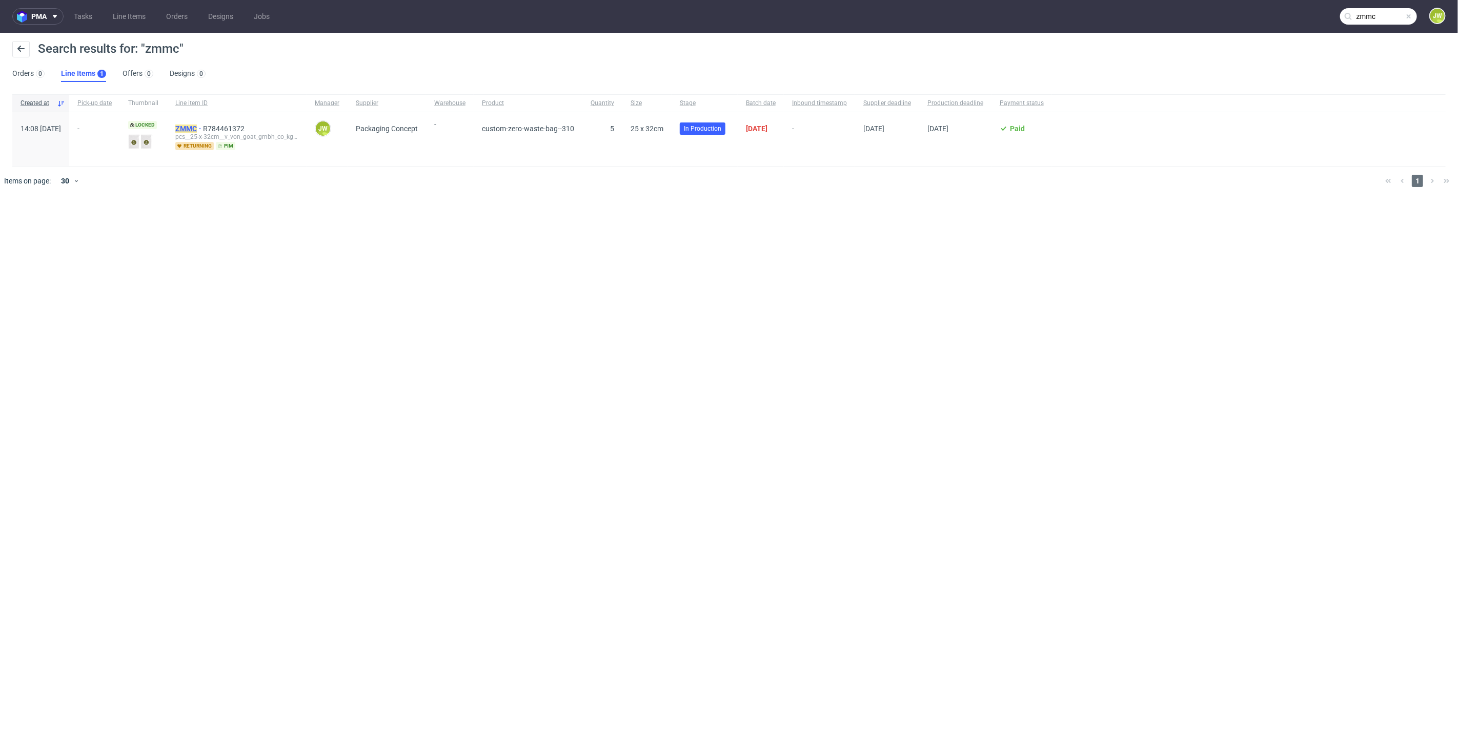
click at [196, 123] on div "ZMMC R784461372 pcs__25-x-32cm__v_von_goat_gmbh_co_kg__ ZMMC returning pim" at bounding box center [236, 139] width 139 height 54
click at [197, 127] on mark "ZMMC" at bounding box center [186, 129] width 22 height 8
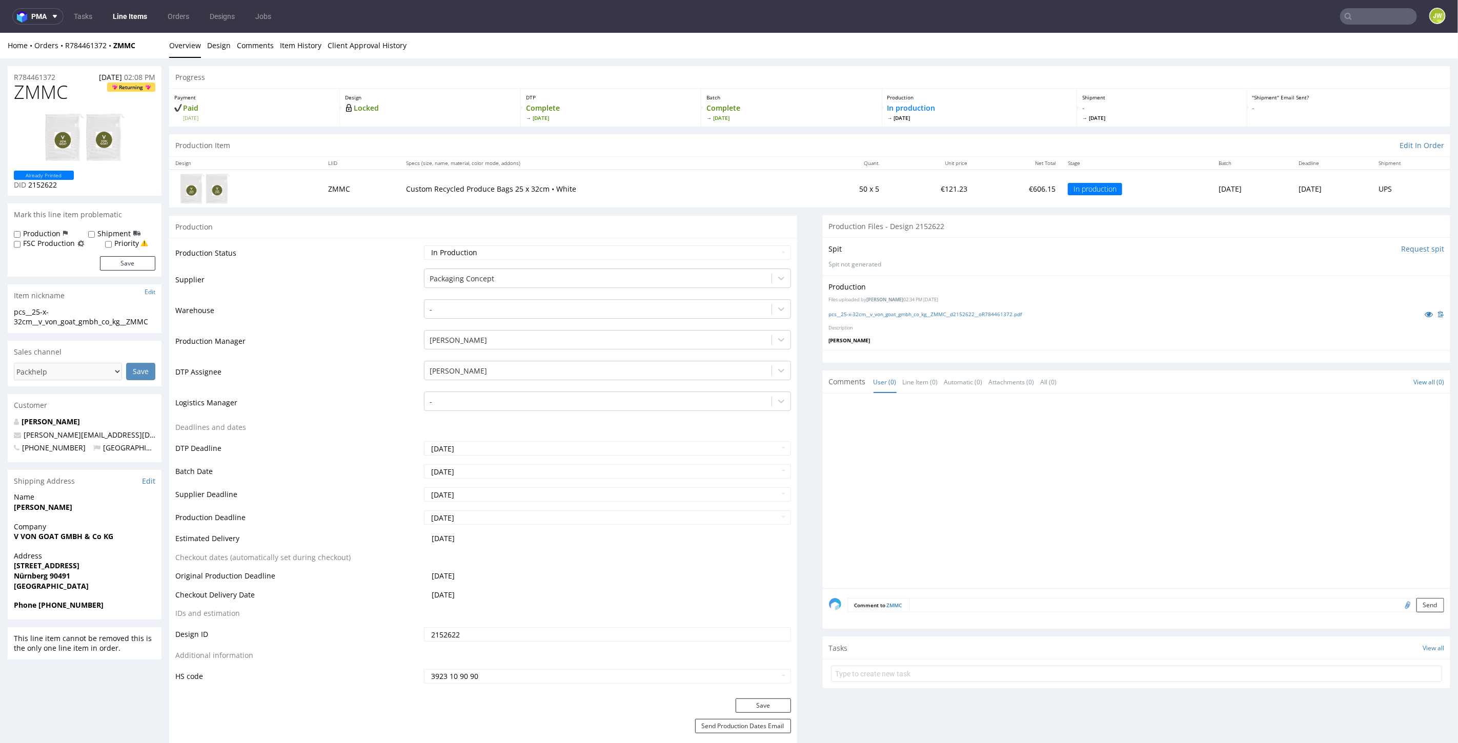
click at [388, 244] on td "Production Status" at bounding box center [298, 255] width 246 height 23
click at [585, 68] on div "Progress" at bounding box center [809, 77] width 1281 height 23
click at [361, 244] on td "Production Status" at bounding box center [298, 255] width 246 height 23
click at [917, 312] on link "pcs__25-x-32cm__v_von_goat_gmbh_co_kg__ZMMC__d2152622__oR784461372.pdf" at bounding box center [925, 313] width 193 height 7
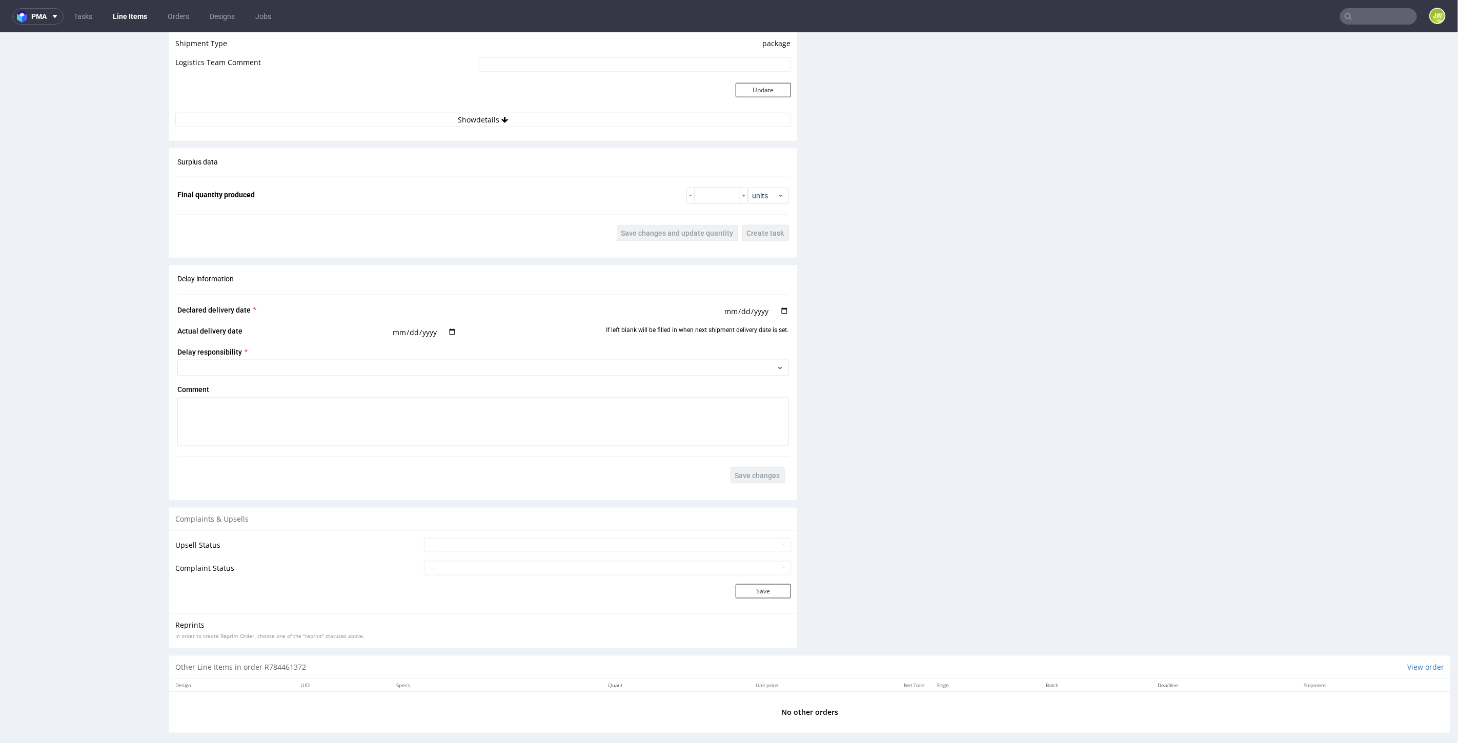
scroll to position [989, 0]
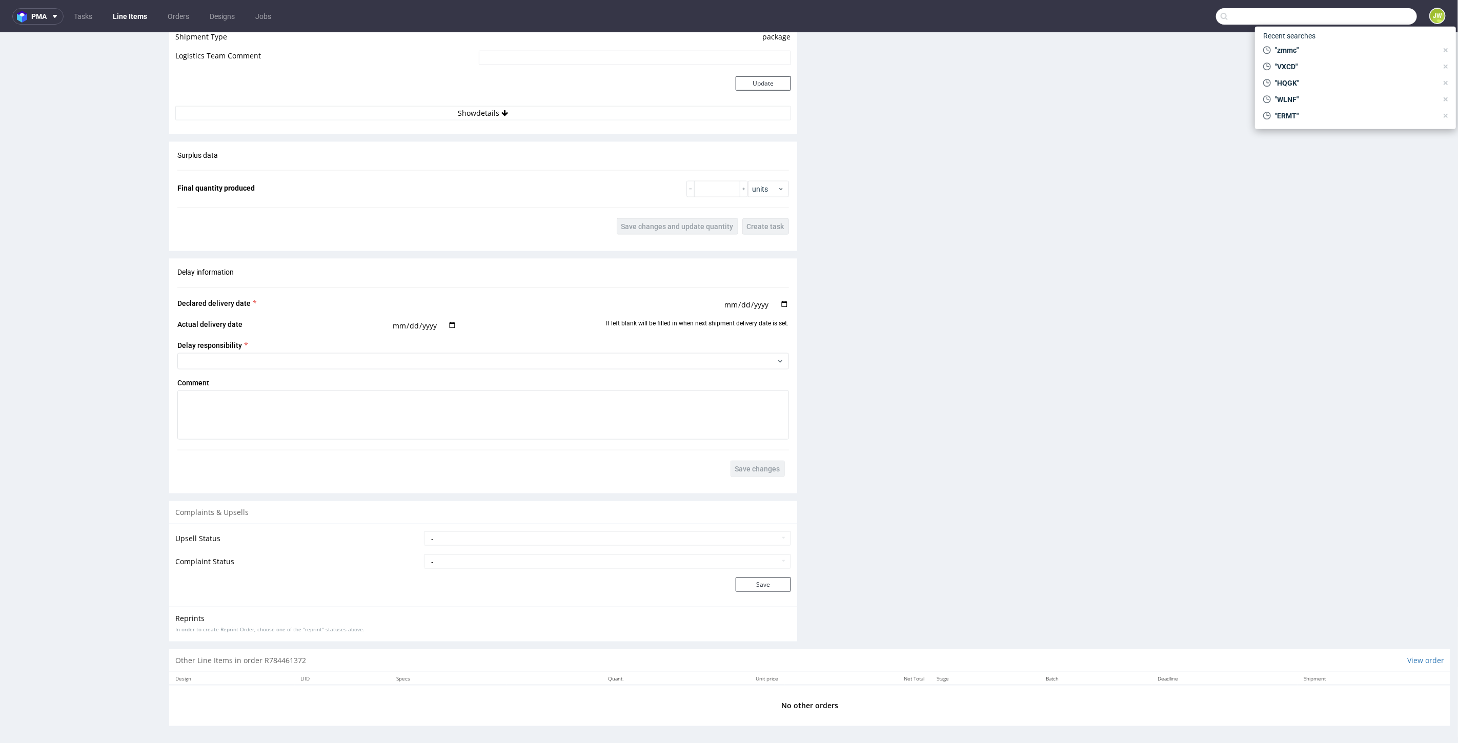
click at [1366, 16] on input "text" at bounding box center [1316, 16] width 201 height 16
click at [1232, 19] on input "text" at bounding box center [1316, 16] width 201 height 16
type input "cils"
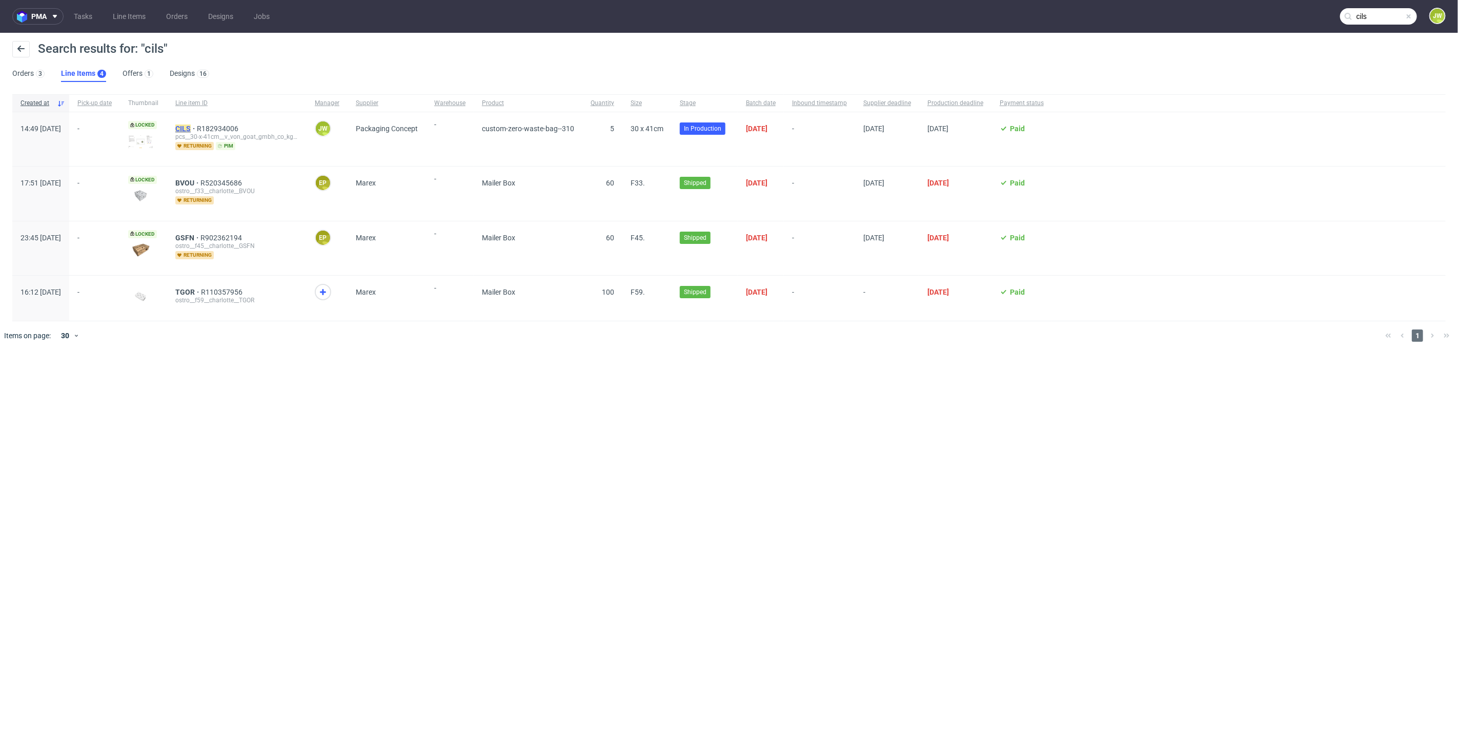
click at [191, 126] on mark "CILS" at bounding box center [182, 129] width 15 height 8
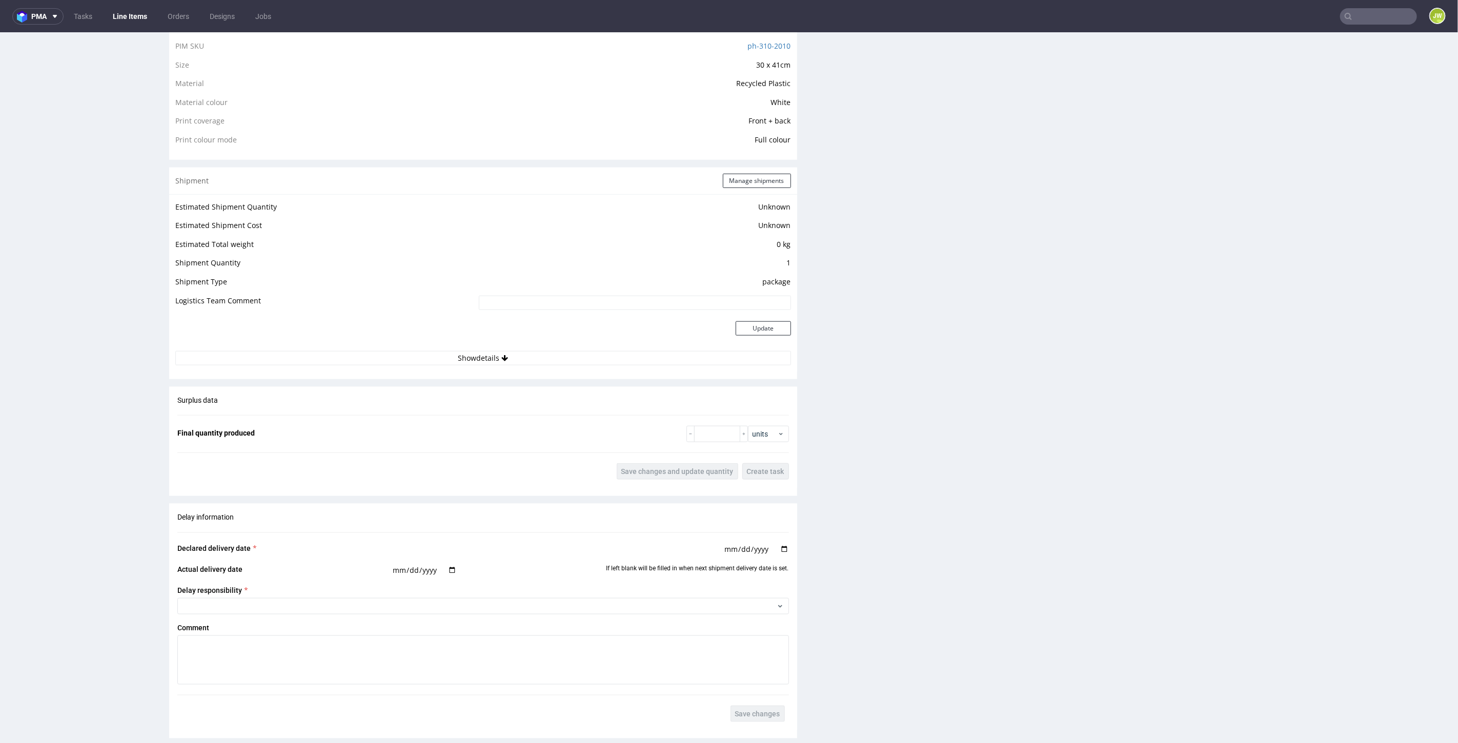
scroll to position [740, 0]
click at [471, 370] on div "Shipment Manage shipments Estimated Shipment Quantity Unknown Estimated Shipmen…" at bounding box center [483, 273] width 628 height 212
click at [462, 356] on button "Show details" at bounding box center [483, 357] width 616 height 14
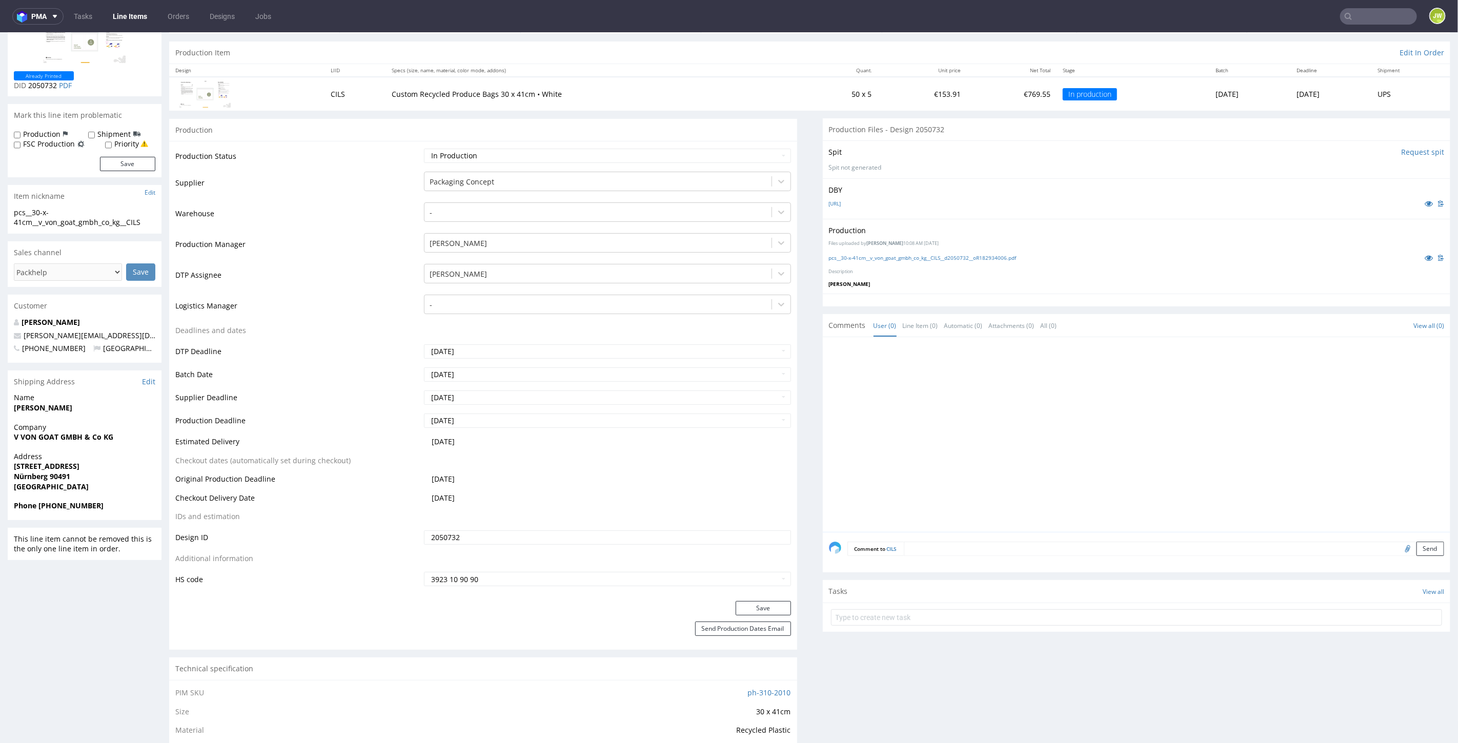
scroll to position [0, 0]
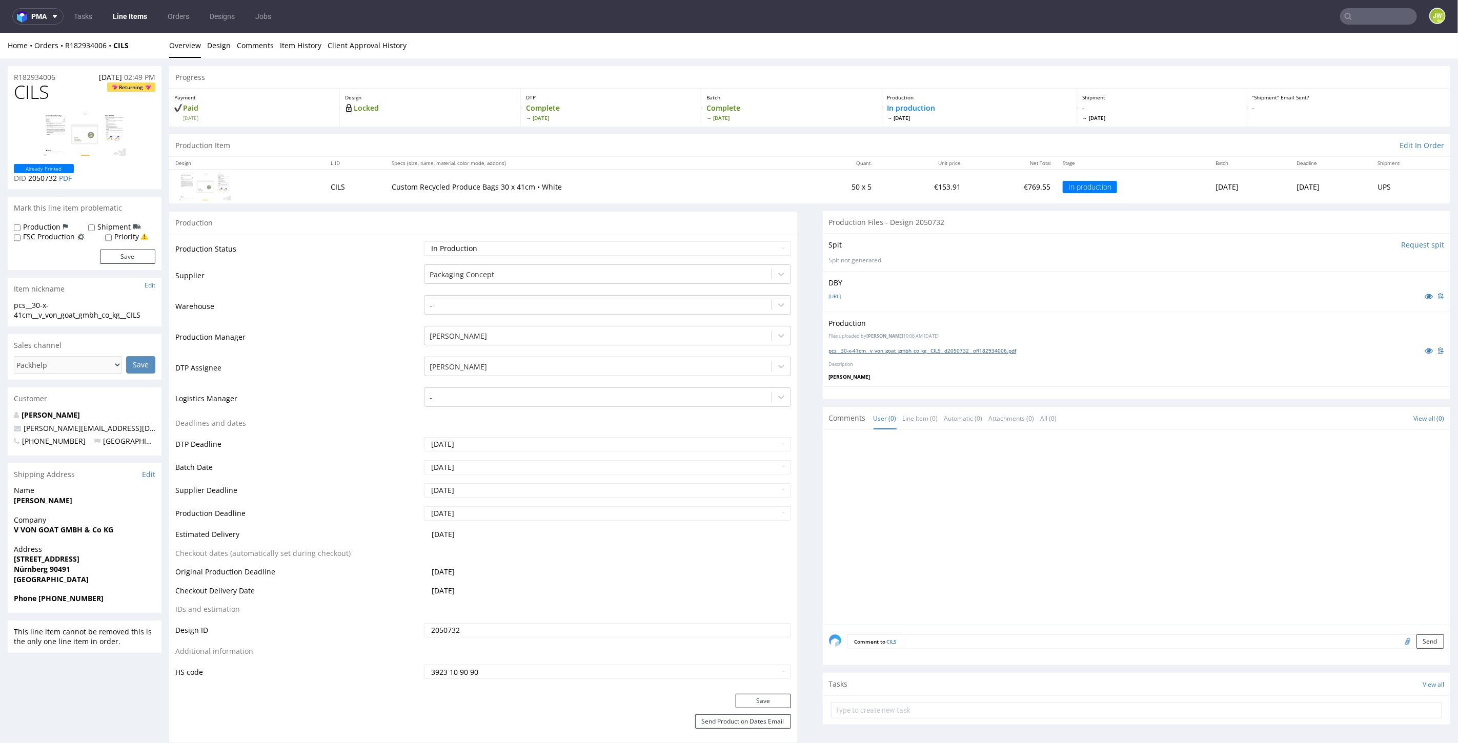
click at [864, 352] on link "pcs__30-x-41cm__v_von_goat_gmbh_co_kg__CILS__d2050732__oR182934006.pdf" at bounding box center [923, 350] width 188 height 7
click at [341, 238] on div "Production Status Waiting for Artwork Waiting for Diecut Waiting for Mockup Wai…" at bounding box center [483, 463] width 628 height 460
click at [132, 10] on link "Line Items" at bounding box center [130, 16] width 47 height 16
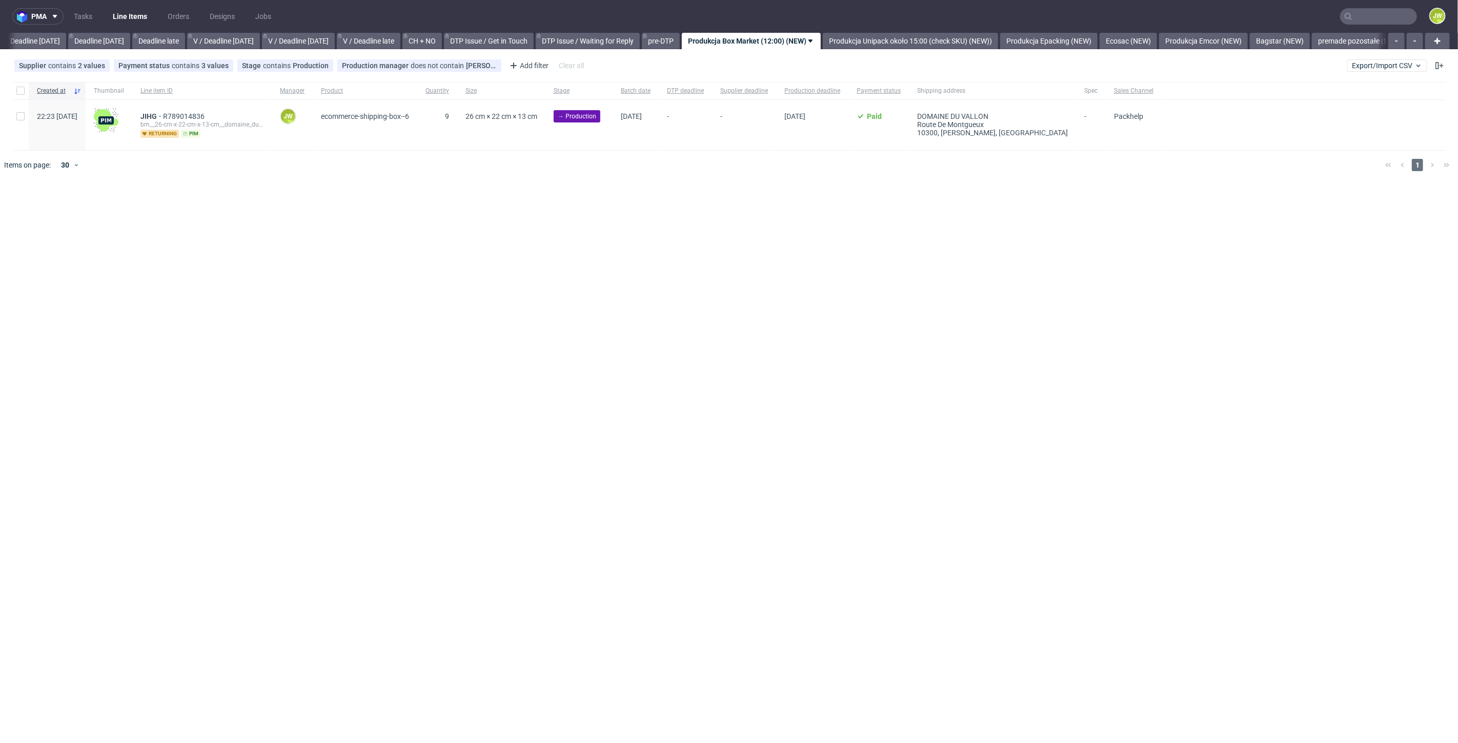
scroll to position [0, 1164]
click at [1391, 60] on button "Export/Import CSV" at bounding box center [1387, 65] width 80 height 12
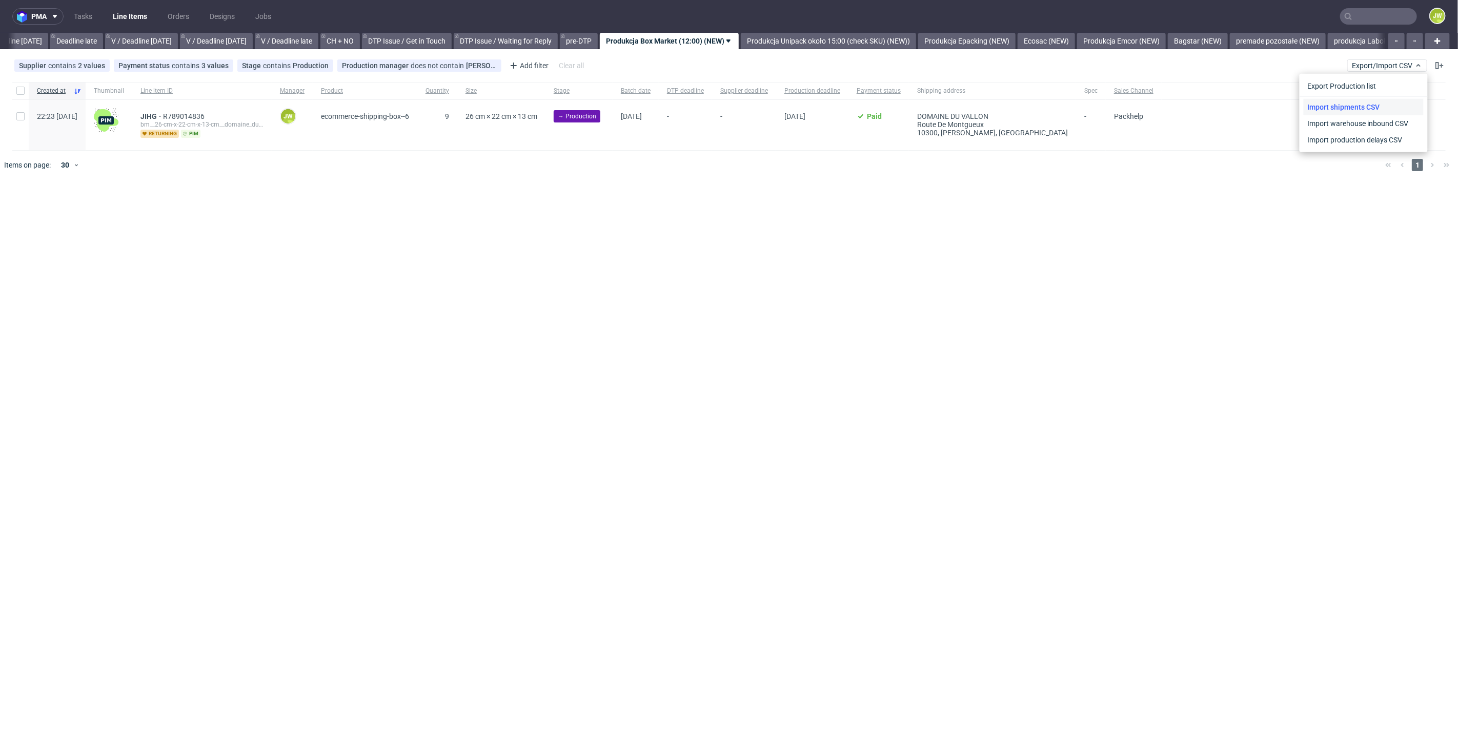
click at [1362, 103] on link "Import shipments CSV" at bounding box center [1364, 107] width 120 height 16
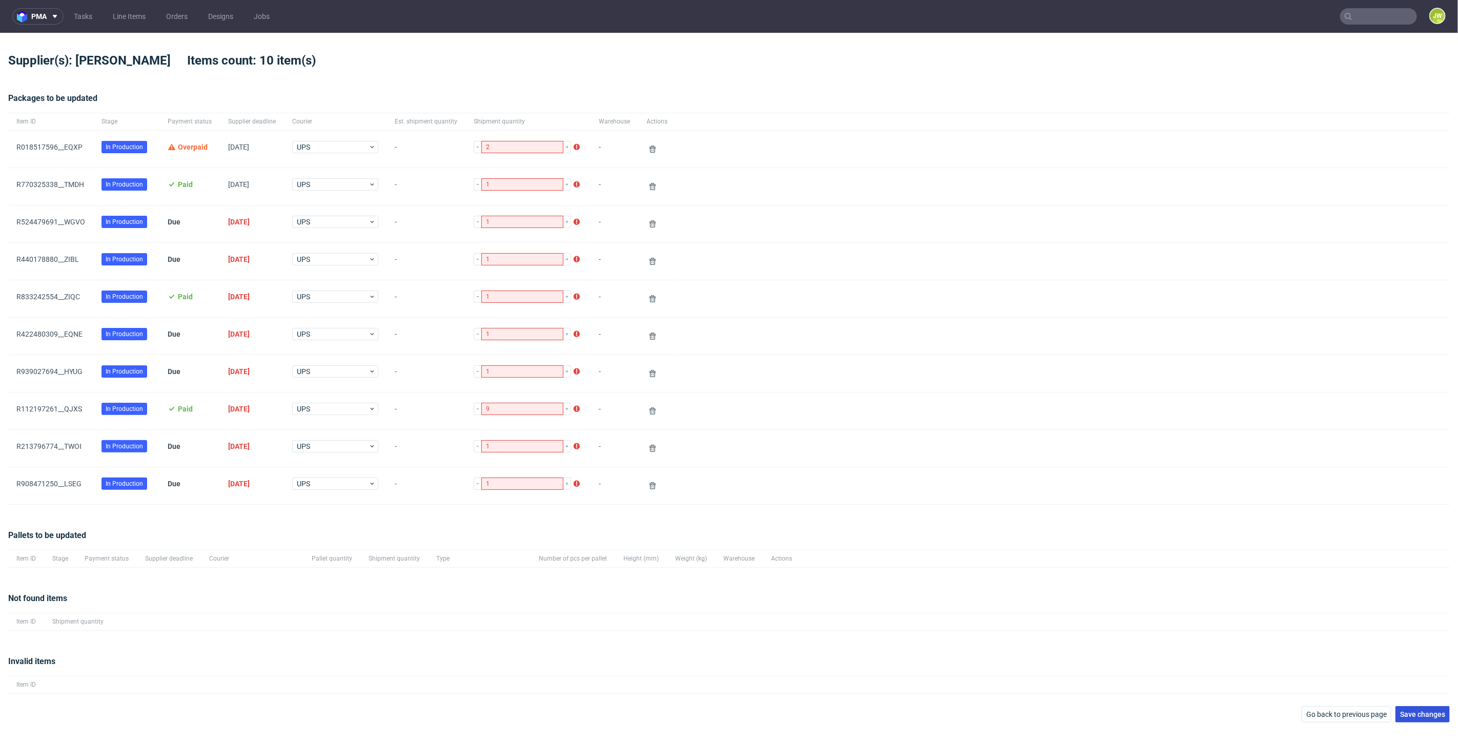
click at [1416, 717] on button "Save changes" at bounding box center [1423, 714] width 54 height 16
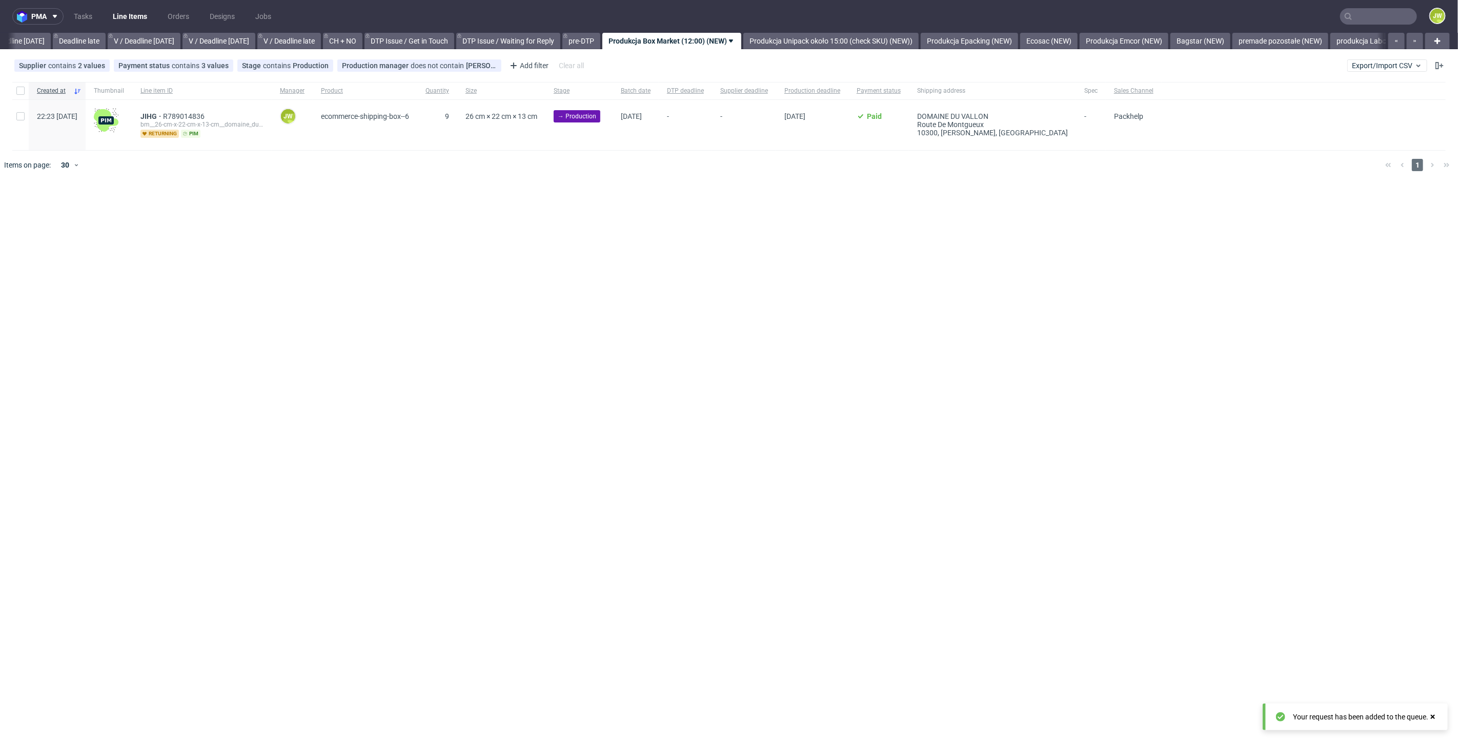
scroll to position [0, 1164]
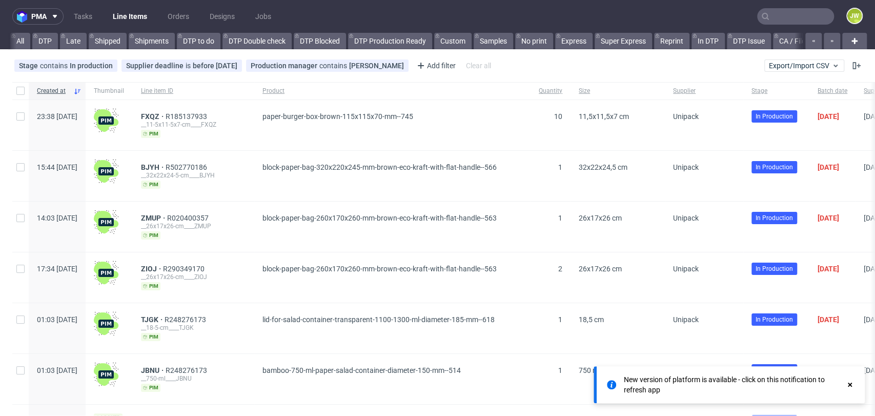
scroll to position [0, 2787]
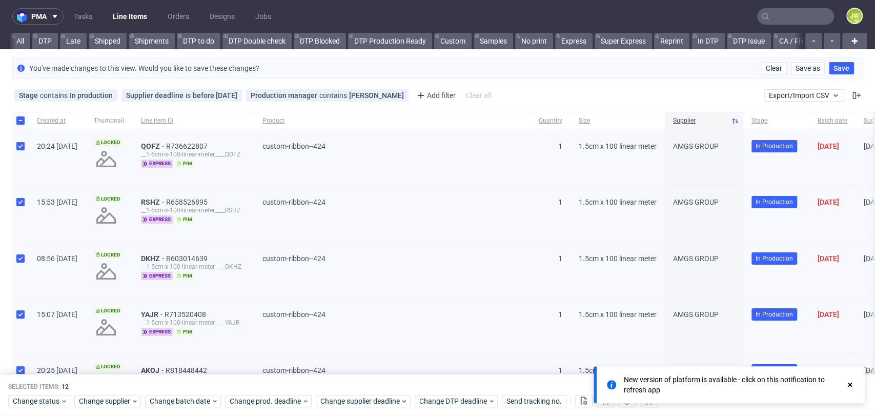
scroll to position [0, 2787]
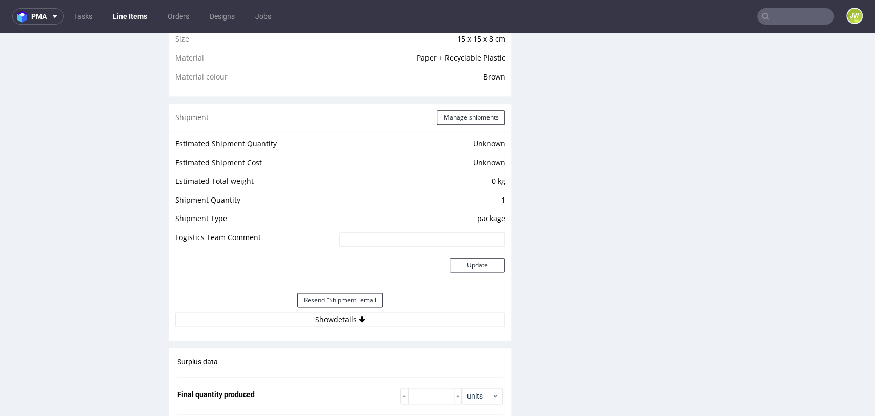
scroll to position [797, 0]
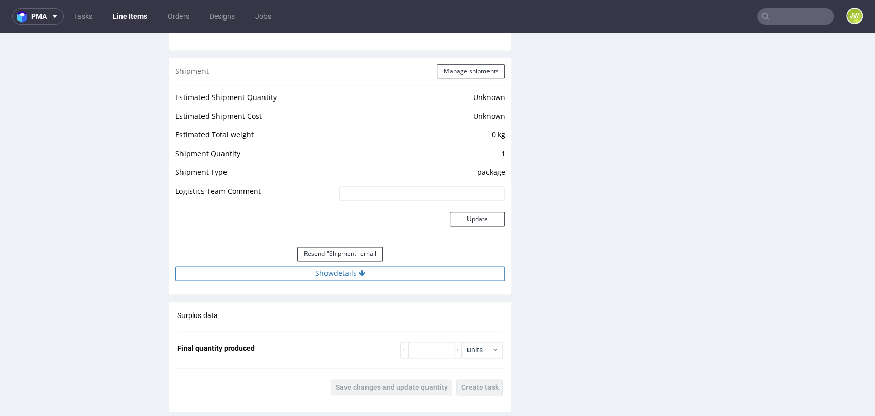
click at [306, 274] on button "Show details" at bounding box center [340, 273] width 330 height 14
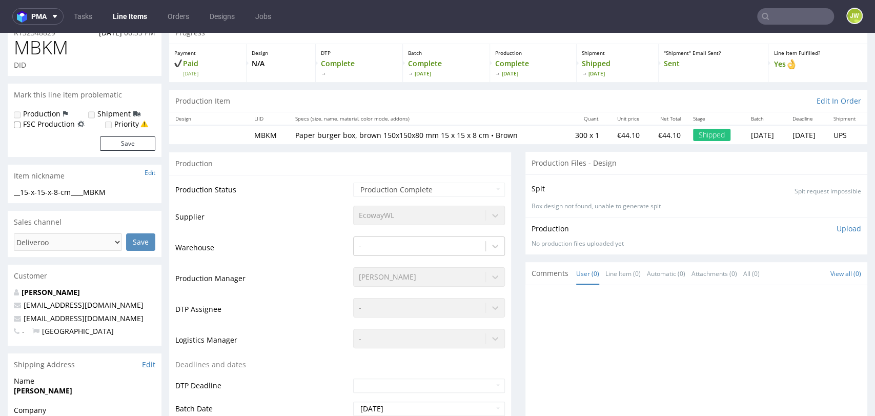
scroll to position [0, 0]
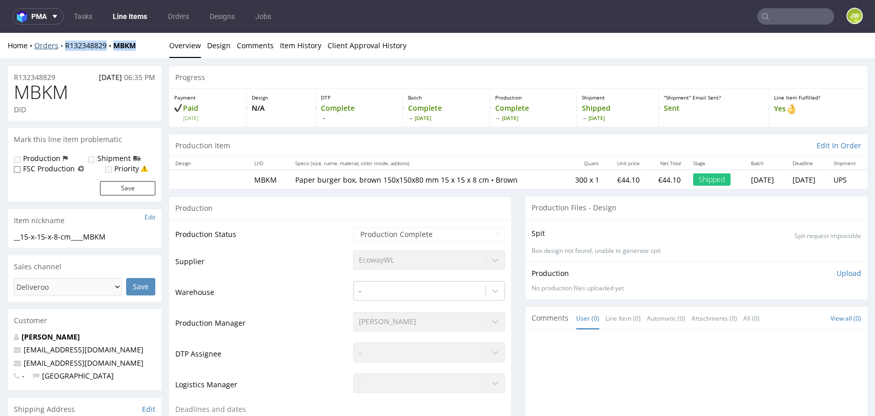
drag, startPoint x: 150, startPoint y: 50, endPoint x: 62, endPoint y: 50, distance: 88.2
click at [62, 50] on div "Home Orders R132348829 MBKM Overview Design Comments Item History Client Approv…" at bounding box center [437, 46] width 875 height 26
copy div "R132348829 MBKM"
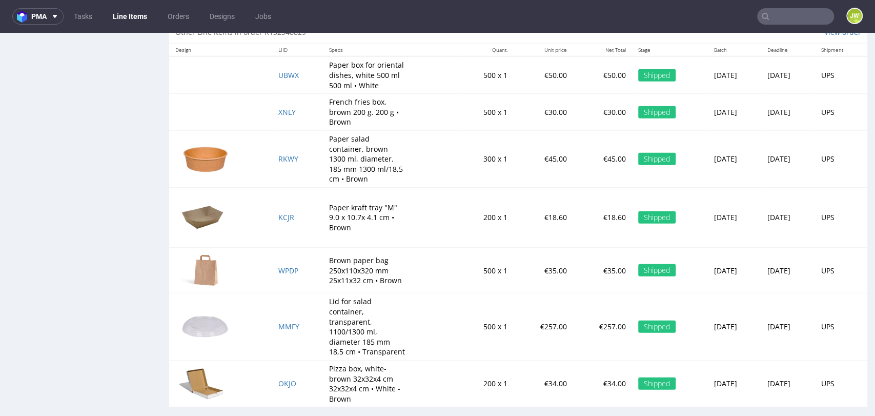
scroll to position [1770, 0]
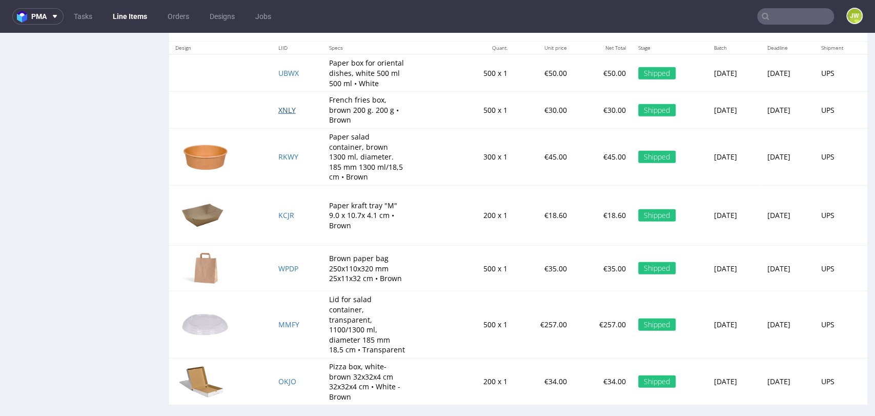
click at [278, 107] on span "XNLY" at bounding box center [286, 110] width 17 height 10
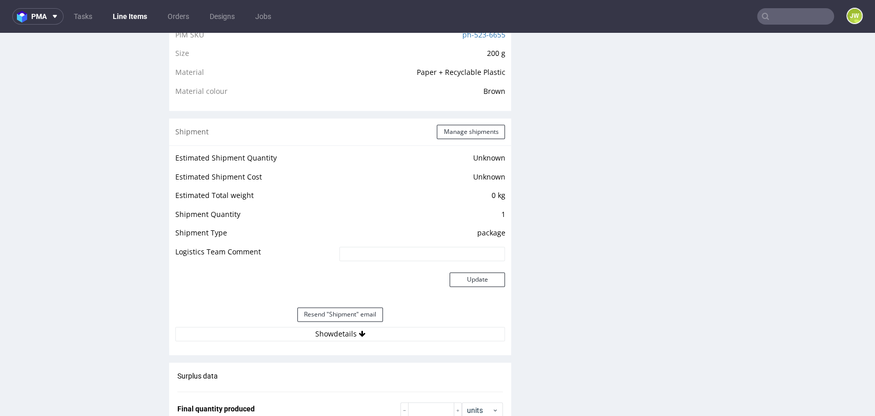
scroll to position [740, 0]
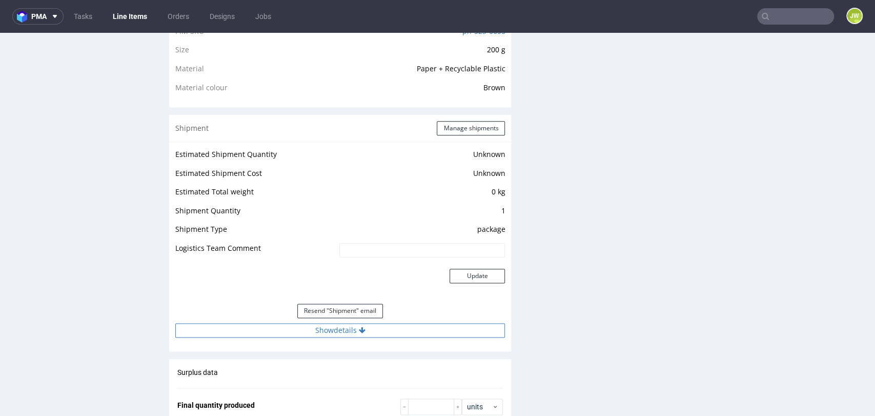
click at [327, 329] on button "Show details" at bounding box center [340, 330] width 330 height 14
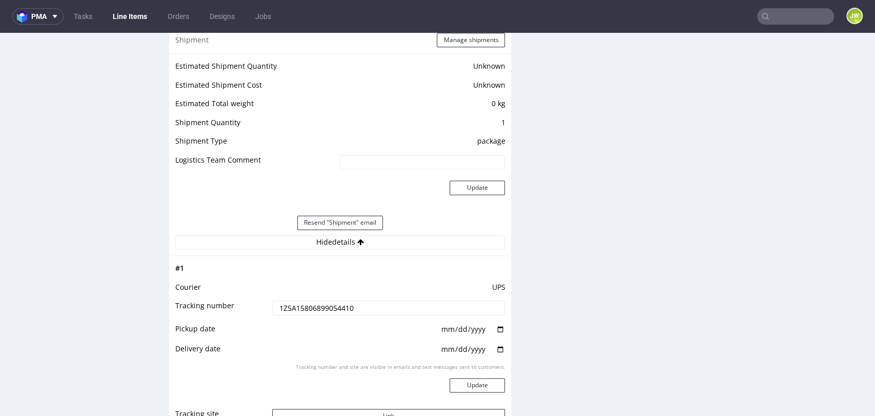
scroll to position [968, 0]
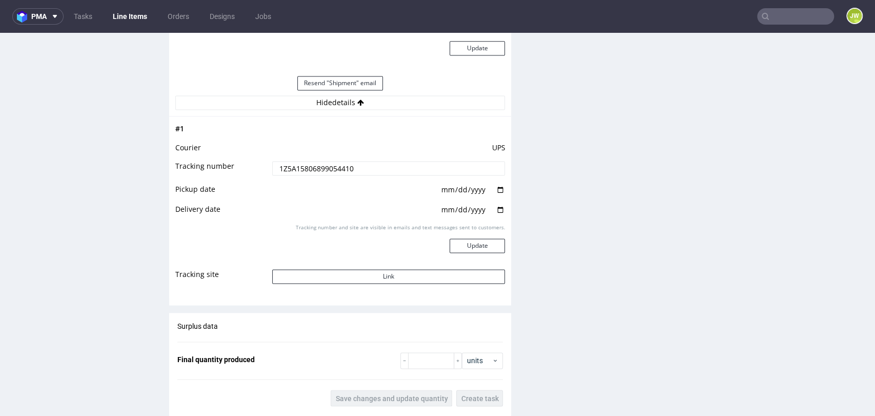
drag, startPoint x: 343, startPoint y: 170, endPoint x: 207, endPoint y: 159, distance: 136.8
click at [207, 163] on tr "Tracking number 1Z5A15806899054410" at bounding box center [340, 171] width 330 height 23
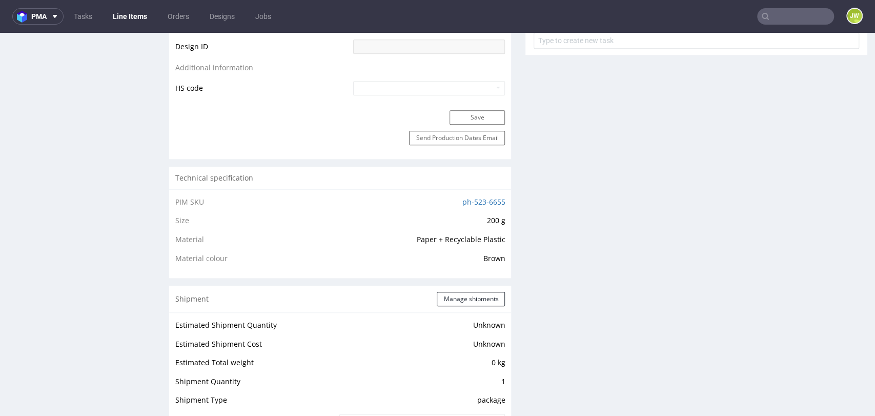
drag, startPoint x: 74, startPoint y: 162, endPoint x: 44, endPoint y: 42, distance: 123.7
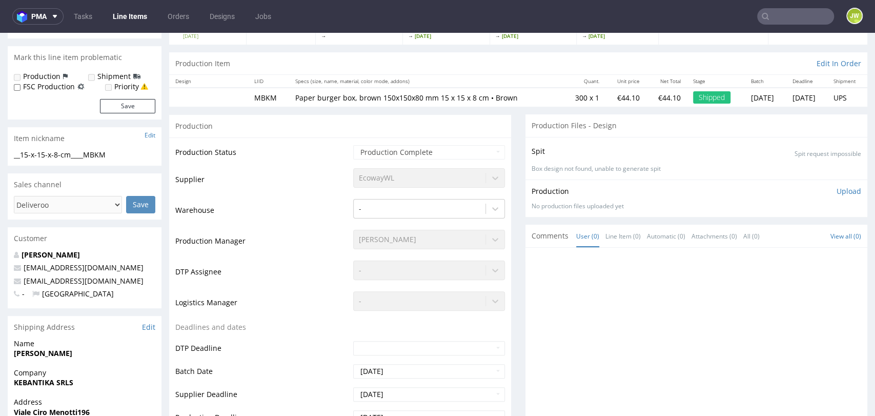
scroll to position [513, 0]
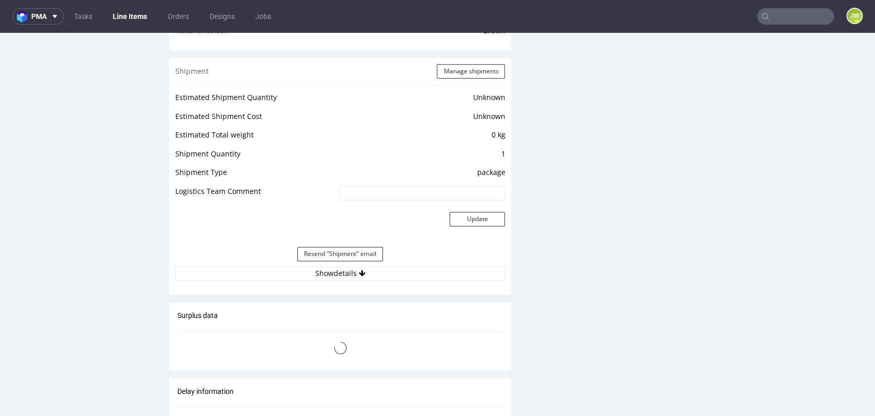
drag, startPoint x: 246, startPoint y: 131, endPoint x: 240, endPoint y: 144, distance: 13.8
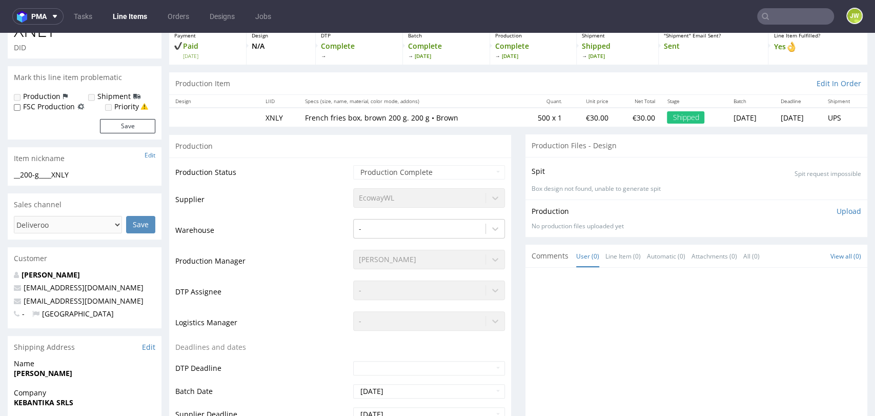
scroll to position [0, 0]
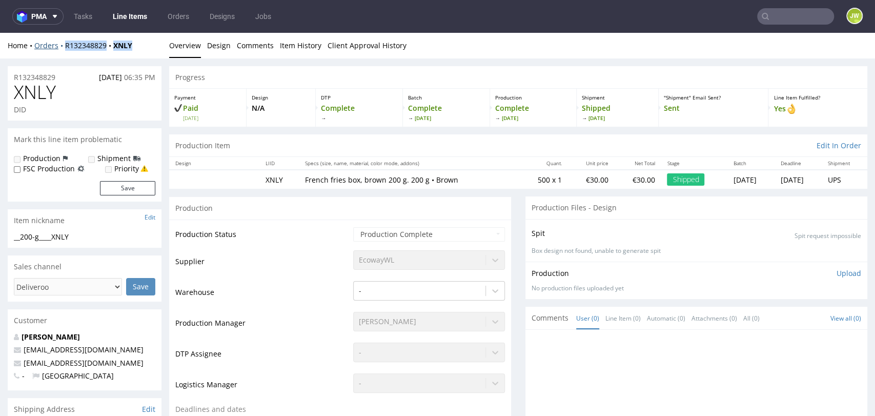
drag, startPoint x: 139, startPoint y: 42, endPoint x: 64, endPoint y: 47, distance: 75.5
click at [65, 49] on div "Home Orders R132348829 XNLY" at bounding box center [85, 46] width 154 height 10
copy div "R132348829 XNLY"
click at [325, 17] on nav "pma Tasks Line Items Orders Designs Jobs JW" at bounding box center [437, 16] width 875 height 33
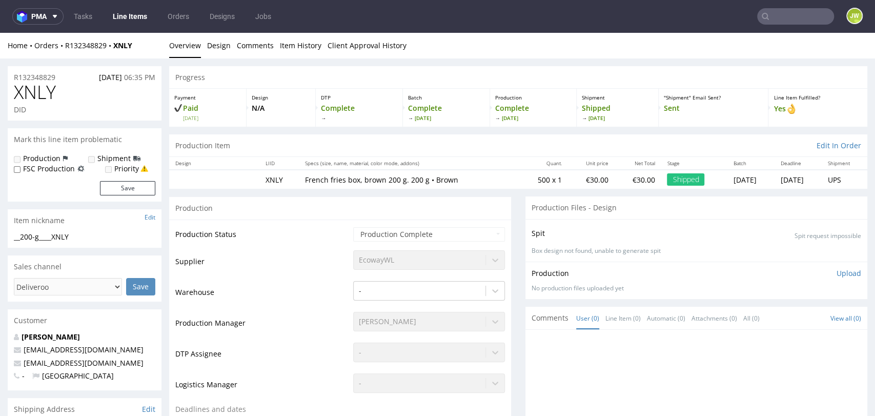
click at [454, 49] on ul "Overview Design Comments Item History Client Approval History" at bounding box center [518, 46] width 698 height 10
click at [276, 203] on div "Production" at bounding box center [340, 207] width 342 height 23
